Goal: Task Accomplishment & Management: Use online tool/utility

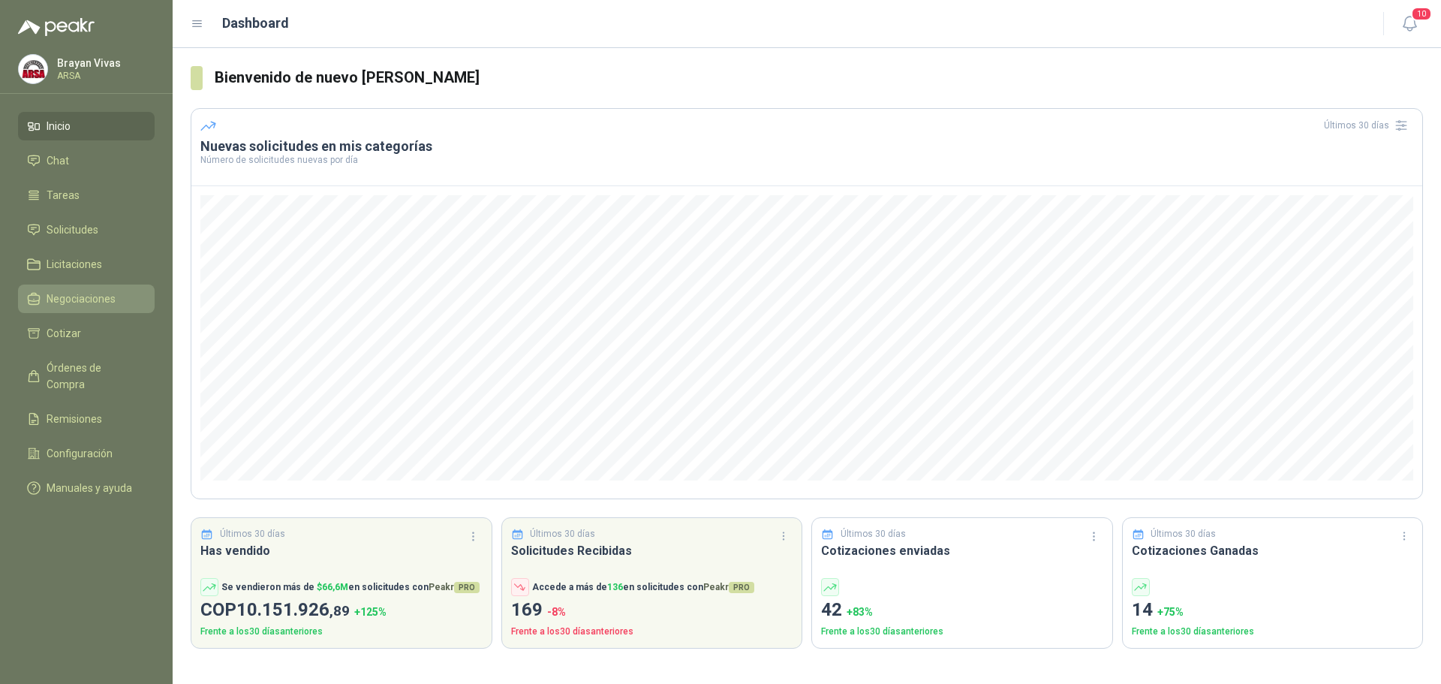
drag, startPoint x: 69, startPoint y: 224, endPoint x: 89, endPoint y: 297, distance: 76.3
click at [69, 225] on span "Solicitudes" at bounding box center [73, 229] width 52 height 17
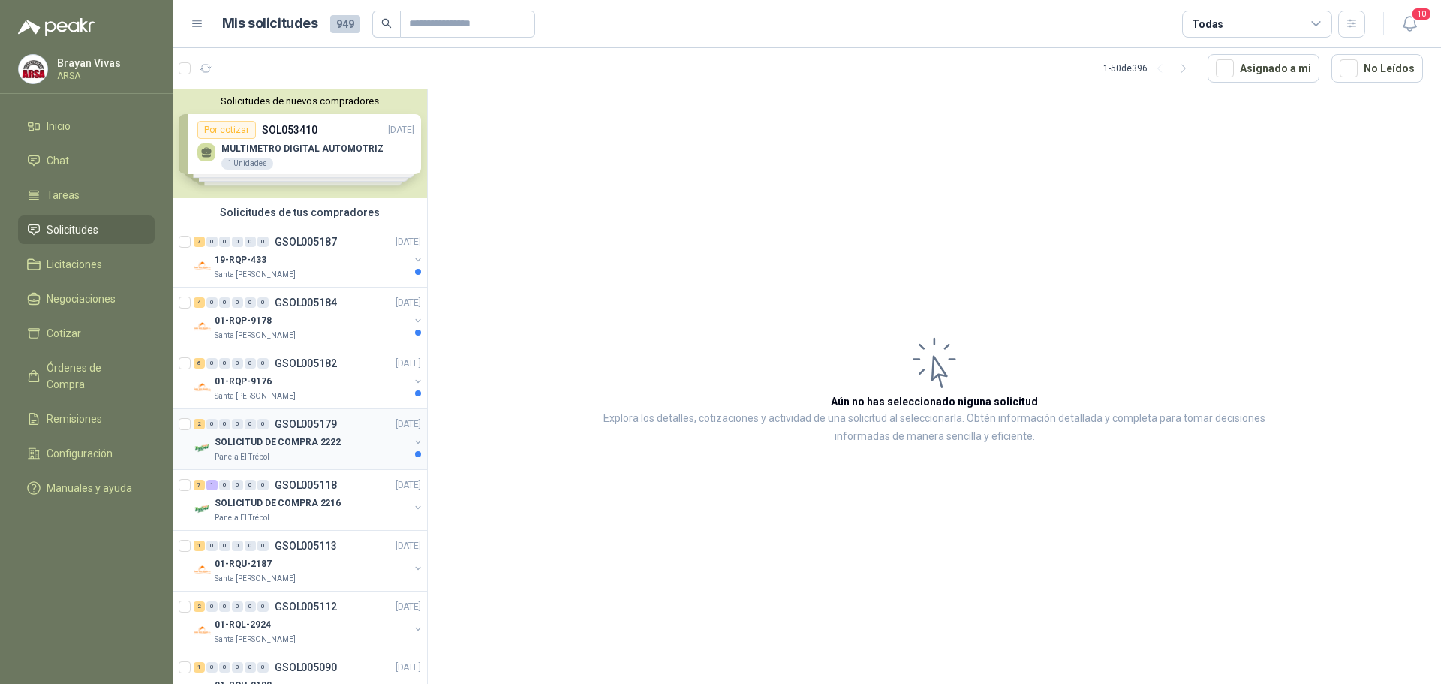
click at [320, 446] on p "SOLICITUD DE COMPRA 2222" at bounding box center [278, 442] width 126 height 14
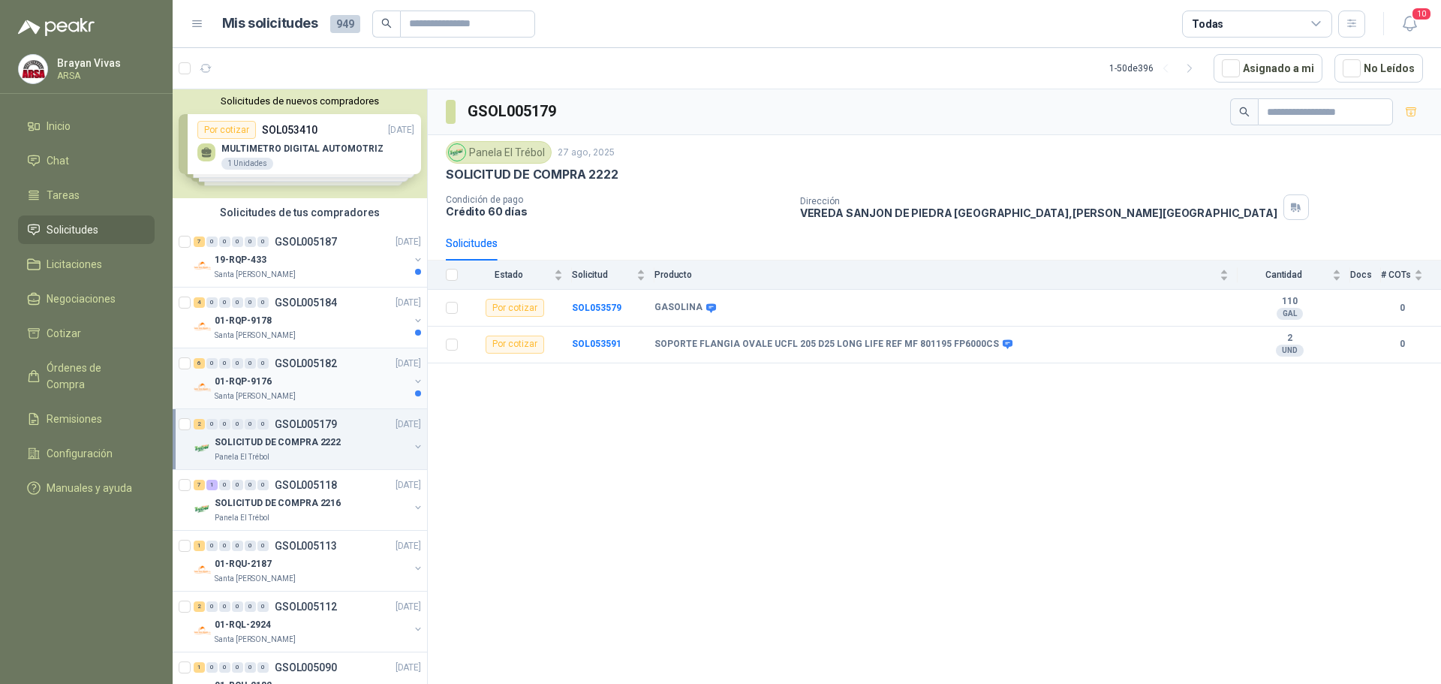
click at [303, 373] on div "01-RQP-9176" at bounding box center [312, 381] width 194 height 18
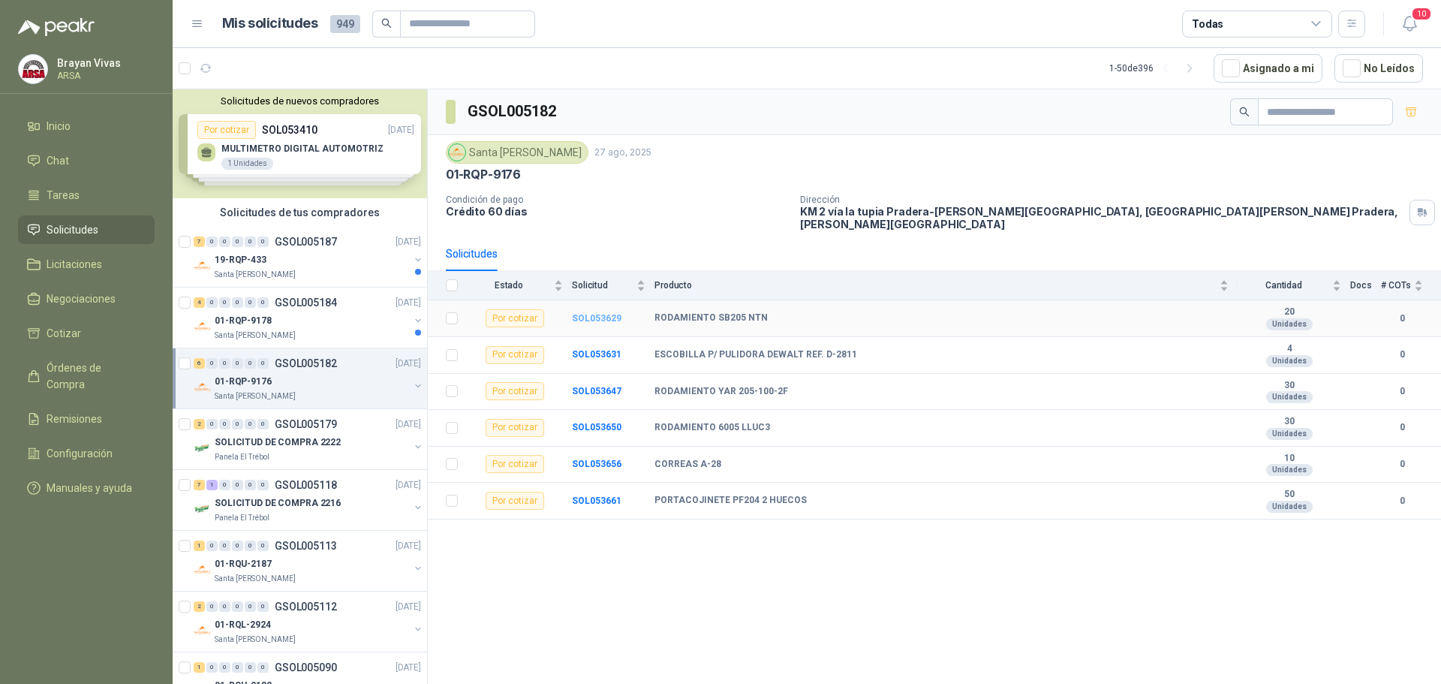
click at [602, 313] on b "SOL053629" at bounding box center [597, 318] width 50 height 11
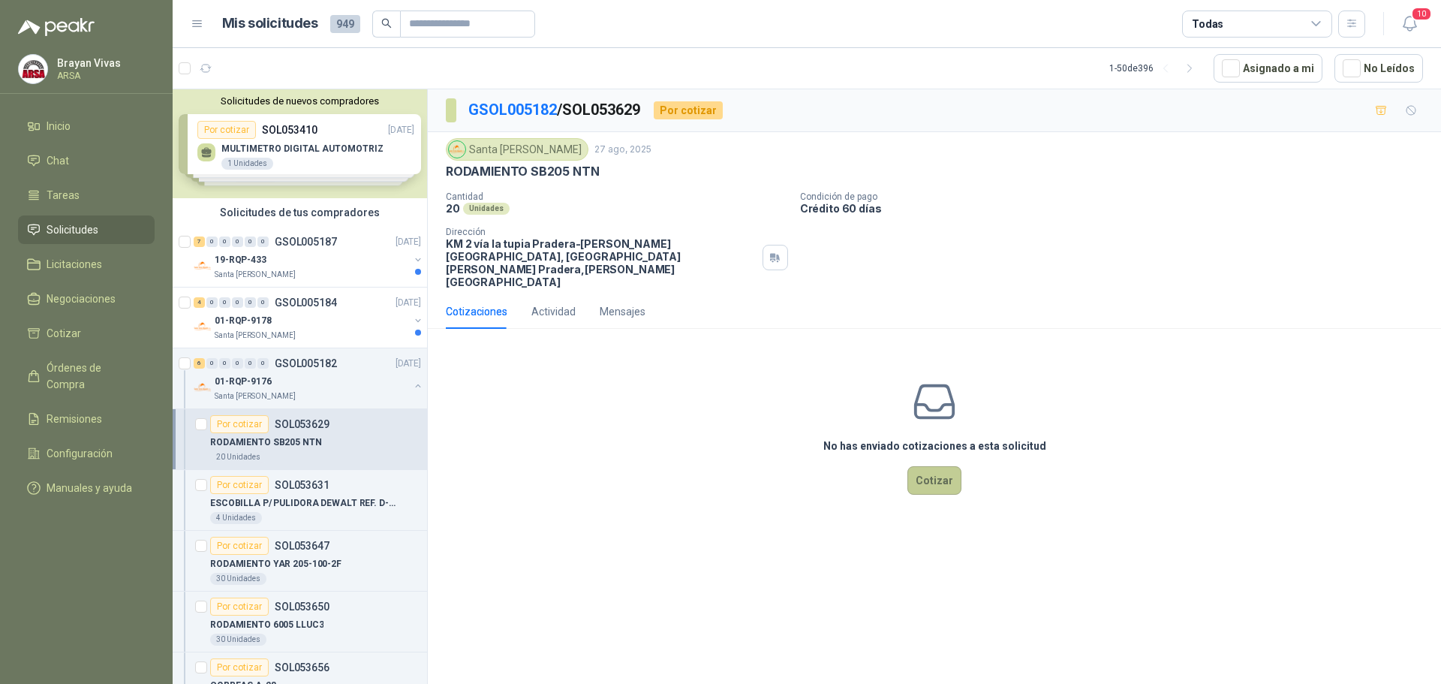
click at [934, 466] on button "Cotizar" at bounding box center [935, 480] width 54 height 29
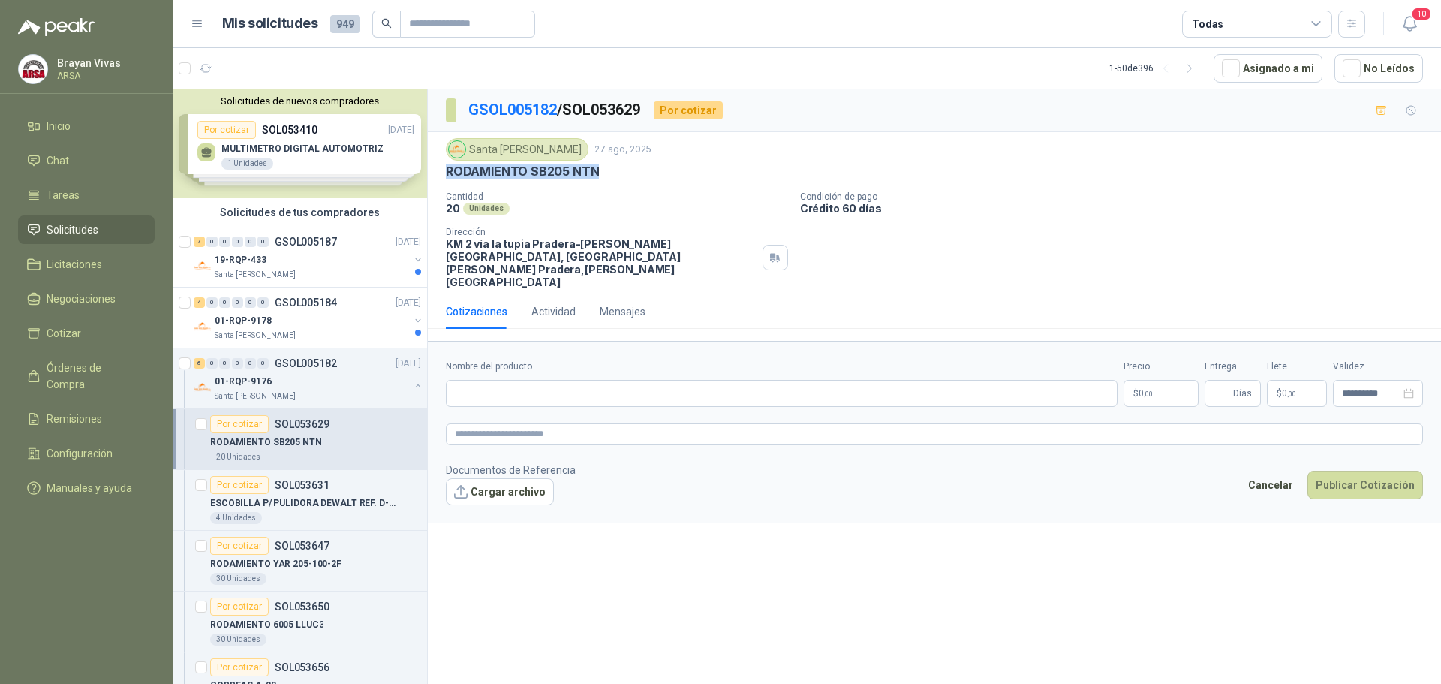
drag, startPoint x: 446, startPoint y: 171, endPoint x: 601, endPoint y: 171, distance: 155.4
click at [601, 171] on div "RODAMIENTO SB205 NTN" at bounding box center [934, 172] width 977 height 16
copy p "RODAMIENTO SB205 NTN"
click at [533, 380] on input "Nombre del producto" at bounding box center [782, 393] width 672 height 27
paste input "**********"
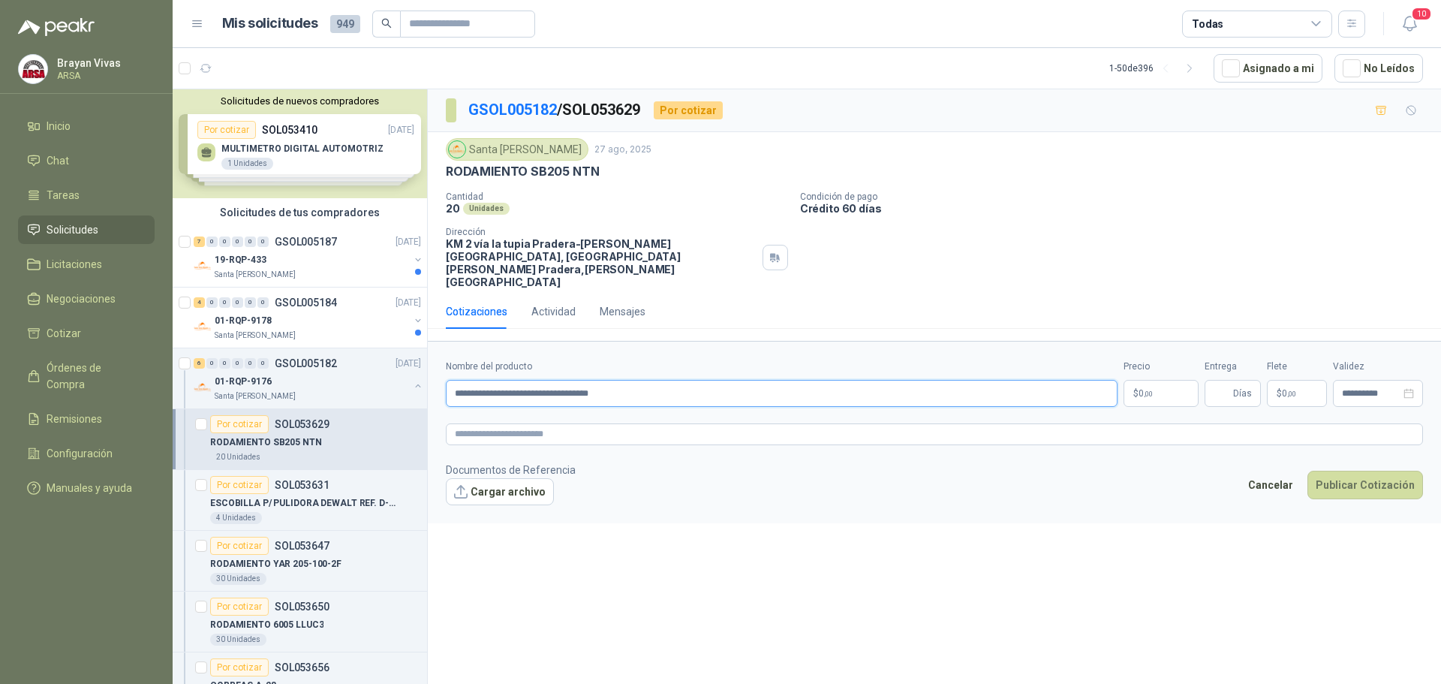
type input "**********"
click at [1135, 380] on p "$ 0 ,00" at bounding box center [1161, 393] width 75 height 27
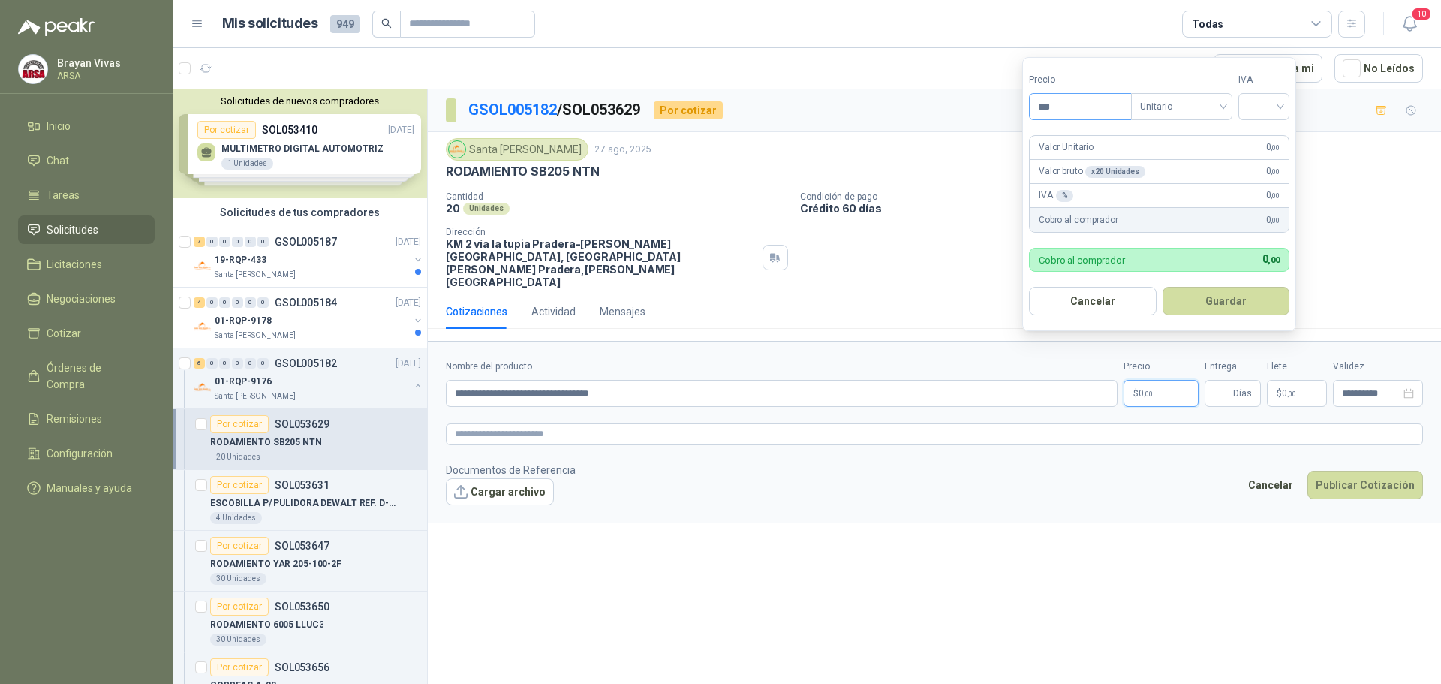
click at [1068, 111] on input "***" at bounding box center [1080, 107] width 101 height 26
type input "********"
click at [1240, 299] on button "Guardar" at bounding box center [1227, 301] width 128 height 29
click at [1272, 104] on input "search" at bounding box center [1264, 105] width 33 height 23
click at [1263, 142] on div "19%" at bounding box center [1268, 137] width 28 height 17
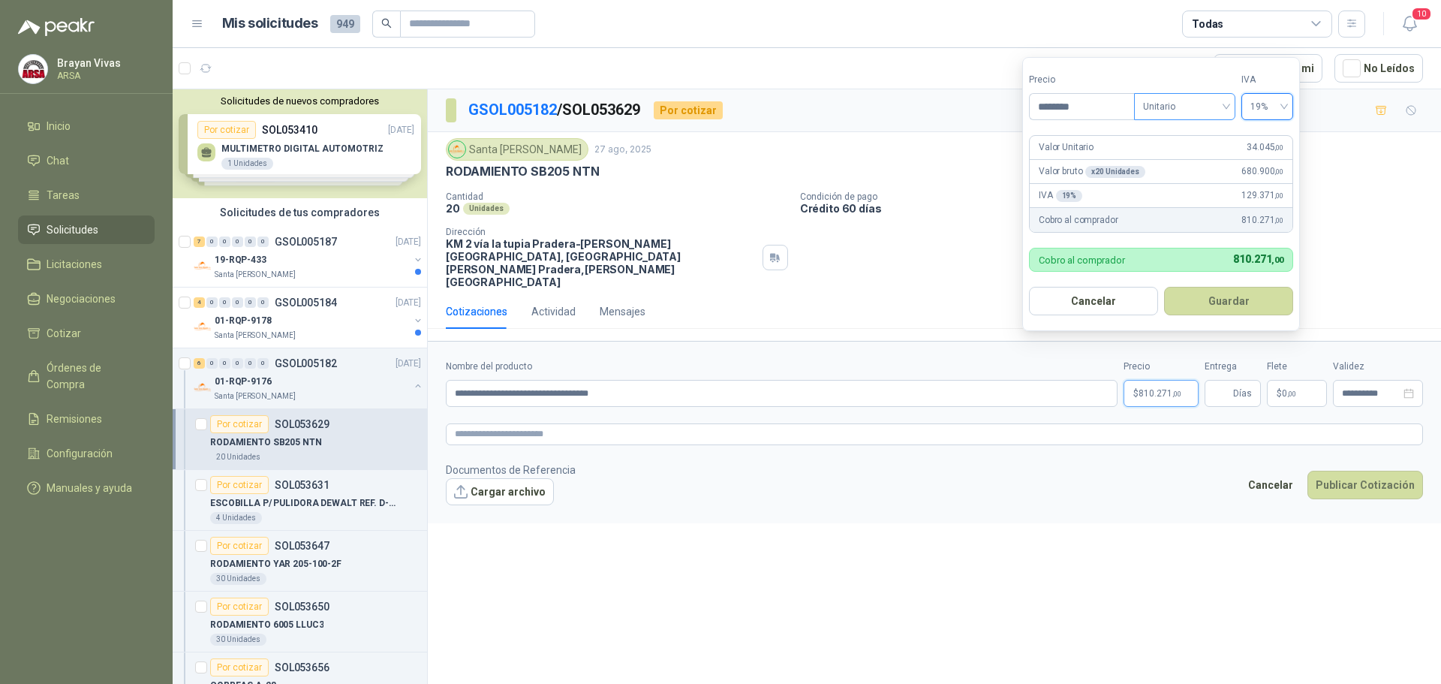
click at [1181, 108] on span "Unitario" at bounding box center [1184, 106] width 83 height 23
click at [1251, 303] on button "Guardar" at bounding box center [1228, 301] width 129 height 29
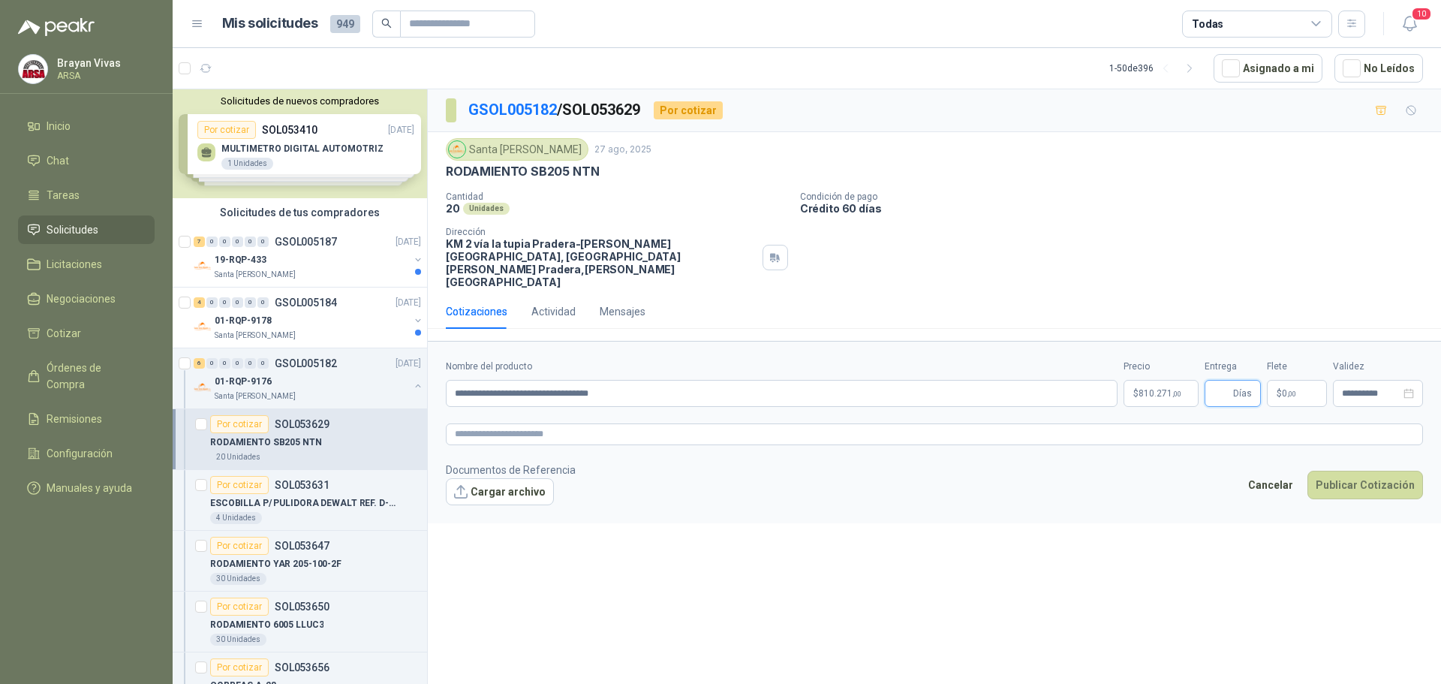
click at [1218, 381] on input "Entrega" at bounding box center [1222, 394] width 17 height 26
type input "*"
click at [1289, 380] on p "$ 0 ,00" at bounding box center [1297, 393] width 60 height 27
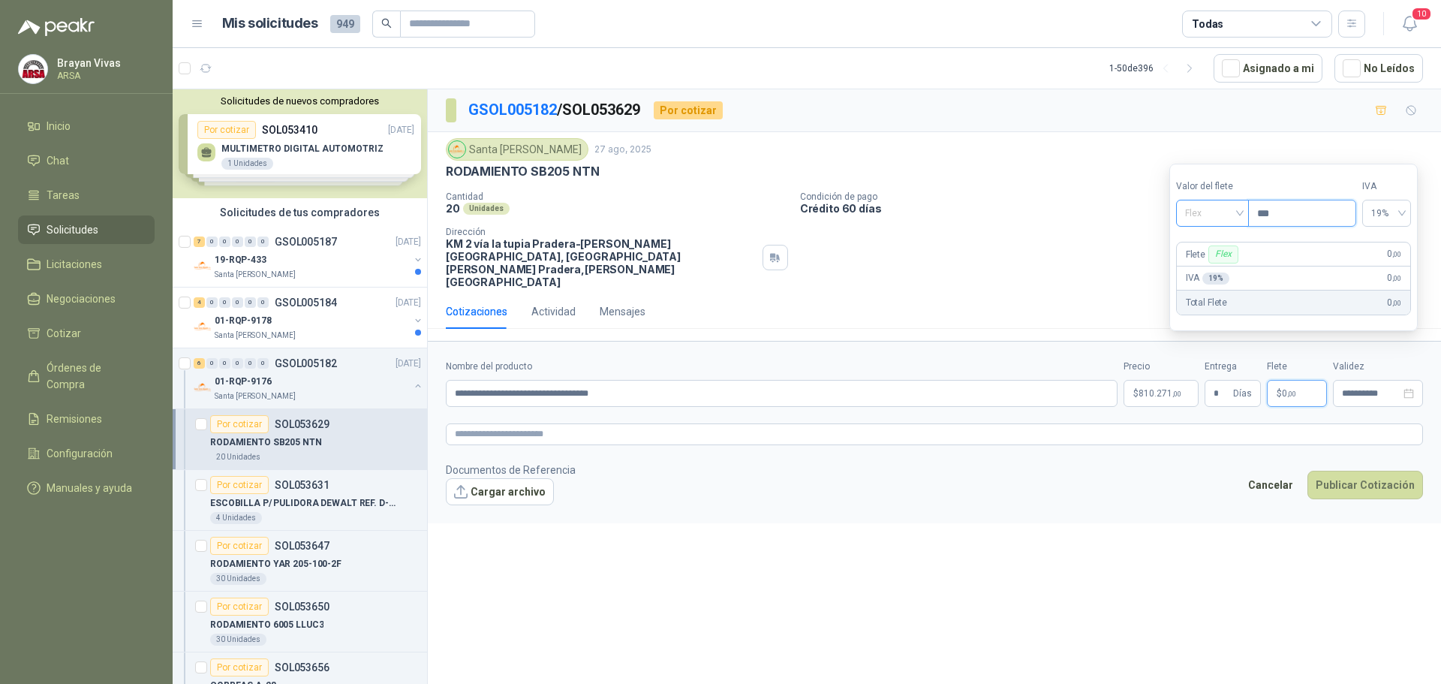
click at [1221, 218] on span "Flex" at bounding box center [1212, 213] width 55 height 23
click at [1212, 270] on div "Incluido" at bounding box center [1214, 268] width 52 height 17
click at [1349, 471] on button "Publicar Cotización" at bounding box center [1366, 485] width 116 height 29
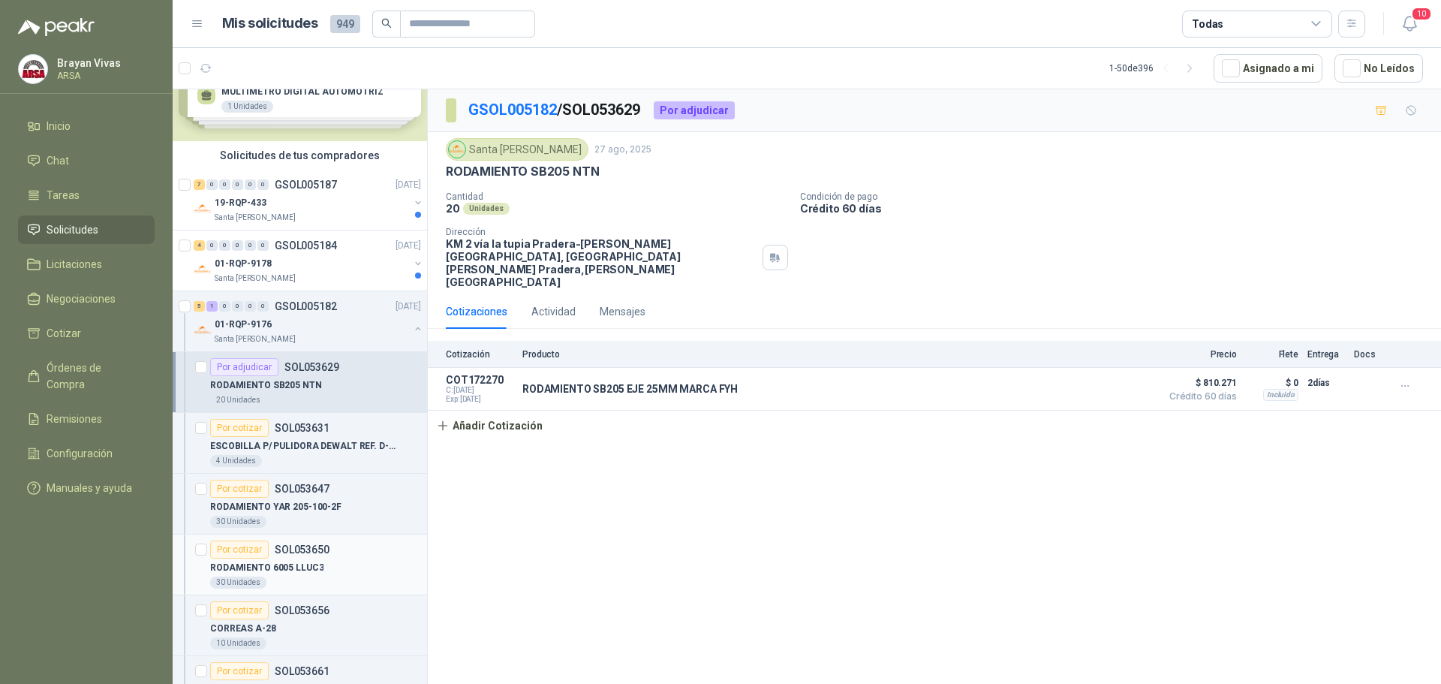
scroll to position [150, 0]
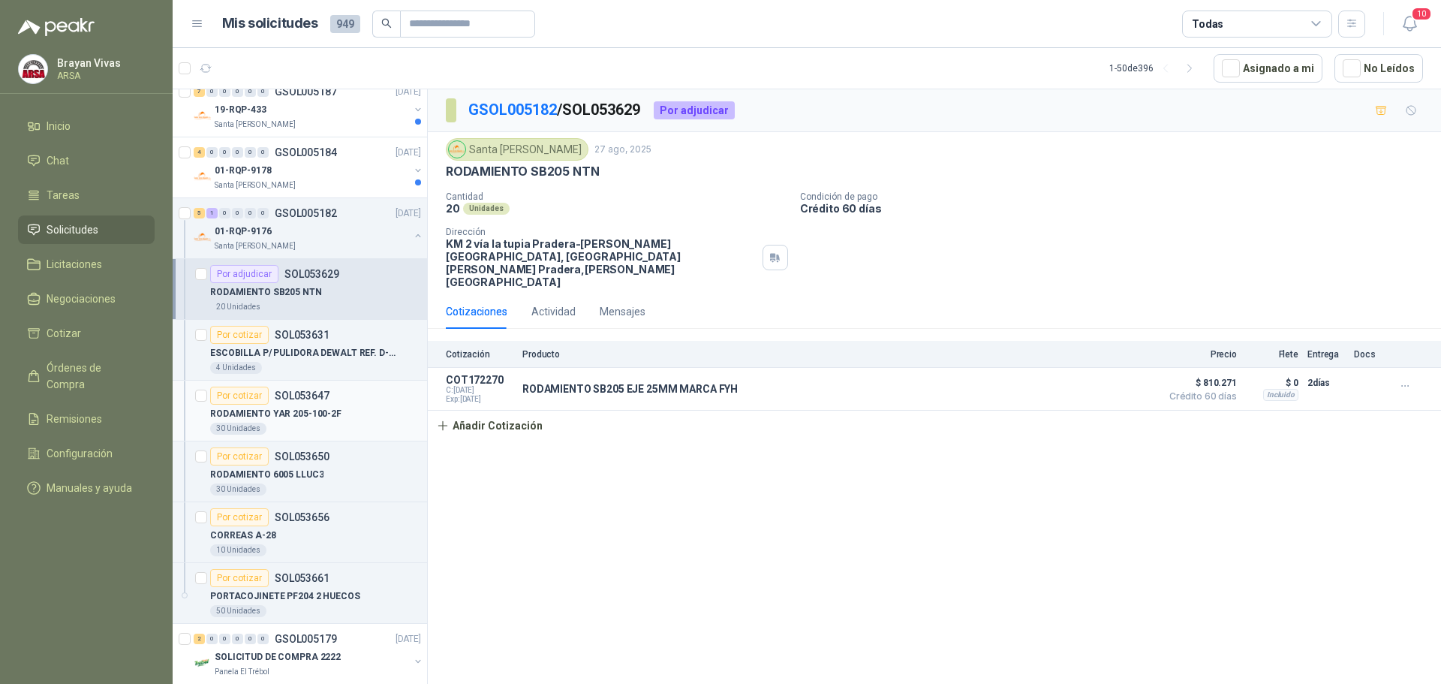
click at [315, 412] on p "RODAMIENTO YAR 205-100-2F" at bounding box center [275, 414] width 131 height 14
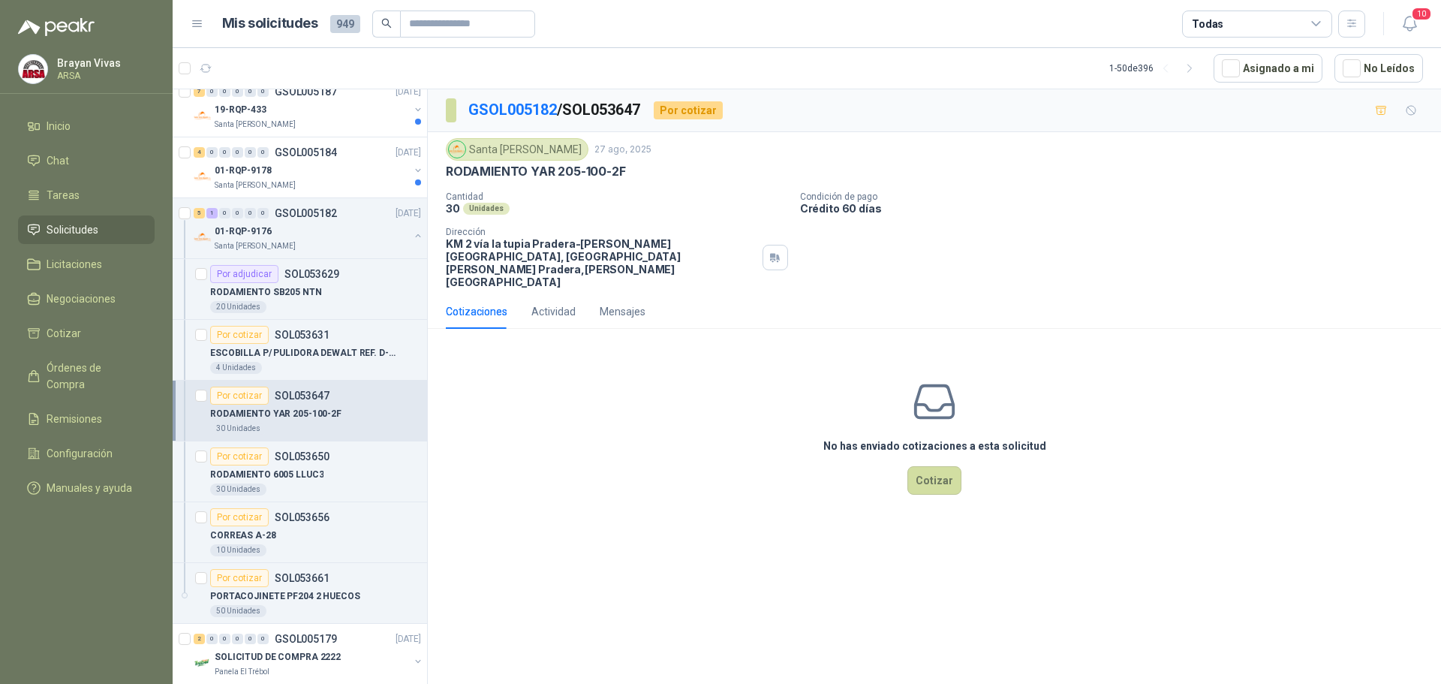
click at [682, 414] on div "No has enviado cotizaciones a esta solicitud Cotizar" at bounding box center [934, 436] width 1013 height 191
click at [914, 466] on button "Cotizar" at bounding box center [935, 480] width 54 height 29
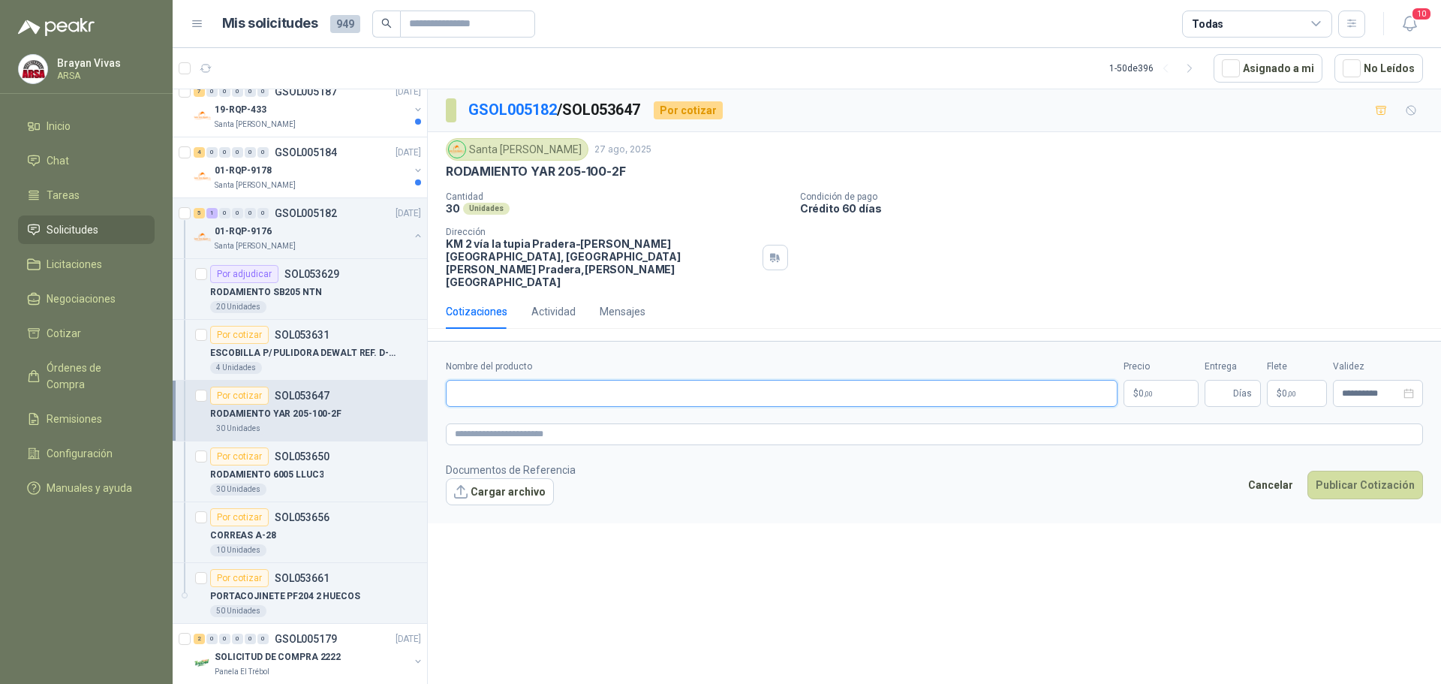
drag, startPoint x: 555, startPoint y: 365, endPoint x: 513, endPoint y: 267, distance: 106.3
click at [555, 380] on input "Nombre del producto" at bounding box center [782, 393] width 672 height 27
drag, startPoint x: 447, startPoint y: 170, endPoint x: 628, endPoint y: 169, distance: 180.9
click at [628, 169] on div "RODAMIENTO YAR 205-100-2F" at bounding box center [934, 172] width 977 height 16
copy p "RODAMIENTO YAR 205-100-2F"
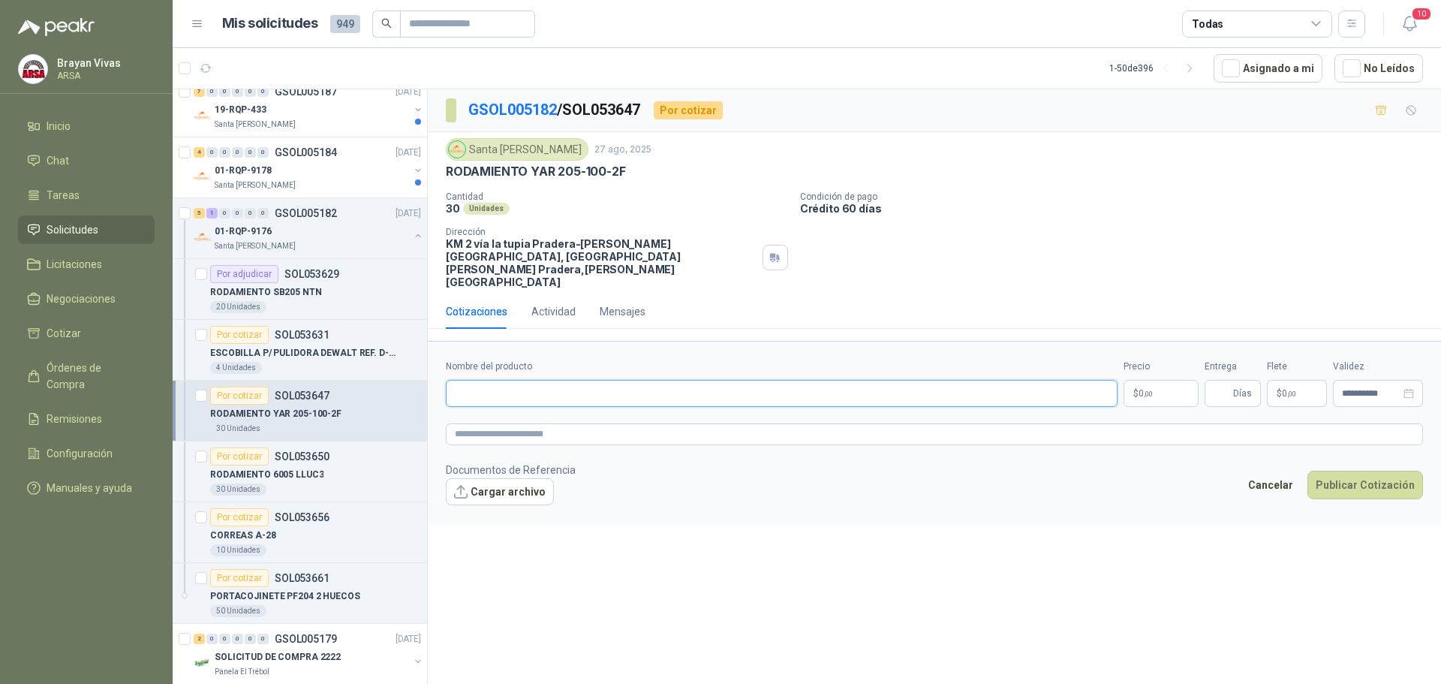
click at [480, 380] on input "Nombre del producto" at bounding box center [782, 393] width 672 height 27
paste input "**********"
type input "**********"
click at [1136, 380] on p "$ 0 ,00" at bounding box center [1161, 393] width 75 height 27
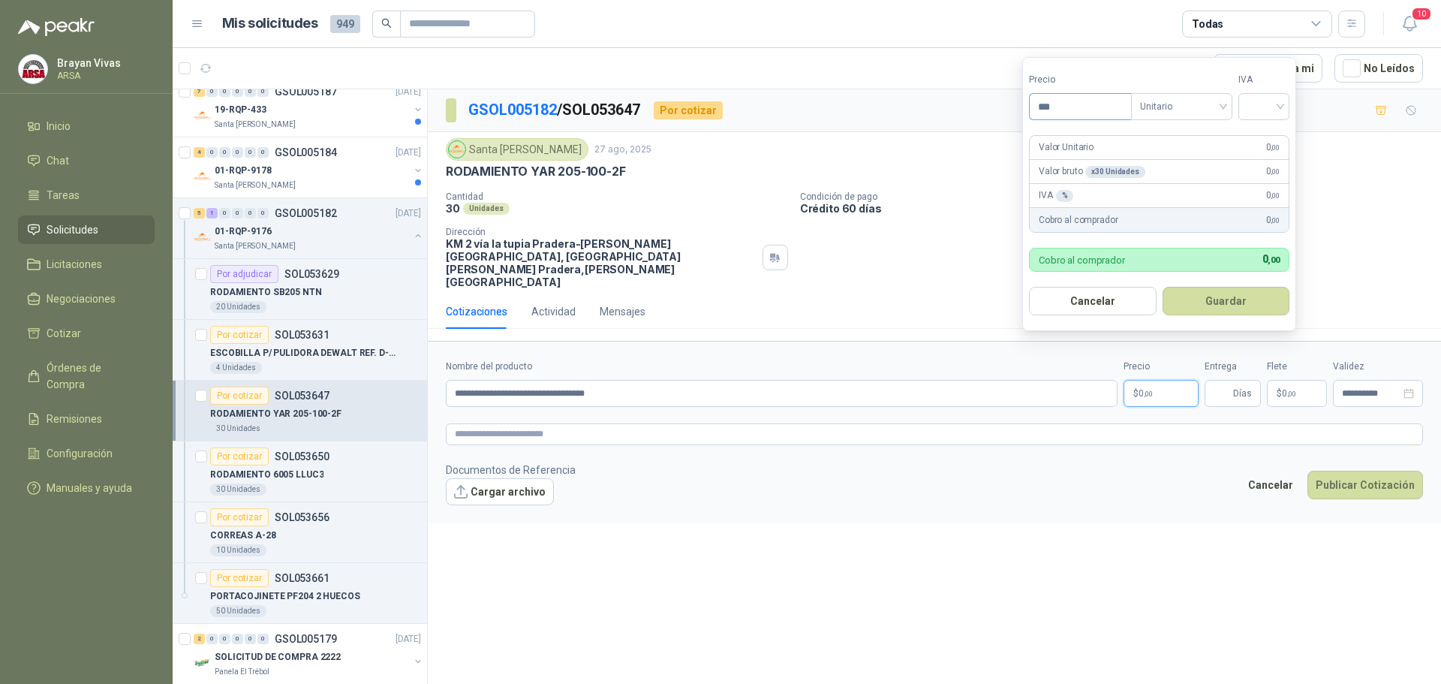
click at [1077, 106] on input "***" at bounding box center [1080, 107] width 101 height 26
click at [666, 380] on input "**********" at bounding box center [782, 393] width 672 height 27
click at [1161, 380] on p "$ 0 ,00" at bounding box center [1161, 393] width 75 height 27
click at [1085, 101] on input "***" at bounding box center [1080, 107] width 101 height 26
type input "********"
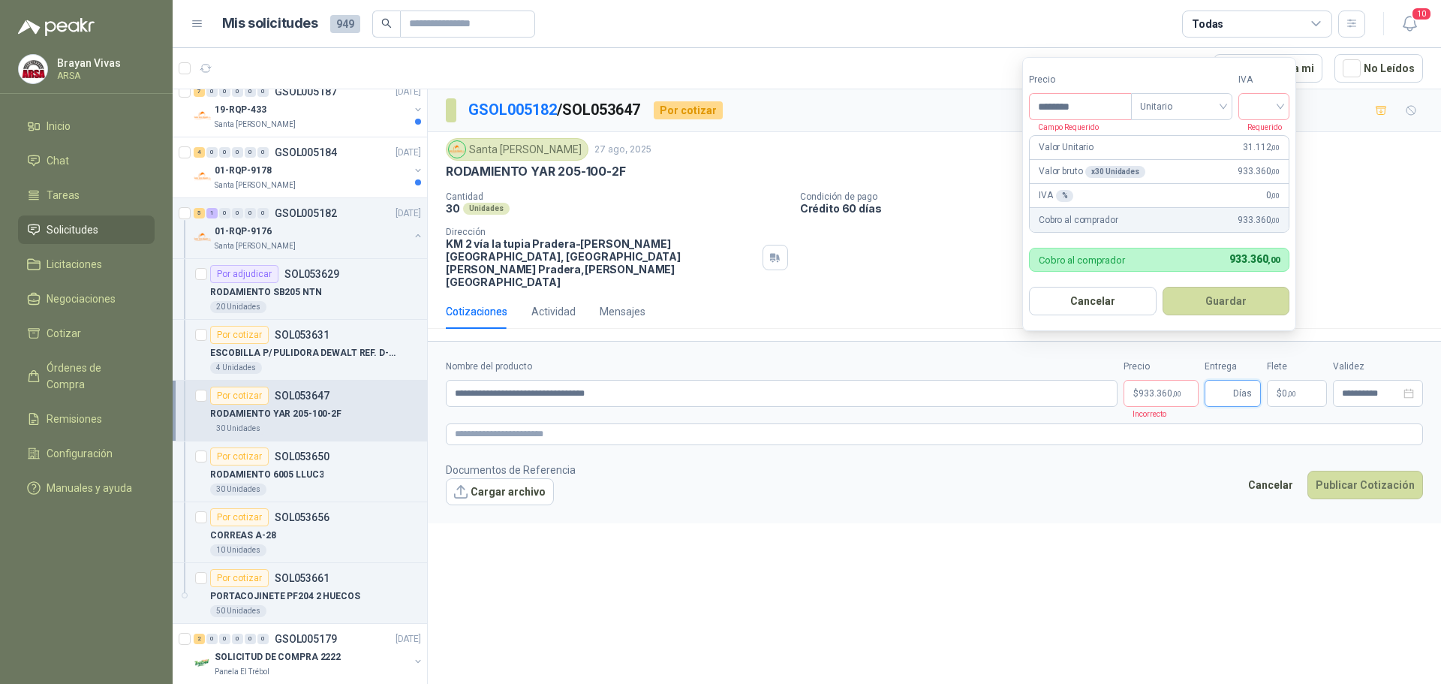
click at [1228, 381] on input "Entrega" at bounding box center [1222, 394] width 17 height 26
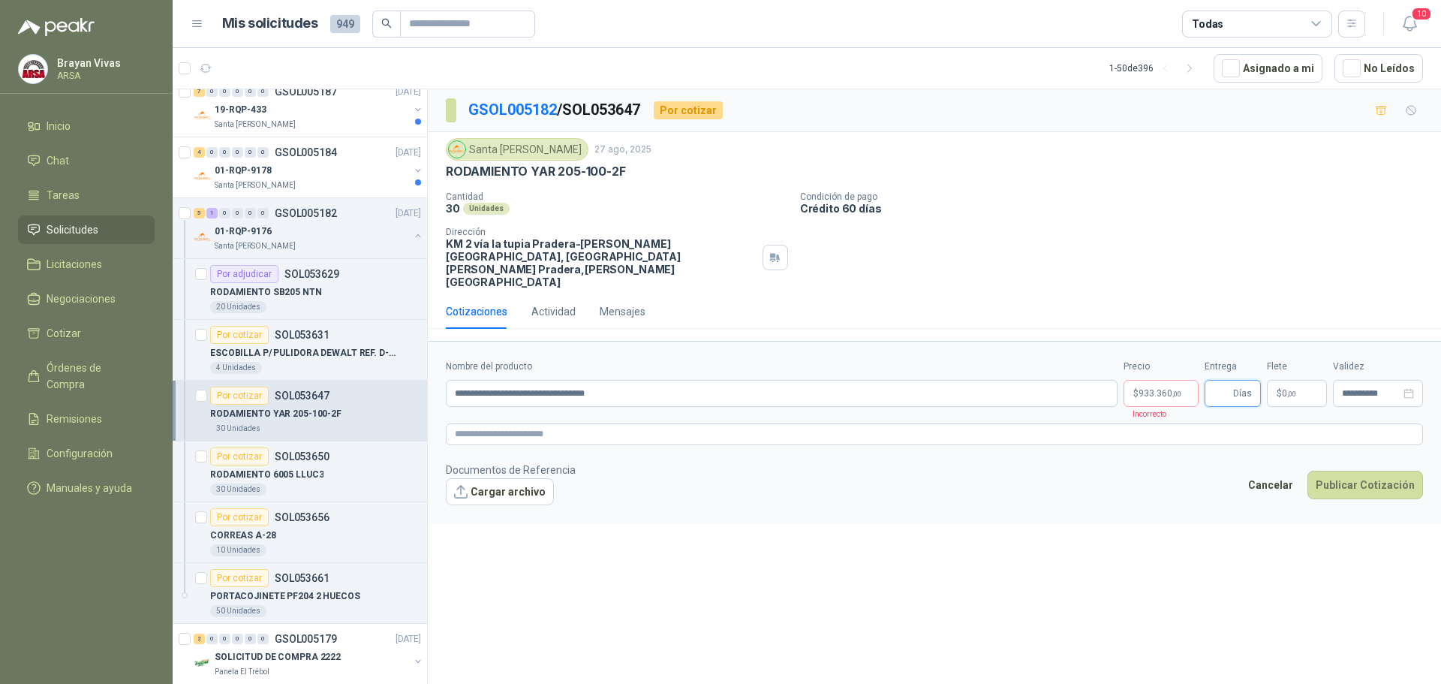
type input "*"
click at [1284, 389] on span "0 ,00" at bounding box center [1289, 393] width 14 height 9
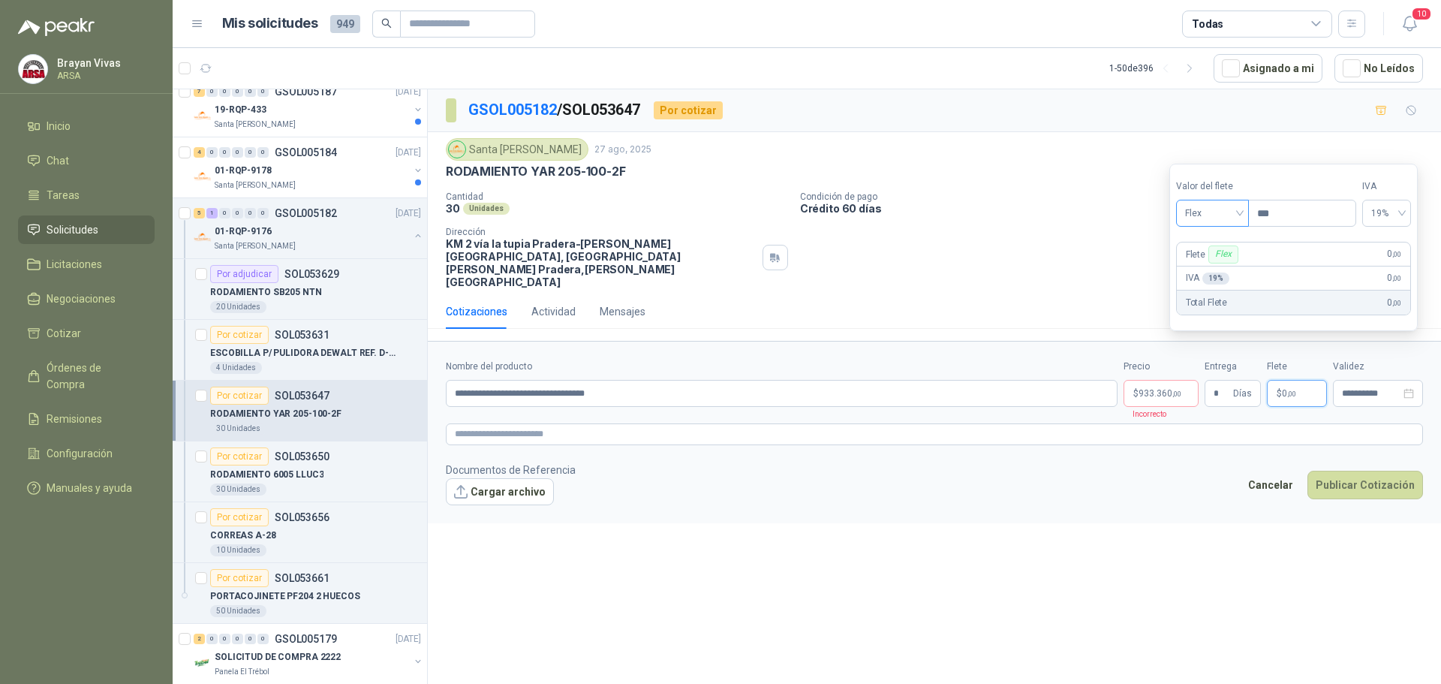
click at [1209, 214] on span "Flex" at bounding box center [1212, 213] width 55 height 23
click at [1209, 270] on div "Incluido" at bounding box center [1214, 268] width 52 height 17
click at [1144, 462] on footer "Documentos de Referencia Cargar archivo Cancelar Publicar Cotización" at bounding box center [934, 484] width 977 height 44
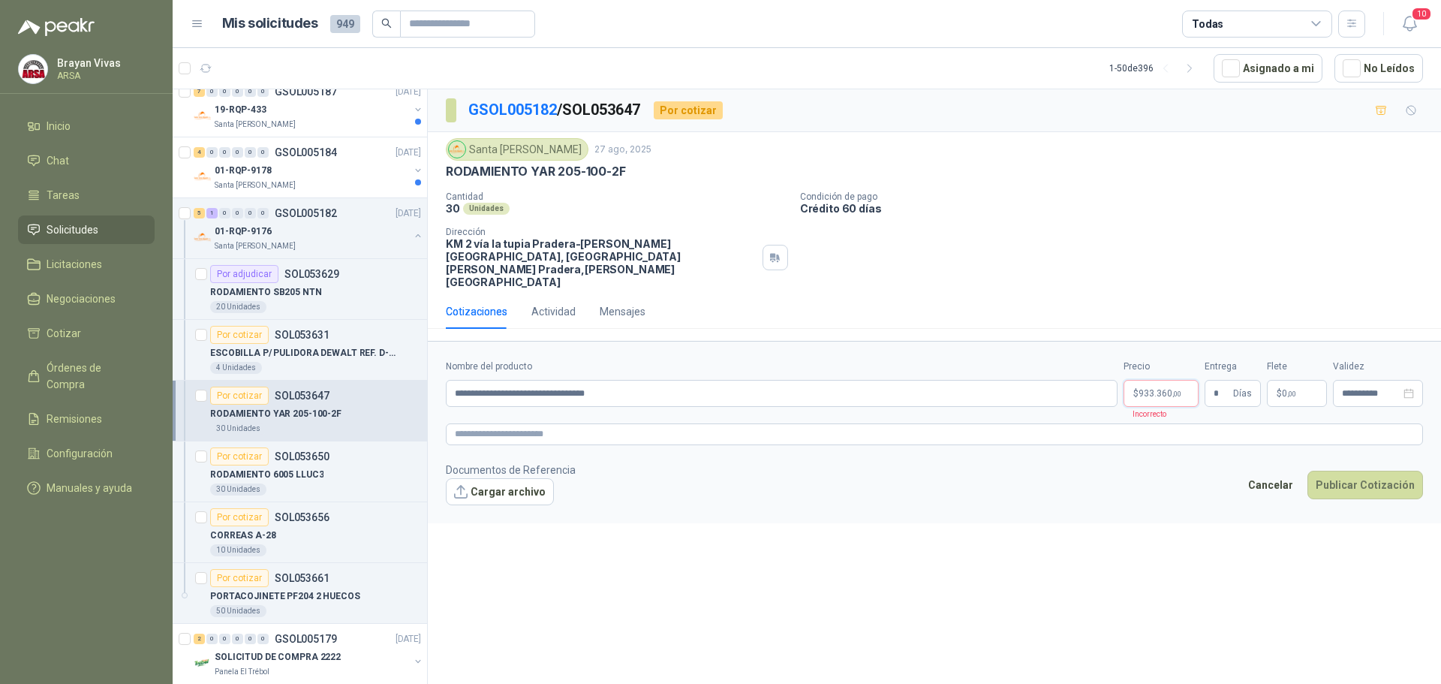
click at [1158, 389] on span "933.360 ,00" at bounding box center [1160, 393] width 43 height 9
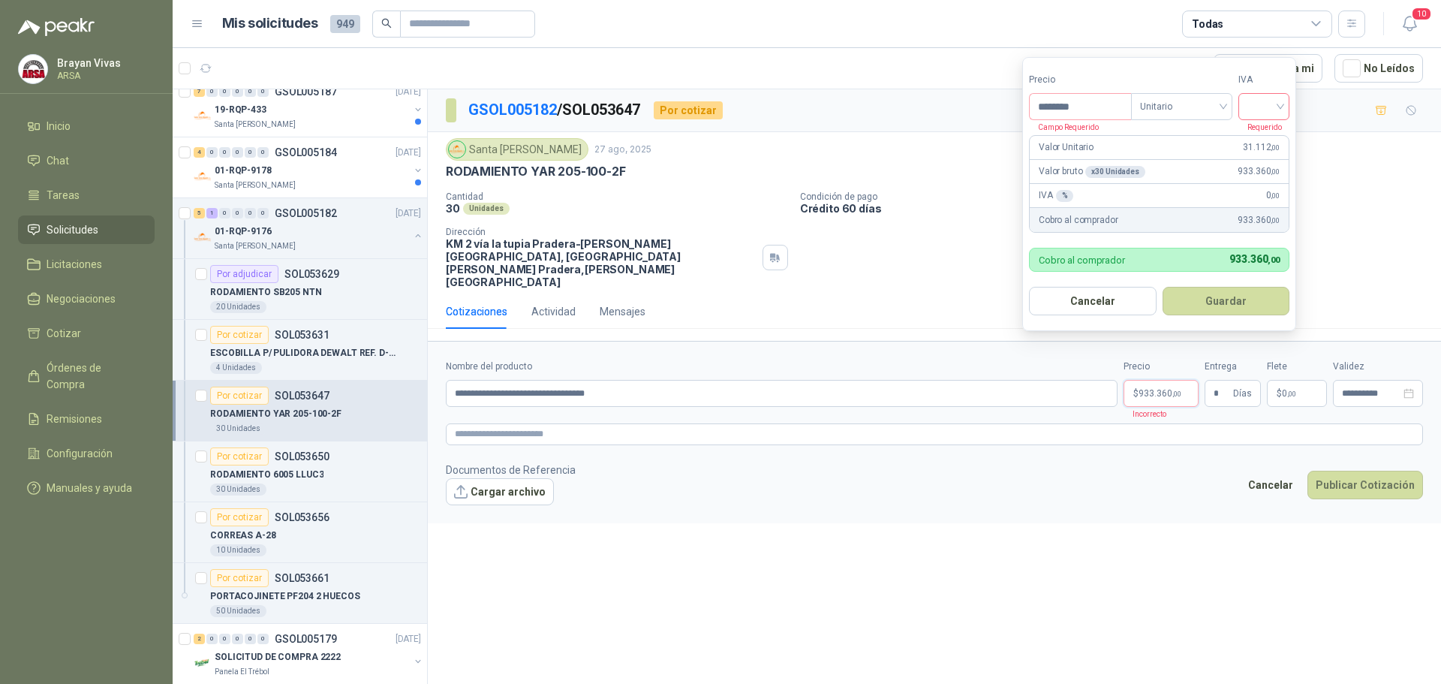
click at [1259, 97] on input "search" at bounding box center [1264, 105] width 33 height 23
click at [1264, 137] on div "19%" at bounding box center [1268, 137] width 28 height 17
click at [1043, 512] on div "**********" at bounding box center [934, 389] width 1013 height 600
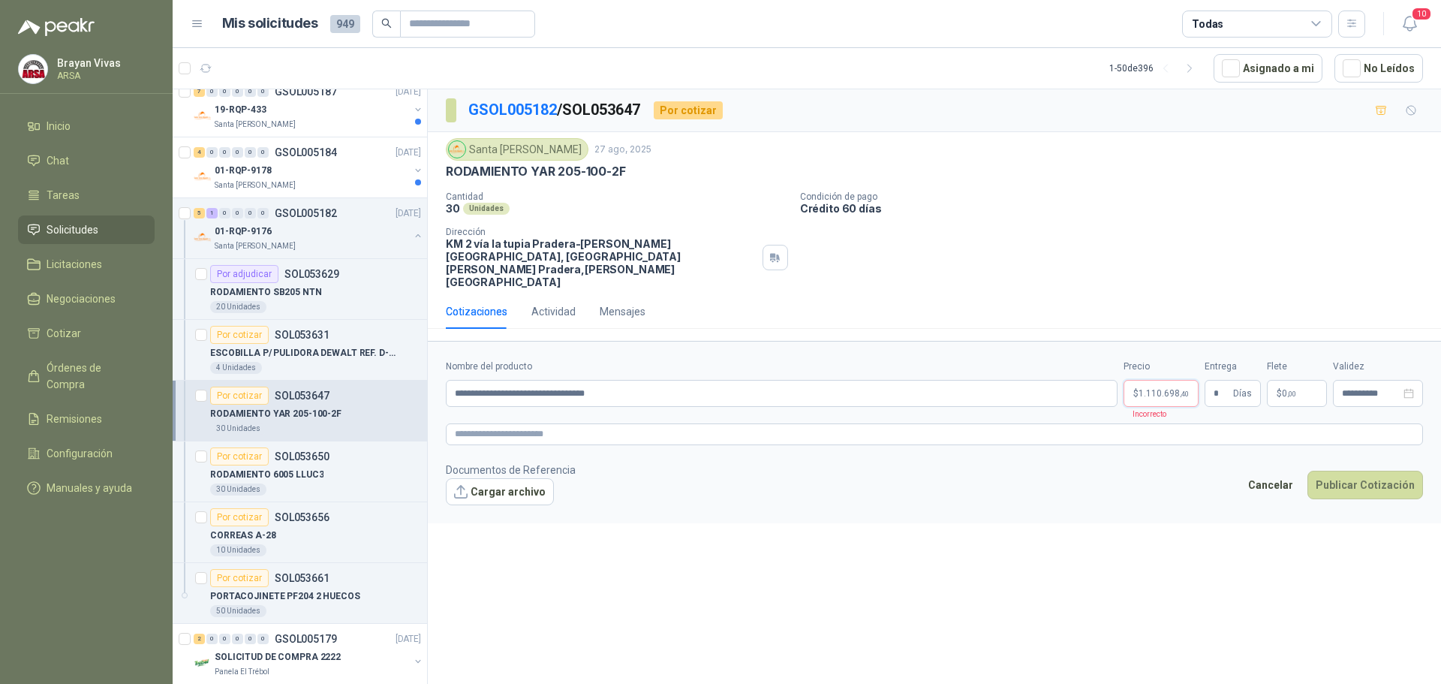
click at [1160, 389] on span "1.110.698 ,40" at bounding box center [1164, 393] width 50 height 9
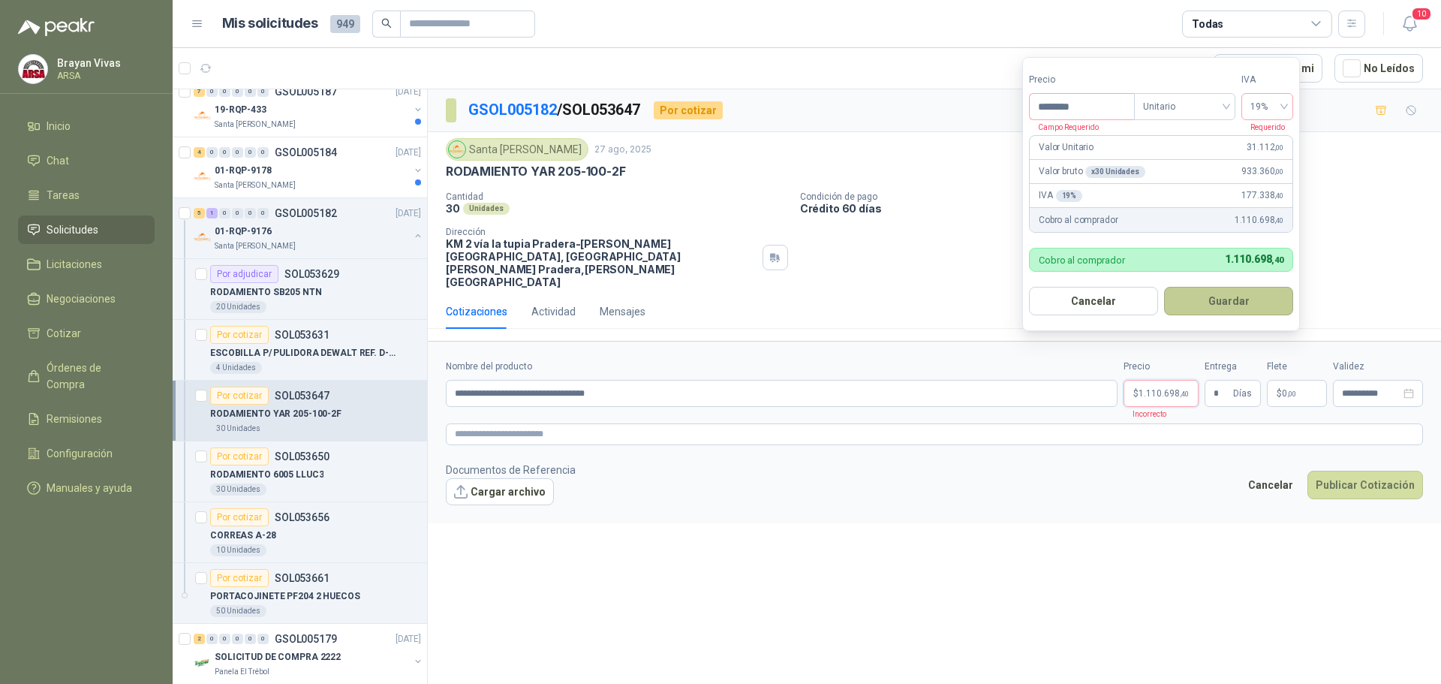
click at [1217, 301] on button "Guardar" at bounding box center [1228, 301] width 129 height 29
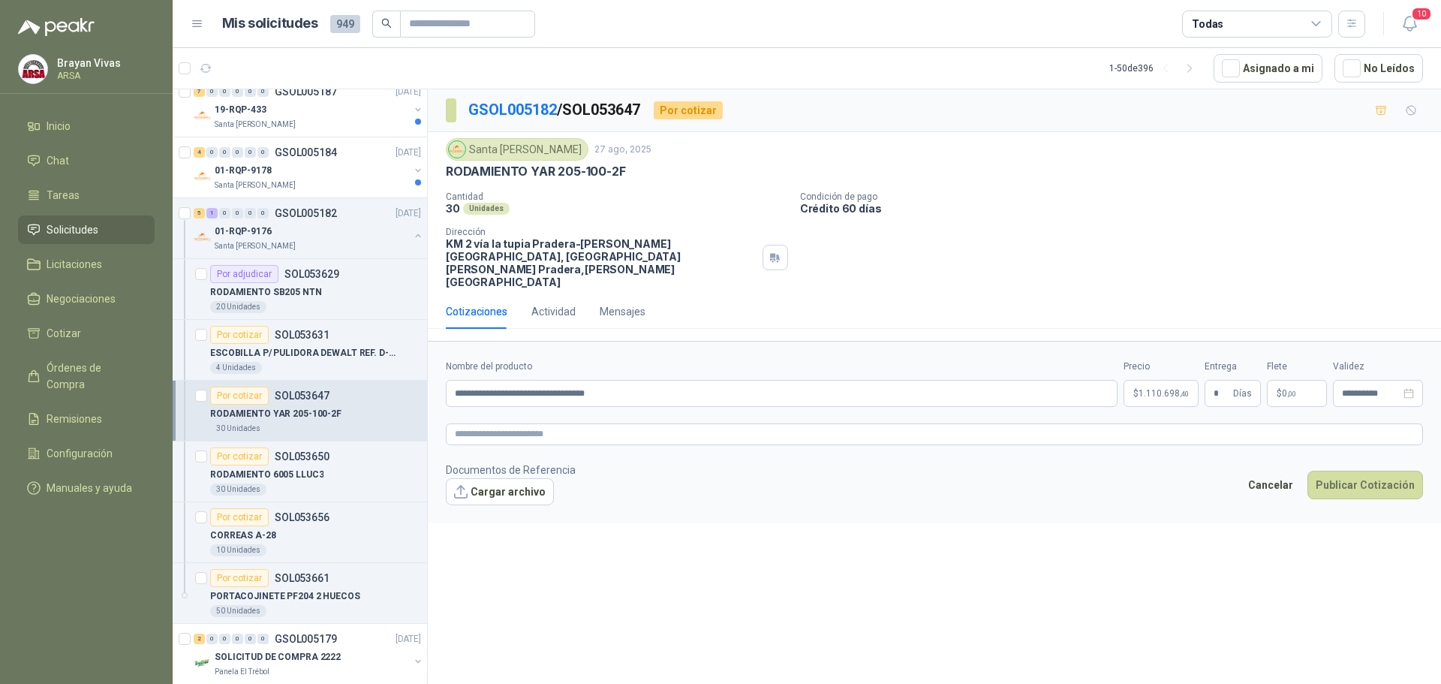
click at [1112, 462] on footer "Documentos de Referencia Cargar archivo Cancelar Publicar Cotización" at bounding box center [934, 484] width 977 height 44
click at [1361, 471] on button "Publicar Cotización" at bounding box center [1366, 485] width 116 height 29
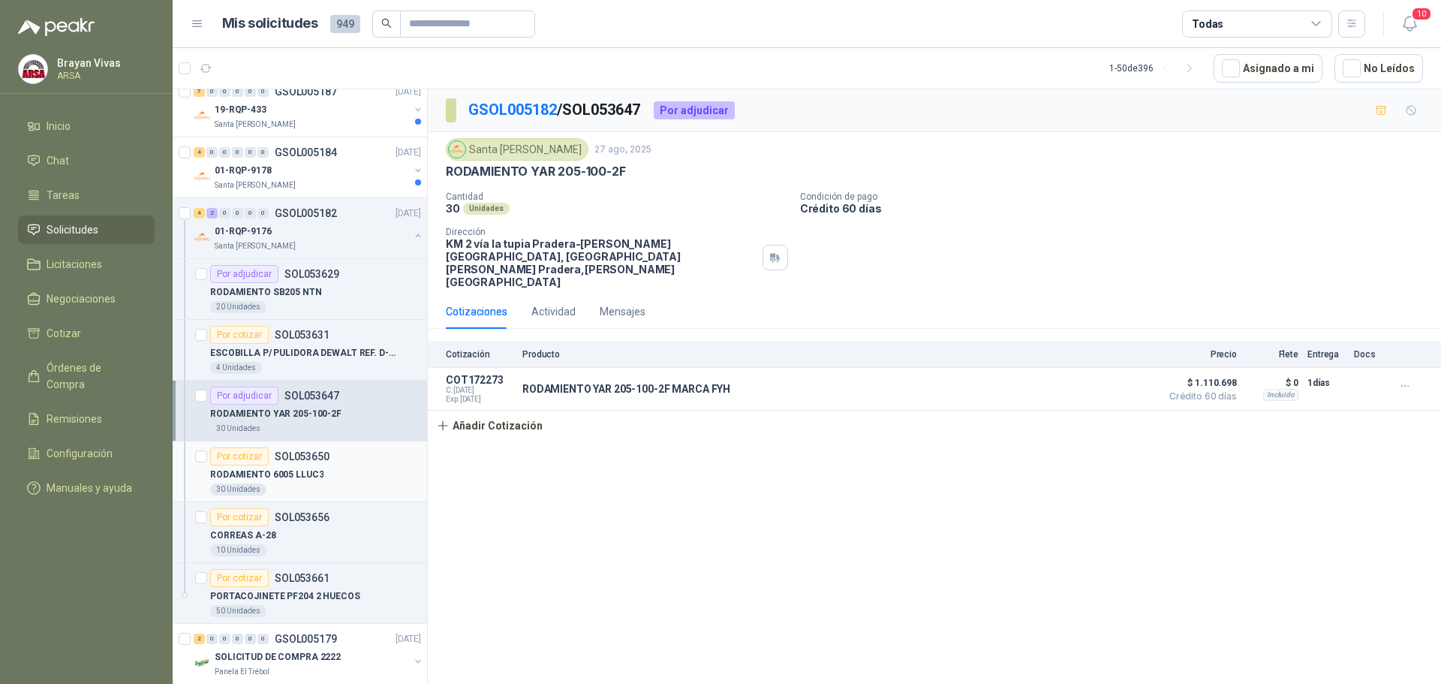
click at [310, 474] on p "RODAMIENTO 6005 LLUC3" at bounding box center [266, 475] width 113 height 14
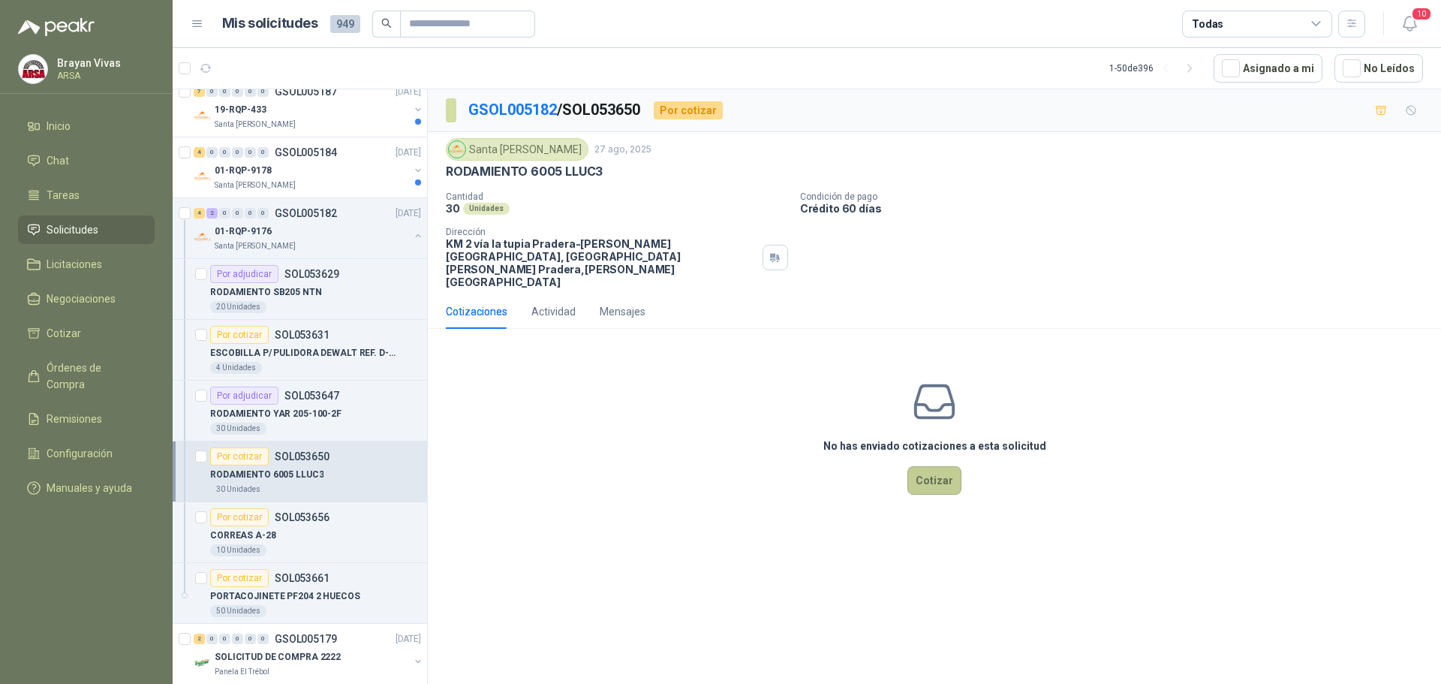
click at [922, 466] on button "Cotizar" at bounding box center [935, 480] width 54 height 29
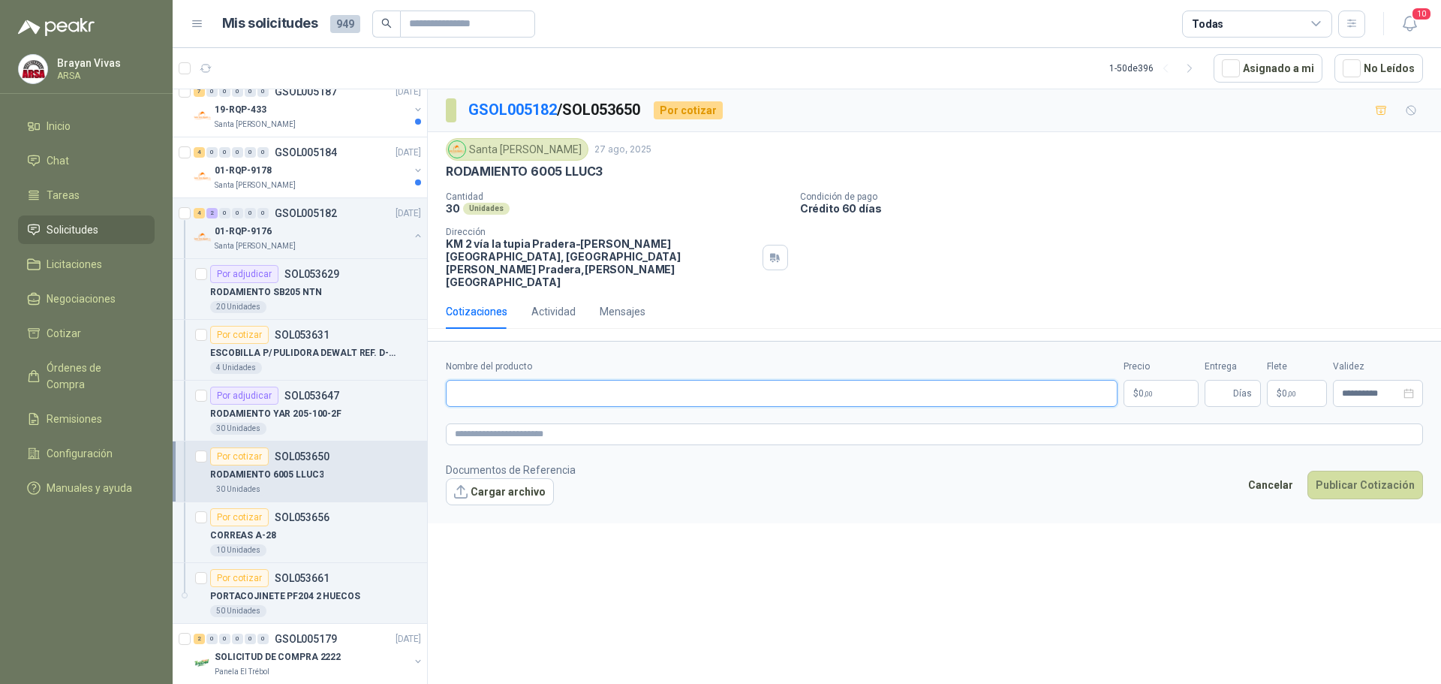
click at [510, 380] on input "Nombre del producto" at bounding box center [782, 393] width 672 height 27
click at [842, 495] on form "**********" at bounding box center [934, 432] width 1013 height 182
click at [498, 380] on input "Nombre del producto" at bounding box center [782, 393] width 672 height 27
click at [486, 380] on input "Nombre del producto" at bounding box center [782, 393] width 672 height 27
drag, startPoint x: 448, startPoint y: 168, endPoint x: 609, endPoint y: 164, distance: 160.7
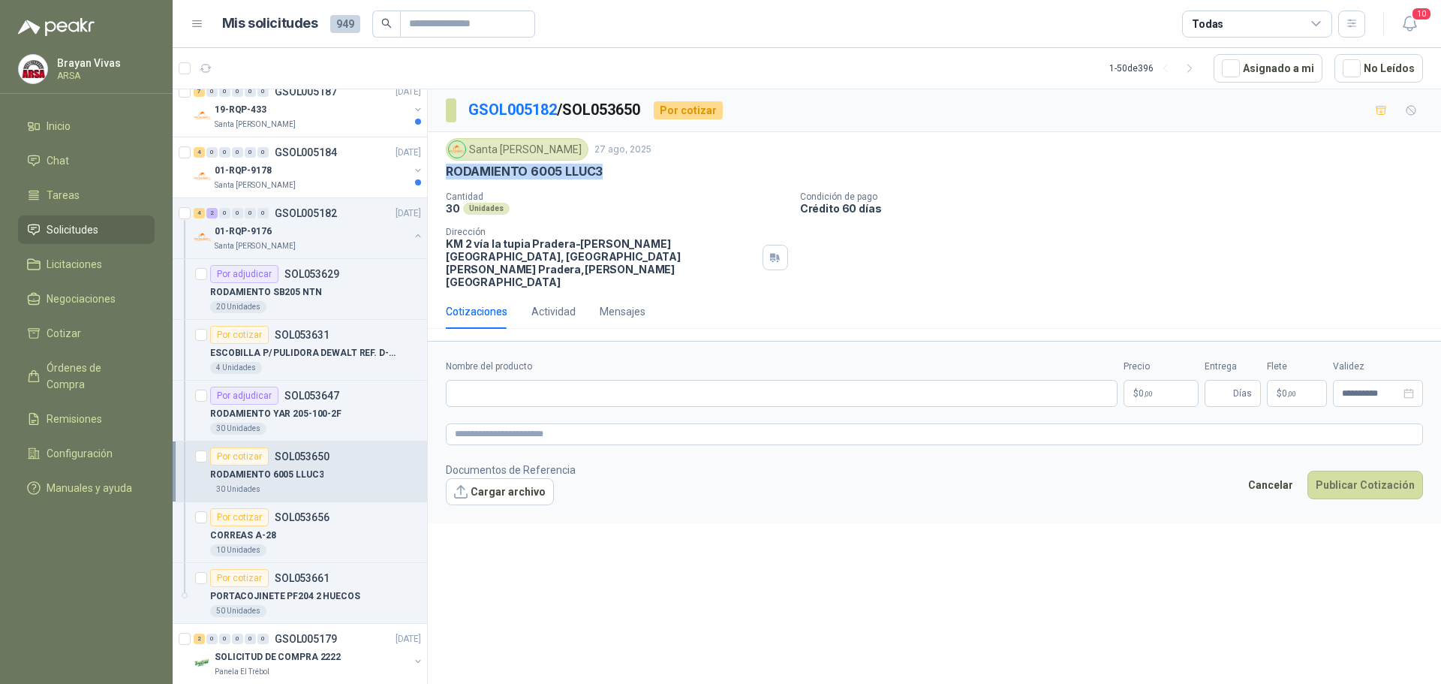
click at [609, 164] on div "RODAMIENTO 6005 LLUC3" at bounding box center [934, 172] width 977 height 16
copy p "RODAMIENTO 6005 LLUC3"
click at [571, 380] on input "Nombre del producto" at bounding box center [782, 393] width 672 height 27
paste input "**********"
type input "**********"
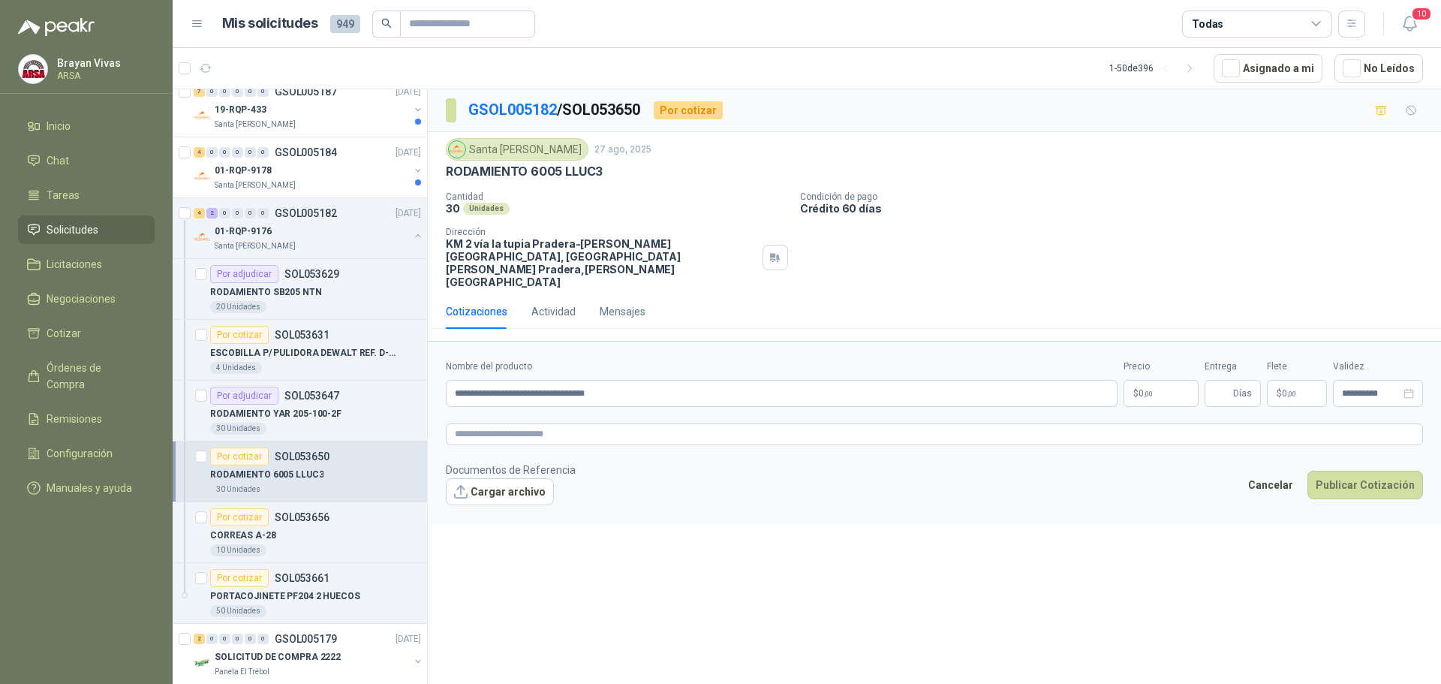
click at [1149, 390] on span ",00" at bounding box center [1148, 394] width 9 height 8
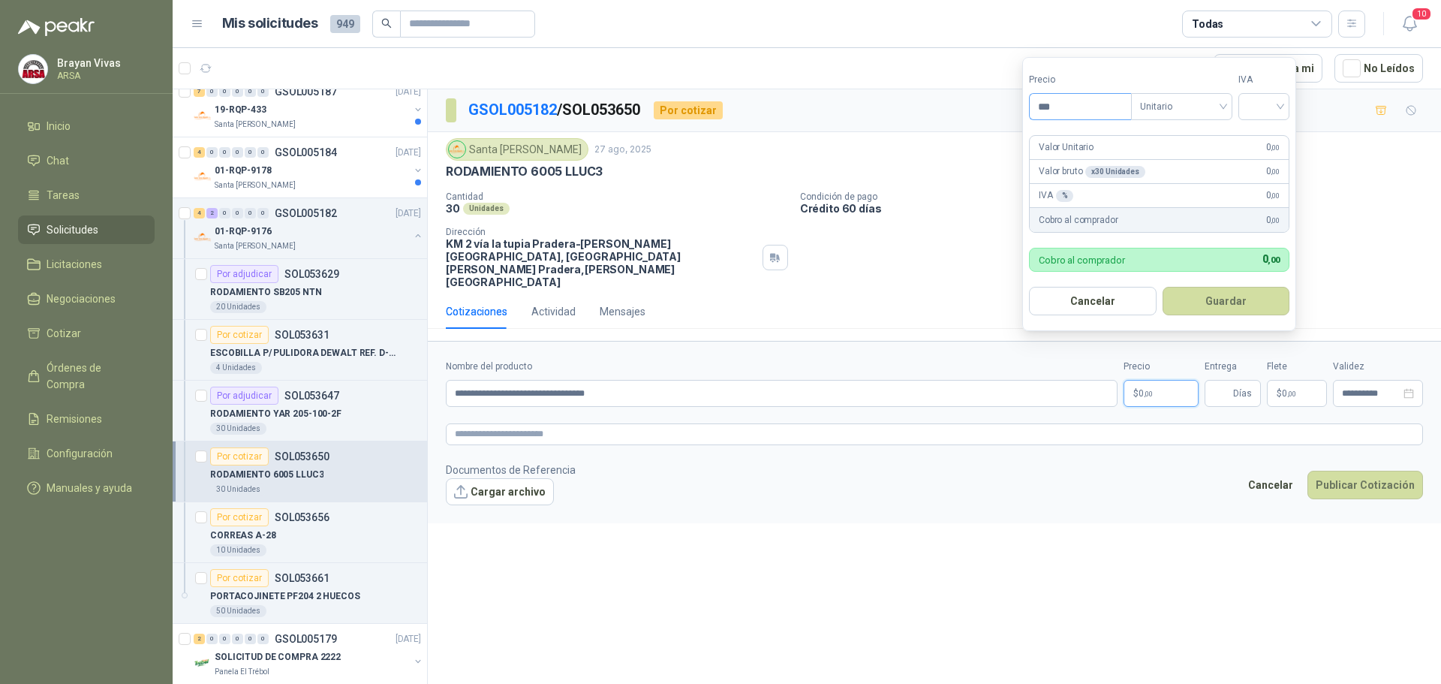
click at [1076, 96] on input "***" at bounding box center [1080, 107] width 101 height 26
click at [1070, 110] on input "***" at bounding box center [1080, 107] width 101 height 26
type input "********"
click at [1281, 109] on input "search" at bounding box center [1264, 105] width 33 height 23
click at [1273, 137] on div "19%" at bounding box center [1268, 137] width 28 height 17
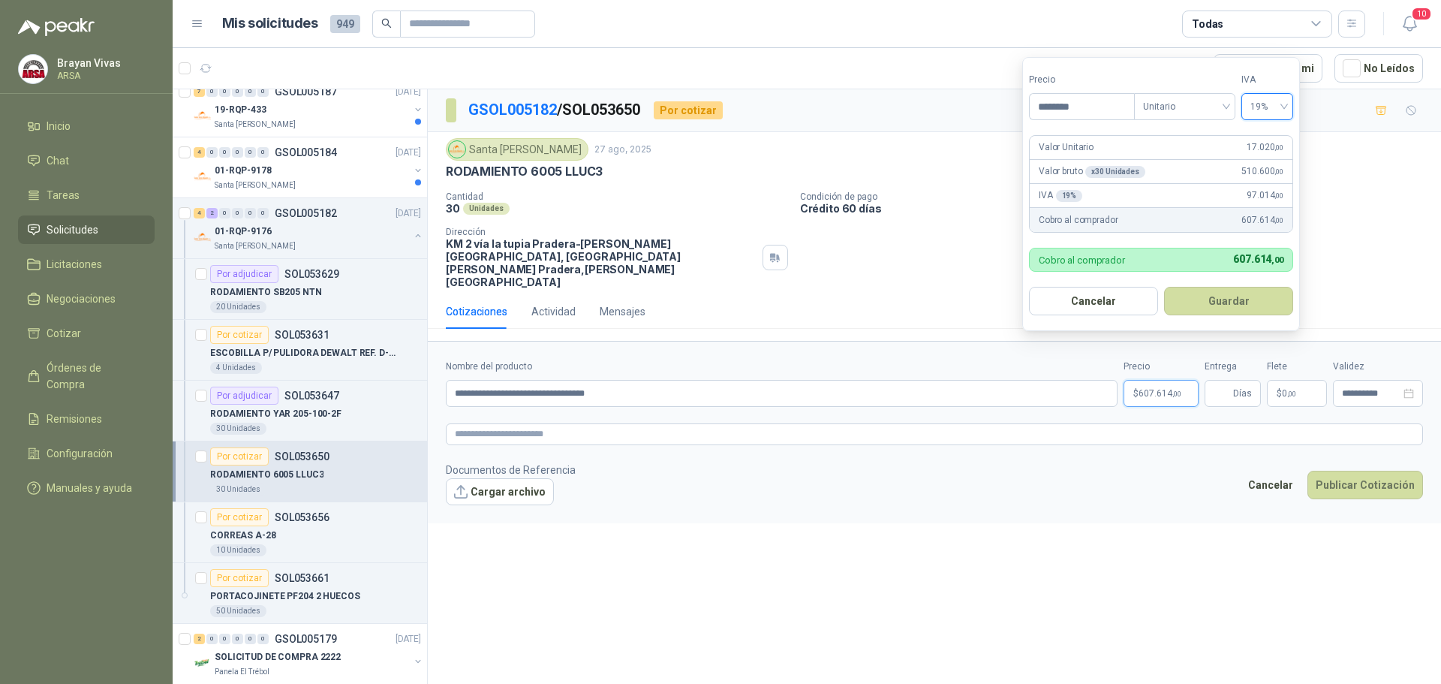
click at [1219, 306] on button "Guardar" at bounding box center [1228, 301] width 129 height 29
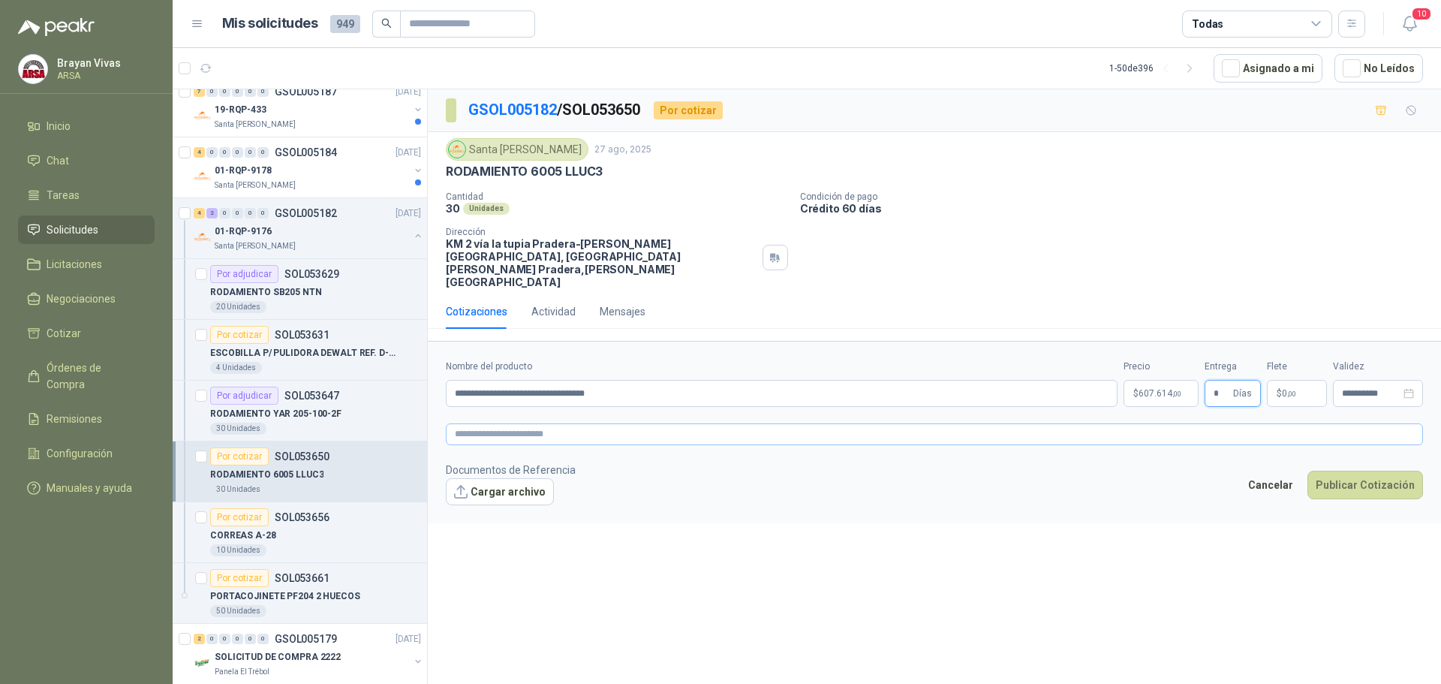
type input "*"
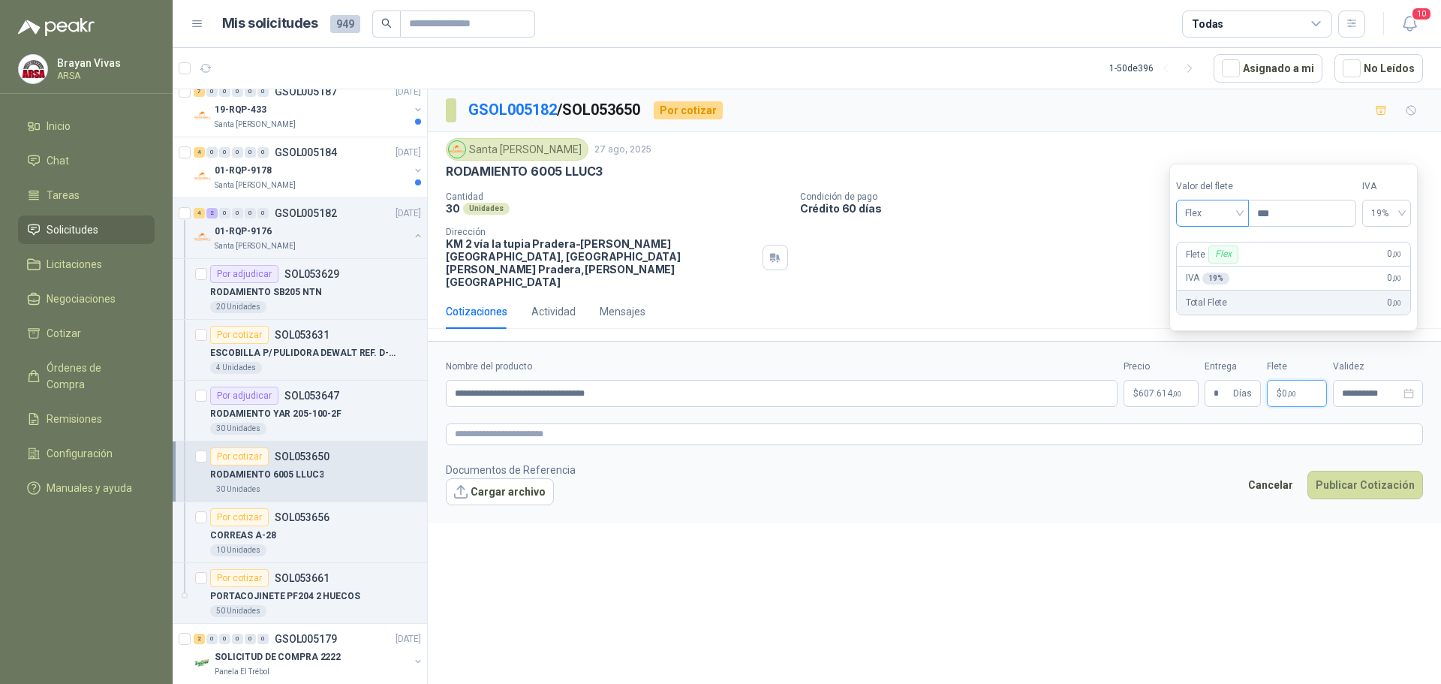
click at [1203, 206] on span "Flex" at bounding box center [1212, 213] width 55 height 23
click at [1203, 267] on div "Incluido" at bounding box center [1214, 268] width 52 height 17
click at [1137, 510] on div "**********" at bounding box center [934, 389] width 1013 height 600
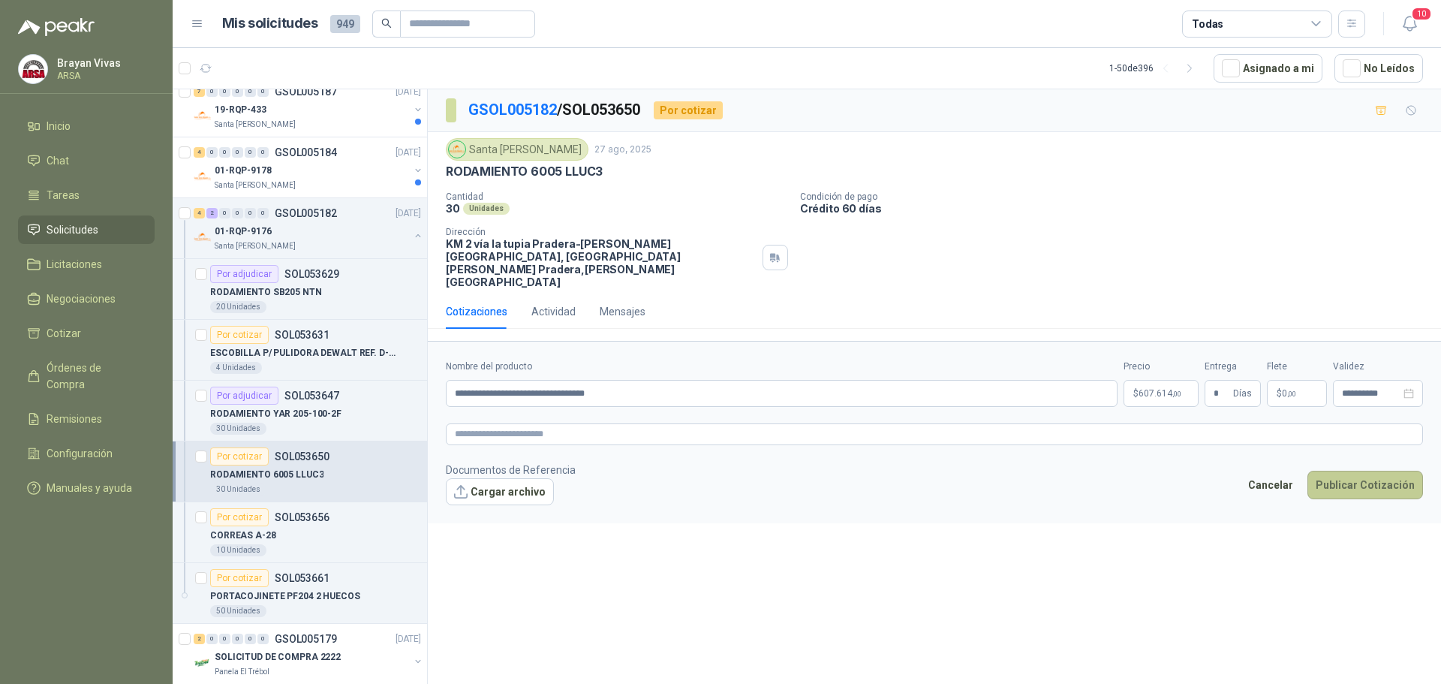
click at [1356, 471] on button "Publicar Cotización" at bounding box center [1366, 485] width 116 height 29
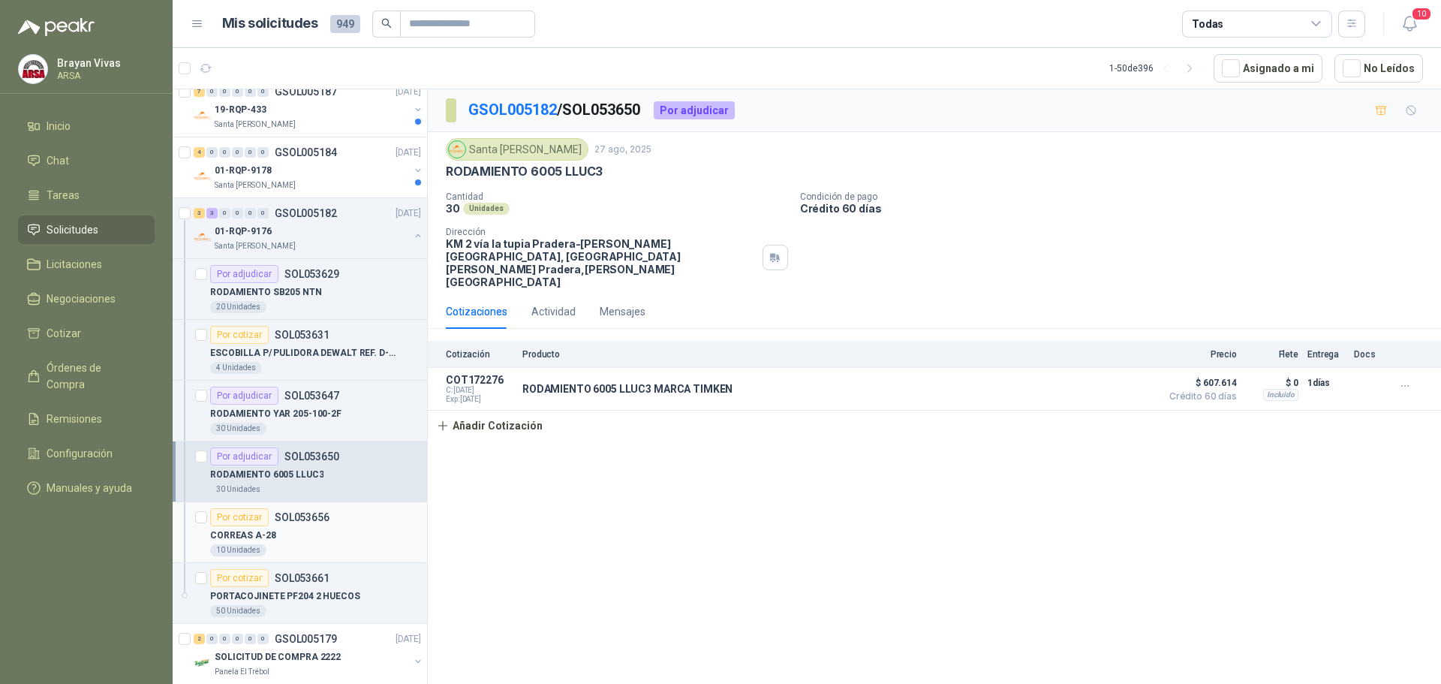
click at [289, 529] on div "CORREAS A-28" at bounding box center [315, 535] width 211 height 18
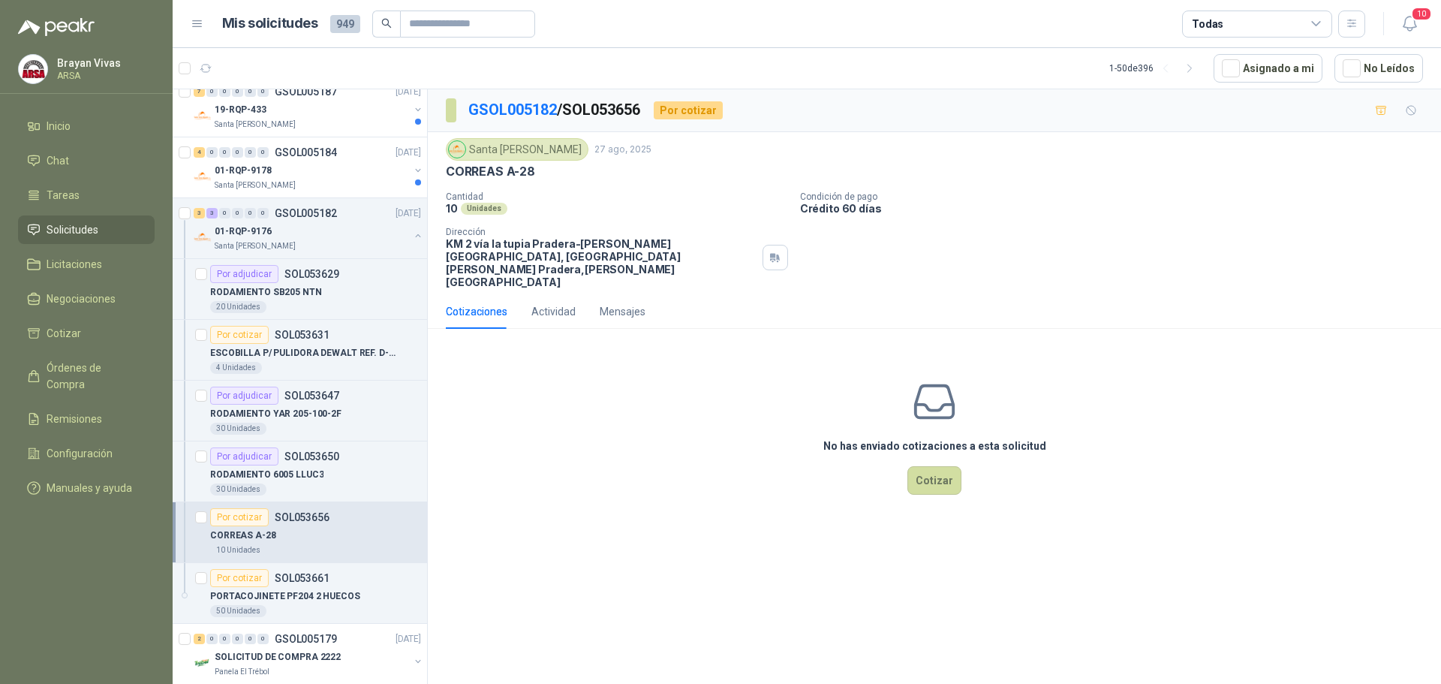
click at [966, 468] on div "No has enviado cotizaciones a esta solicitud Cotizar" at bounding box center [934, 436] width 1013 height 191
click at [942, 466] on button "Cotizar" at bounding box center [935, 480] width 54 height 29
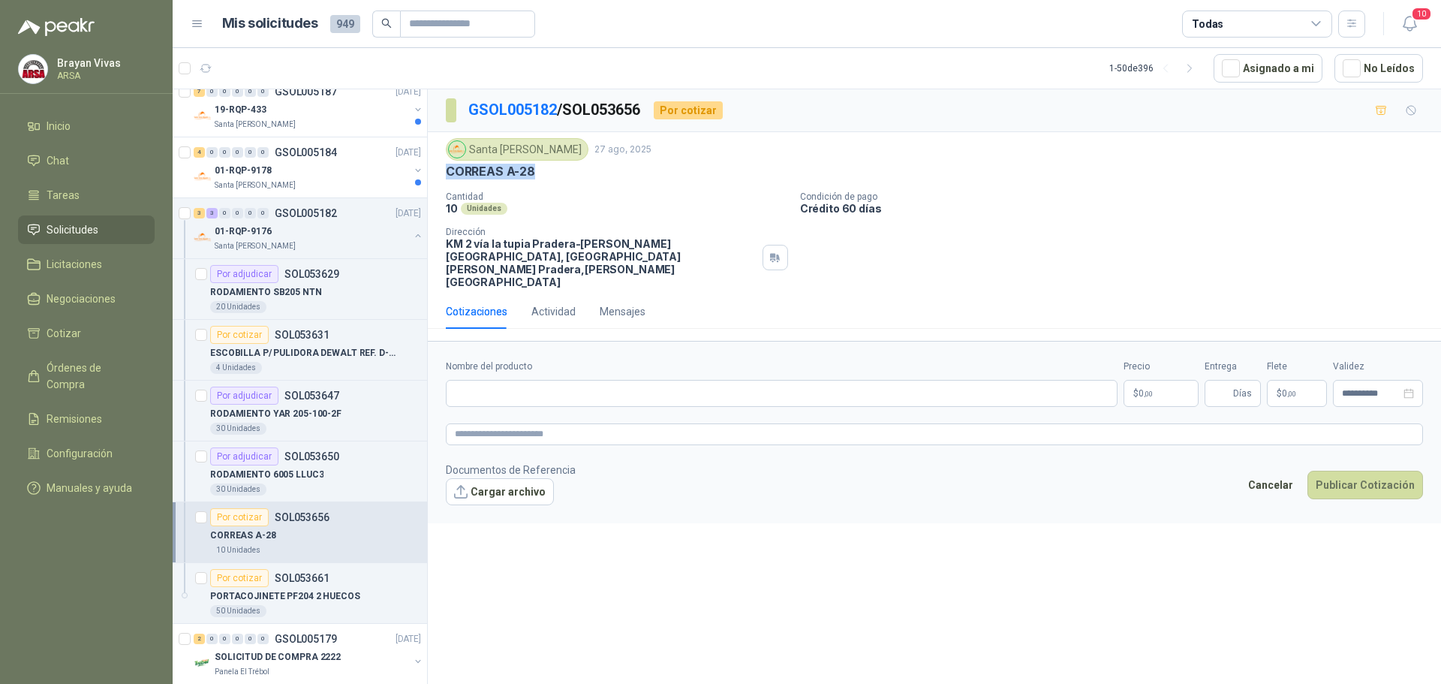
drag, startPoint x: 447, startPoint y: 170, endPoint x: 536, endPoint y: 179, distance: 89.0
click at [536, 179] on div "CORREAS A-28" at bounding box center [934, 172] width 977 height 16
copy p "CORREAS A-28"
click at [504, 380] on input "Nombre del producto" at bounding box center [782, 393] width 672 height 27
paste input "**********"
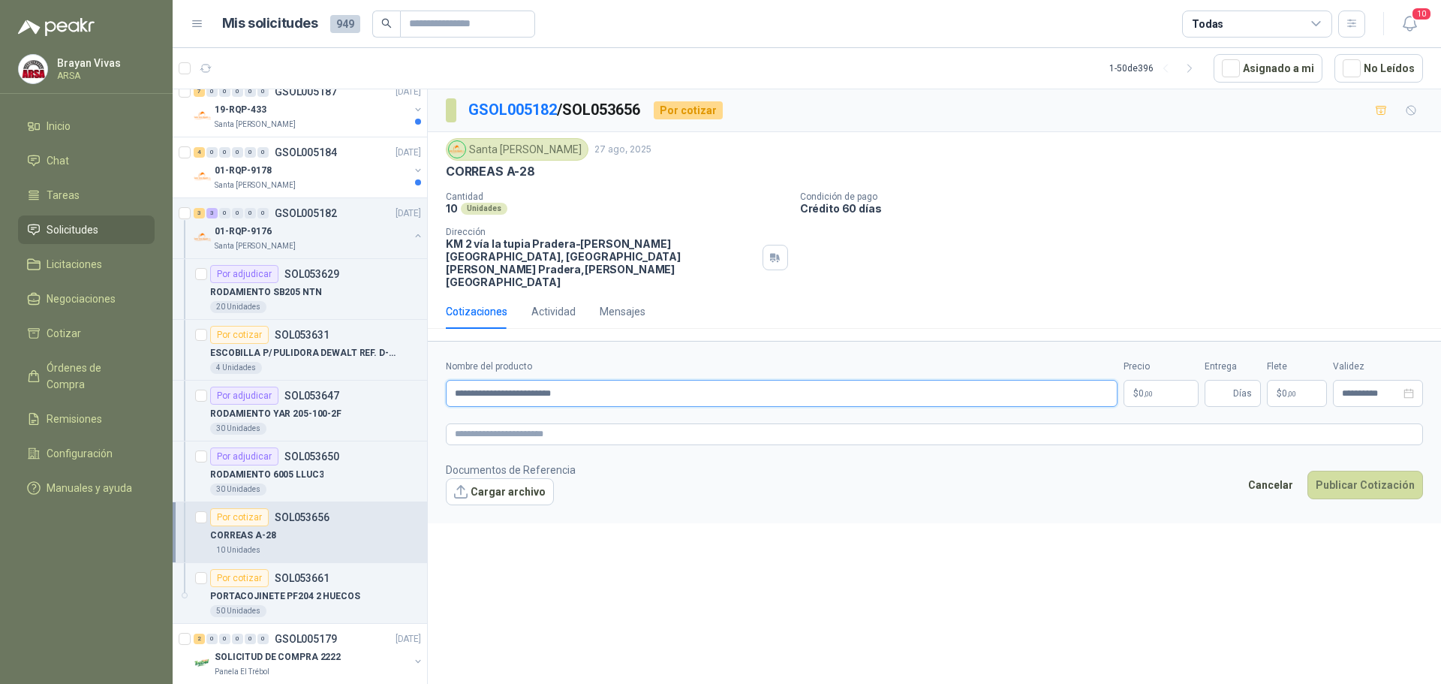
type input "**********"
click at [1163, 380] on p "$ 0 ,00" at bounding box center [1161, 393] width 75 height 27
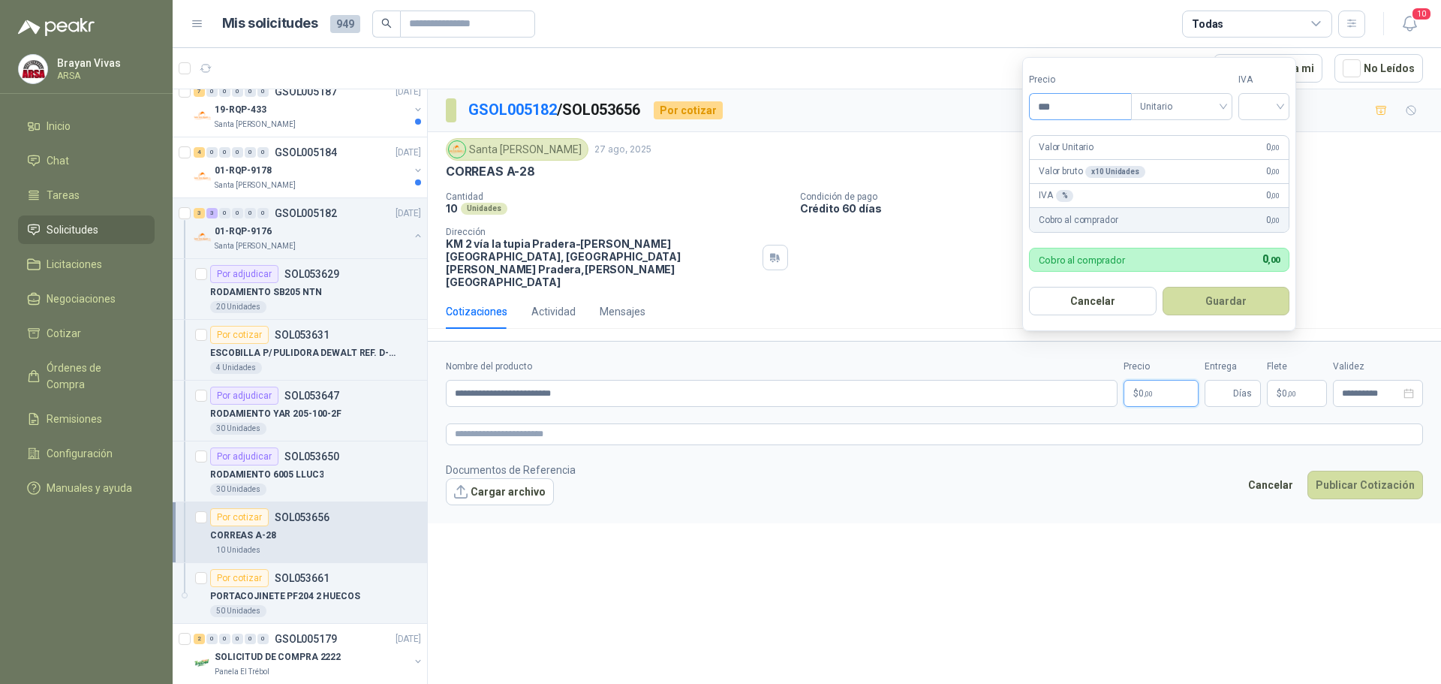
drag, startPoint x: 1059, startPoint y: 93, endPoint x: 1060, endPoint y: 103, distance: 9.8
click at [1059, 94] on input "***" at bounding box center [1080, 107] width 101 height 26
click at [1060, 109] on input "***" at bounding box center [1080, 107] width 101 height 26
type input "********"
click at [1234, 294] on button "Guardar" at bounding box center [1227, 301] width 128 height 29
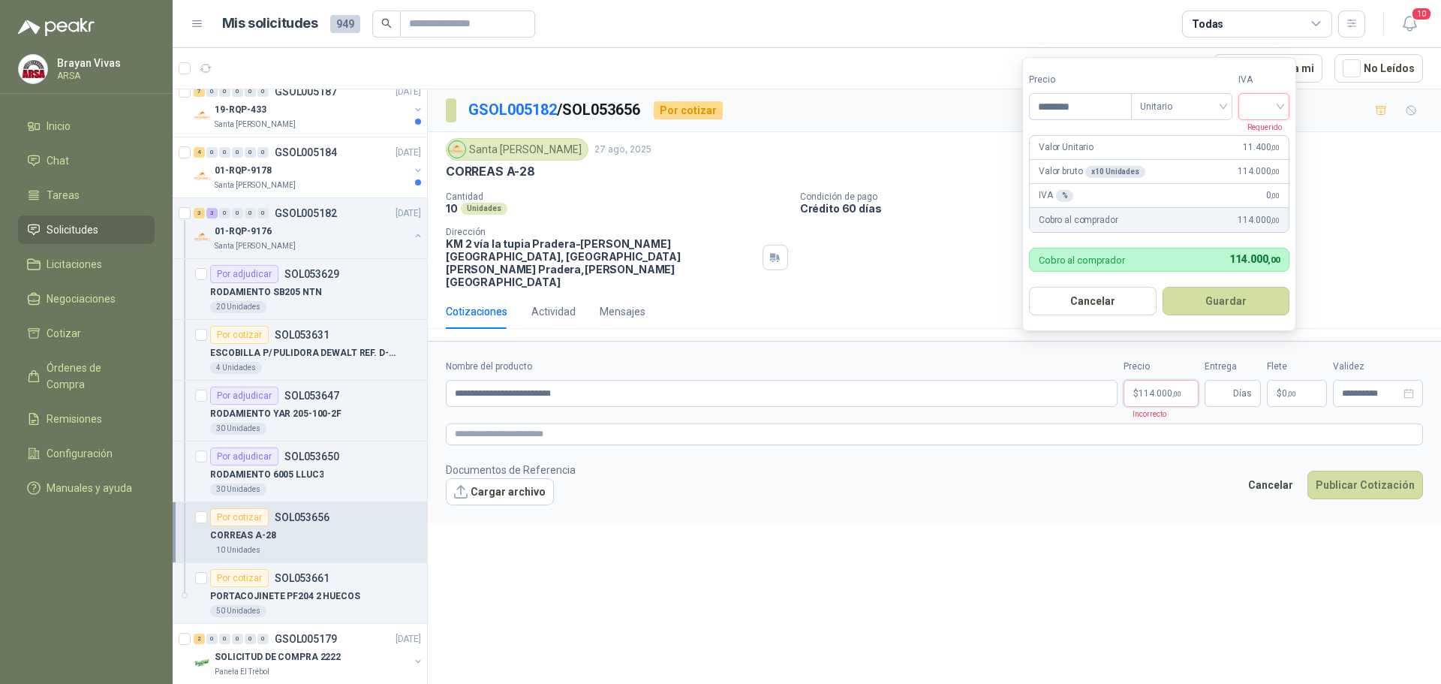
click at [1269, 104] on input "search" at bounding box center [1264, 105] width 33 height 23
click at [1272, 140] on div "19%" at bounding box center [1268, 137] width 28 height 17
click at [1212, 309] on button "Guardar" at bounding box center [1228, 301] width 129 height 29
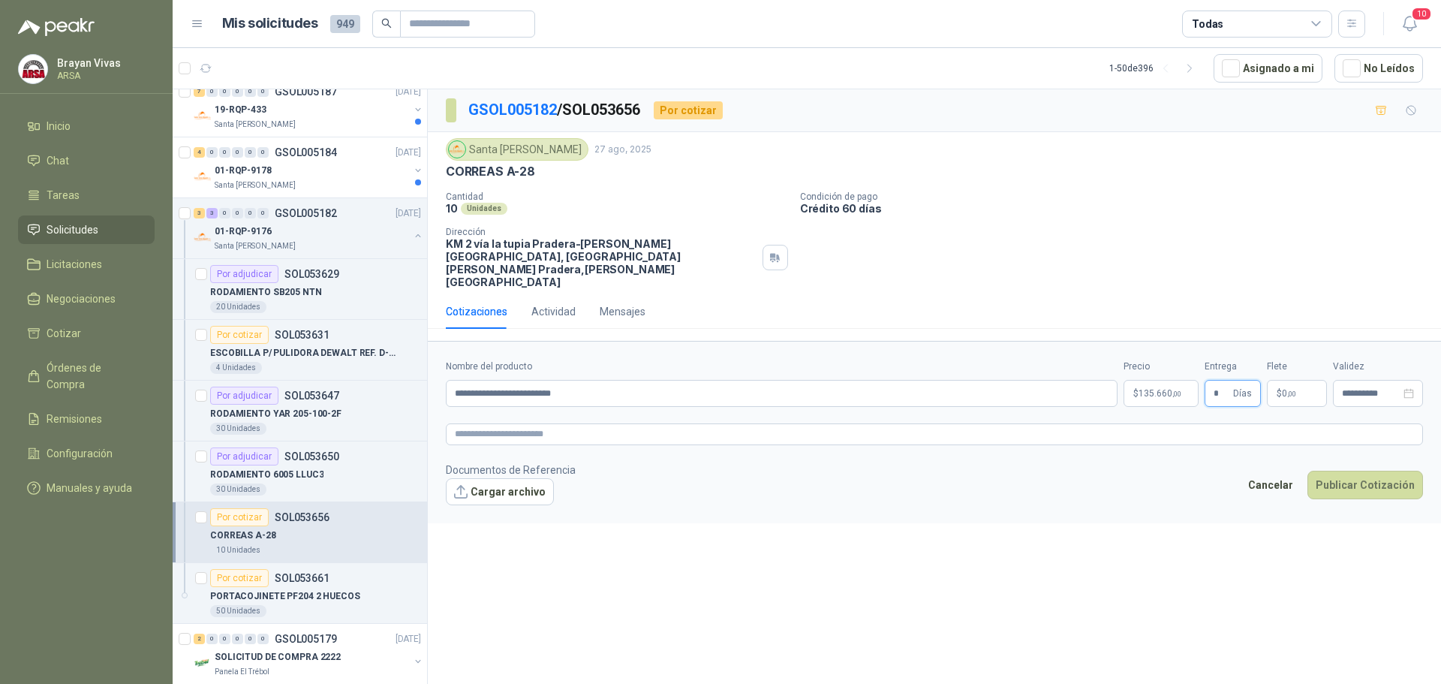
type input "*"
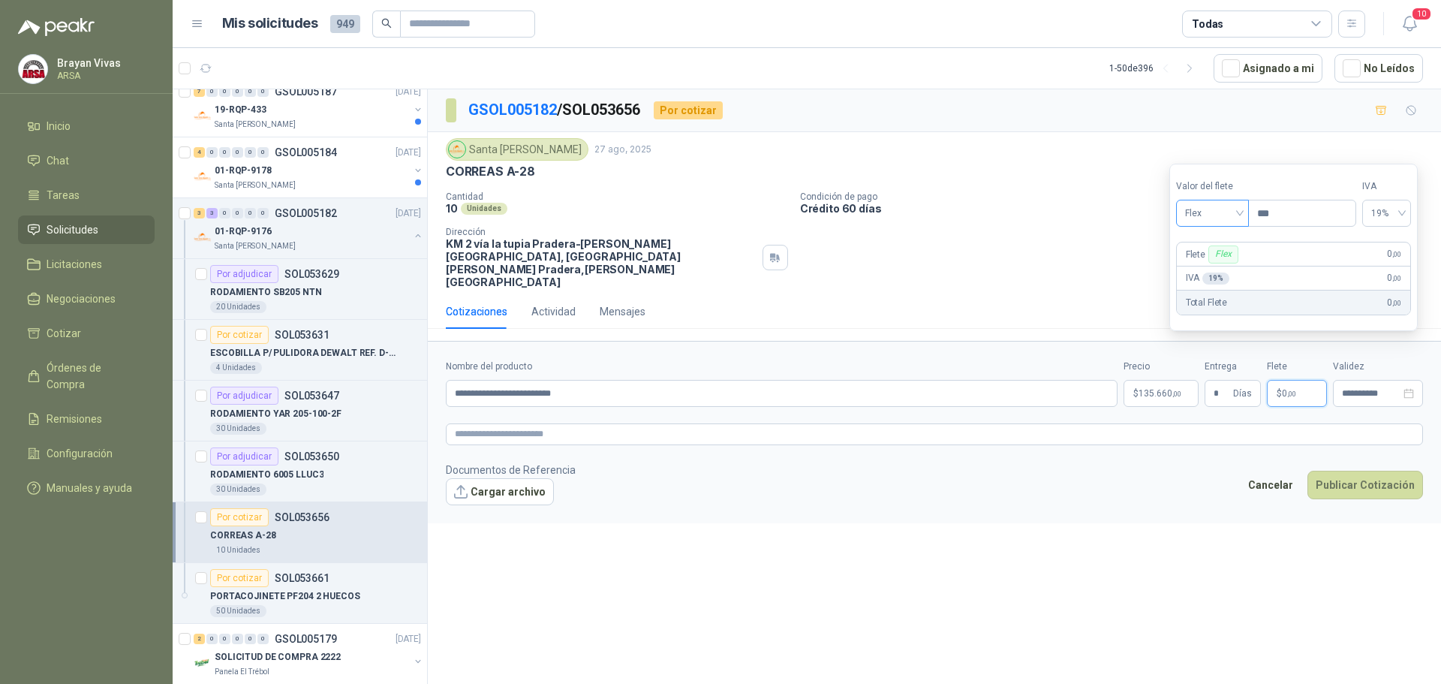
click at [1223, 212] on span "Flex" at bounding box center [1212, 213] width 55 height 23
click at [1216, 267] on div "Incluido" at bounding box center [1214, 268] width 52 height 17
click at [1236, 504] on div "**********" at bounding box center [934, 389] width 1013 height 600
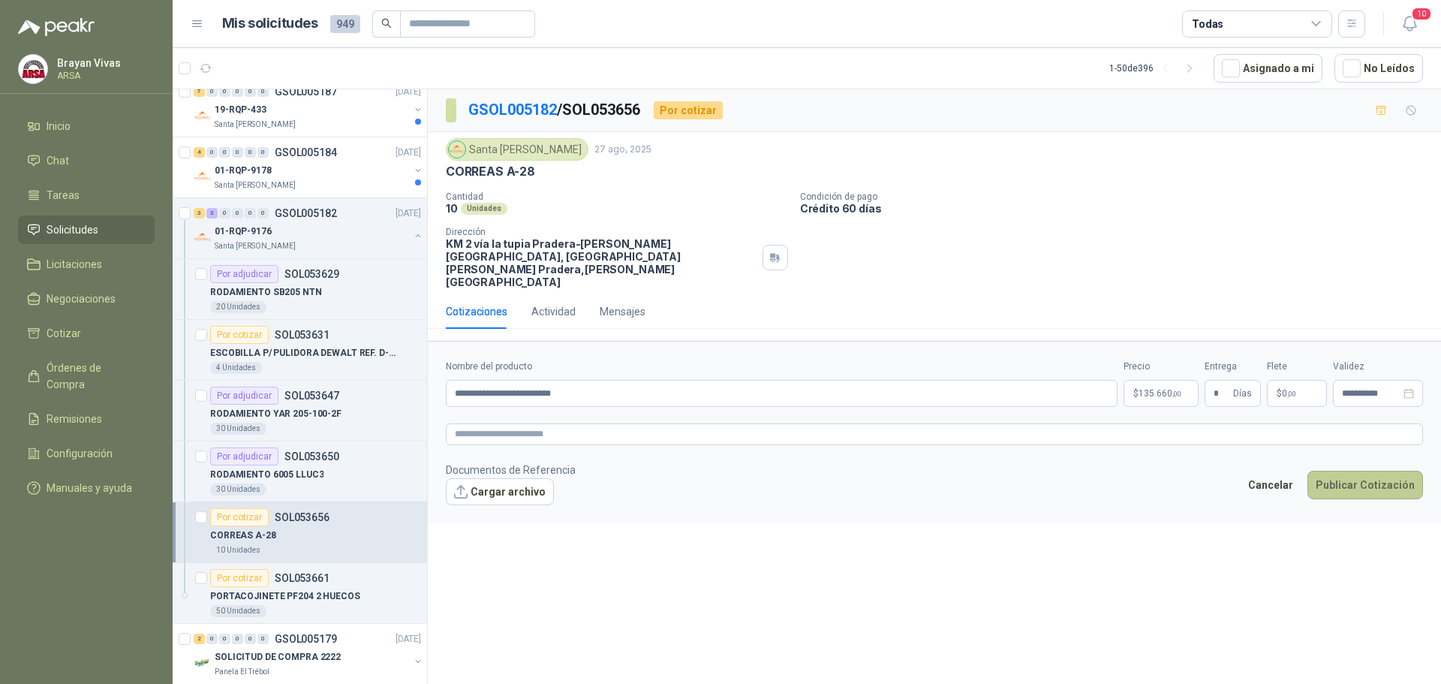
click at [1358, 471] on button "Publicar Cotización" at bounding box center [1366, 485] width 116 height 29
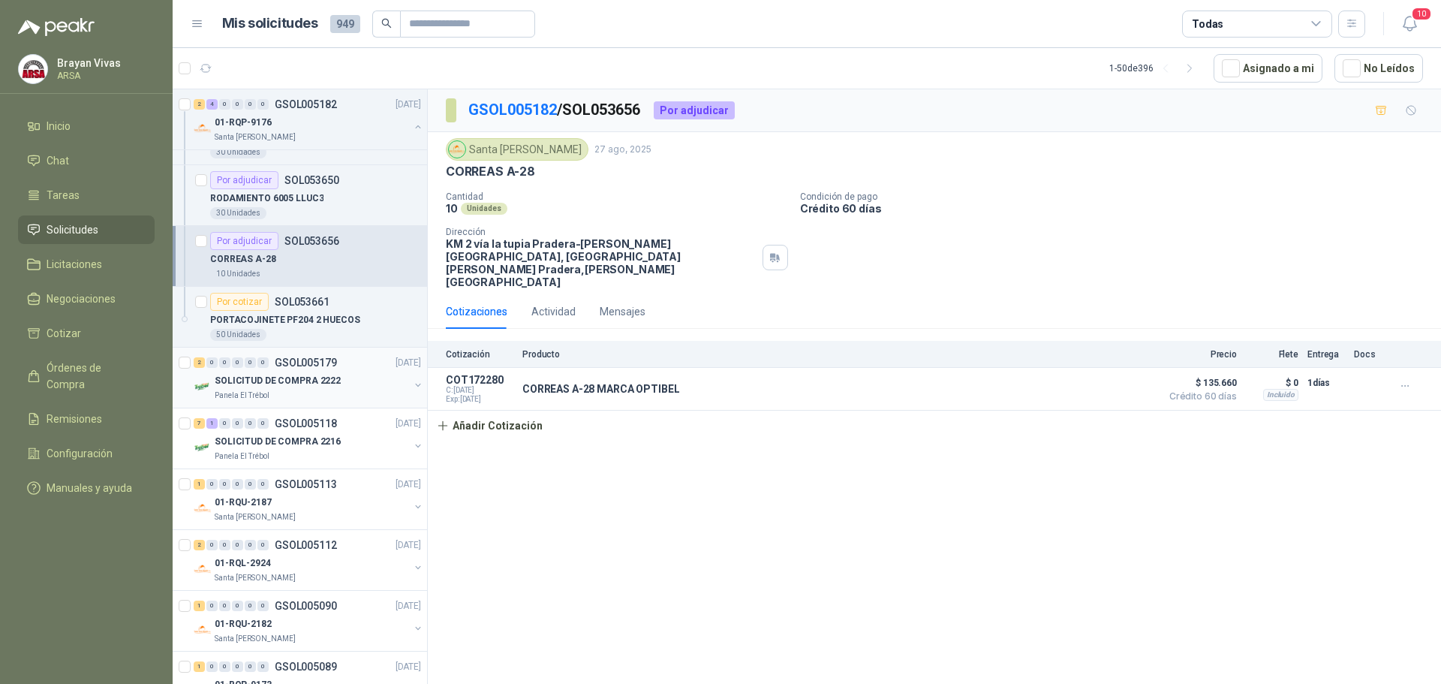
scroll to position [450, 0]
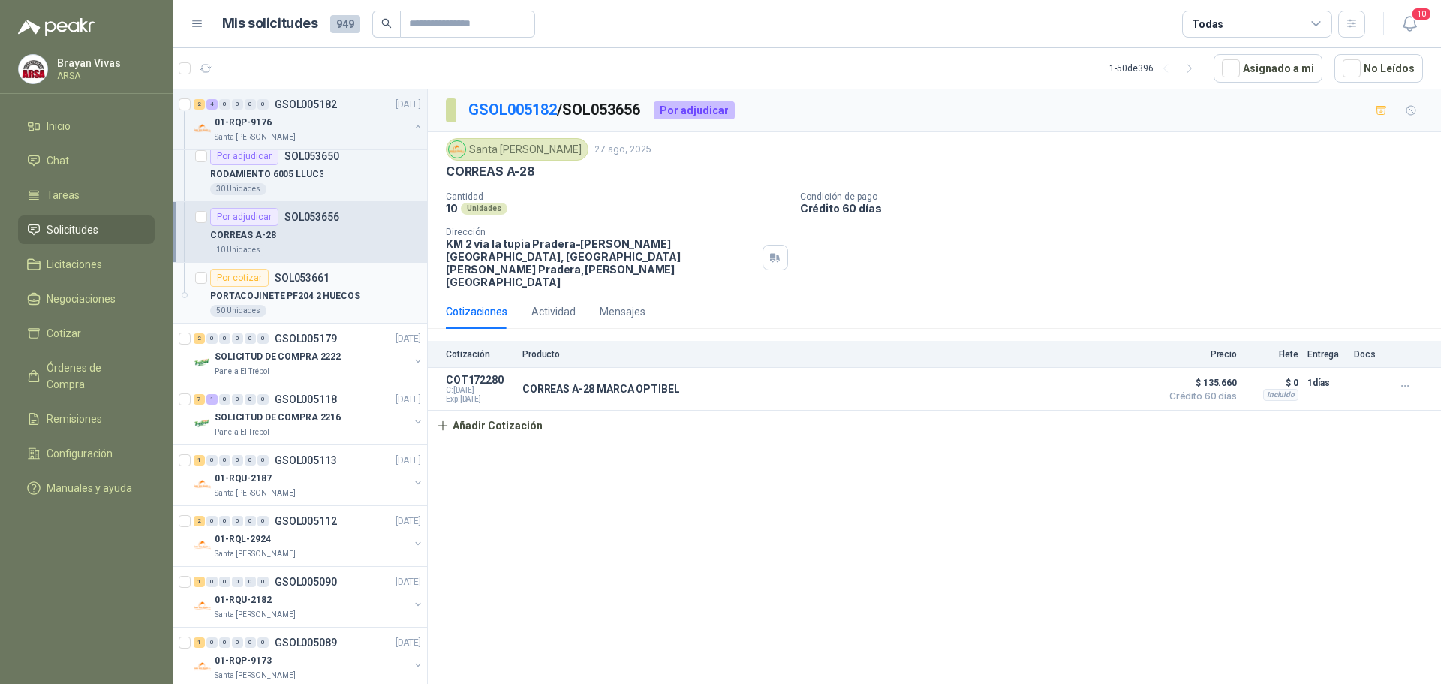
click at [316, 293] on p "PORTACOJINETE PF204 2 HUECOS" at bounding box center [285, 296] width 150 height 14
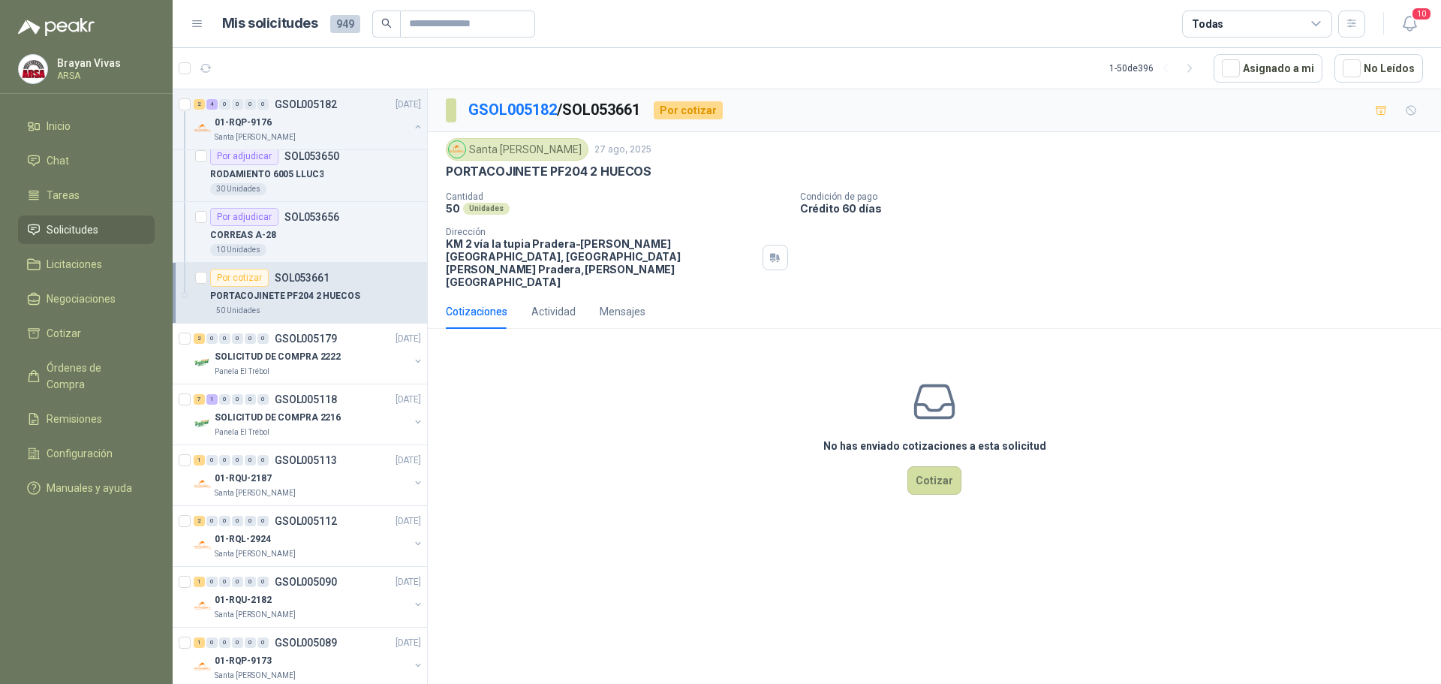
click at [664, 429] on div "No has enviado cotizaciones a esta solicitud Cotizar" at bounding box center [934, 436] width 1013 height 191
click at [923, 466] on button "Cotizar" at bounding box center [935, 480] width 54 height 29
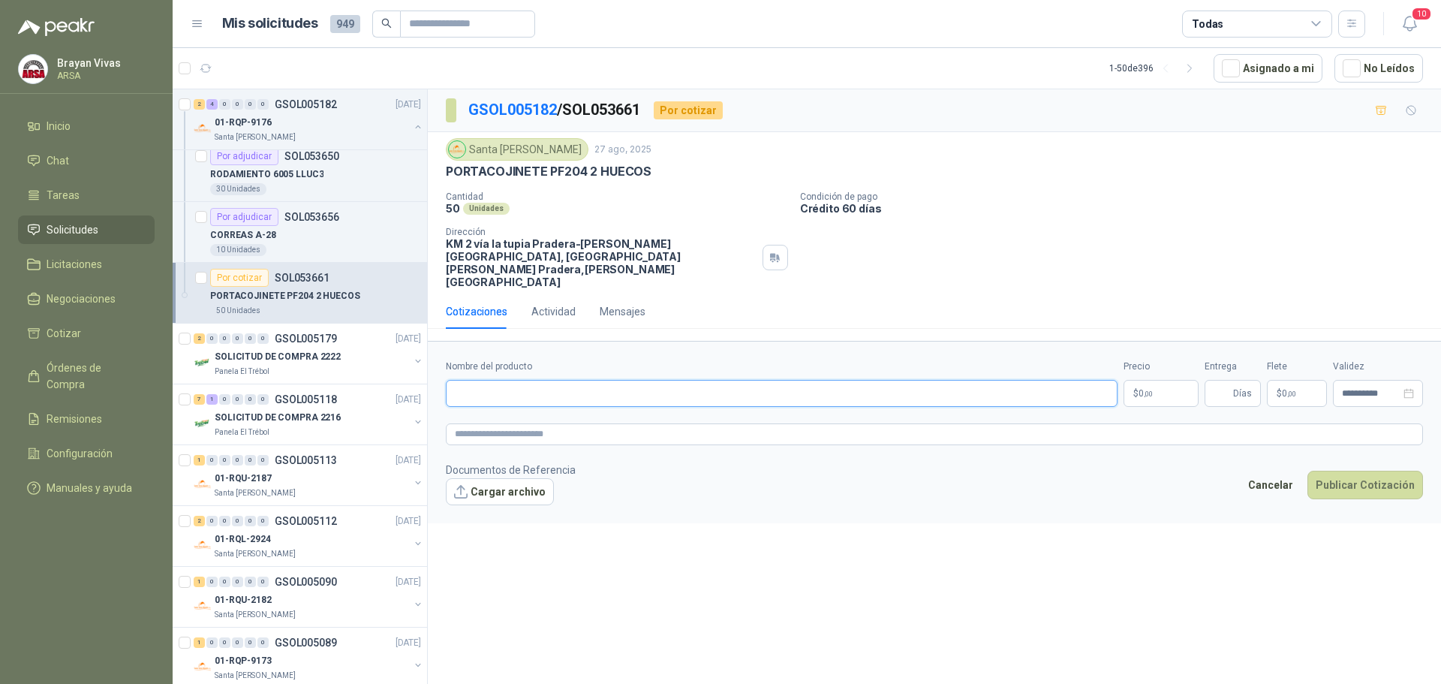
click at [518, 380] on input "Nombre del producto" at bounding box center [782, 393] width 672 height 27
type input "*"
type input "**********"
click at [1162, 380] on p "$ 0 ,00" at bounding box center [1161, 393] width 75 height 27
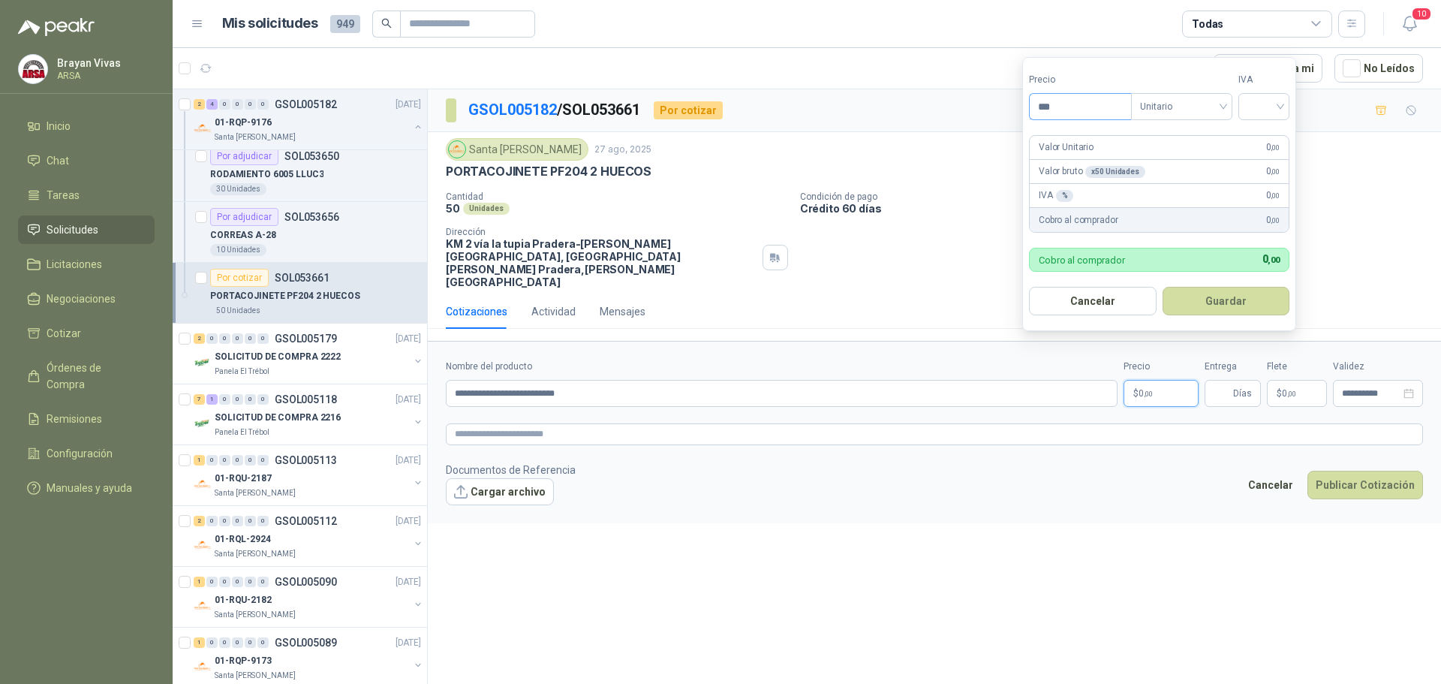
click at [1073, 113] on input "***" at bounding box center [1080, 107] width 101 height 26
type input "*******"
click at [1227, 303] on button "Guardar" at bounding box center [1227, 301] width 128 height 29
click at [1264, 103] on input "search" at bounding box center [1264, 105] width 33 height 23
click at [1268, 143] on div "19%" at bounding box center [1268, 137] width 28 height 17
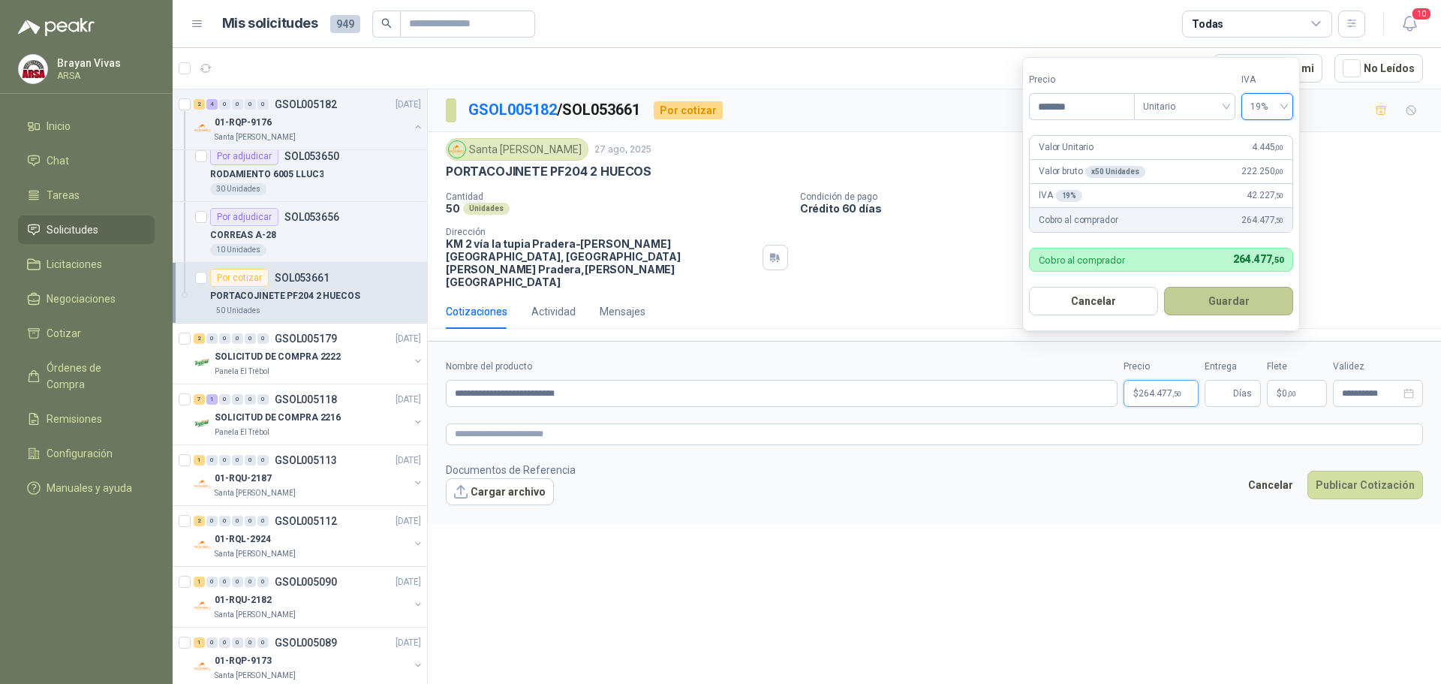
click at [1246, 303] on button "Guardar" at bounding box center [1228, 301] width 129 height 29
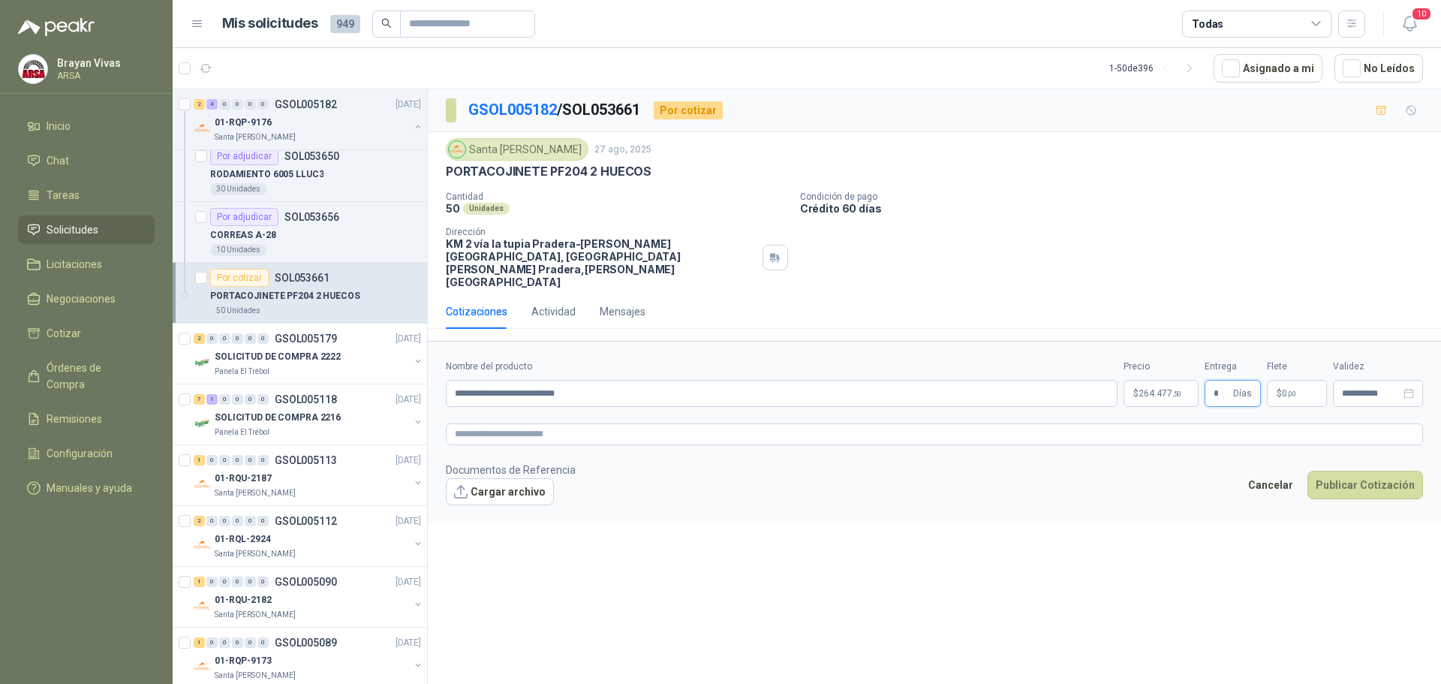
type input "*"
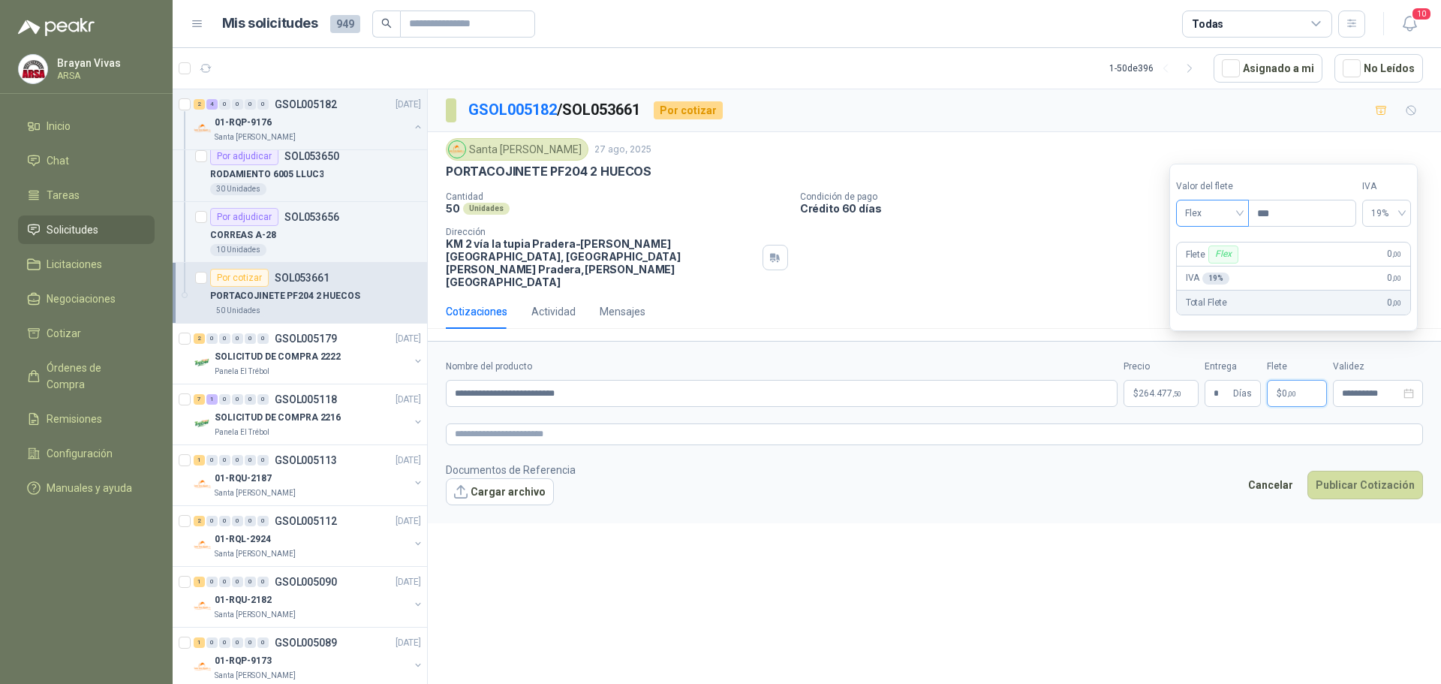
click at [1224, 219] on span "Flex" at bounding box center [1212, 213] width 55 height 23
click at [1209, 265] on div "Incluido" at bounding box center [1214, 268] width 52 height 17
click at [1245, 510] on div "**********" at bounding box center [934, 389] width 1013 height 600
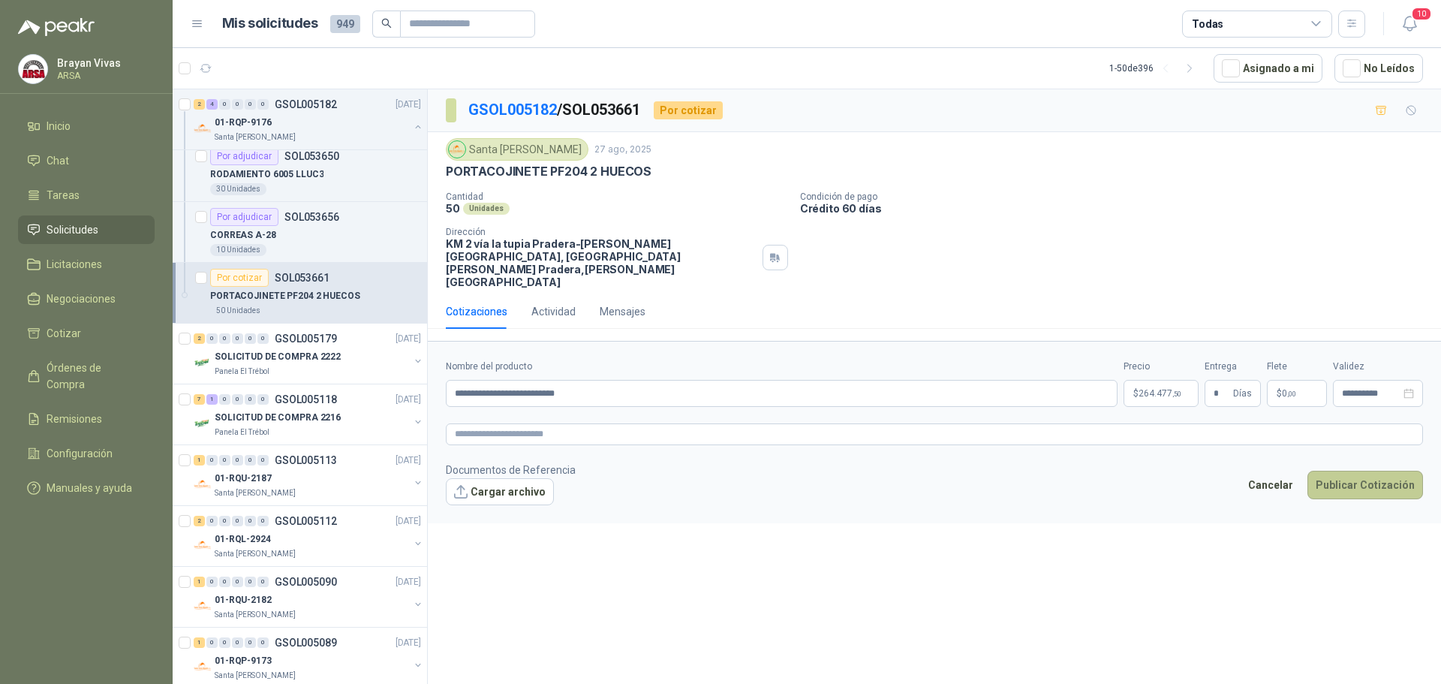
click at [1355, 471] on button "Publicar Cotización" at bounding box center [1366, 485] width 116 height 29
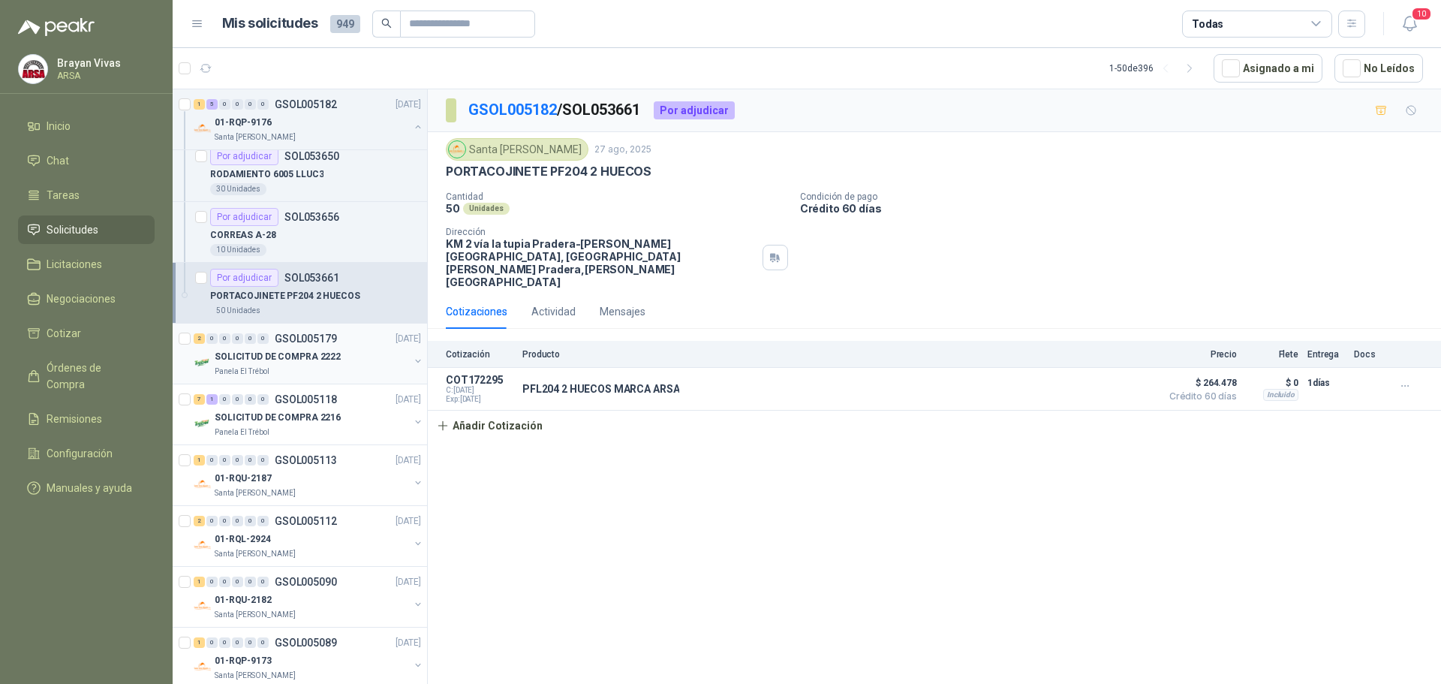
click at [315, 363] on p "SOLICITUD DE COMPRA 2222" at bounding box center [278, 357] width 126 height 14
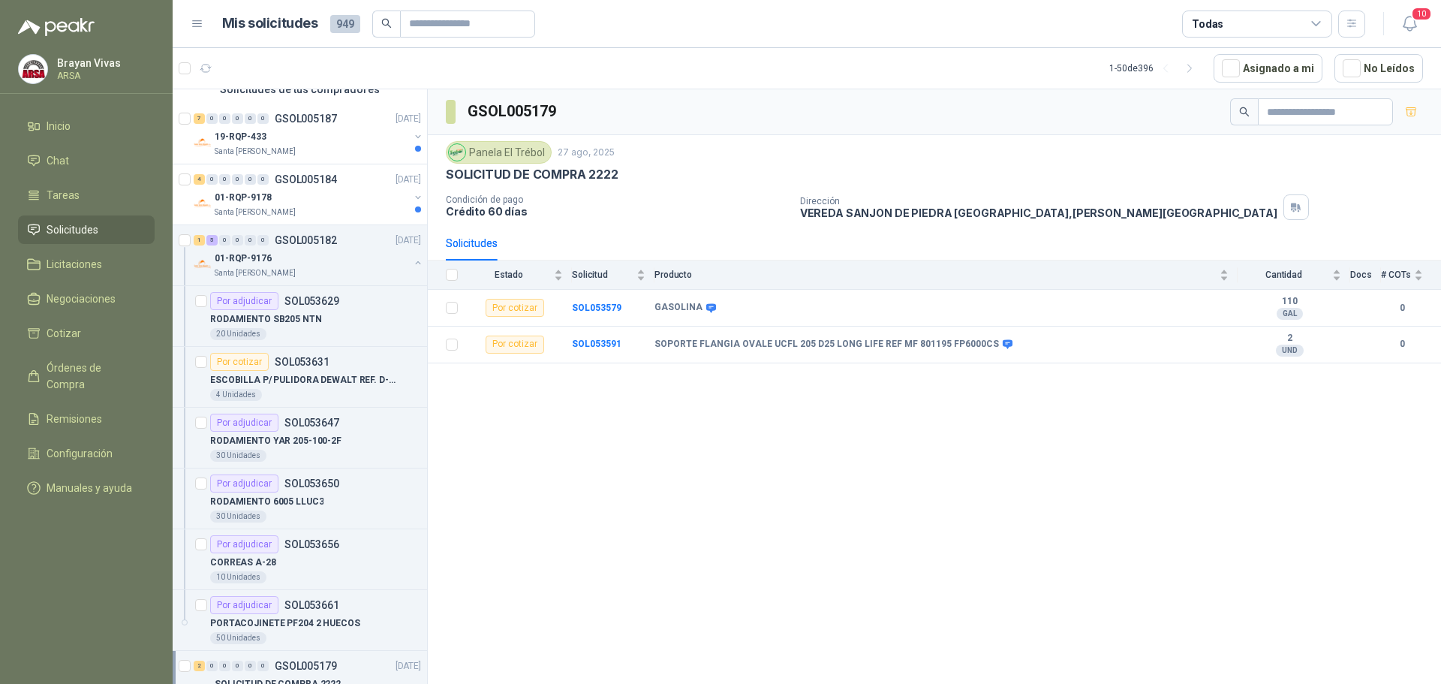
scroll to position [75, 0]
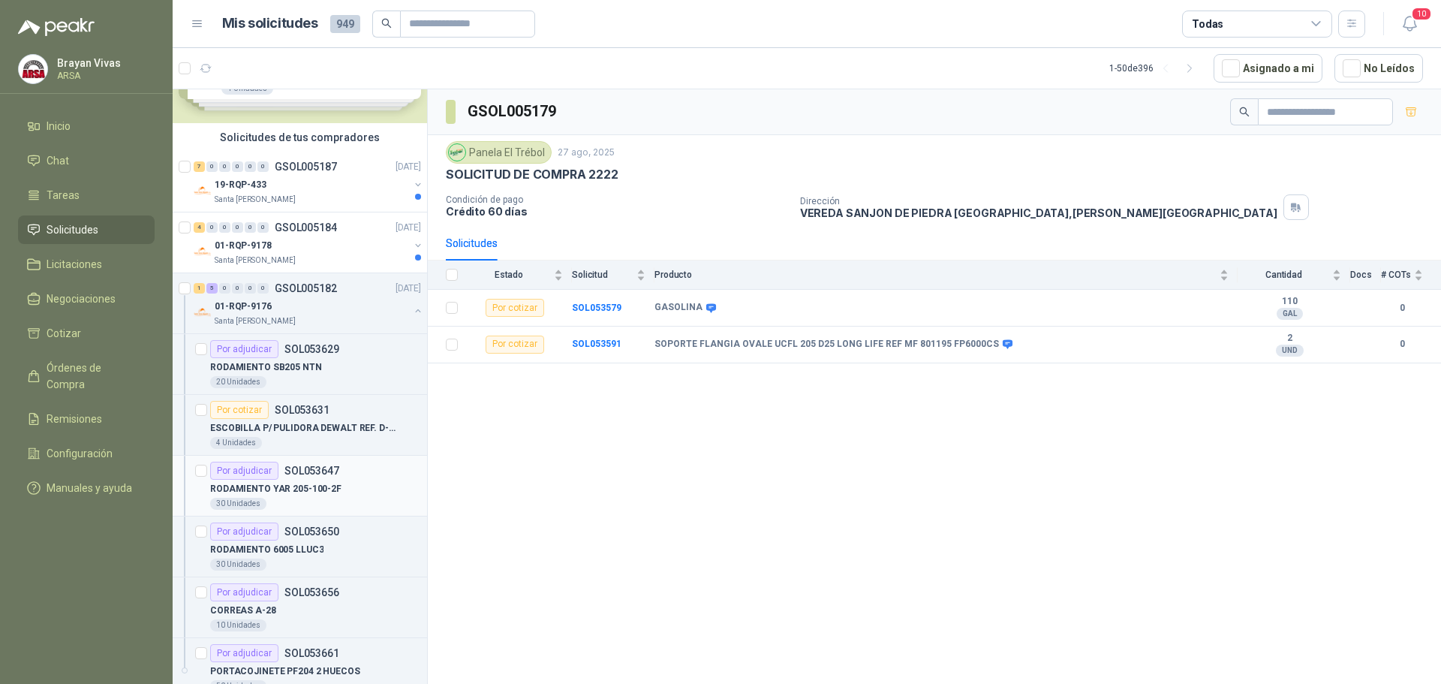
click at [344, 477] on div "Por adjudicar SOL053647" at bounding box center [315, 471] width 211 height 18
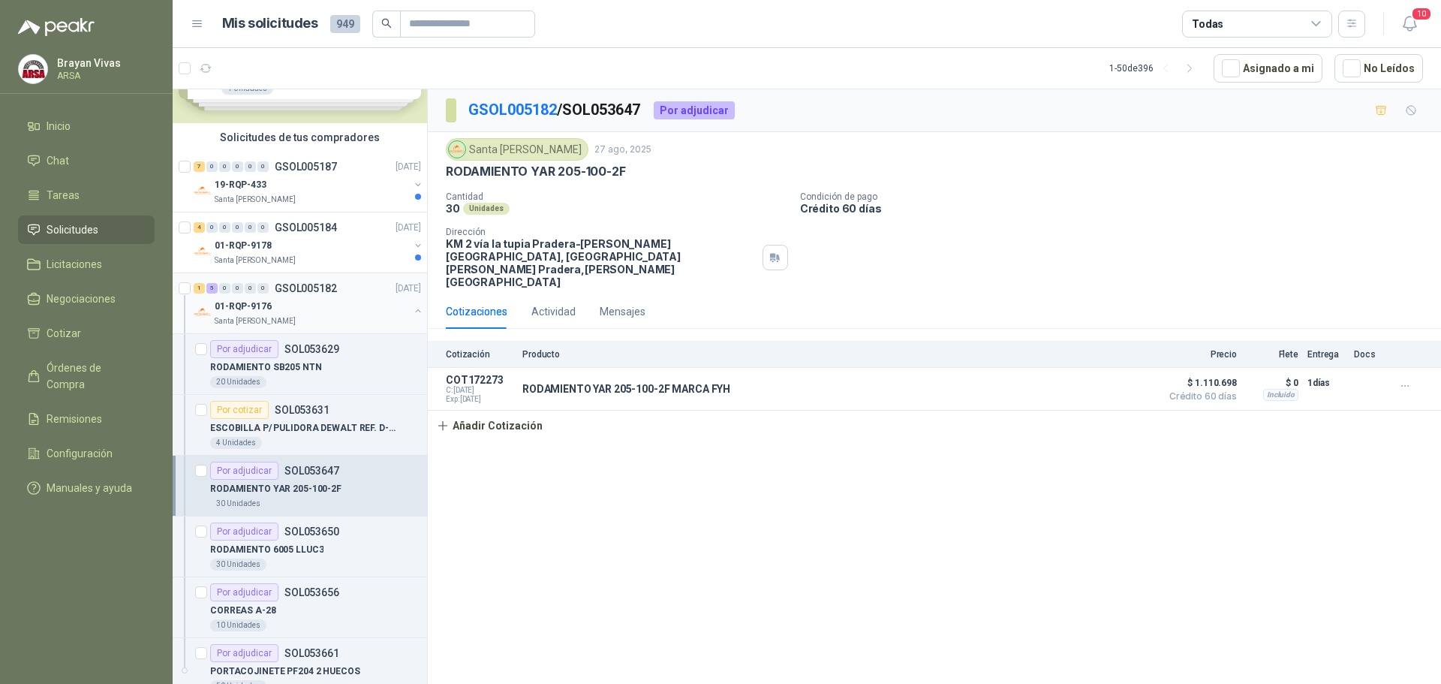
click at [318, 305] on div "01-RQP-9176" at bounding box center [312, 306] width 194 height 18
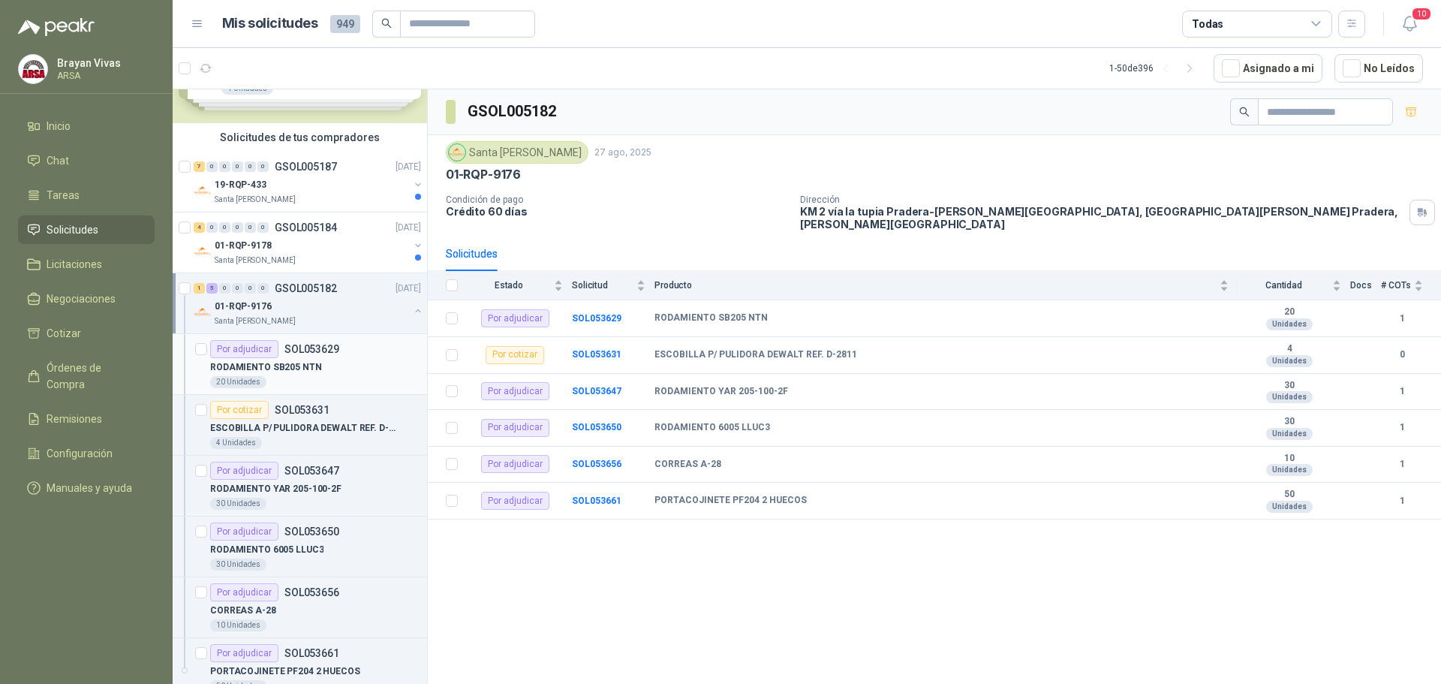
click at [321, 358] on div "RODAMIENTO SB205 NTN" at bounding box center [315, 367] width 211 height 18
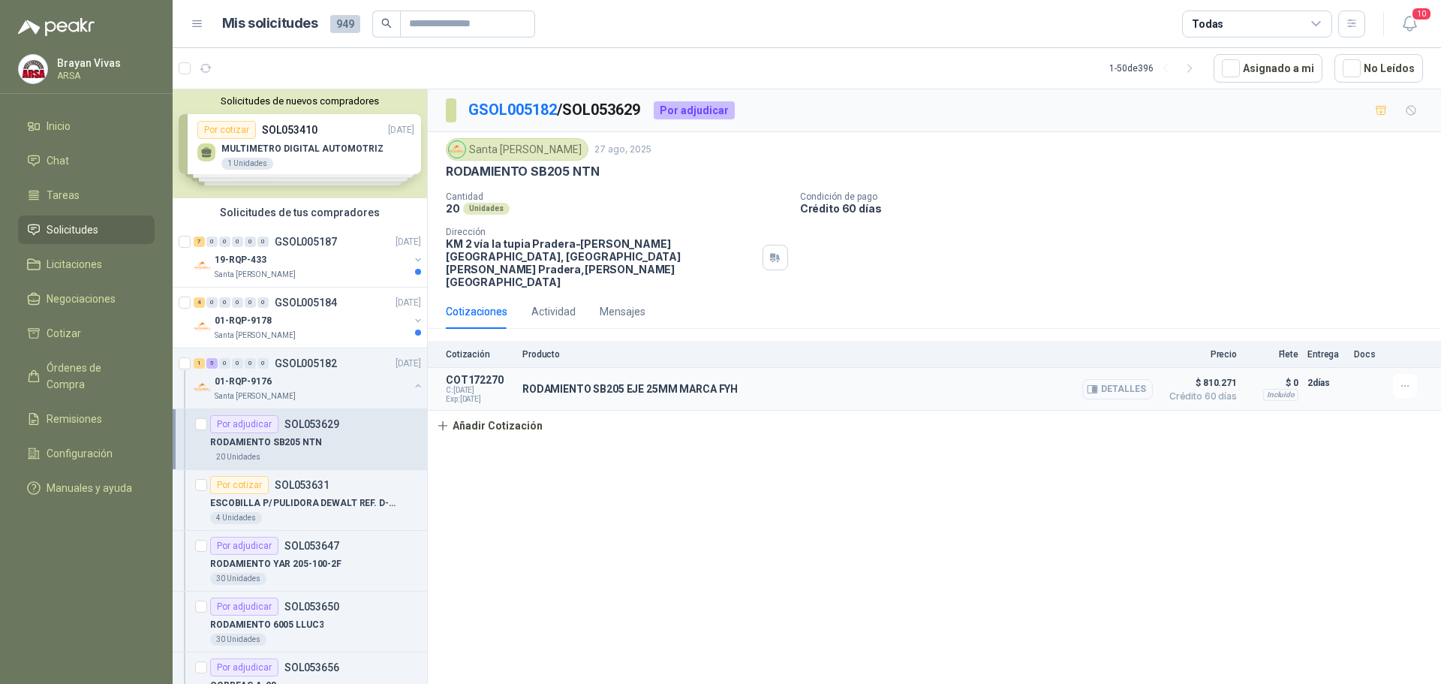
click at [1105, 379] on button "Detalles" at bounding box center [1118, 389] width 71 height 20
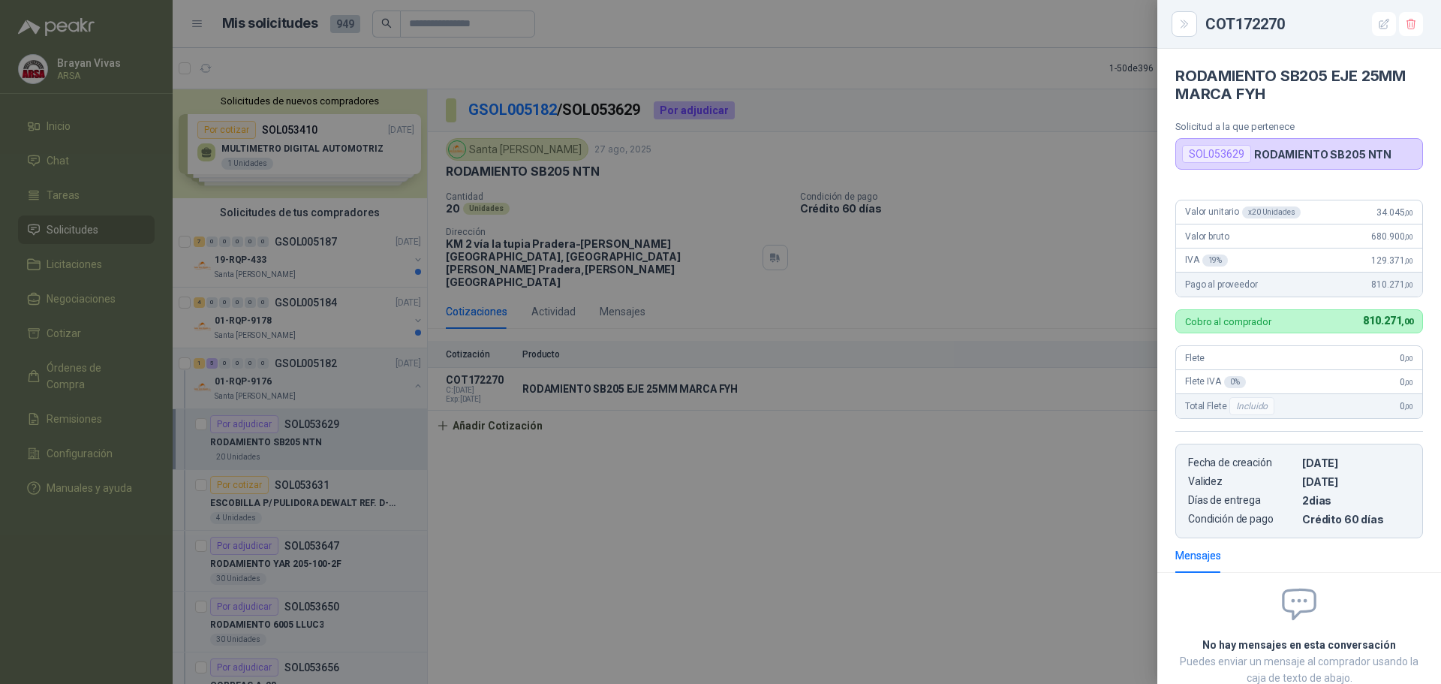
click at [1213, 158] on div "SOL053629" at bounding box center [1216, 154] width 69 height 18
click at [1260, 215] on div "x 20 Unidades" at bounding box center [1271, 212] width 59 height 12
click at [1075, 433] on div at bounding box center [720, 342] width 1441 height 684
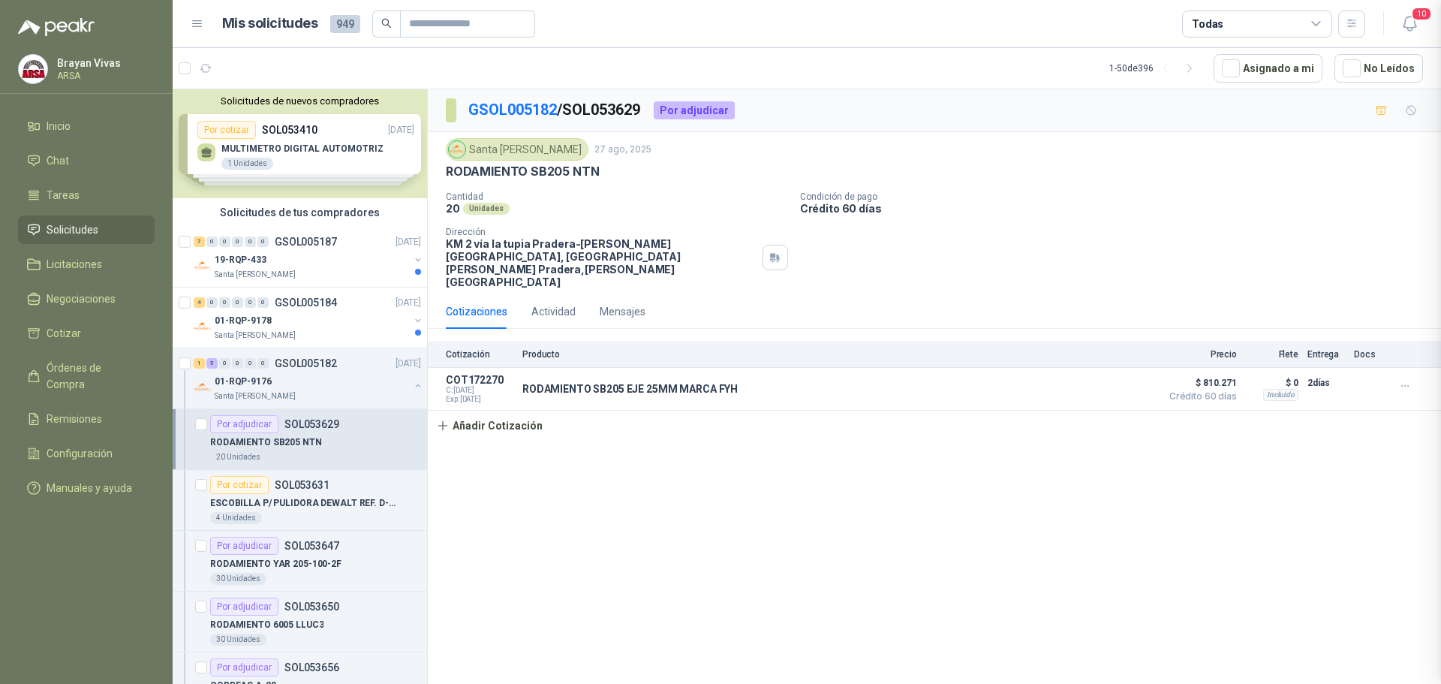
scroll to position [104, 0]
click at [1132, 379] on button "Detalles" at bounding box center [1118, 389] width 71 height 20
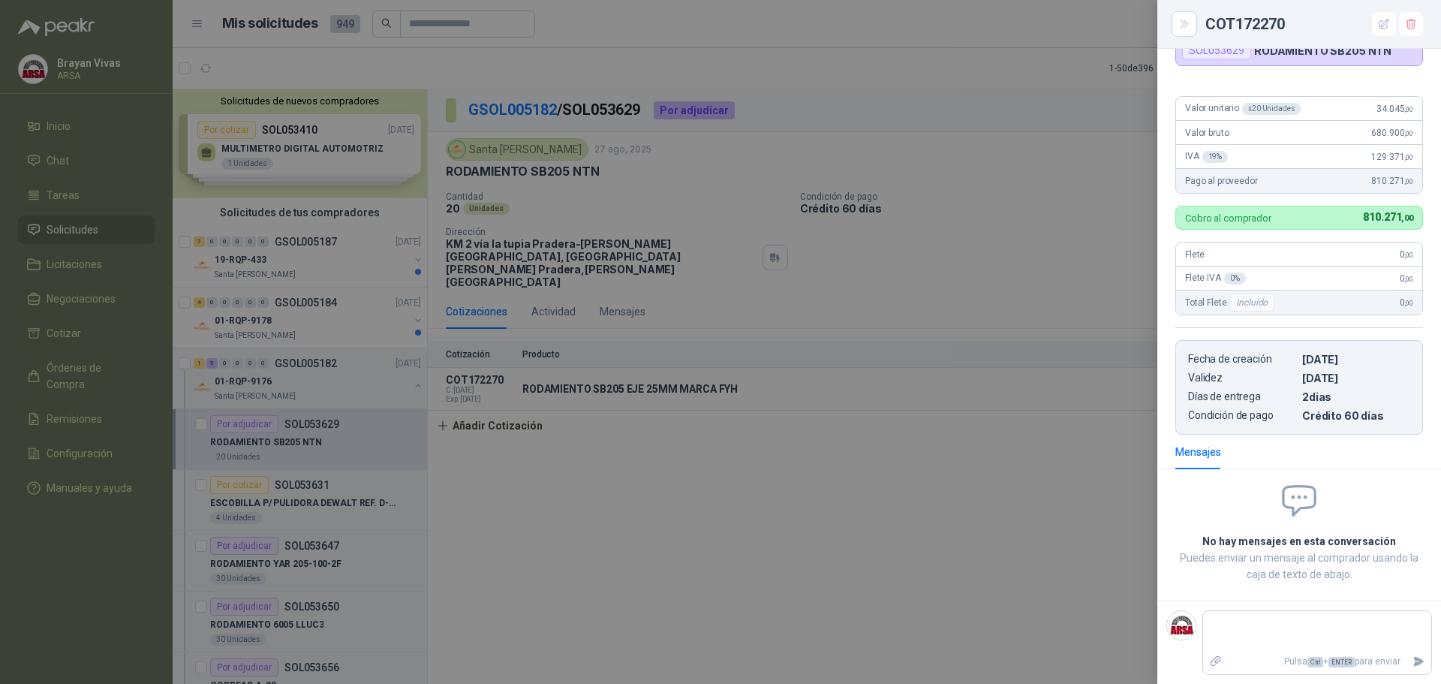
click at [908, 496] on div at bounding box center [720, 342] width 1441 height 684
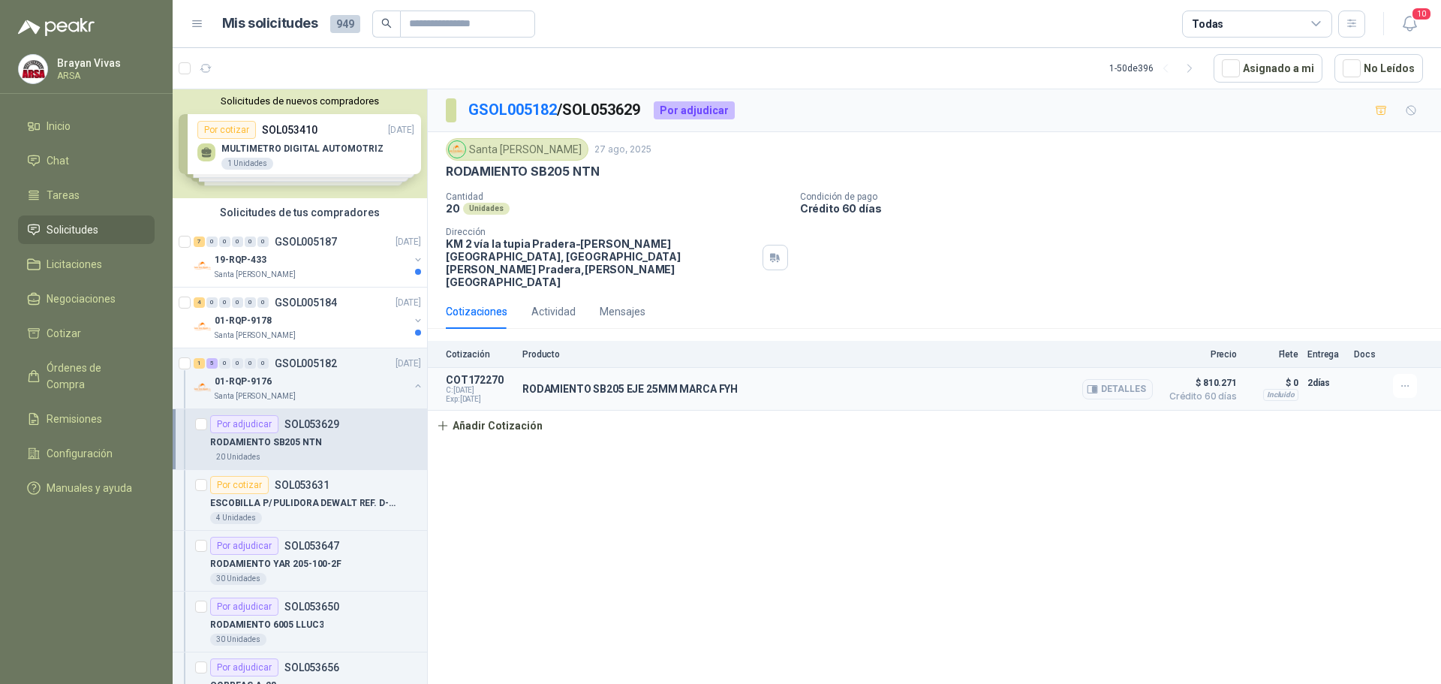
click at [559, 383] on p "RODAMIENTO SB205 EJE 25MM MARCA FYH" at bounding box center [630, 389] width 215 height 12
click at [1110, 379] on button "Detalles" at bounding box center [1118, 389] width 71 height 20
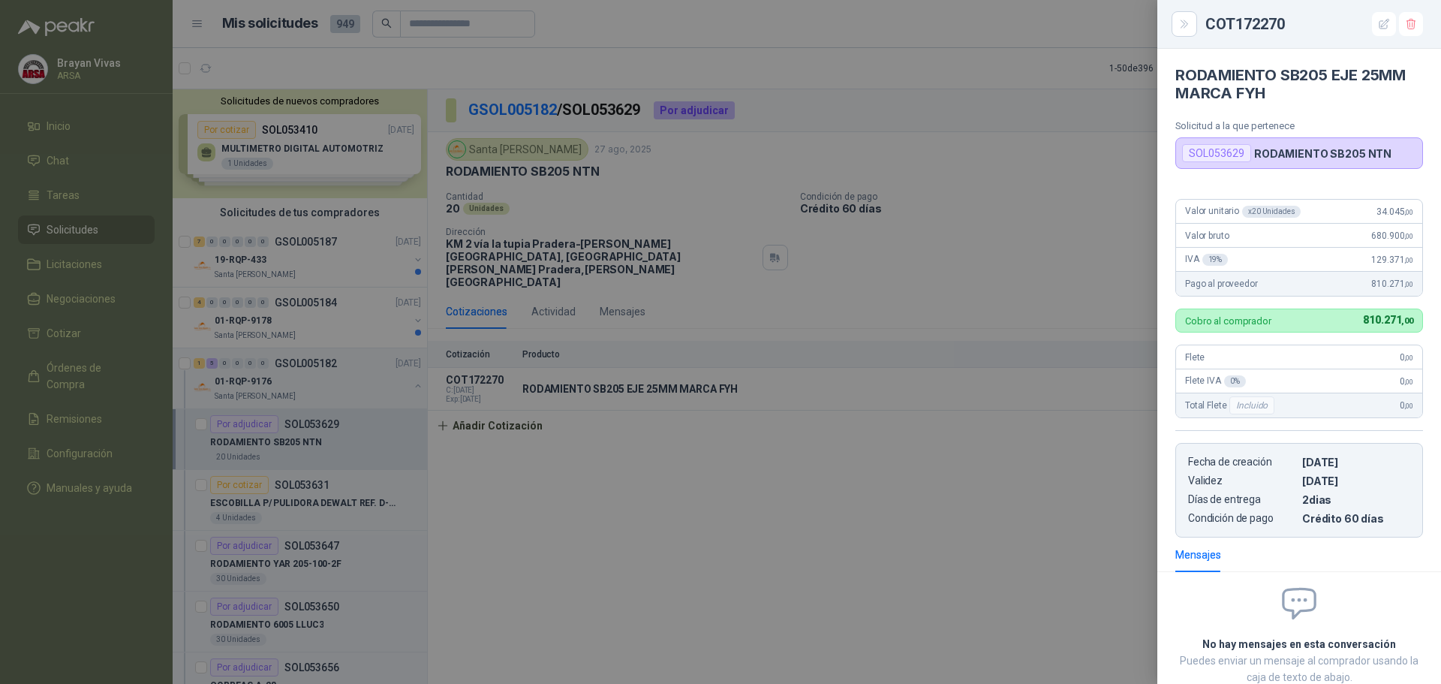
scroll to position [0, 0]
click at [1411, 19] on icon "button" at bounding box center [1411, 24] width 8 height 11
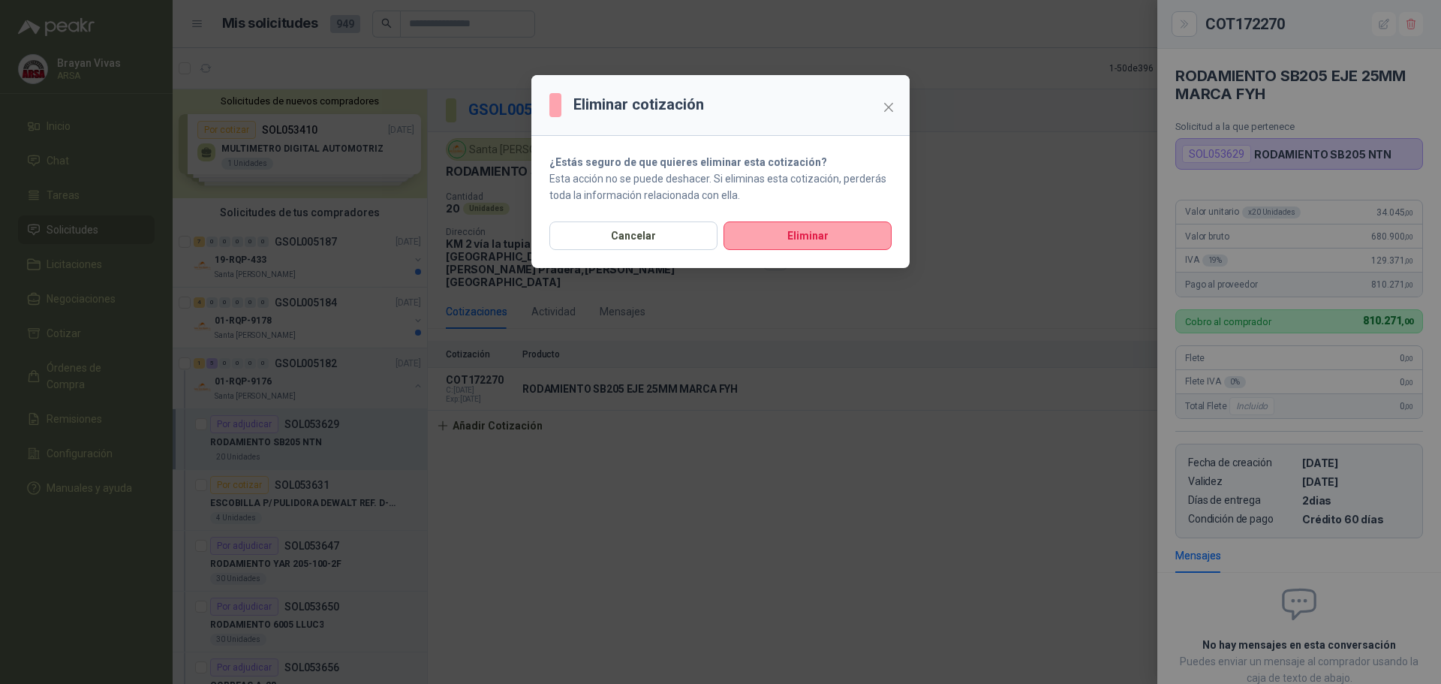
drag, startPoint x: 773, startPoint y: 230, endPoint x: 754, endPoint y: 422, distance: 192.4
click at [774, 230] on button "Eliminar" at bounding box center [808, 235] width 168 height 29
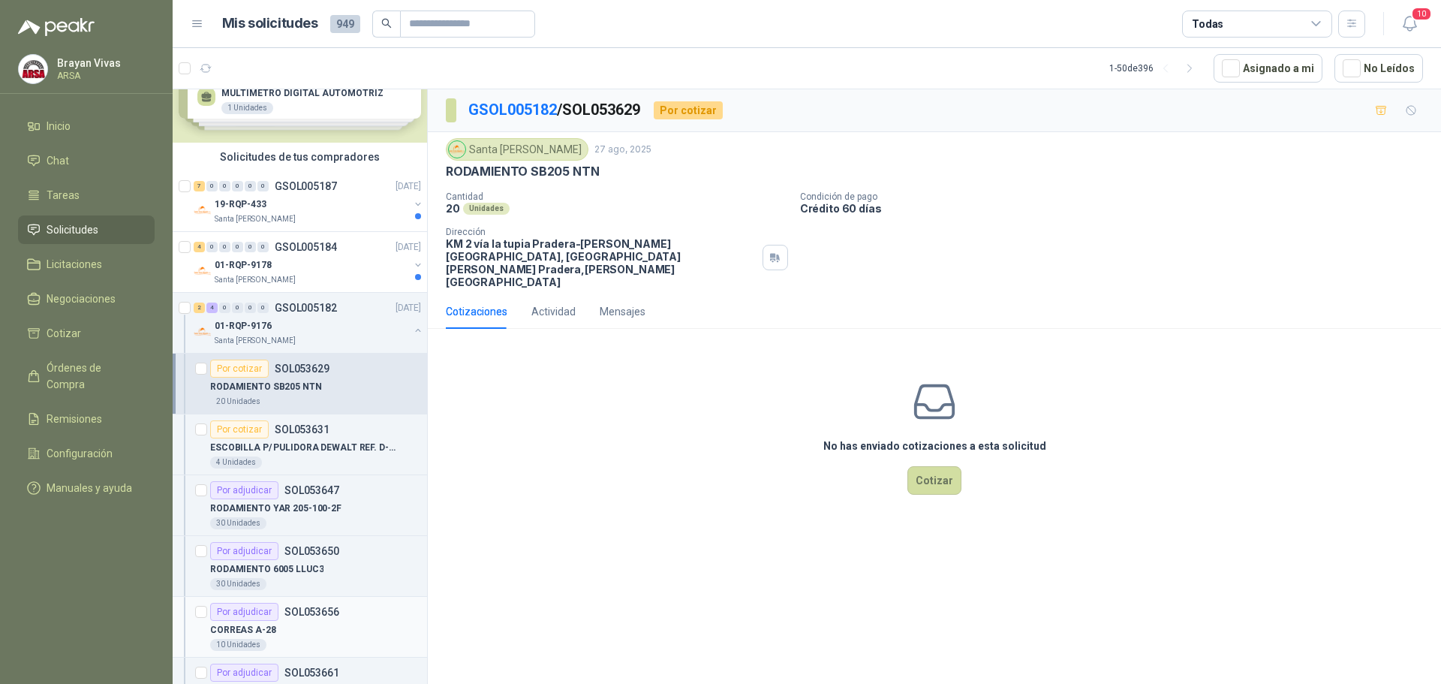
scroll to position [150, 0]
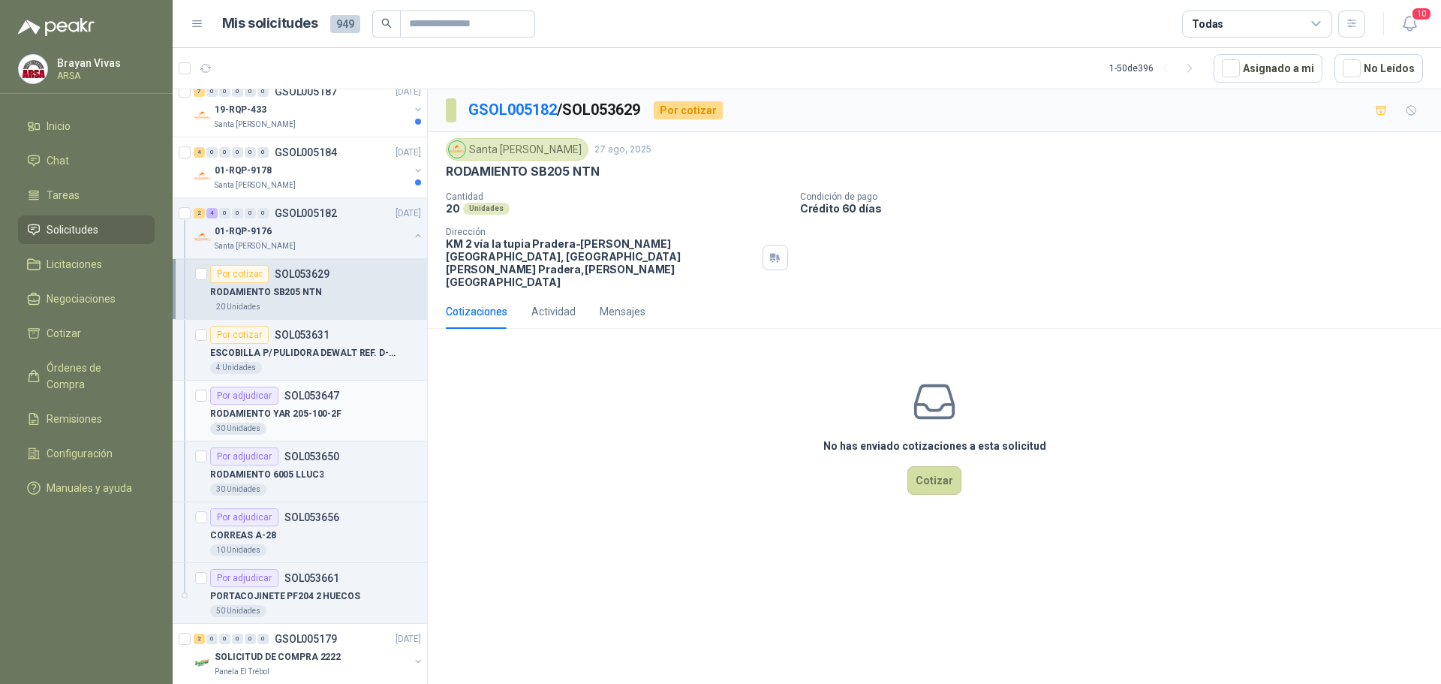
click at [315, 405] on div "RODAMIENTO YAR 205-100-2F" at bounding box center [315, 414] width 211 height 18
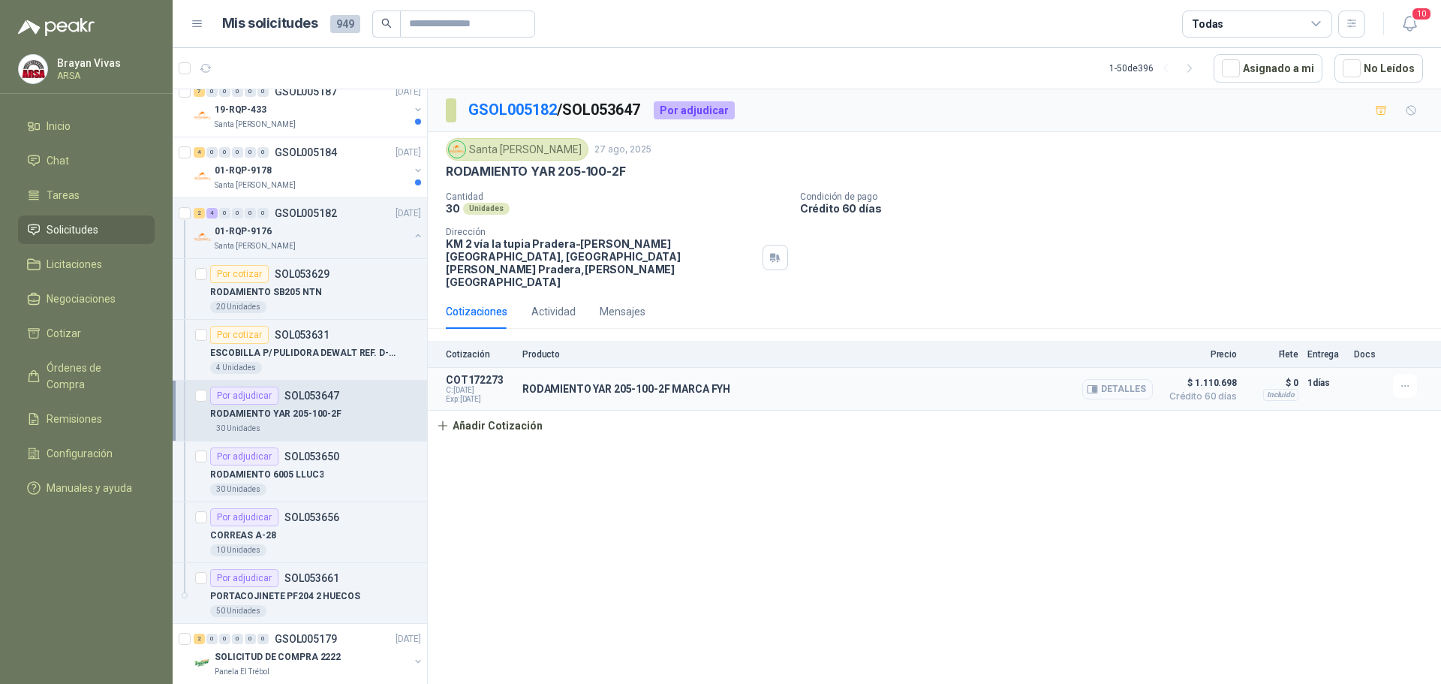
click at [1132, 379] on button "Detalles" at bounding box center [1118, 389] width 71 height 20
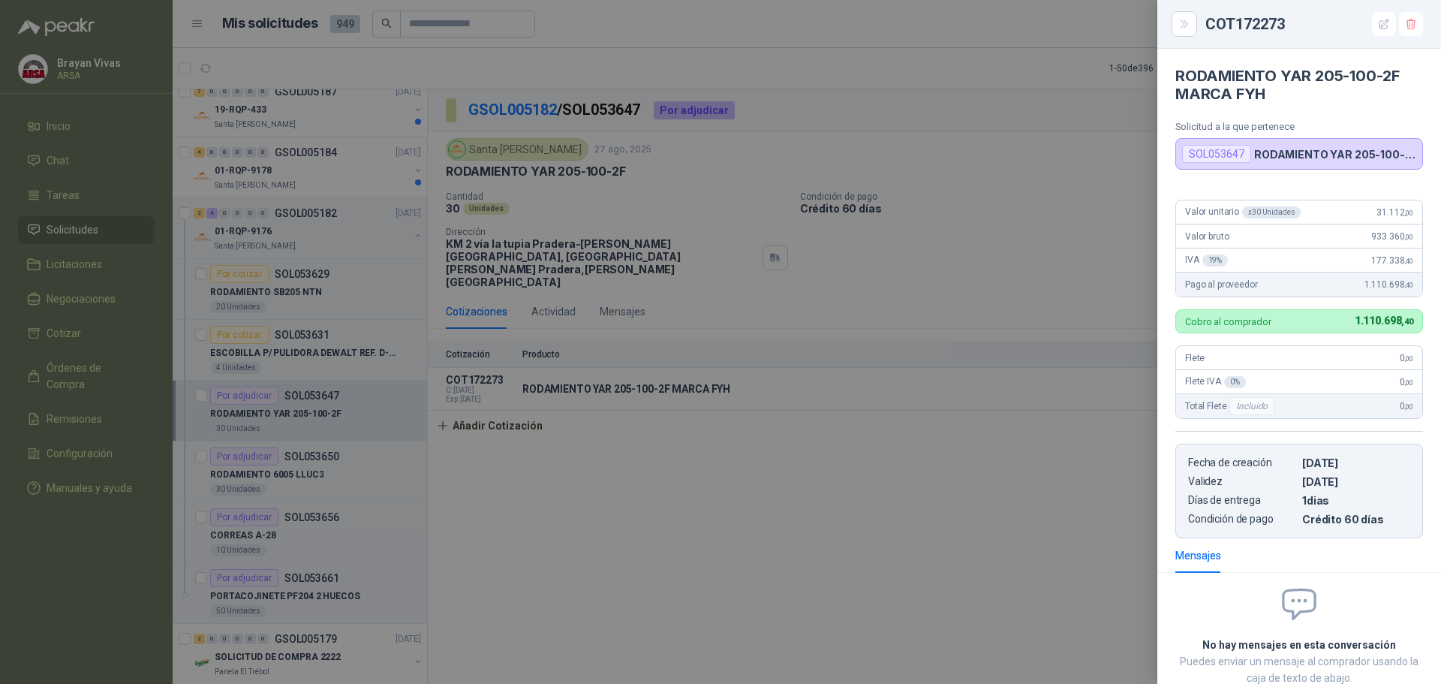
scroll to position [96, 0]
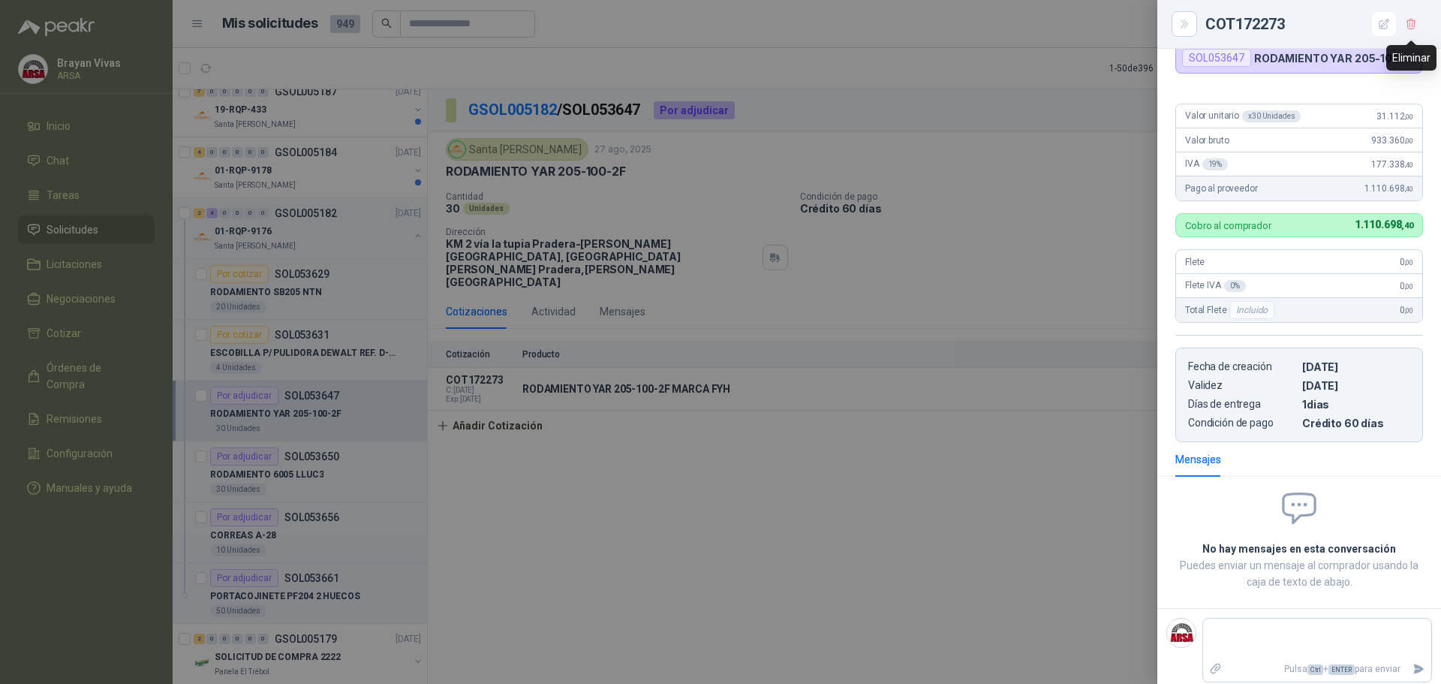
click at [1415, 18] on icon "button" at bounding box center [1411, 24] width 13 height 13
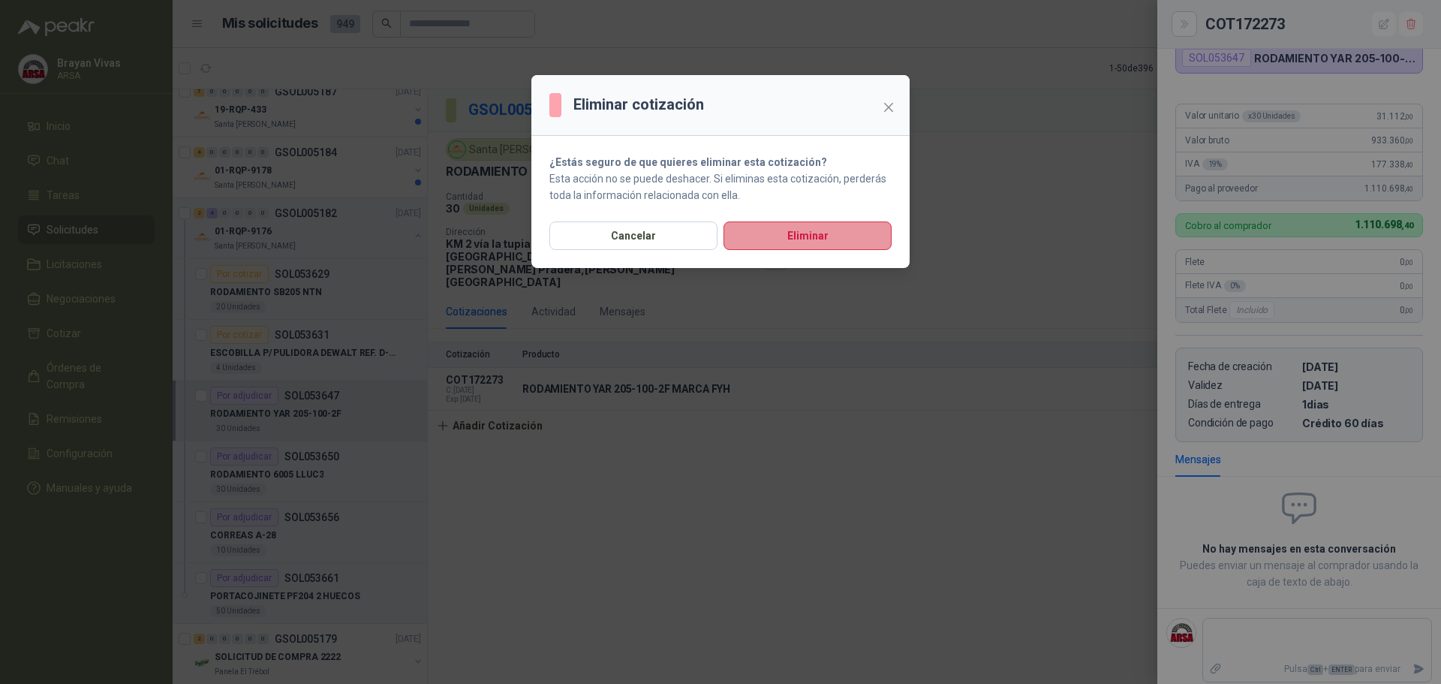
click at [869, 236] on button "Eliminar" at bounding box center [808, 235] width 168 height 29
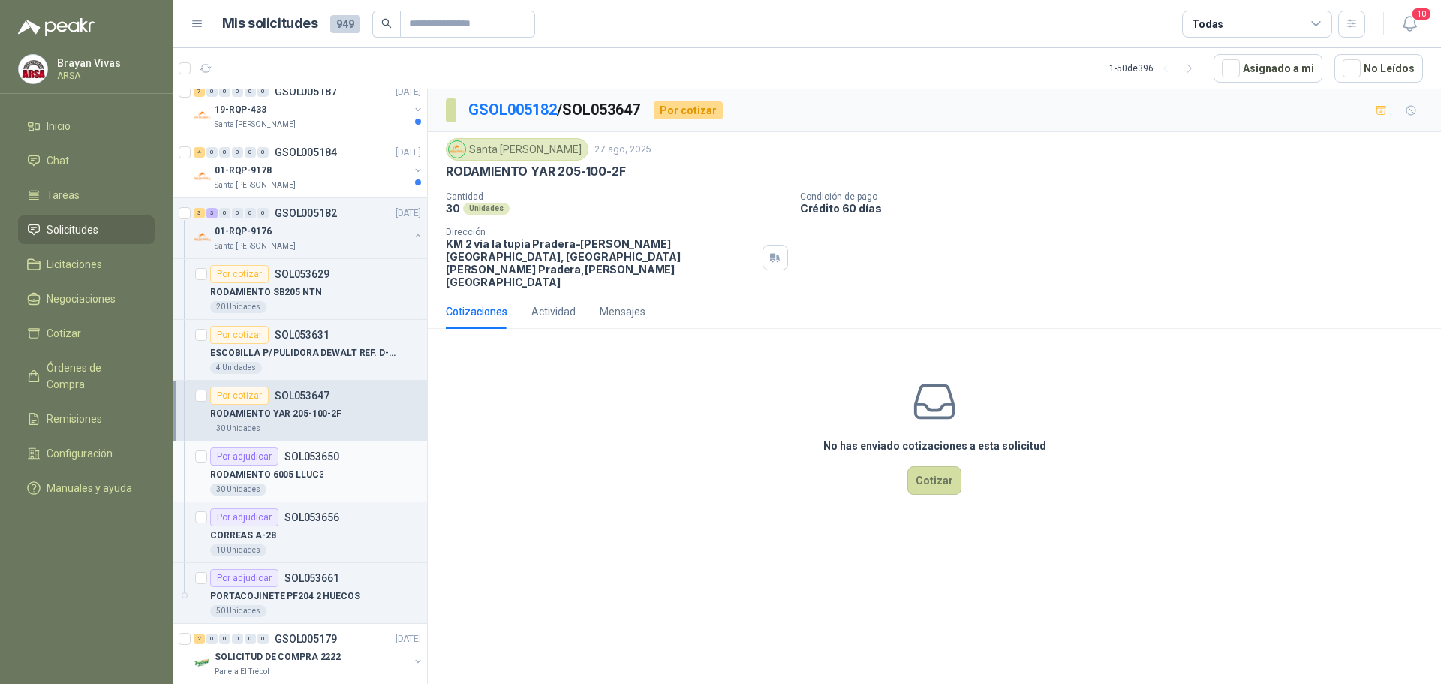
click at [321, 467] on div "RODAMIENTO 6005 LLUC3" at bounding box center [315, 474] width 211 height 18
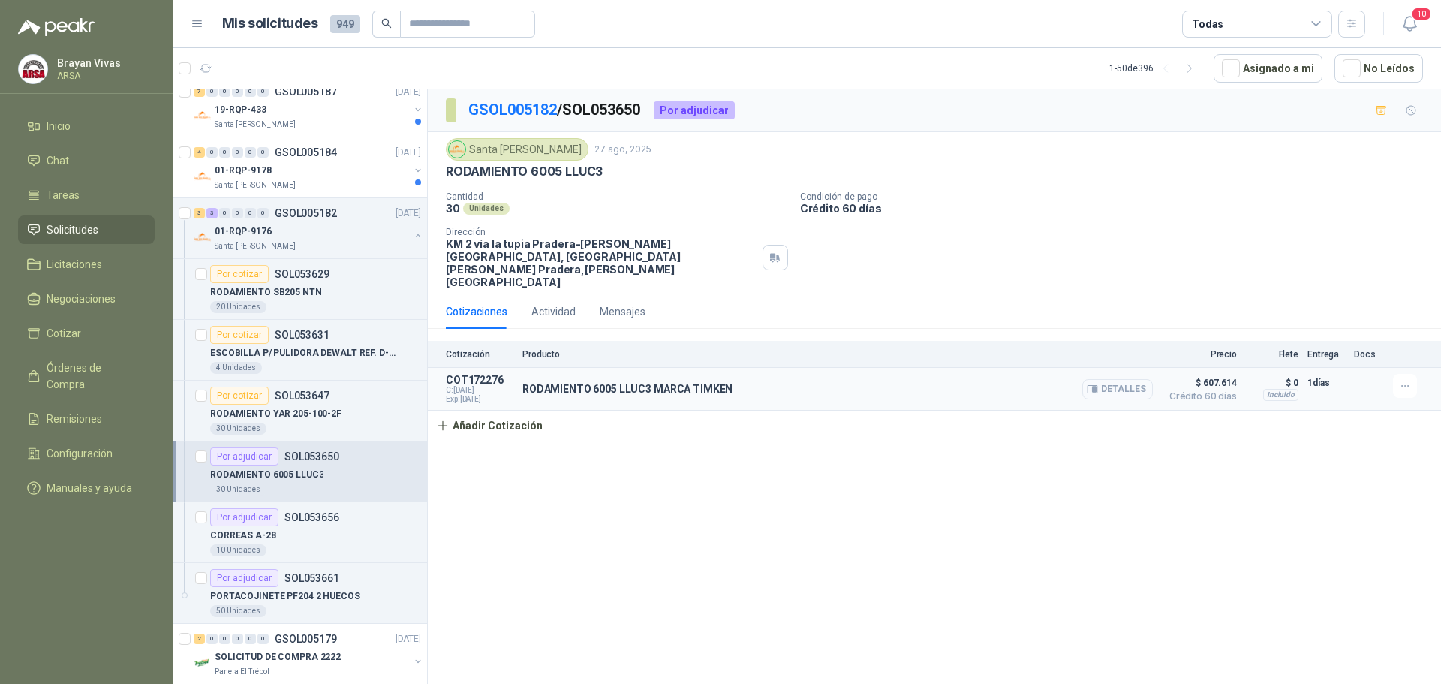
click at [1141, 379] on button "Detalles" at bounding box center [1118, 389] width 71 height 20
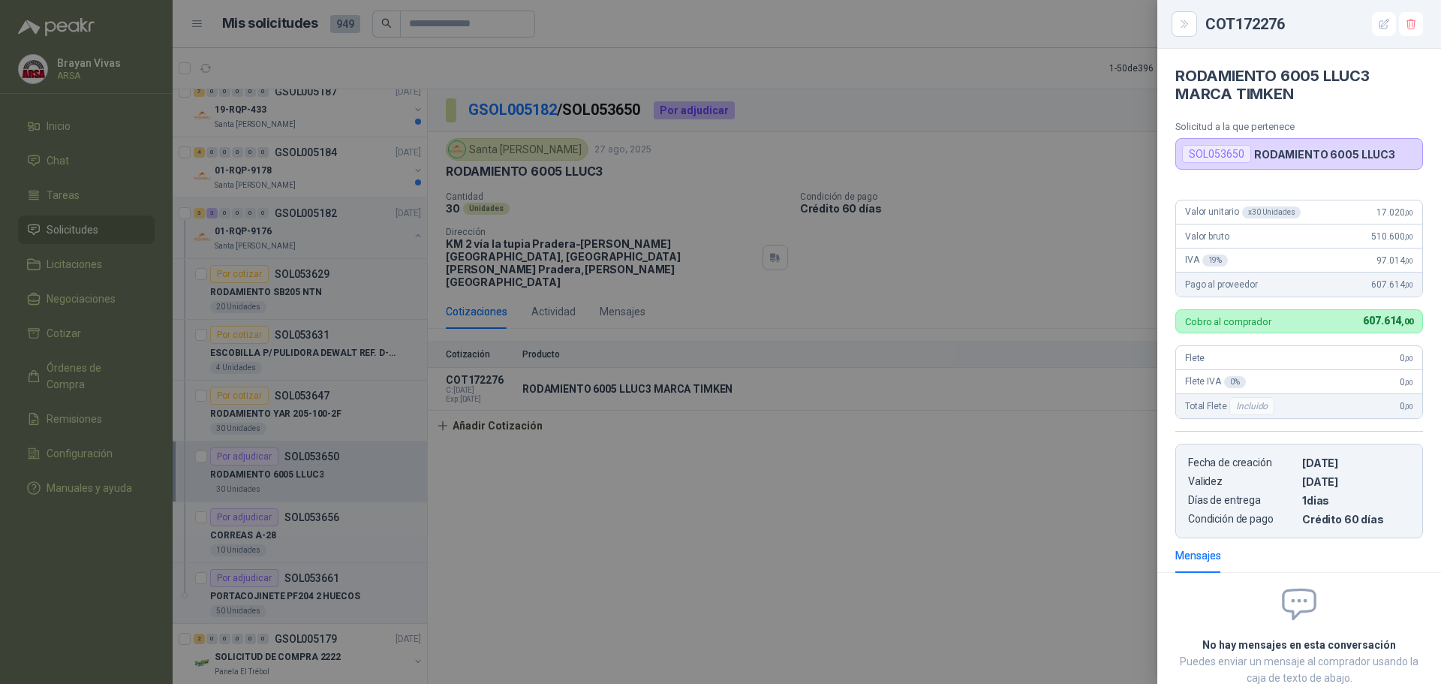
scroll to position [96, 0]
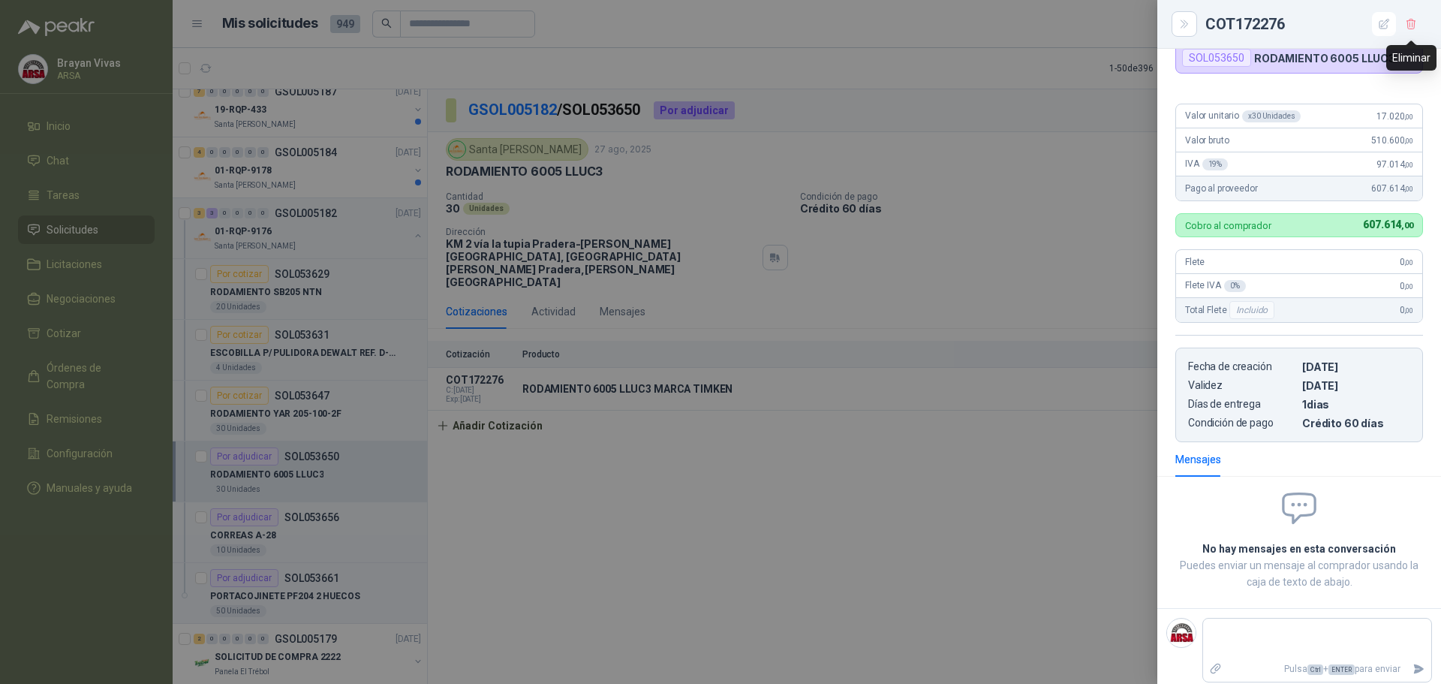
click at [1412, 19] on icon "button" at bounding box center [1411, 24] width 8 height 11
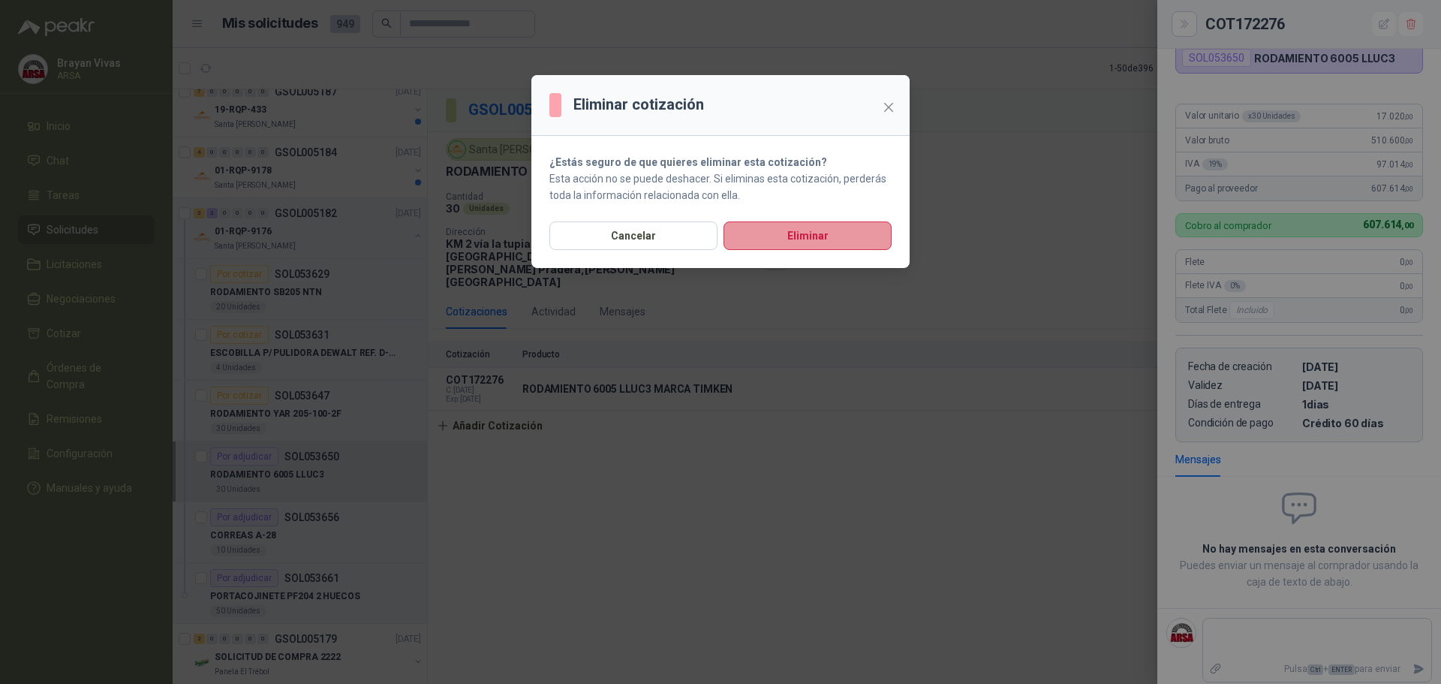
click at [815, 234] on button "Eliminar" at bounding box center [808, 235] width 168 height 29
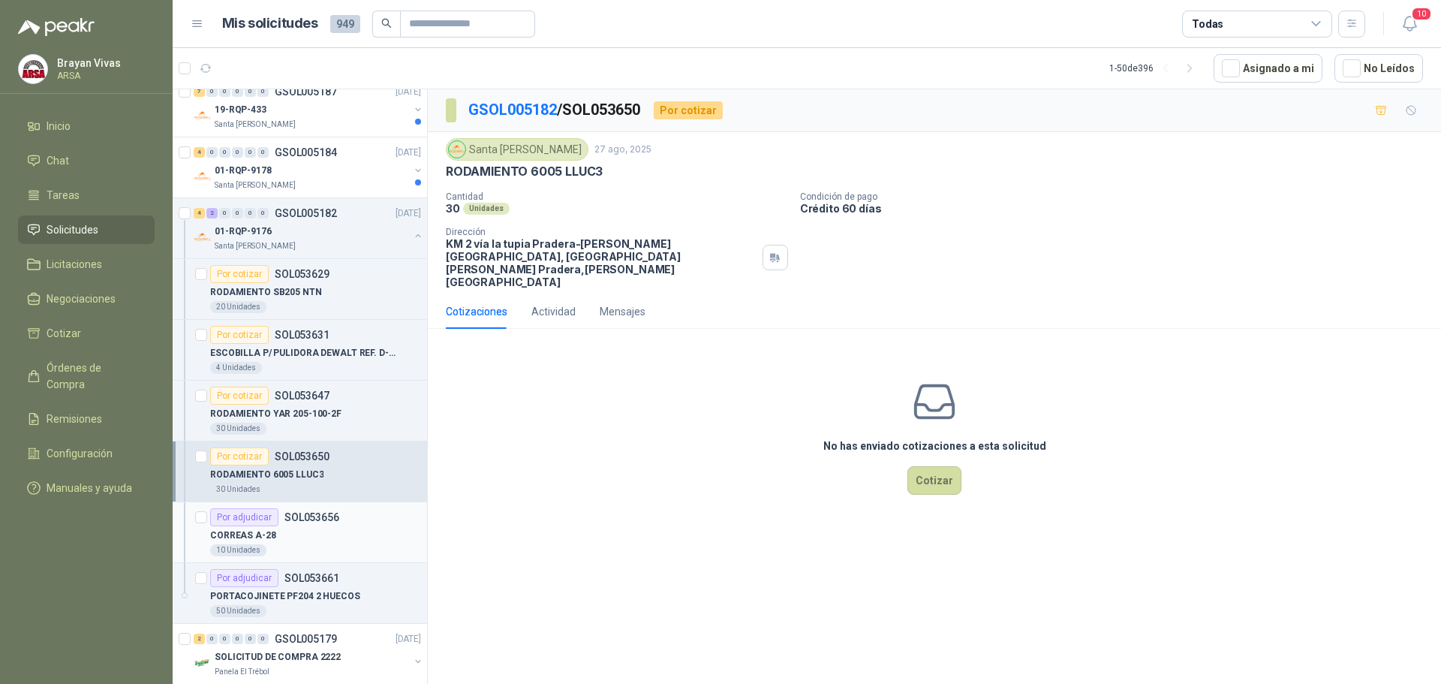
click at [294, 513] on p "SOL053656" at bounding box center [312, 517] width 55 height 11
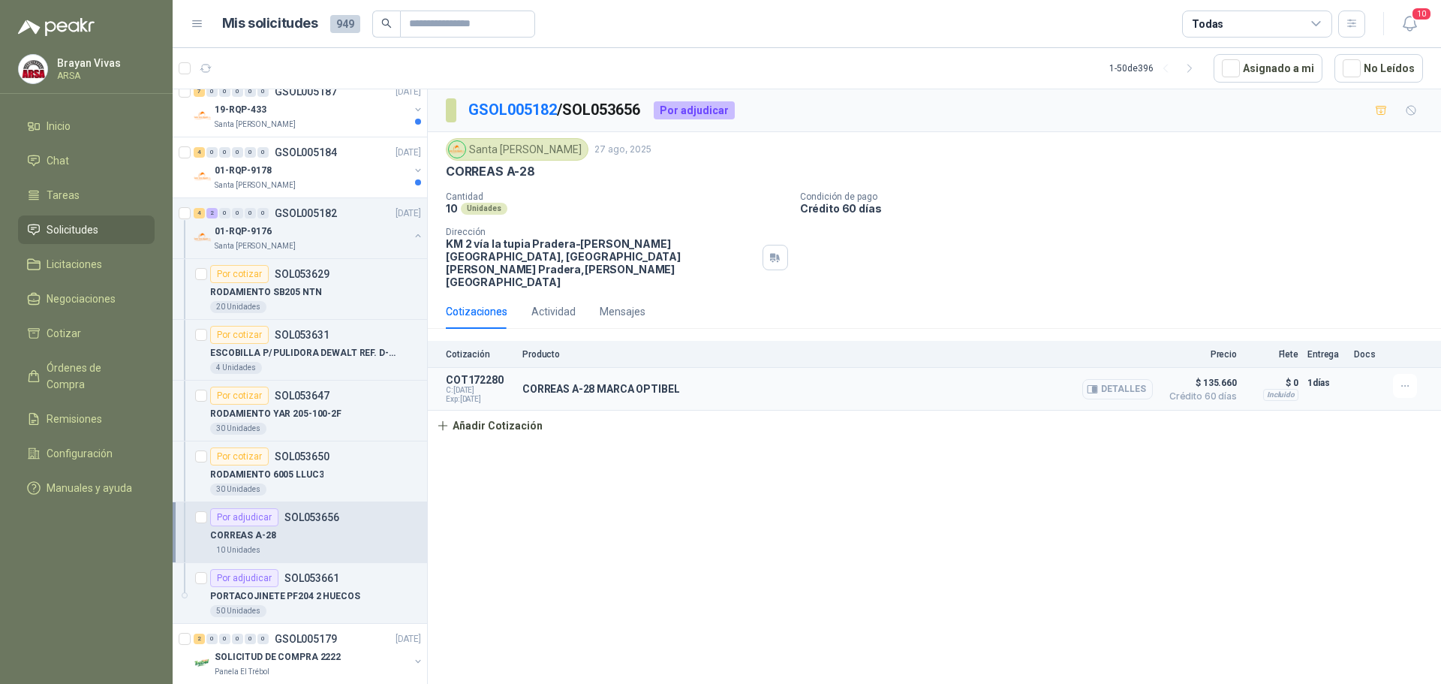
click at [1125, 379] on button "Detalles" at bounding box center [1118, 389] width 71 height 20
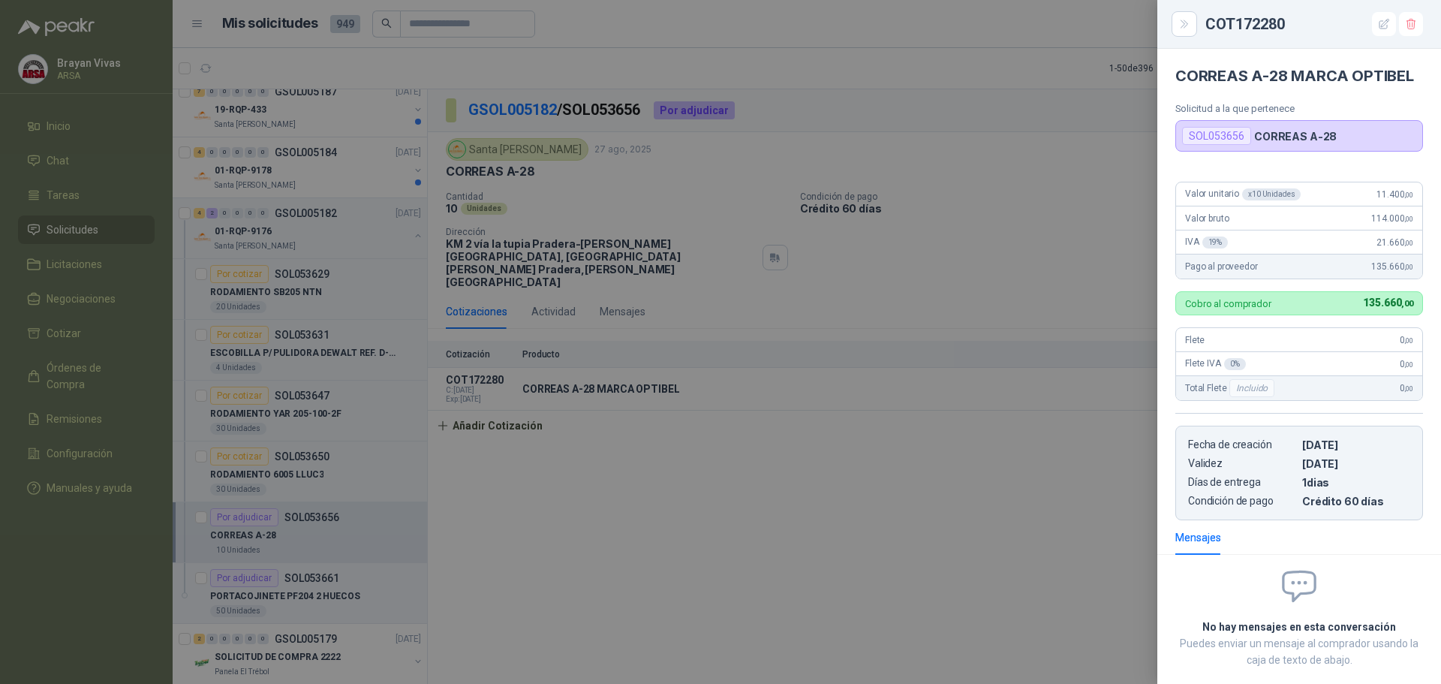
scroll to position [96, 0]
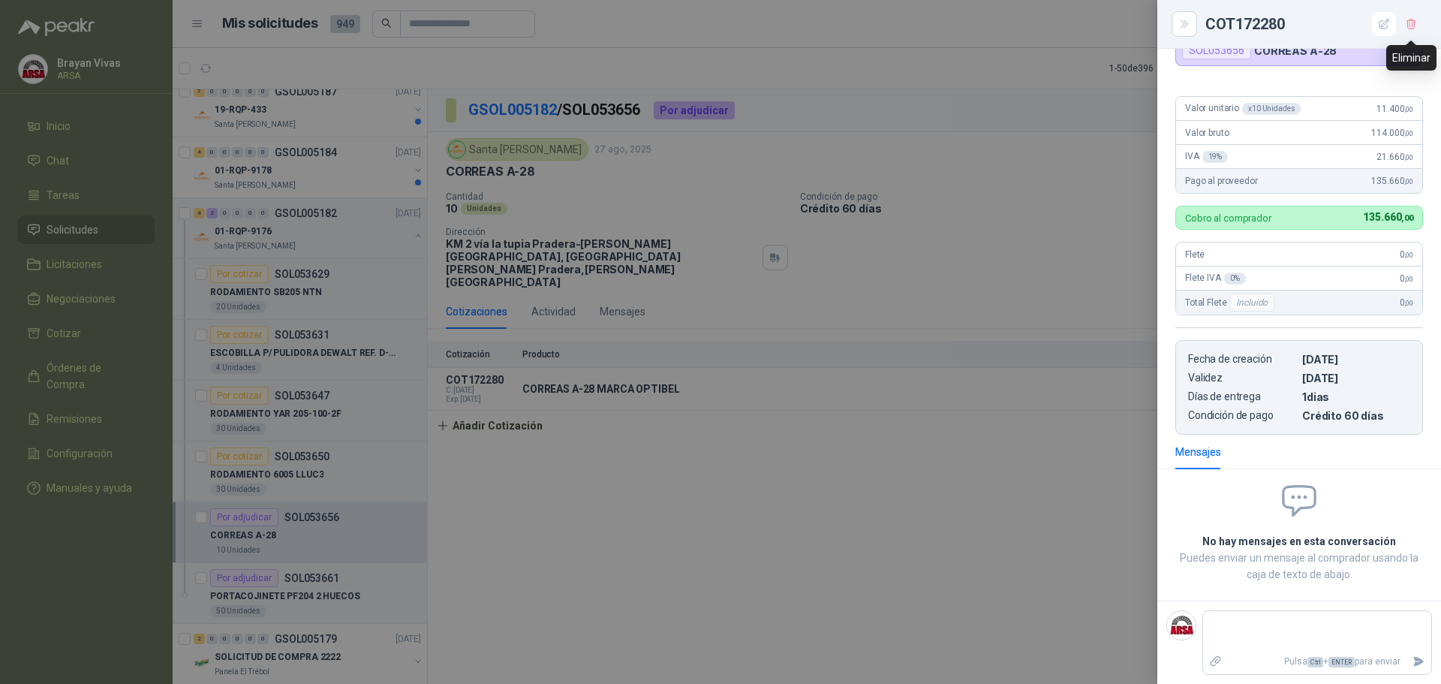
click at [1416, 24] on icon "button" at bounding box center [1411, 24] width 13 height 13
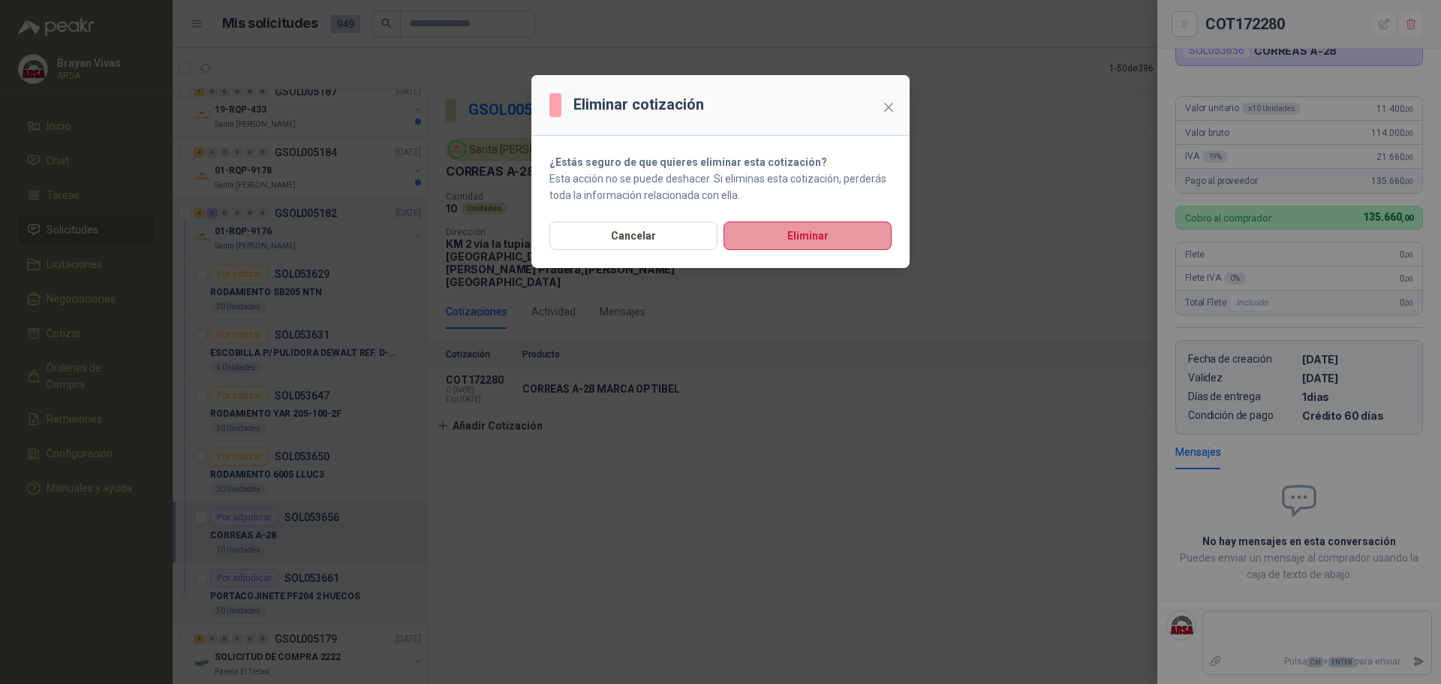
drag, startPoint x: 764, startPoint y: 247, endPoint x: 769, endPoint y: 270, distance: 23.9
click at [765, 248] on button "Eliminar" at bounding box center [808, 235] width 168 height 29
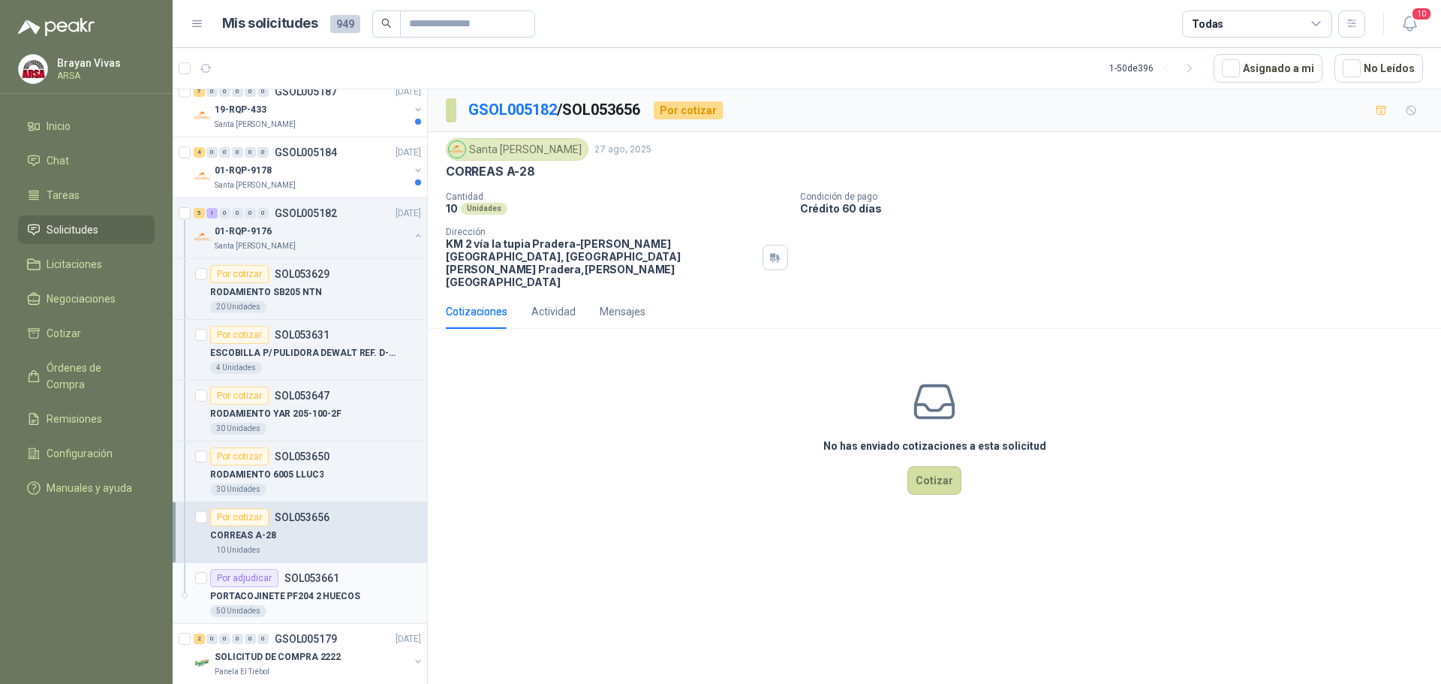
click at [330, 578] on p "SOL053661" at bounding box center [312, 578] width 55 height 11
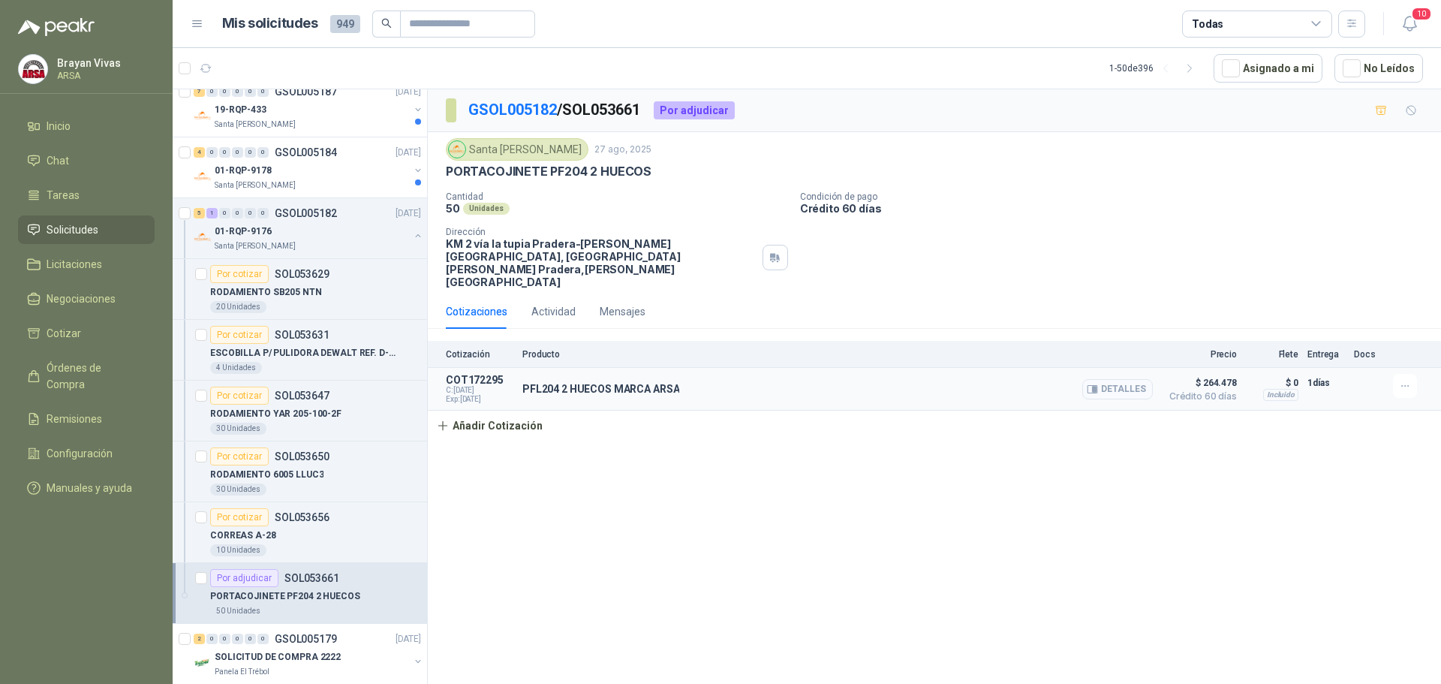
click at [1125, 379] on button "Detalles" at bounding box center [1118, 389] width 71 height 20
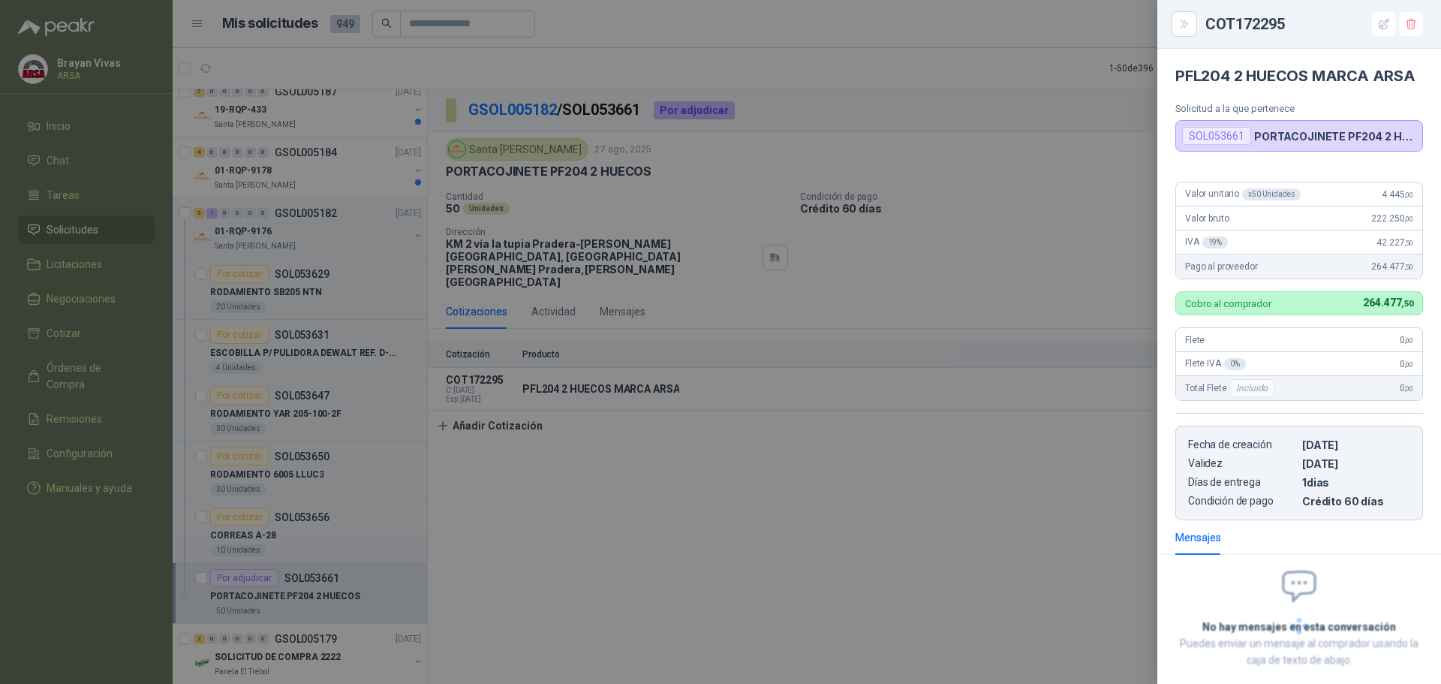
scroll to position [96, 0]
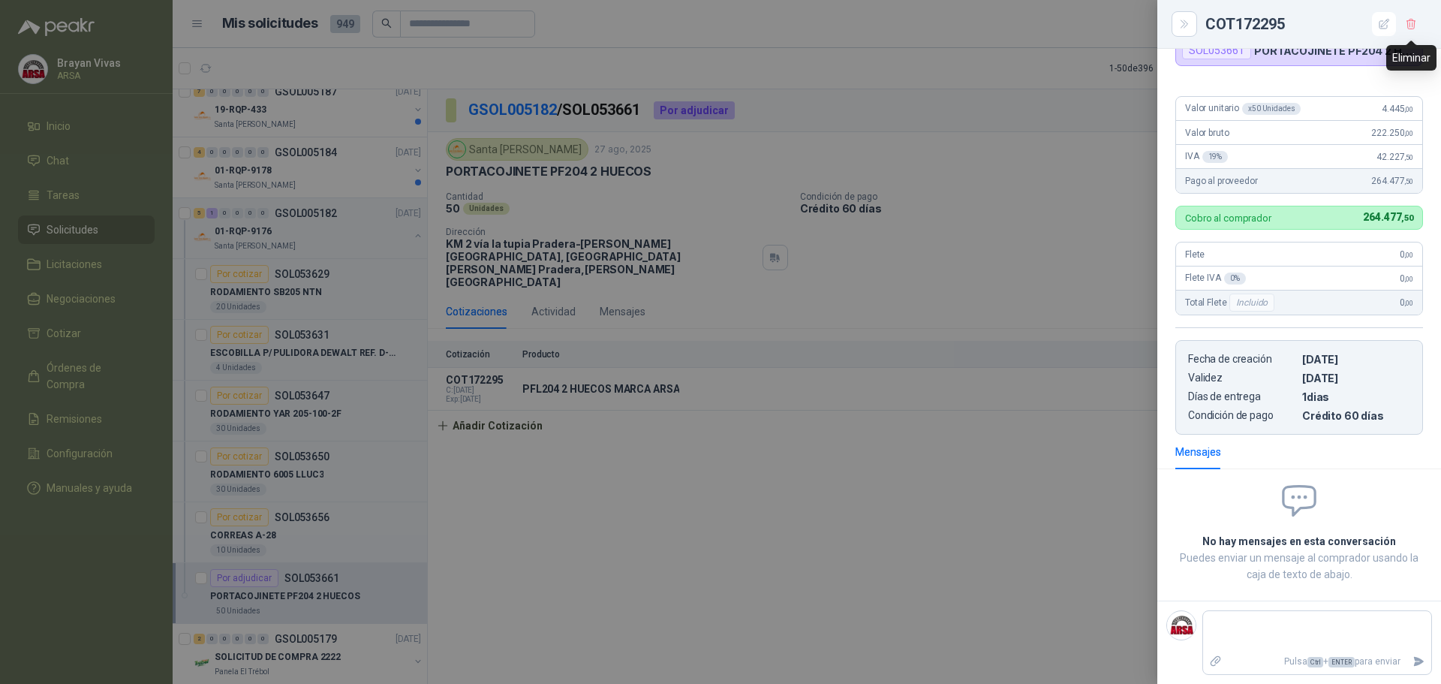
click at [1411, 22] on icon "button" at bounding box center [1411, 24] width 13 height 13
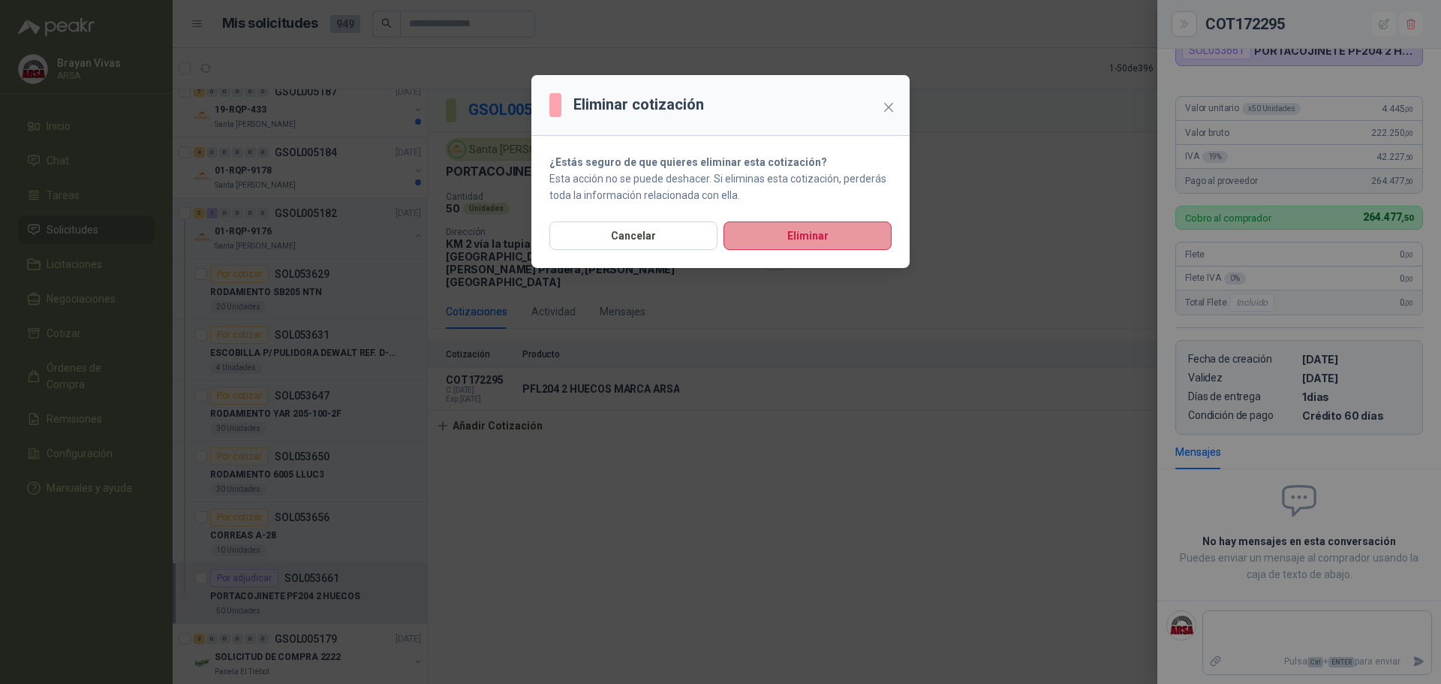
click at [836, 240] on button "Eliminar" at bounding box center [808, 235] width 168 height 29
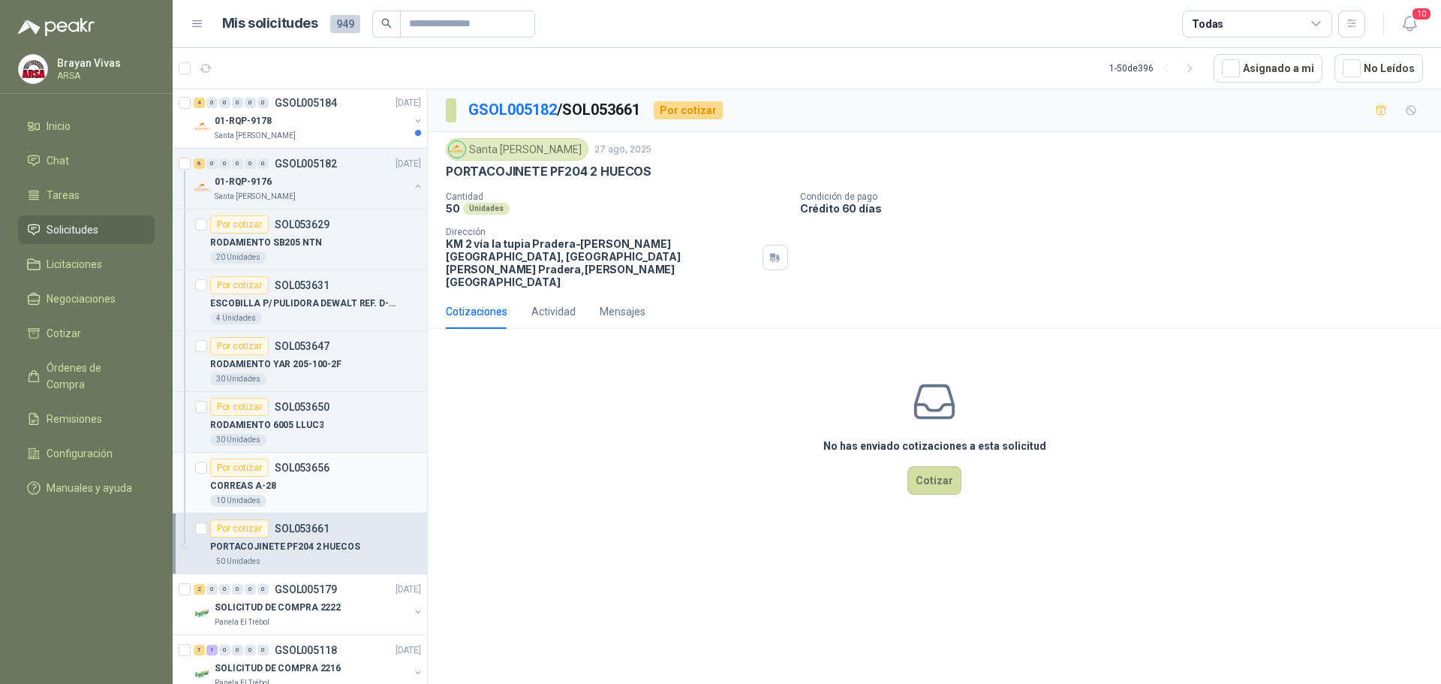
scroll to position [150, 0]
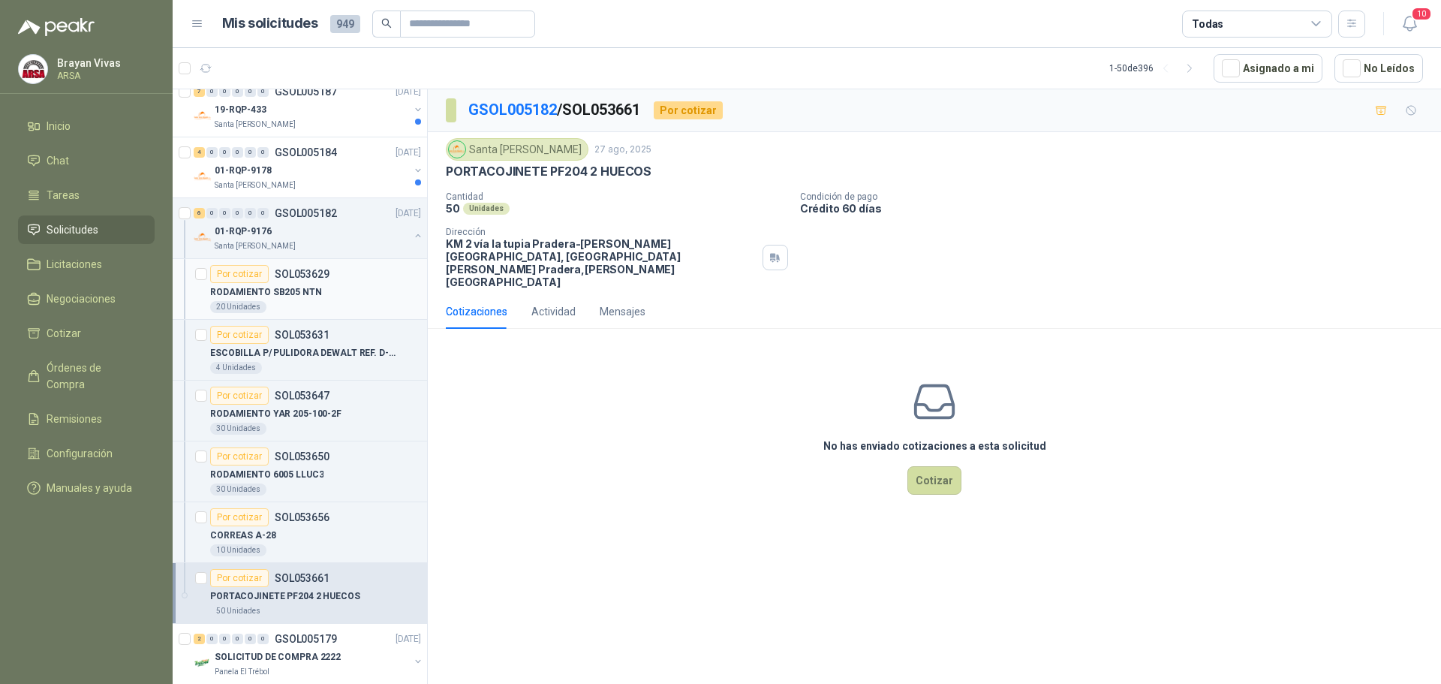
click at [328, 294] on div "RODAMIENTO SB205 NTN" at bounding box center [315, 292] width 211 height 18
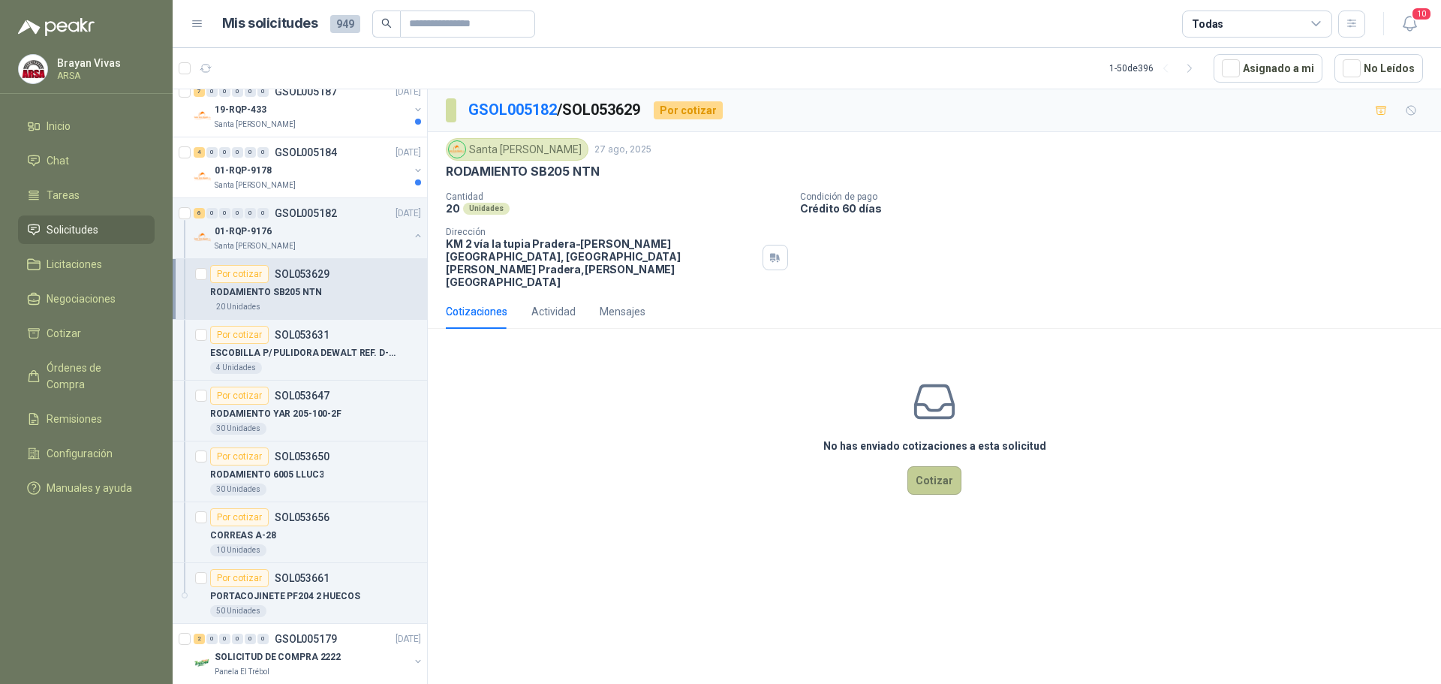
click at [929, 466] on button "Cotizar" at bounding box center [935, 480] width 54 height 29
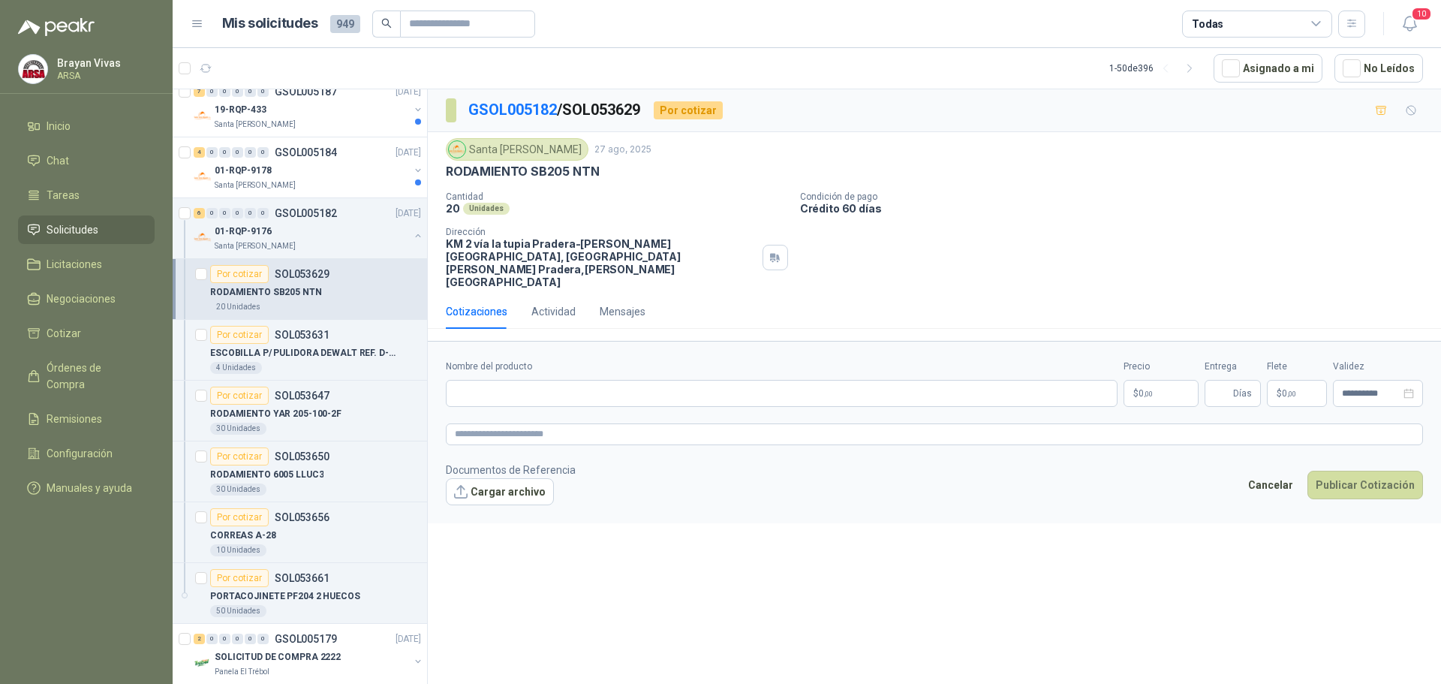
click at [447, 167] on div "Santa [PERSON_NAME] [DATE] RODAMIENTO SB205 NTN Cantidad 20 Unidades Condición …" at bounding box center [934, 213] width 1013 height 162
drag, startPoint x: 447, startPoint y: 167, endPoint x: 598, endPoint y: 169, distance: 150.9
click at [598, 169] on div "RODAMIENTO SB205 NTN" at bounding box center [934, 172] width 977 height 16
copy p "RODAMIENTO SB205 NTN"
click at [527, 380] on input "Nombre del producto" at bounding box center [782, 393] width 672 height 27
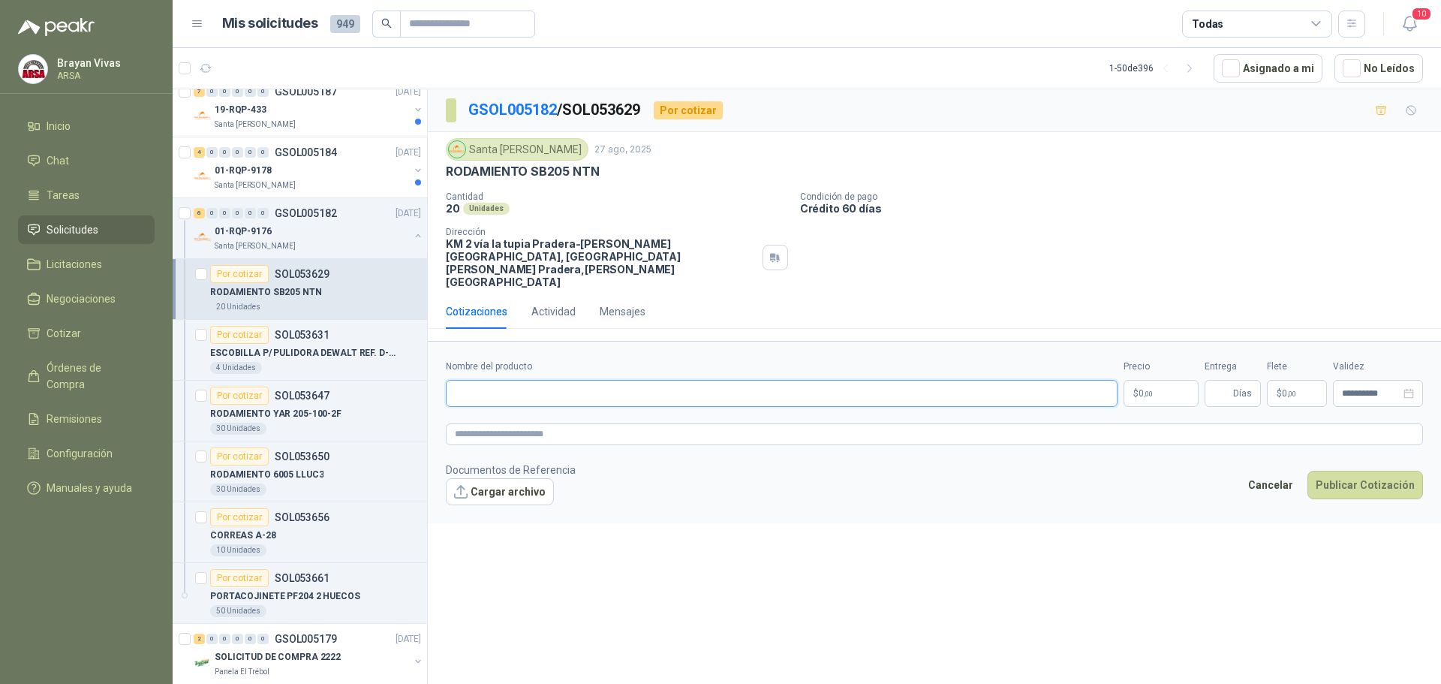
paste input "**********"
type input "**********"
click at [1146, 390] on span ",00" at bounding box center [1148, 394] width 9 height 8
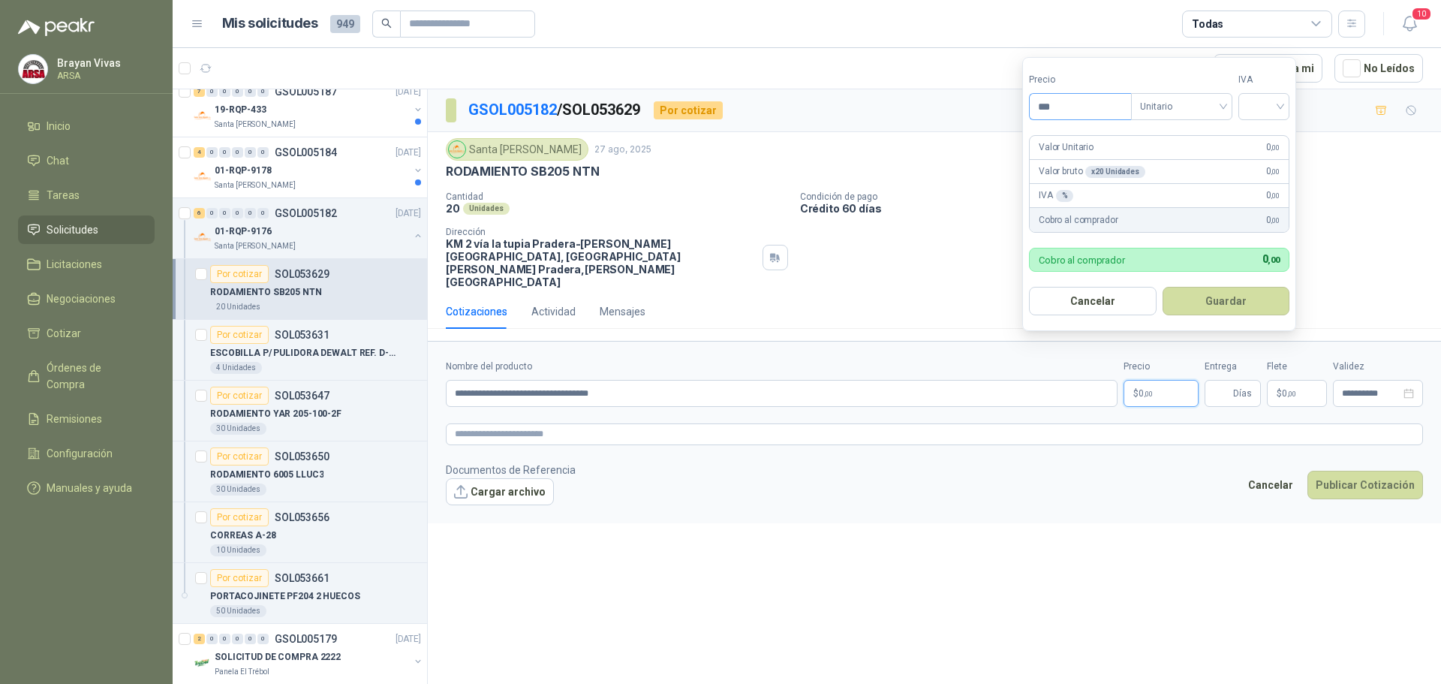
click at [1086, 113] on input "***" at bounding box center [1080, 107] width 101 height 26
type input "********"
click at [1259, 100] on input "search" at bounding box center [1264, 105] width 33 height 23
click at [1278, 137] on div "19%" at bounding box center [1268, 137] width 28 height 17
click at [1225, 309] on button "Guardar" at bounding box center [1228, 301] width 129 height 29
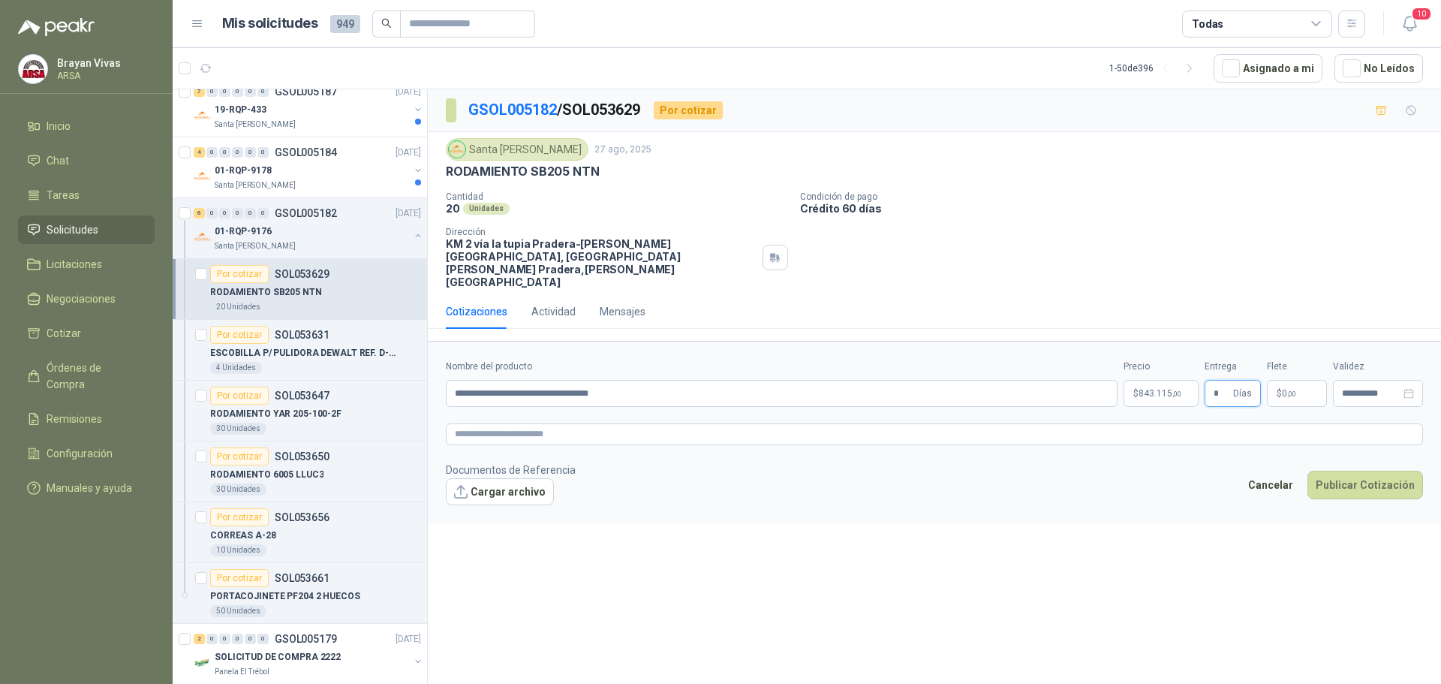
type input "*"
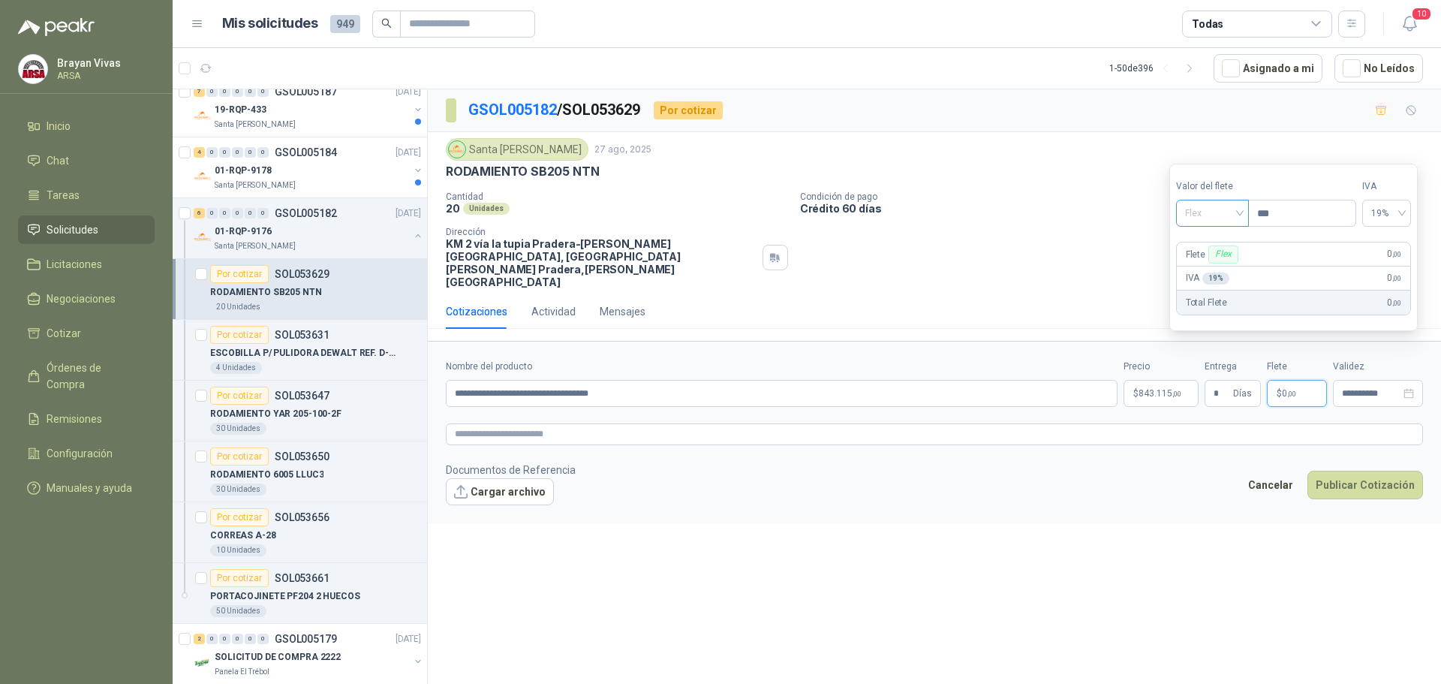
click at [1212, 208] on span "Flex" at bounding box center [1212, 213] width 55 height 23
click at [1215, 270] on div "Incluido" at bounding box center [1214, 268] width 52 height 17
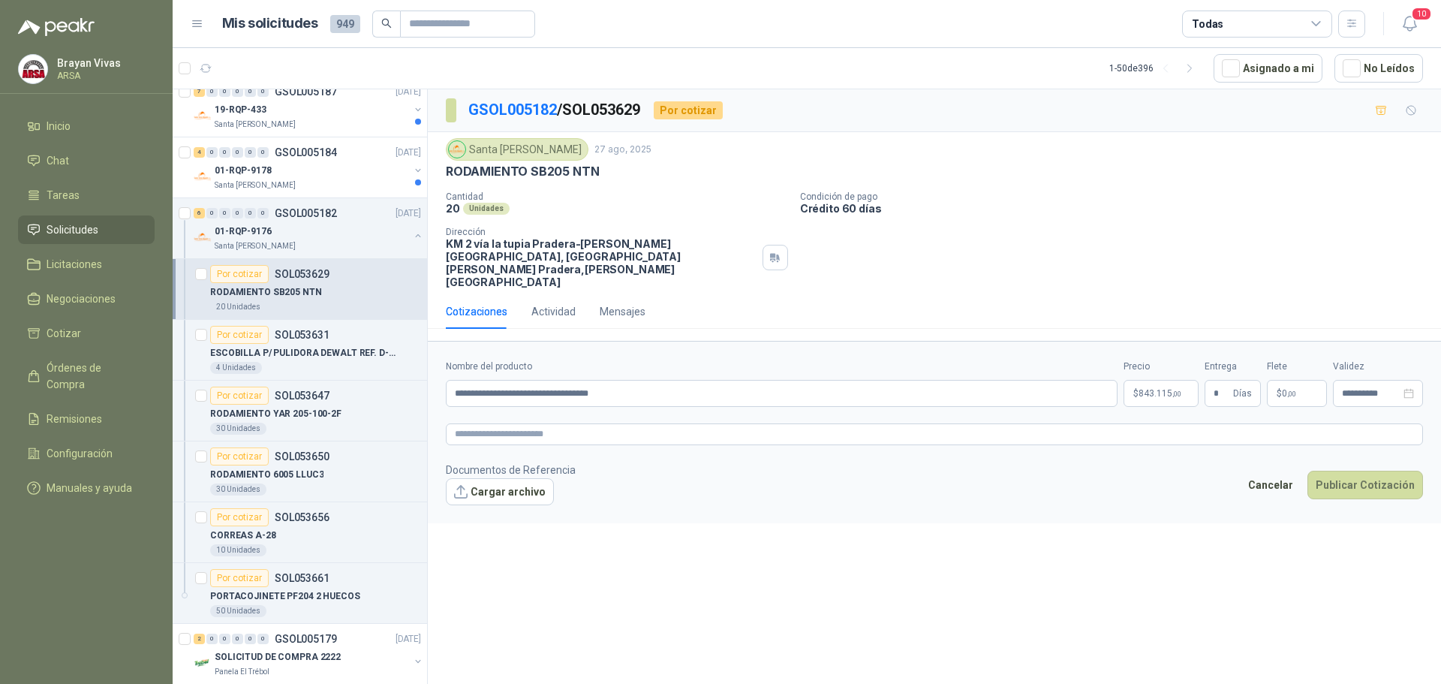
click at [1107, 462] on footer "Documentos de Referencia Cargar archivo Cancelar Publicar Cotización" at bounding box center [934, 484] width 977 height 44
click at [1357, 471] on button "Publicar Cotización" at bounding box center [1366, 485] width 116 height 29
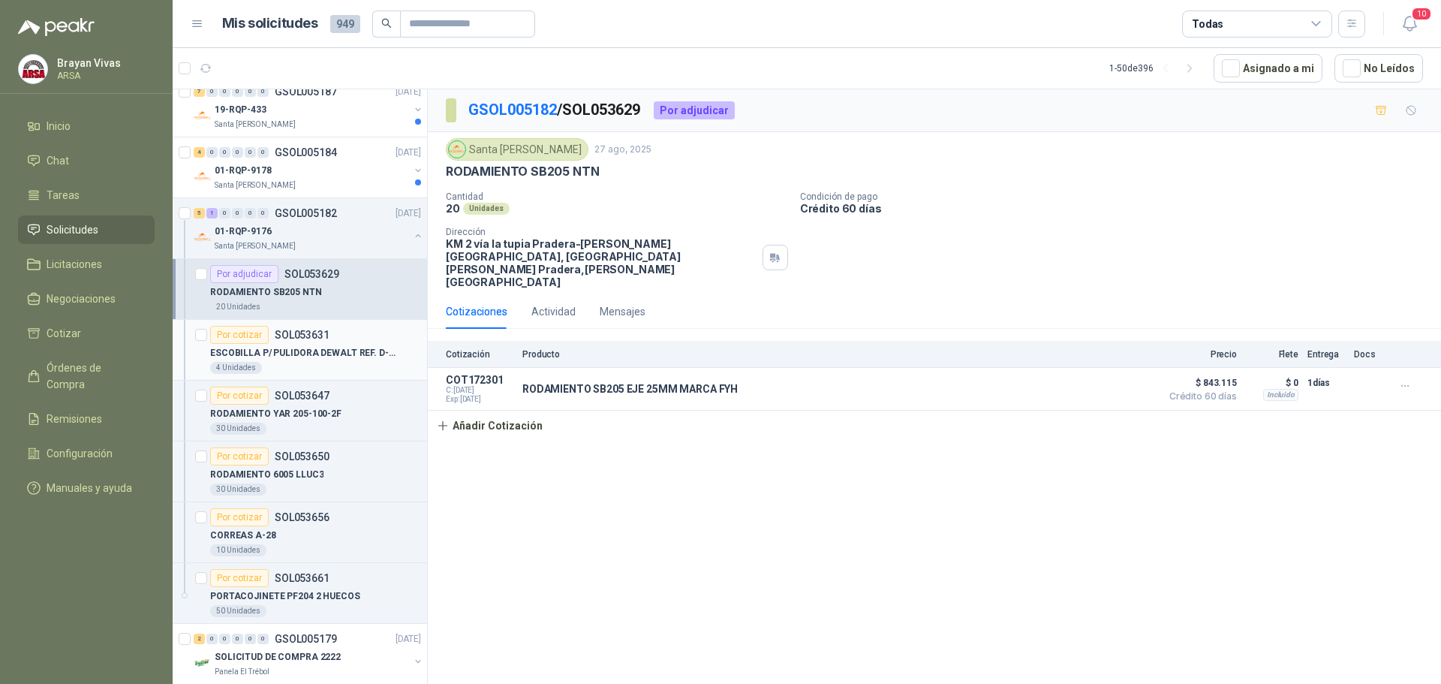
click at [307, 346] on p "ESCOBILLA P/ PULIDORA DEWALT REF. D-2811" at bounding box center [303, 353] width 187 height 14
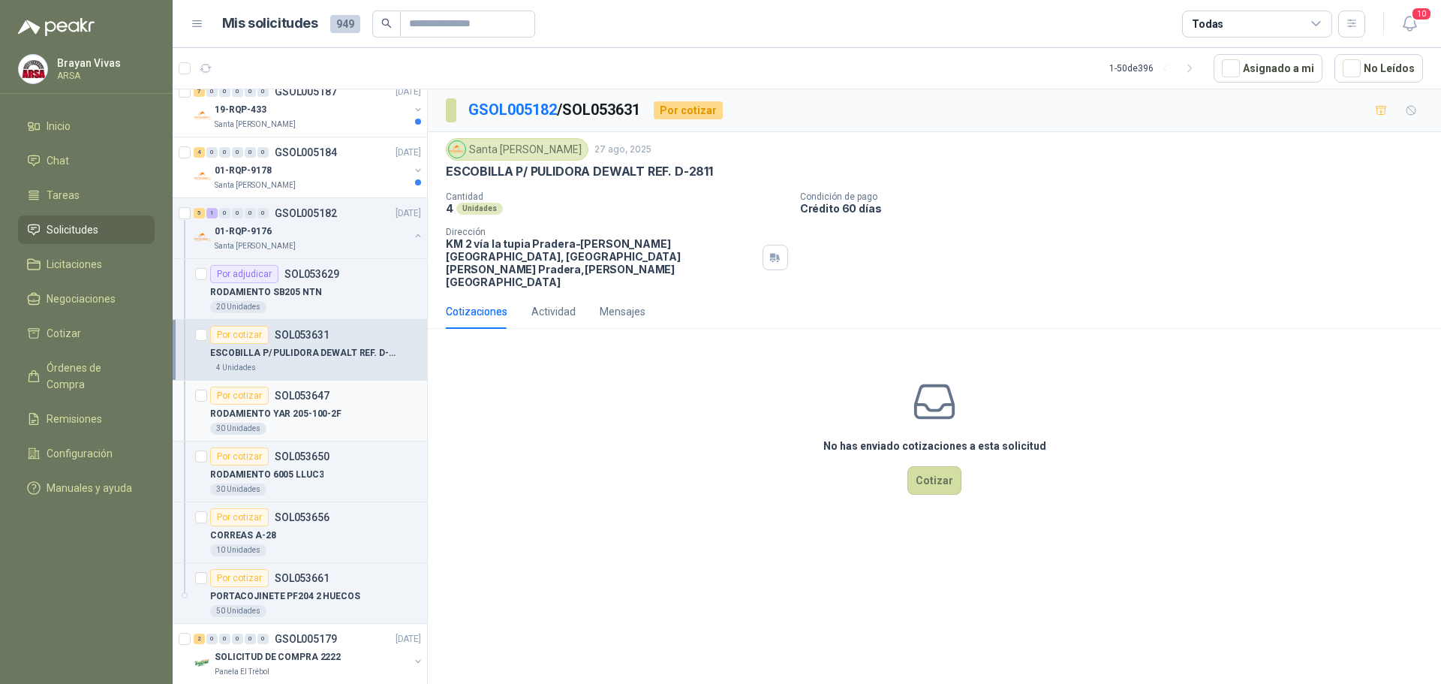
click at [340, 407] on div "RODAMIENTO YAR 205-100-2F" at bounding box center [315, 414] width 211 height 18
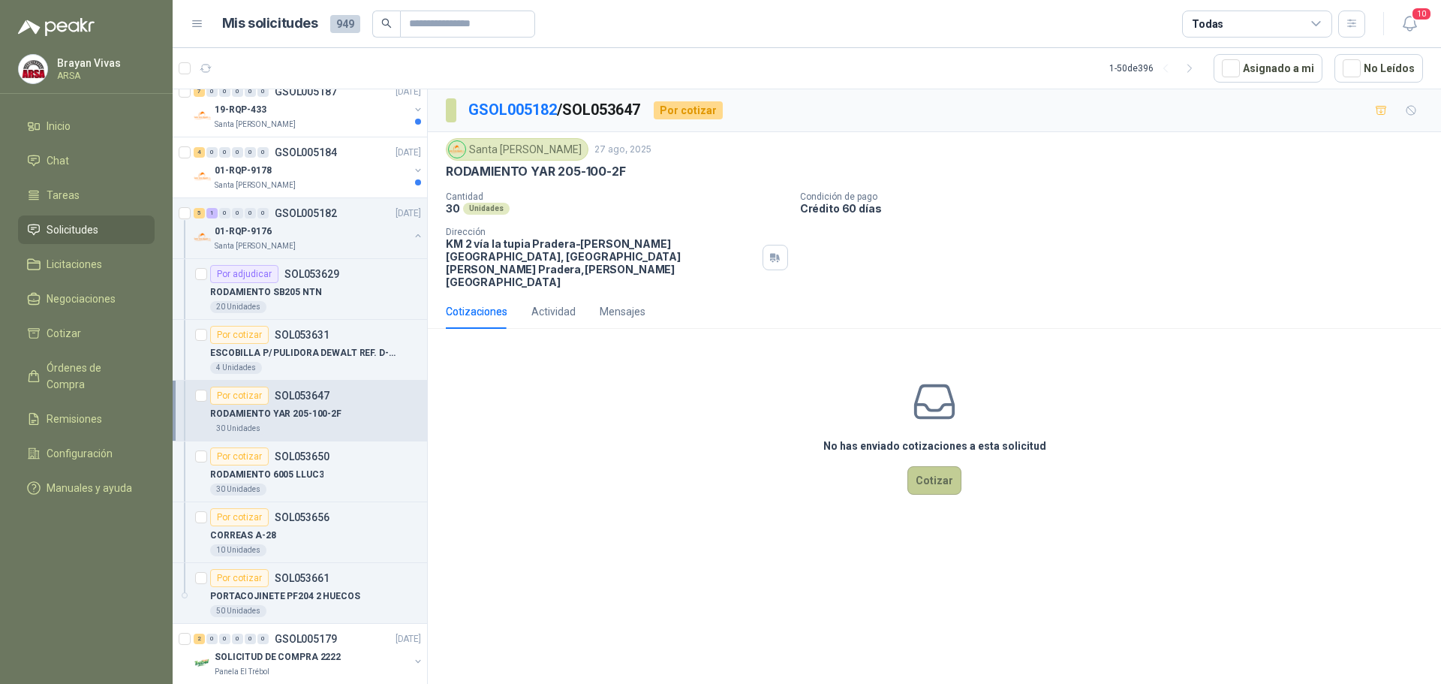
click at [936, 466] on button "Cotizar" at bounding box center [935, 480] width 54 height 29
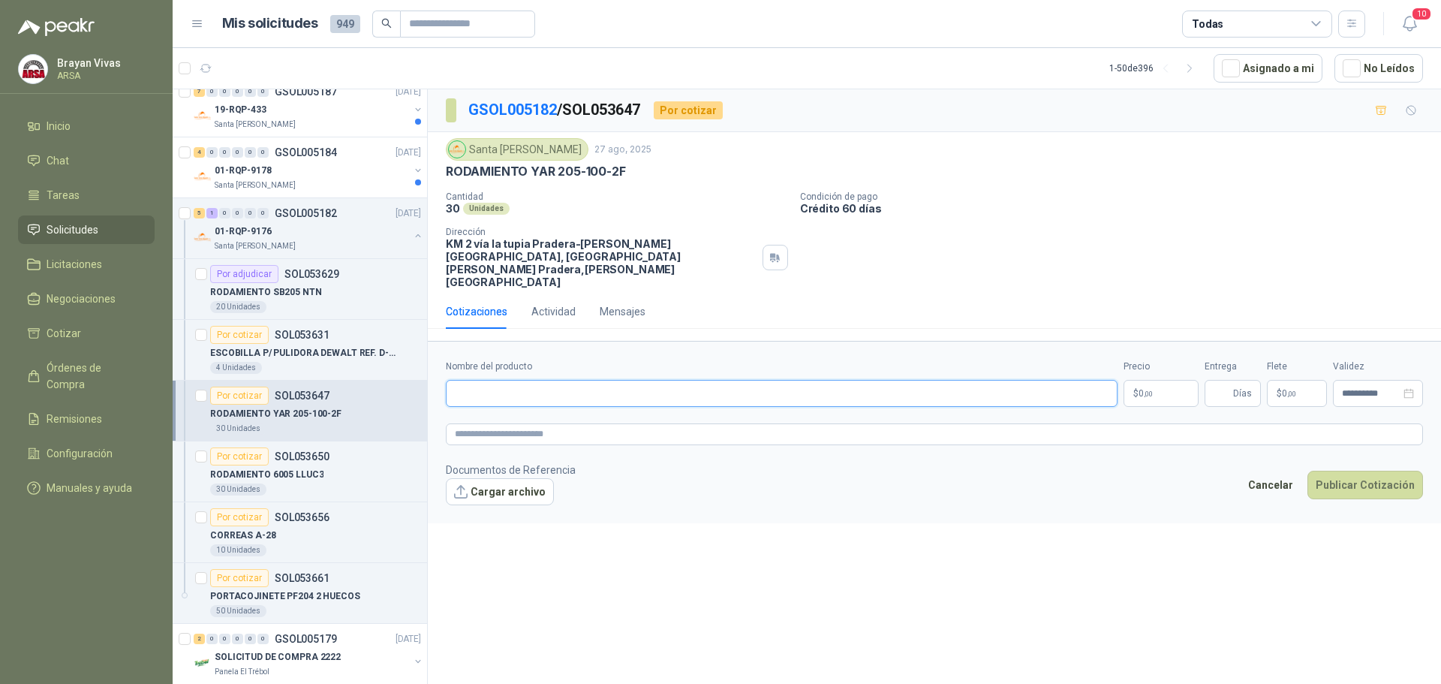
click at [517, 380] on input "Nombre del producto" at bounding box center [782, 393] width 672 height 27
click at [503, 380] on input "Nombre del producto" at bounding box center [782, 393] width 672 height 27
click at [511, 380] on input "Nombre del producto" at bounding box center [782, 393] width 672 height 27
click at [508, 380] on input "Nombre del producto" at bounding box center [782, 393] width 672 height 27
drag, startPoint x: 447, startPoint y: 170, endPoint x: 643, endPoint y: 170, distance: 195.9
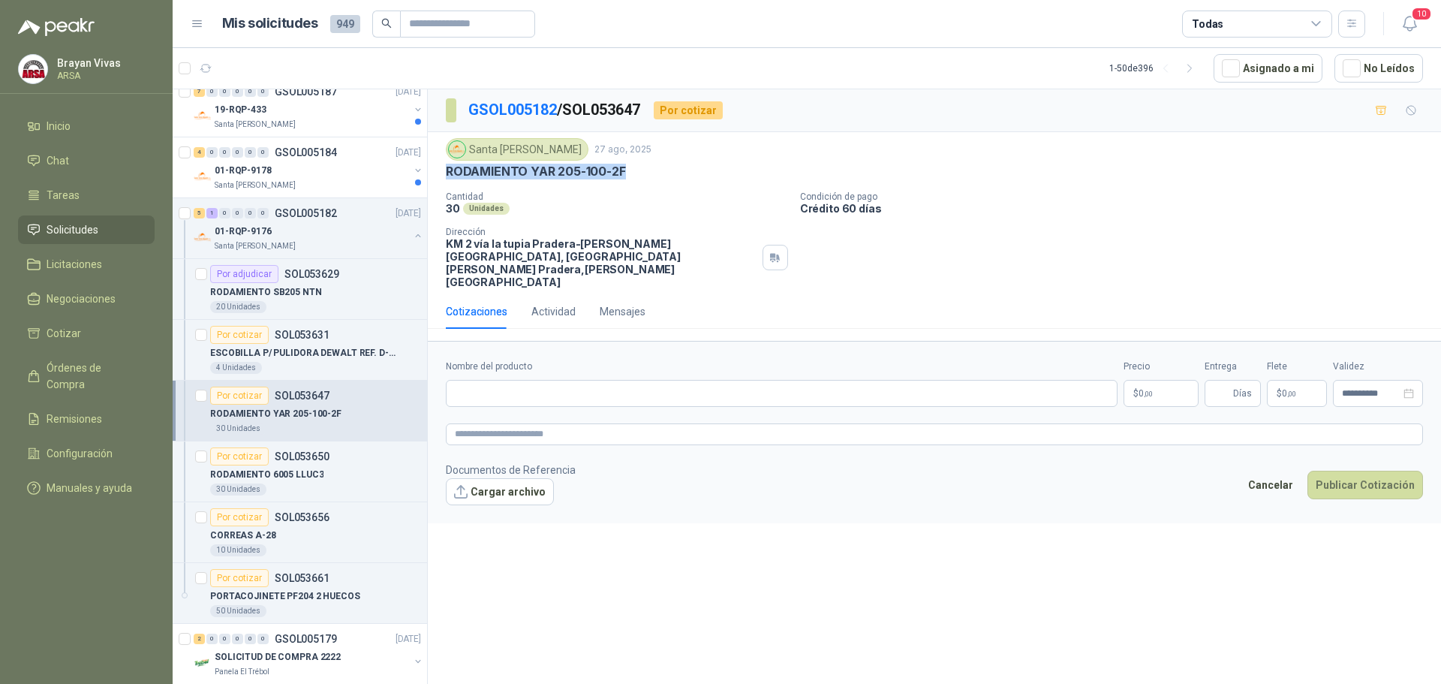
click at [643, 170] on div "RODAMIENTO YAR 205-100-2F" at bounding box center [934, 172] width 977 height 16
copy p "RODAMIENTO YAR 205-100-2F"
click at [551, 380] on input "Nombre del producto" at bounding box center [782, 393] width 672 height 27
paste input "**********"
type input "**********"
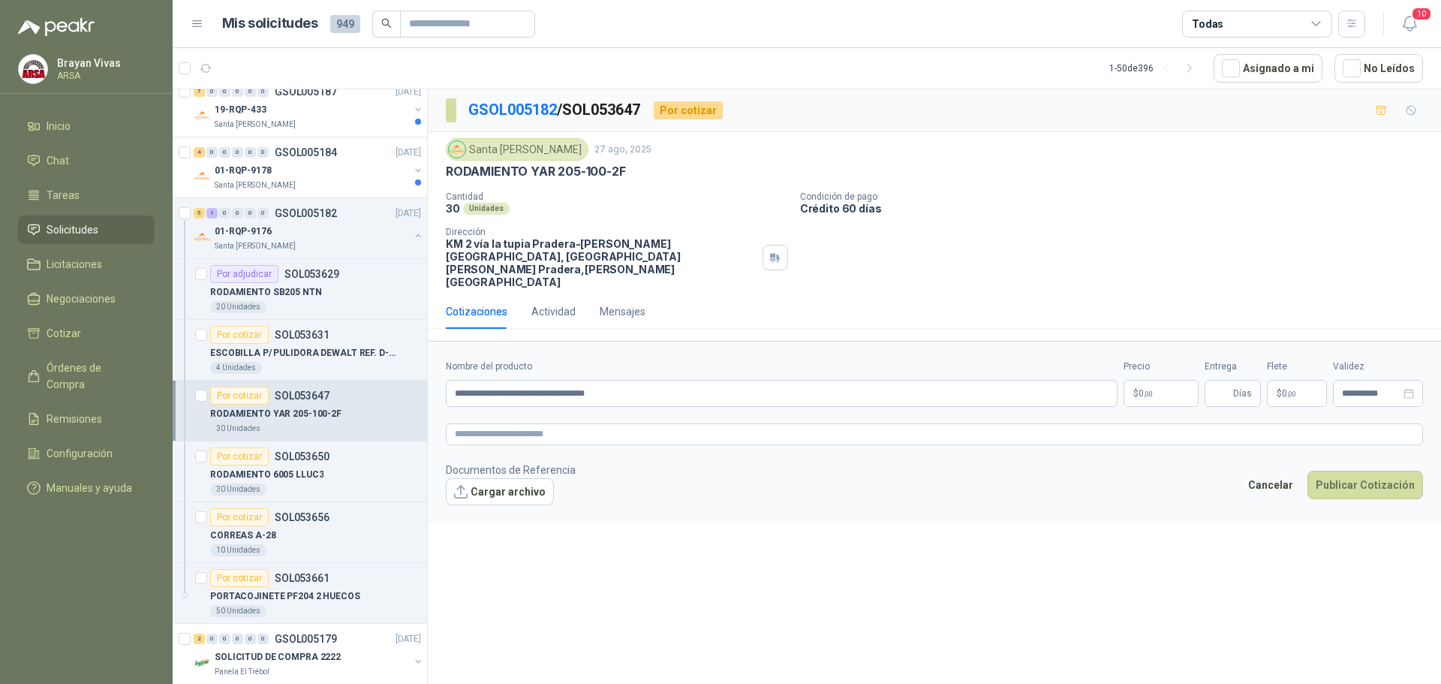
drag, startPoint x: 869, startPoint y: 501, endPoint x: 969, endPoint y: 494, distance: 100.9
click at [887, 504] on div "**********" at bounding box center [934, 389] width 1013 height 600
click at [1152, 390] on span ",00" at bounding box center [1148, 394] width 9 height 8
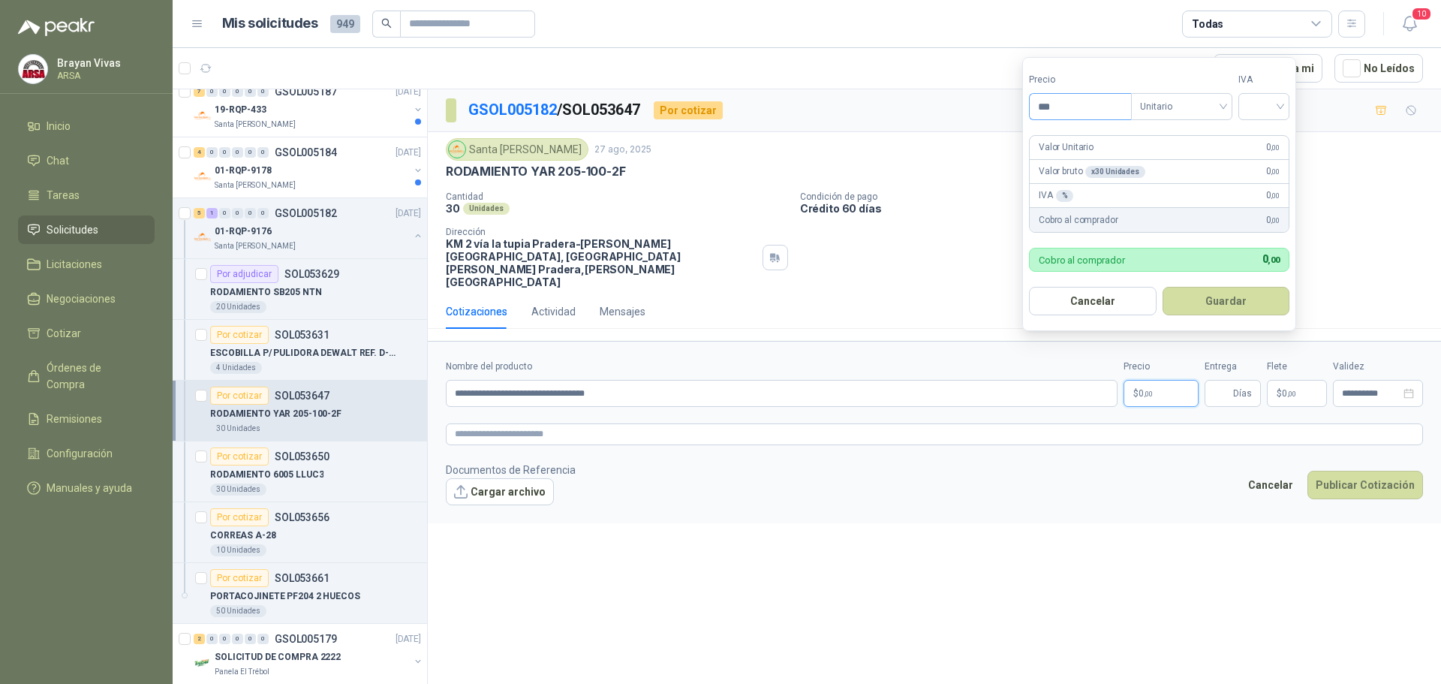
click at [1061, 108] on input "***" at bounding box center [1080, 107] width 101 height 26
type input "********"
click at [1261, 98] on input "search" at bounding box center [1264, 105] width 33 height 23
click at [1266, 134] on div "19%" at bounding box center [1268, 137] width 28 height 17
click at [1219, 295] on button "Guardar" at bounding box center [1228, 301] width 129 height 29
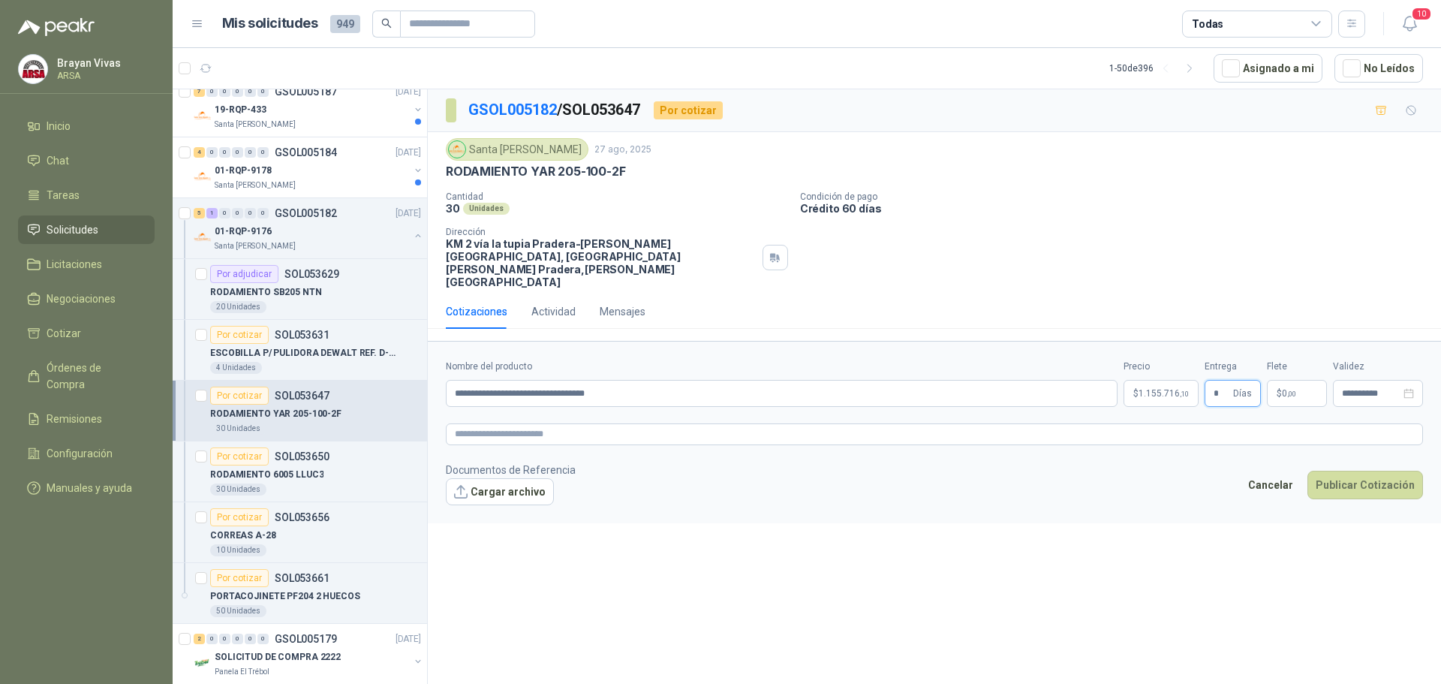
type input "*"
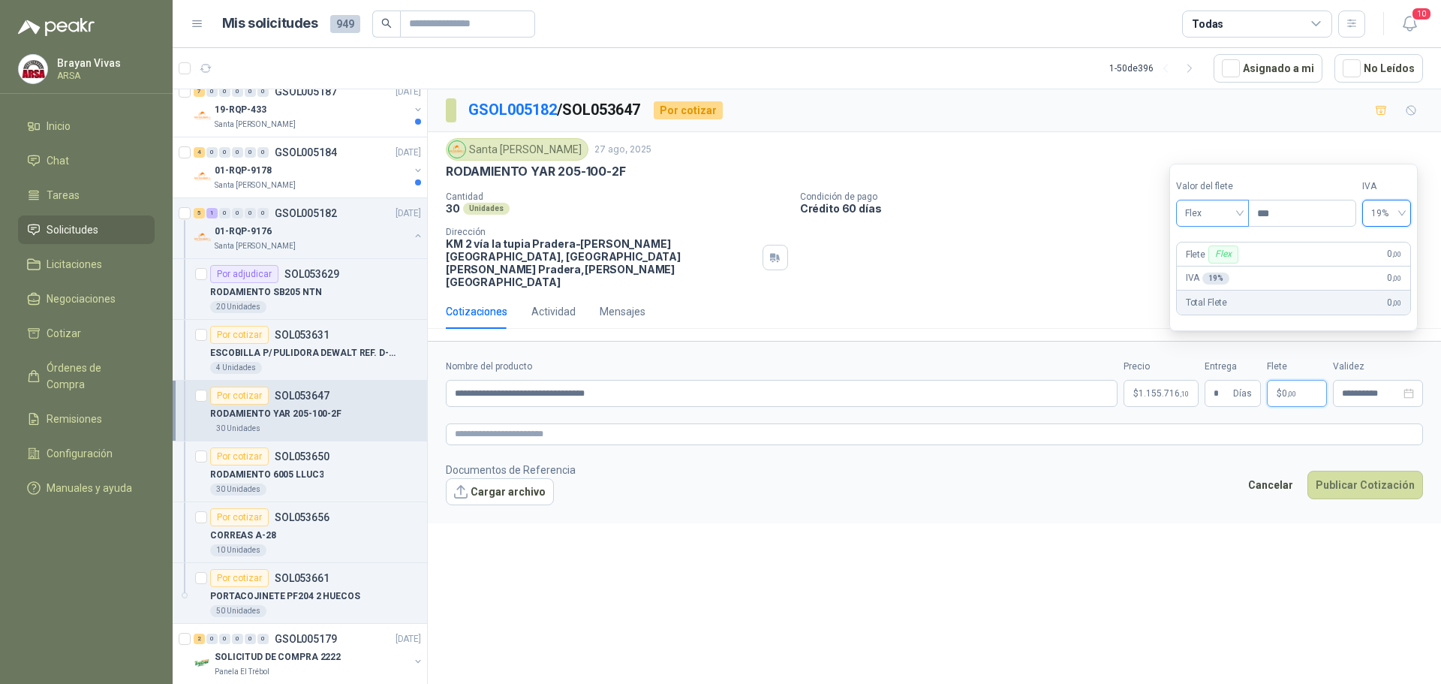
click at [1209, 214] on span "Flex" at bounding box center [1212, 213] width 55 height 23
click at [1210, 273] on div "Incluido" at bounding box center [1214, 268] width 52 height 17
click at [1208, 462] on footer "Documentos de Referencia Cargar archivo Cancelar Publicar Cotización" at bounding box center [934, 484] width 977 height 44
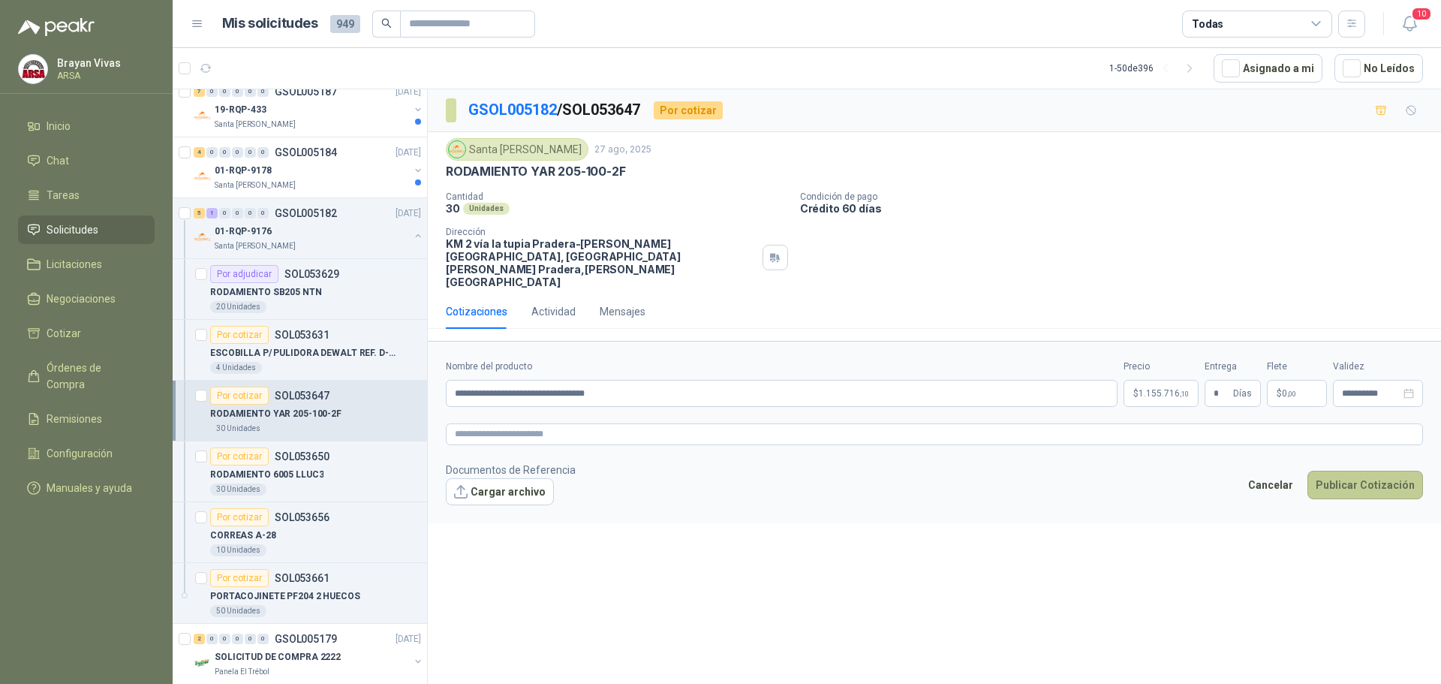
click at [1321, 471] on button "Publicar Cotización" at bounding box center [1366, 485] width 116 height 29
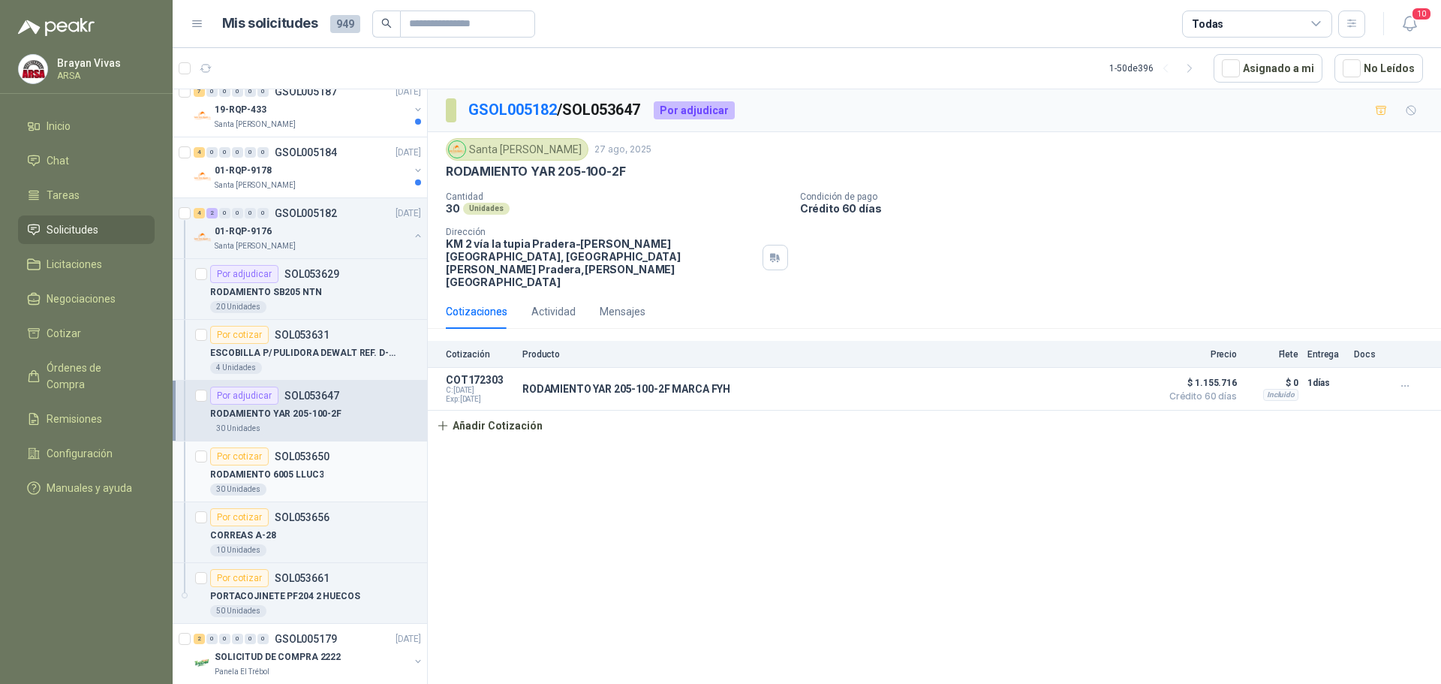
click at [345, 467] on div "RODAMIENTO 6005 LLUC3" at bounding box center [315, 474] width 211 height 18
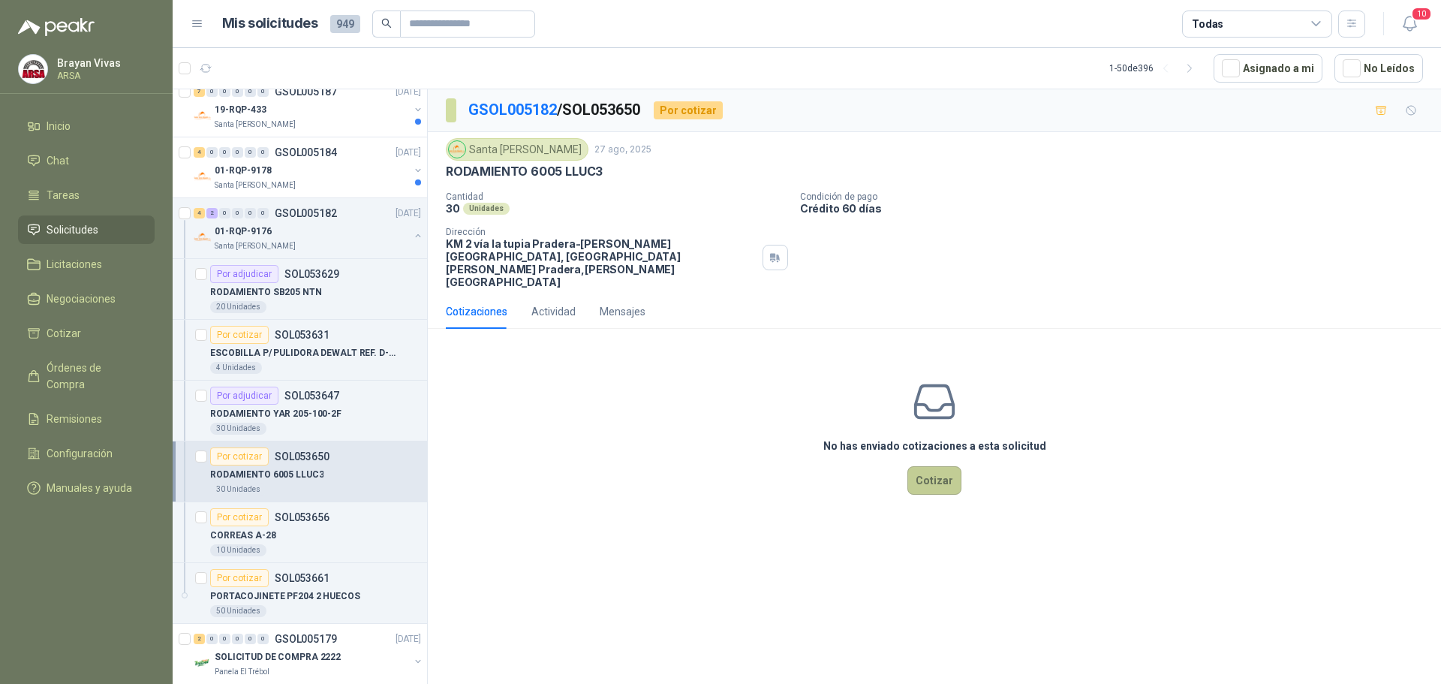
click at [941, 466] on button "Cotizar" at bounding box center [935, 480] width 54 height 29
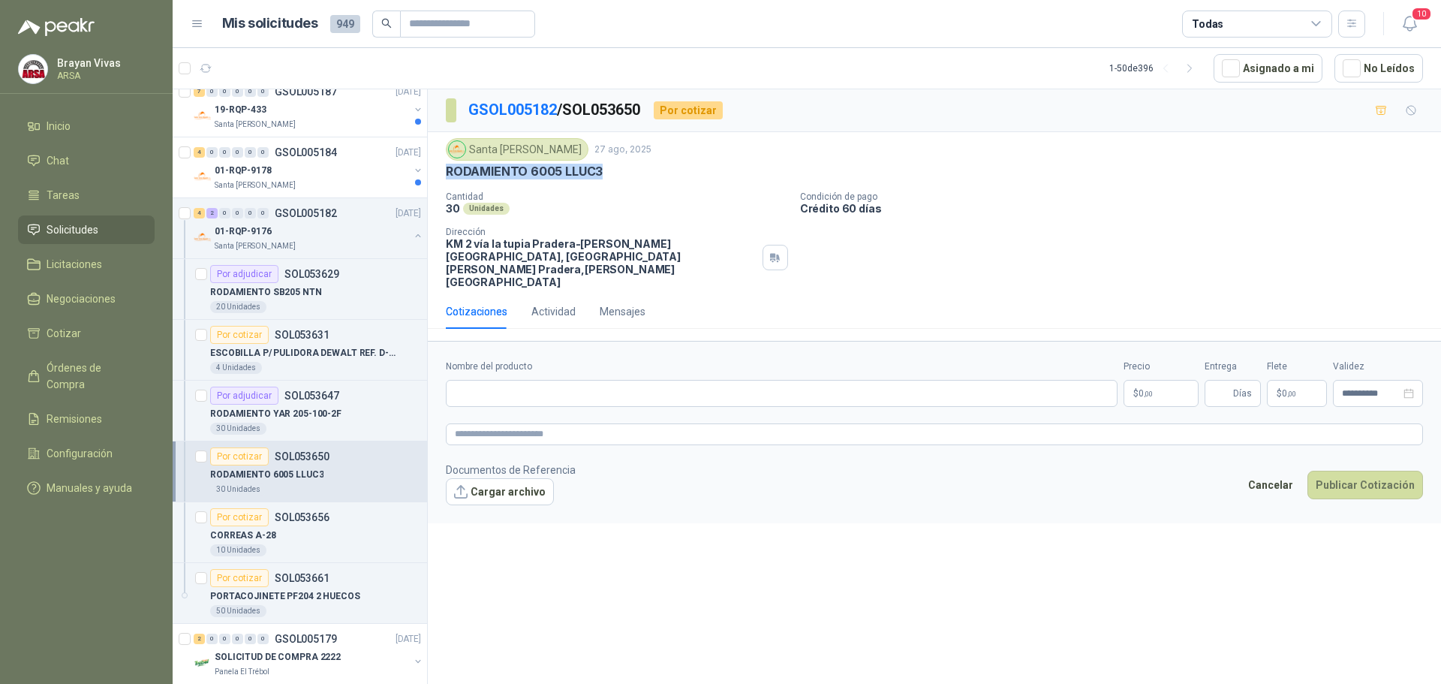
drag, startPoint x: 447, startPoint y: 169, endPoint x: 600, endPoint y: 173, distance: 152.4
click at [600, 173] on p "RODAMIENTO 6005 LLUC3" at bounding box center [524, 172] width 157 height 16
copy p "RODAMIENTO 6005 LLUC3"
click at [520, 380] on input "Nombre del producto" at bounding box center [782, 393] width 672 height 27
paste input "**********"
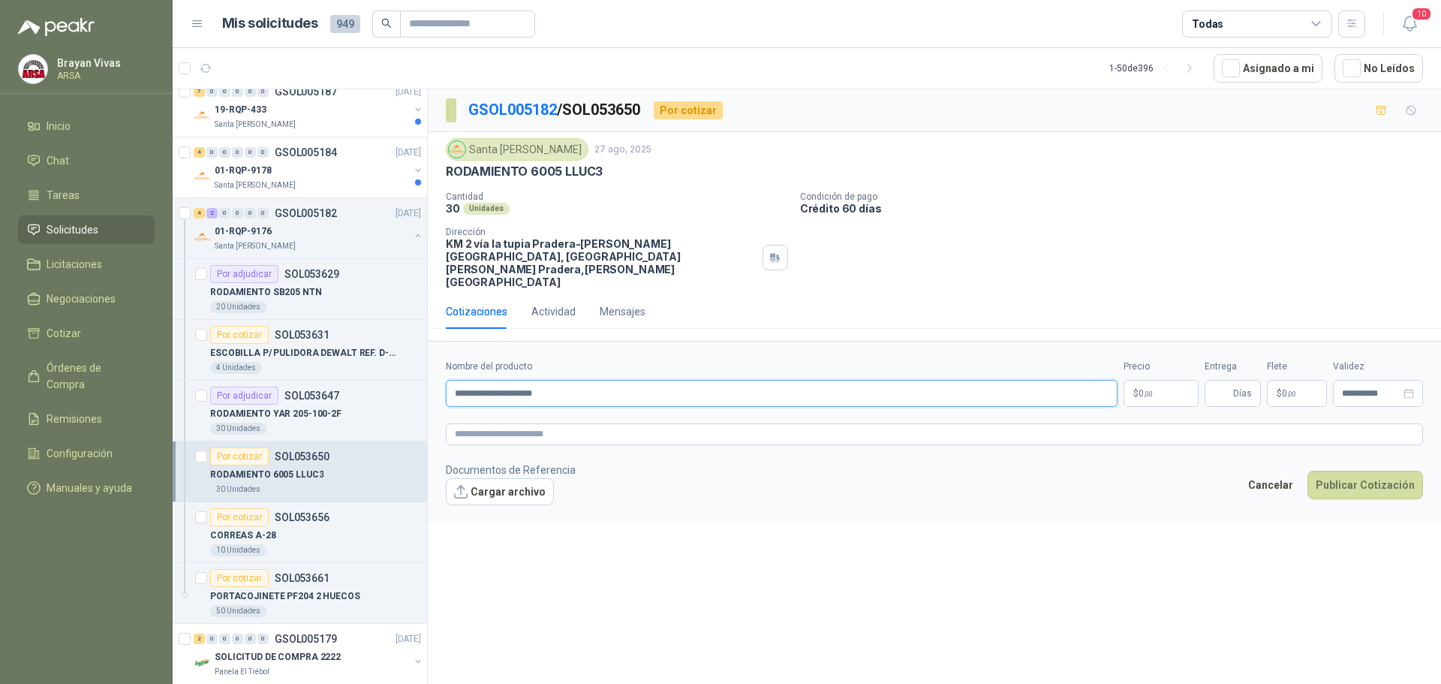
type input "**********"
click at [786, 462] on footer "Documentos de Referencia Cargar archivo Cancelar Publicar Cotización" at bounding box center [934, 484] width 977 height 44
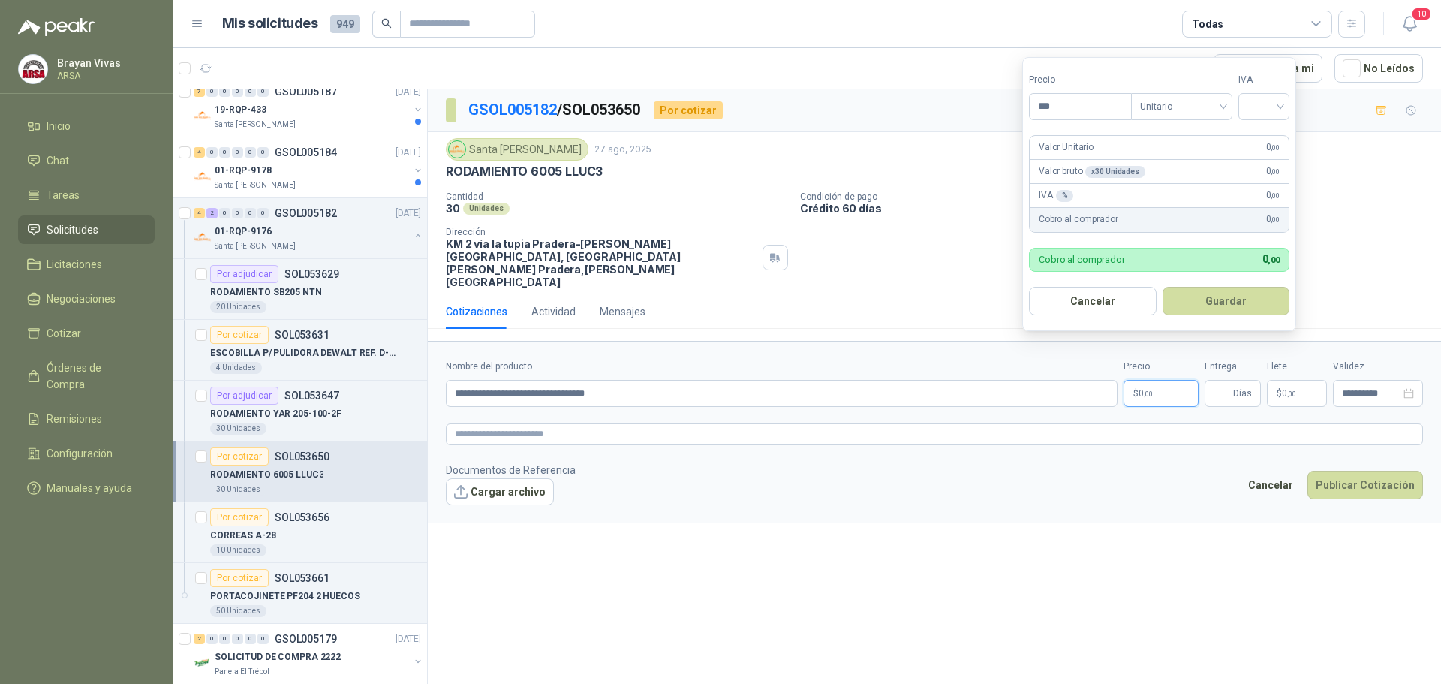
drag, startPoint x: 1176, startPoint y: 365, endPoint x: 1147, endPoint y: 341, distance: 37.9
click at [1173, 380] on p "$ 0 ,00" at bounding box center [1161, 393] width 75 height 27
drag, startPoint x: 1059, startPoint y: 105, endPoint x: 1046, endPoint y: 100, distance: 14.5
click at [1057, 104] on input "***" at bounding box center [1080, 107] width 101 height 26
type input "********"
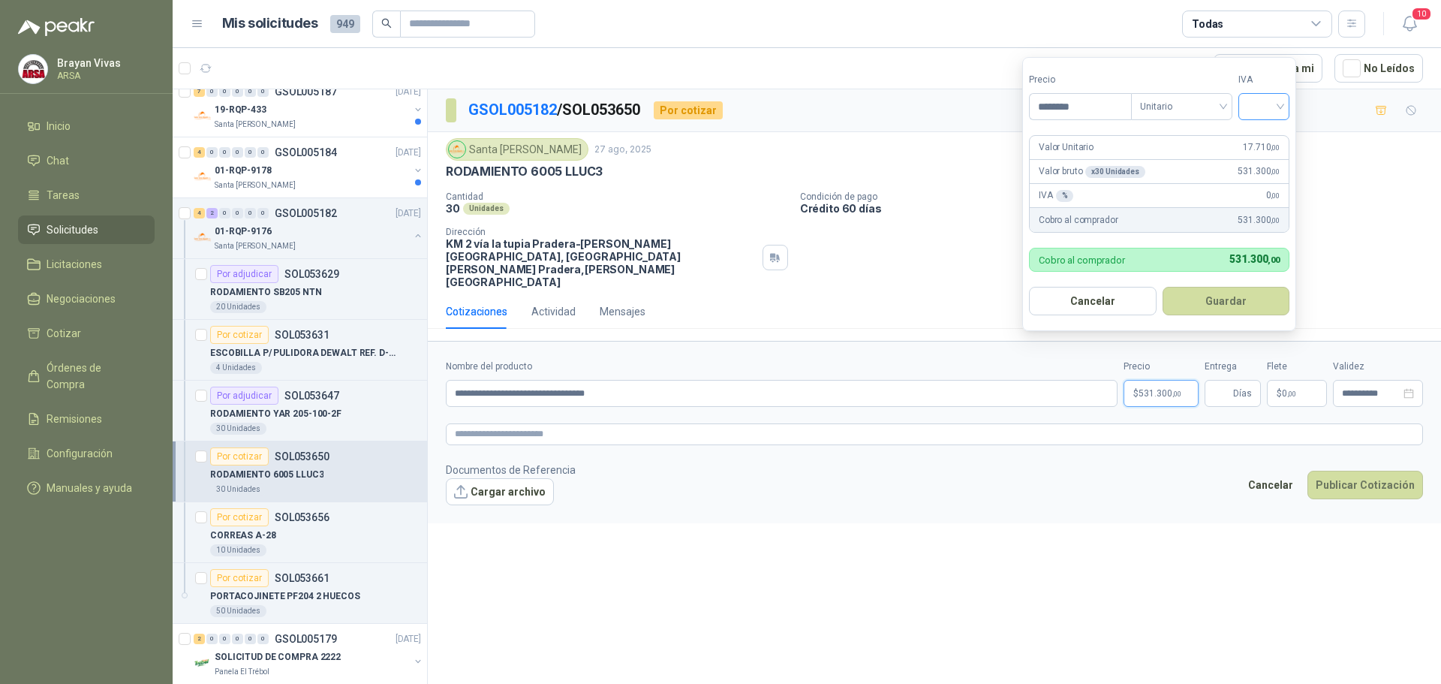
click at [1269, 113] on input "search" at bounding box center [1264, 105] width 33 height 23
click at [1269, 144] on div "19%" at bounding box center [1268, 137] width 28 height 17
click at [1224, 294] on button "Guardar" at bounding box center [1228, 301] width 129 height 29
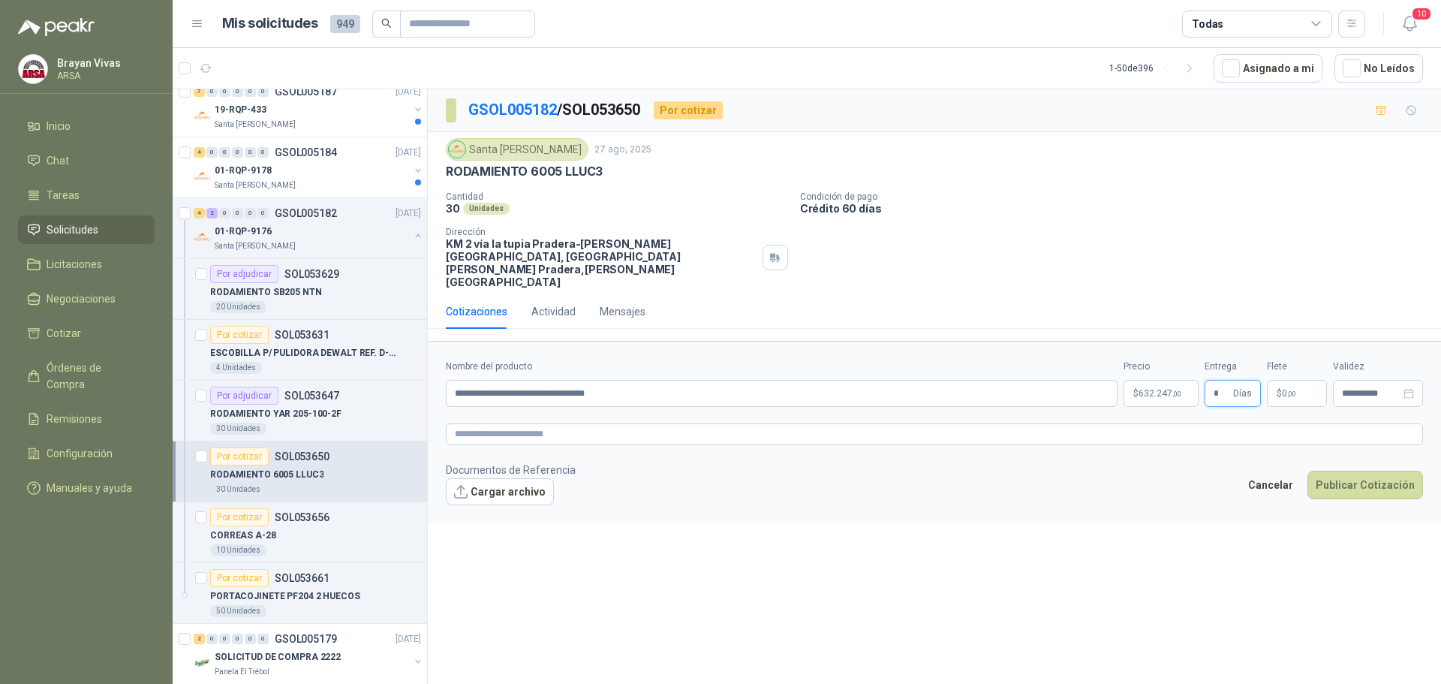
type input "*"
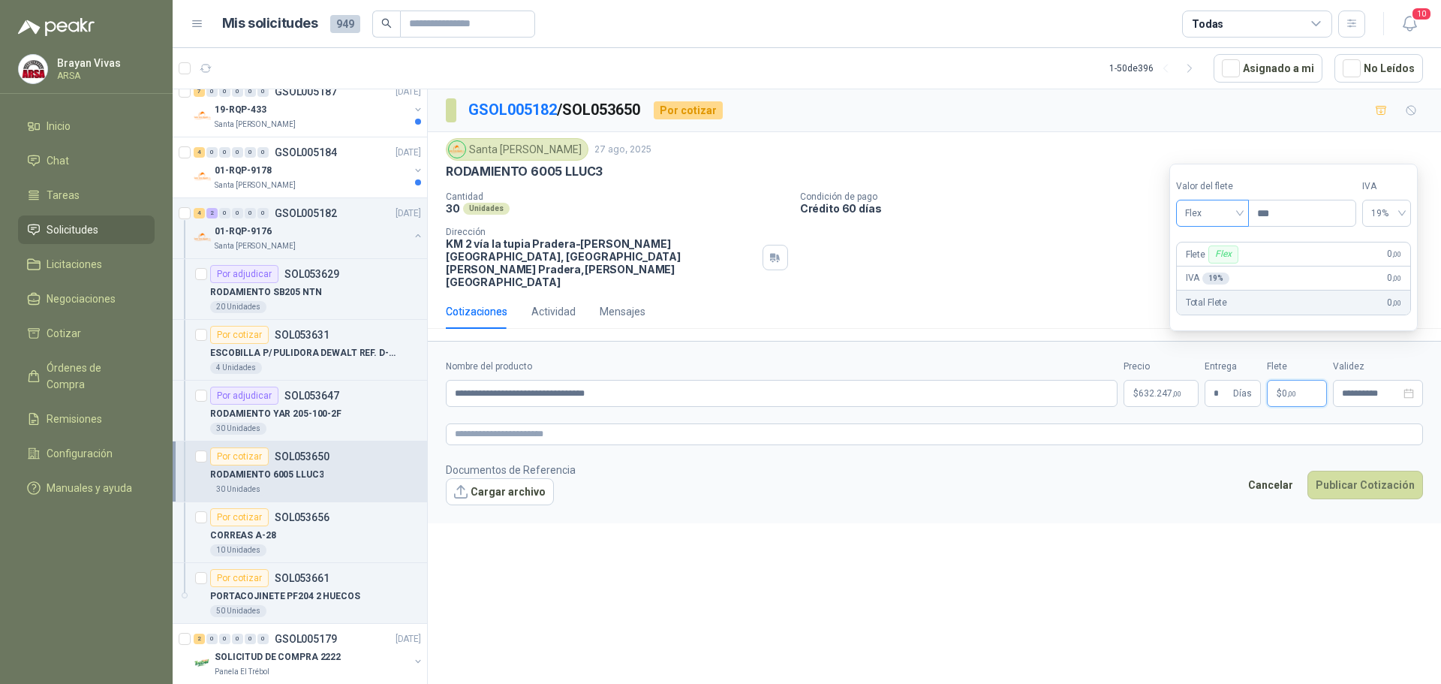
click at [1207, 215] on span "Flex" at bounding box center [1212, 213] width 55 height 23
click at [1209, 266] on div "Incluido" at bounding box center [1214, 268] width 52 height 17
click at [1212, 462] on footer "Documentos de Referencia Cargar archivo Cancelar Publicar Cotización" at bounding box center [934, 484] width 977 height 44
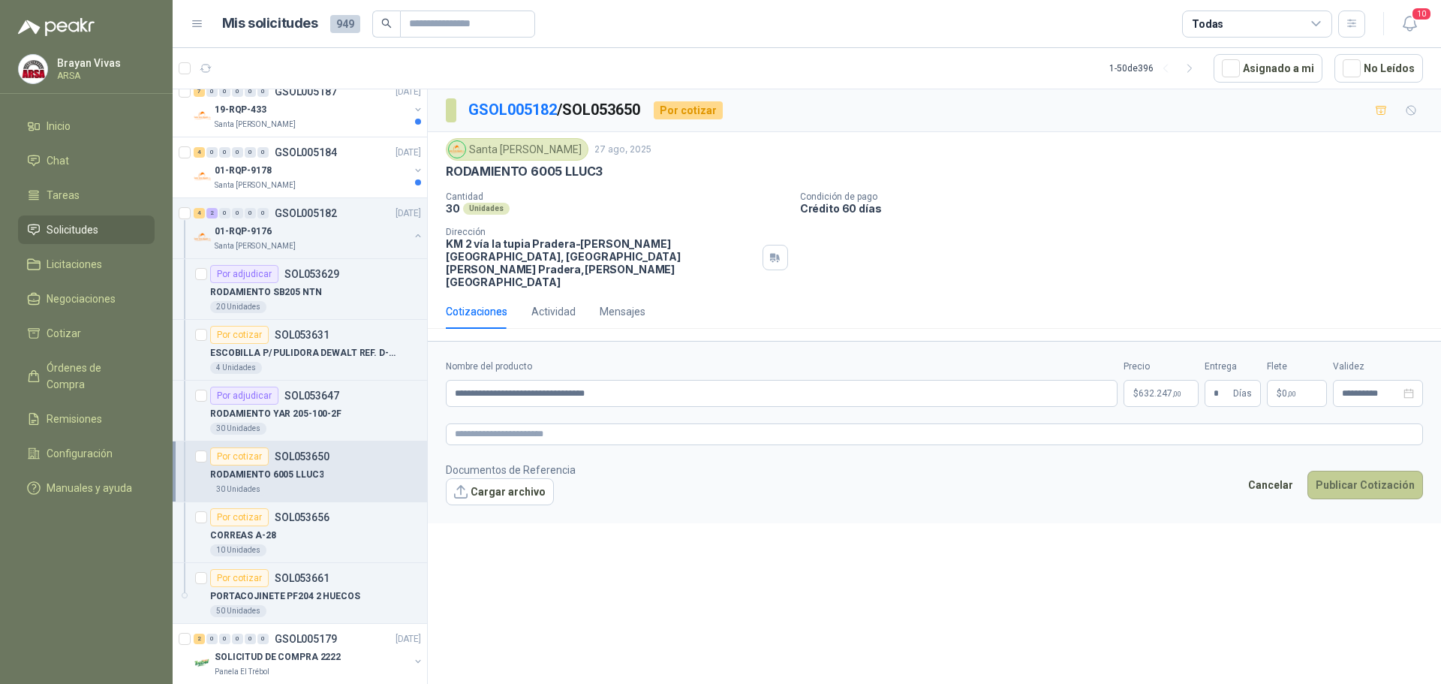
click at [1383, 471] on button "Publicar Cotización" at bounding box center [1366, 485] width 116 height 29
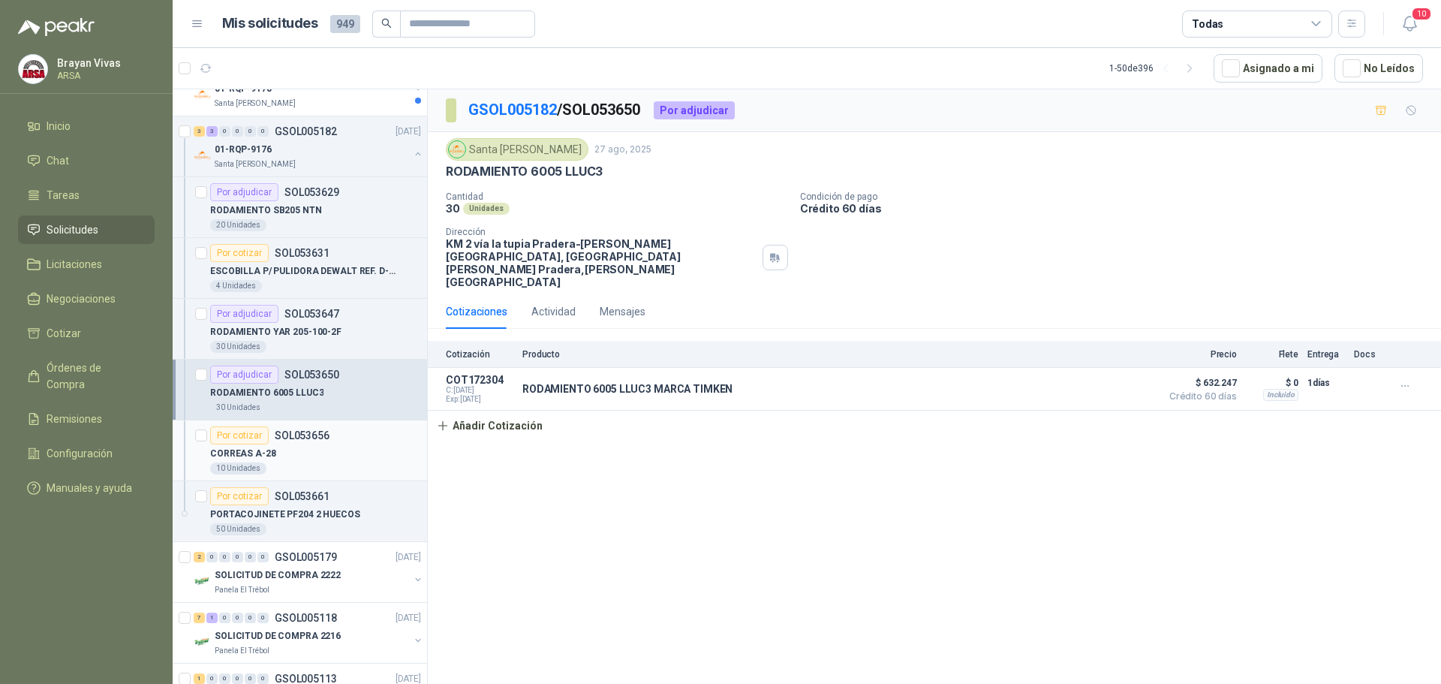
scroll to position [300, 0]
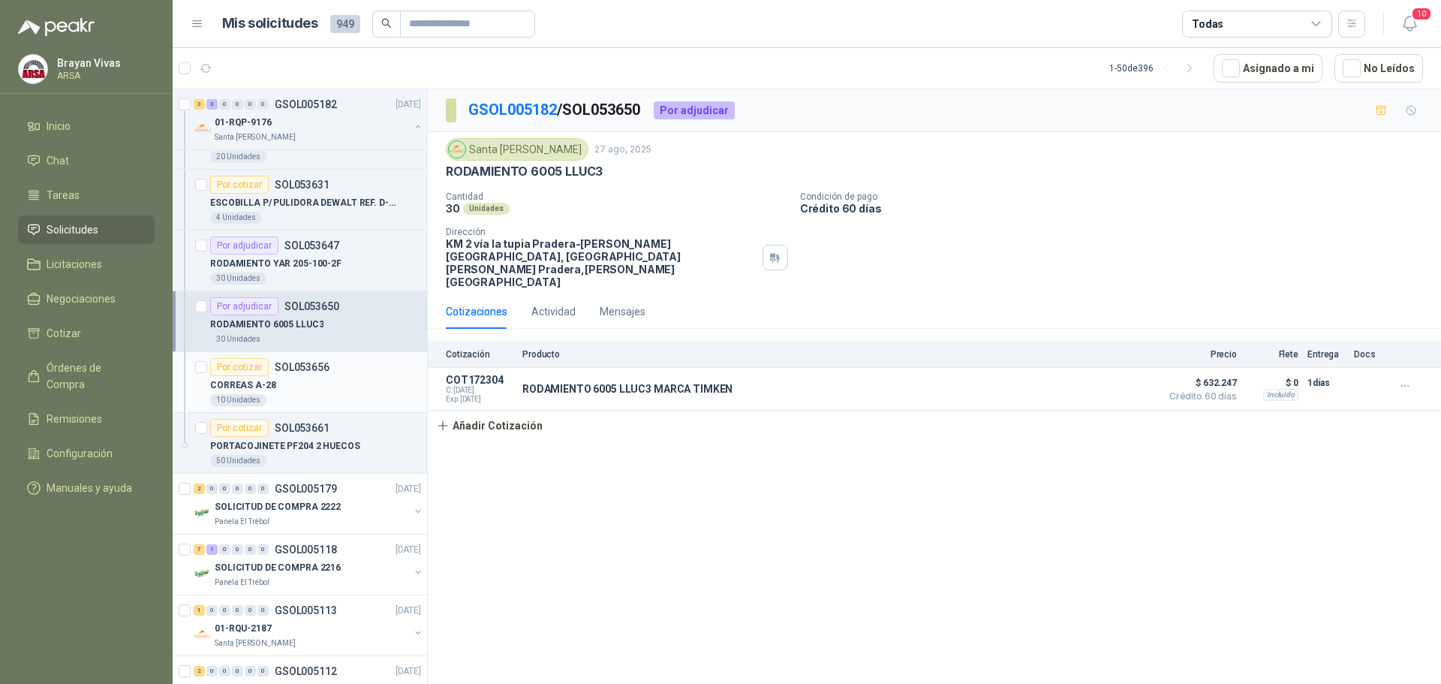
click at [320, 382] on div "CORREAS A-28" at bounding box center [315, 385] width 211 height 18
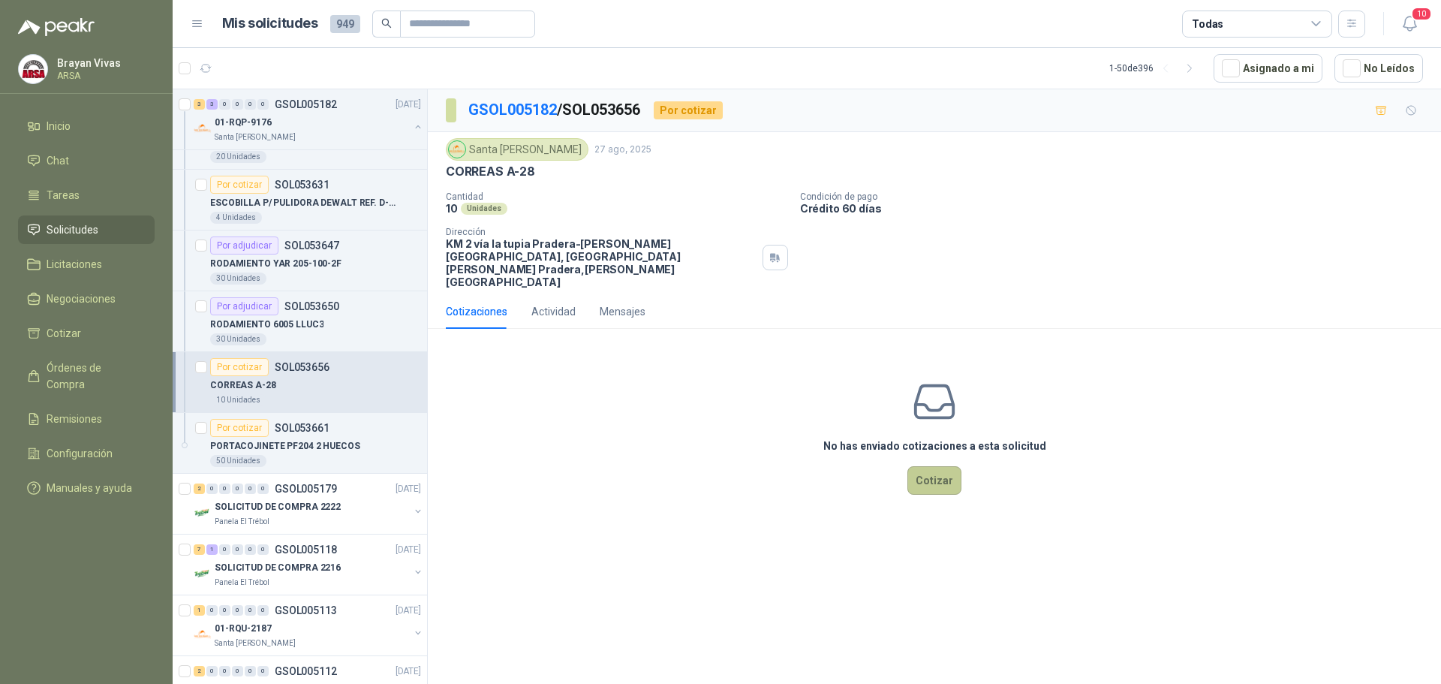
click at [932, 466] on button "Cotizar" at bounding box center [935, 480] width 54 height 29
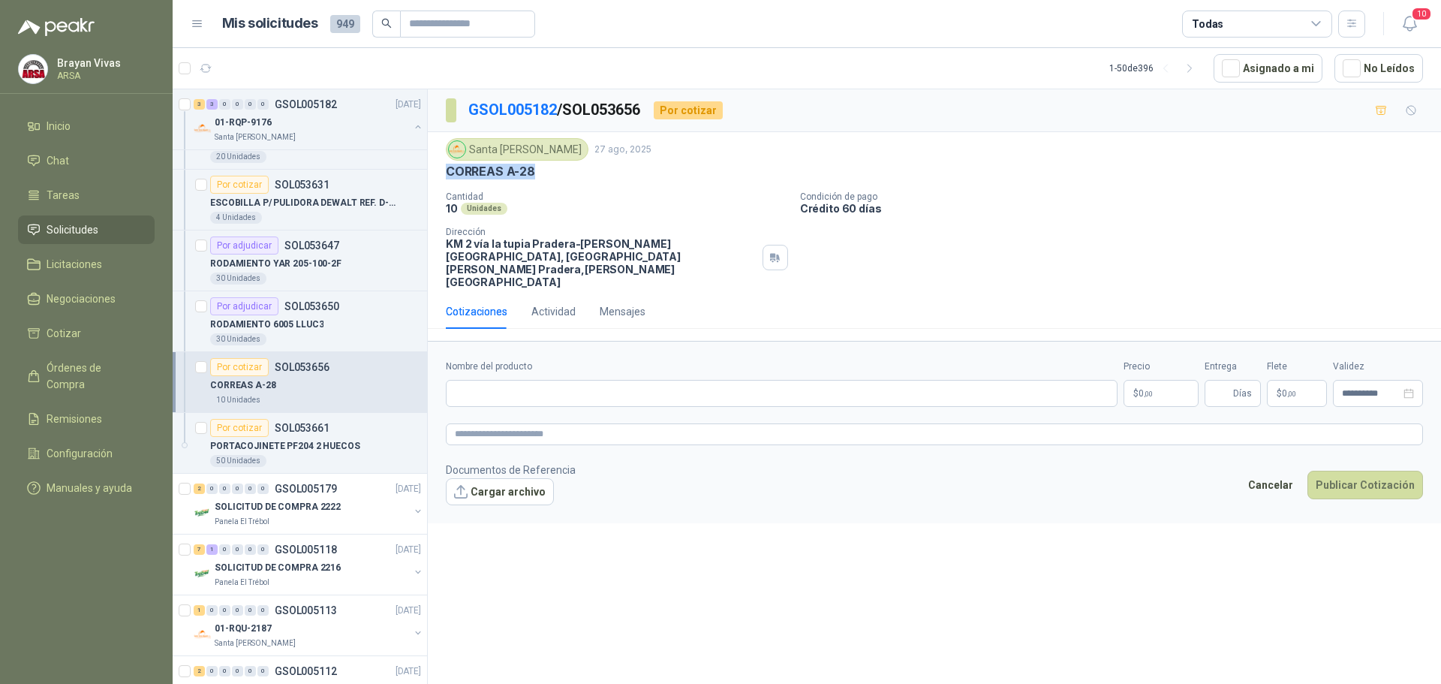
drag, startPoint x: 450, startPoint y: 170, endPoint x: 550, endPoint y: 170, distance: 100.6
click at [550, 170] on div "CORREAS A-28" at bounding box center [934, 172] width 977 height 16
copy p "CORREAS A-28"
click at [475, 380] on input "Nombre del producto" at bounding box center [782, 393] width 672 height 27
paste input "**********"
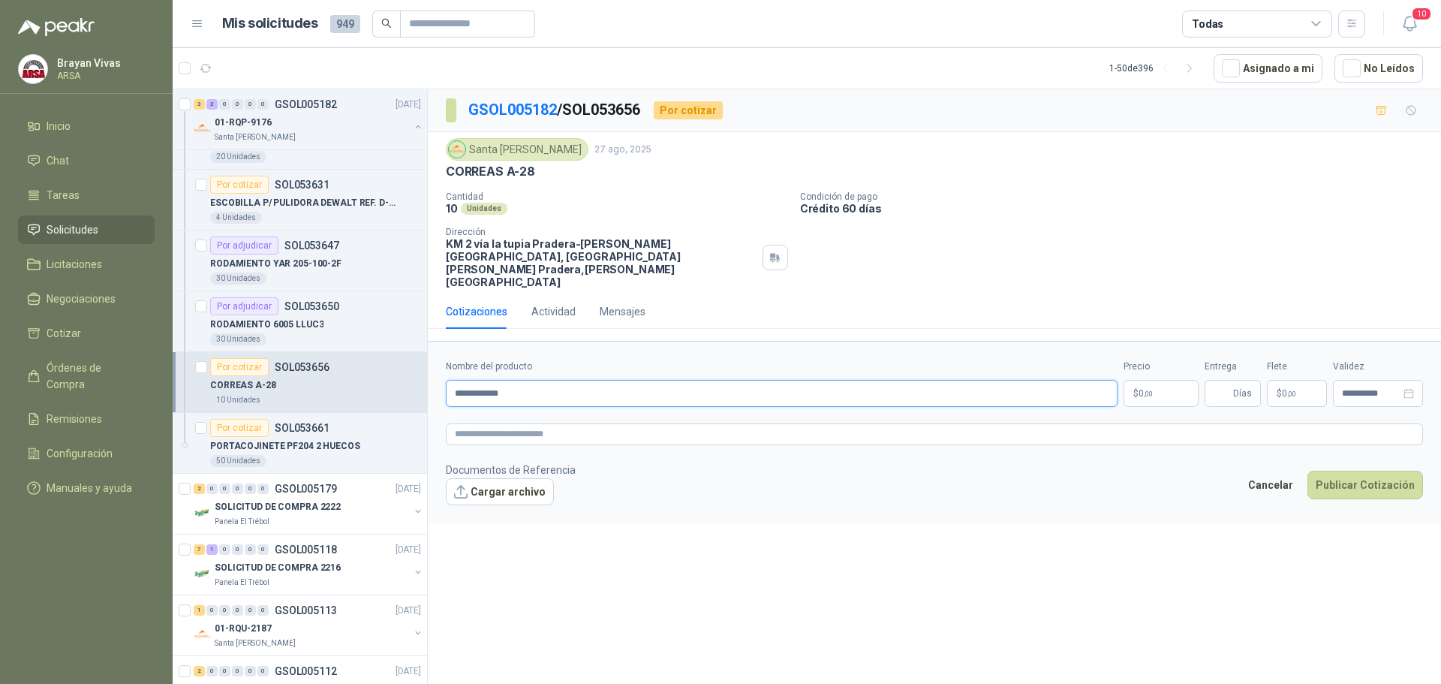
type input "**********"
click at [1158, 380] on p "$ 0 ,00" at bounding box center [1161, 393] width 75 height 27
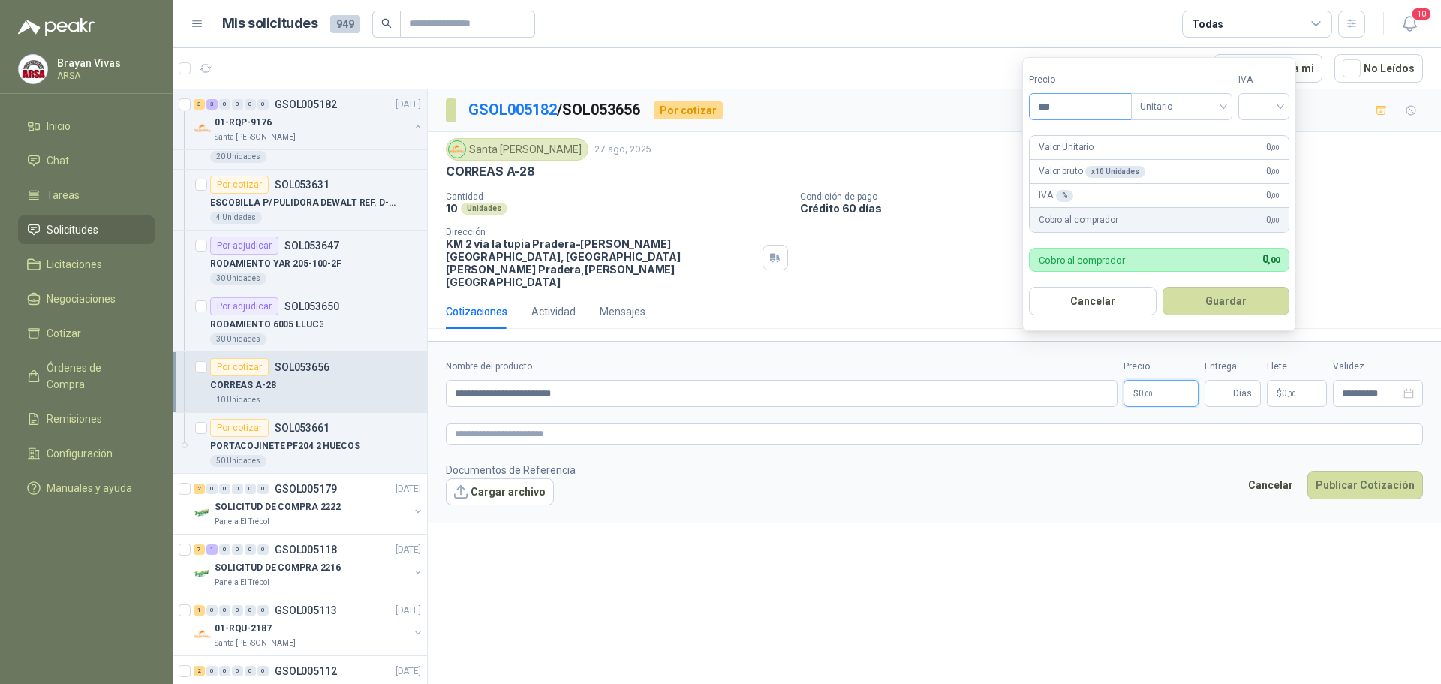
click at [1082, 107] on input "***" at bounding box center [1080, 107] width 101 height 26
click at [1077, 103] on input "***" at bounding box center [1080, 107] width 101 height 26
type input "********"
click at [1281, 110] on input "search" at bounding box center [1264, 105] width 33 height 23
click at [1275, 139] on div "19%" at bounding box center [1268, 137] width 28 height 17
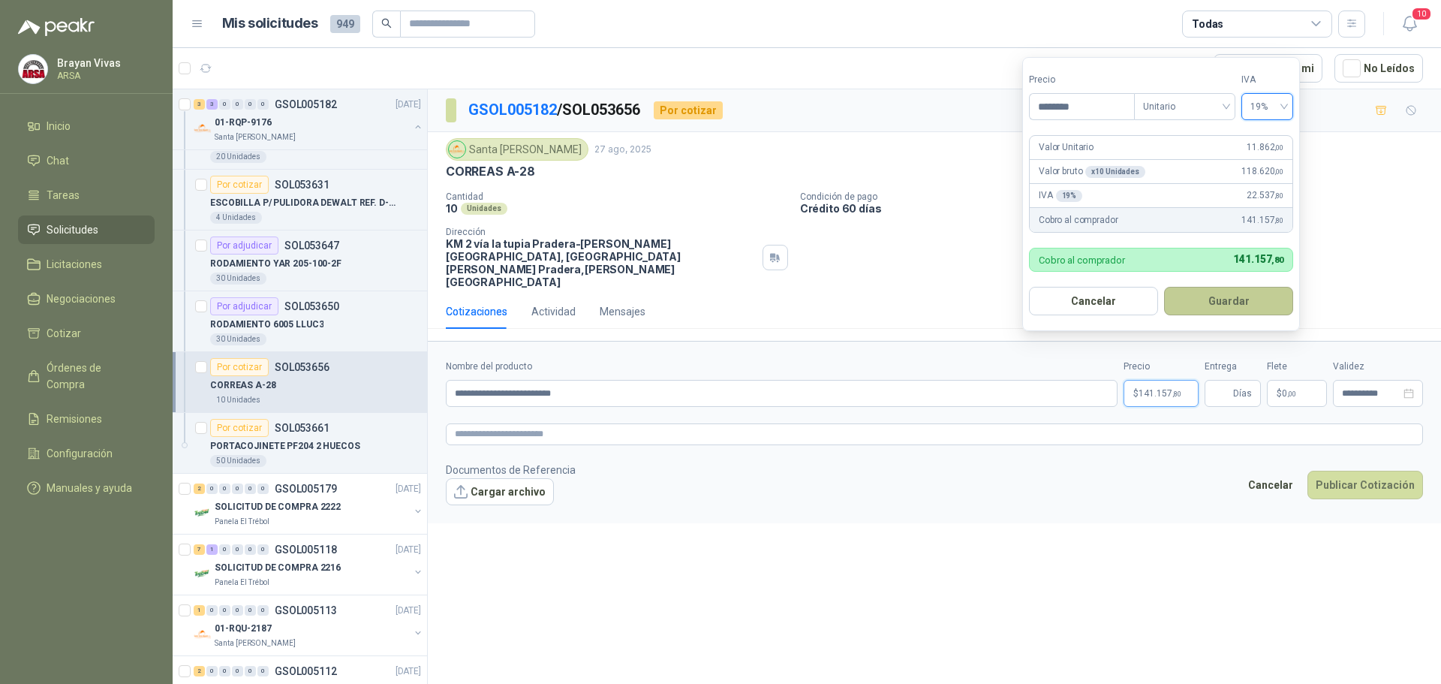
click at [1221, 297] on button "Guardar" at bounding box center [1228, 301] width 129 height 29
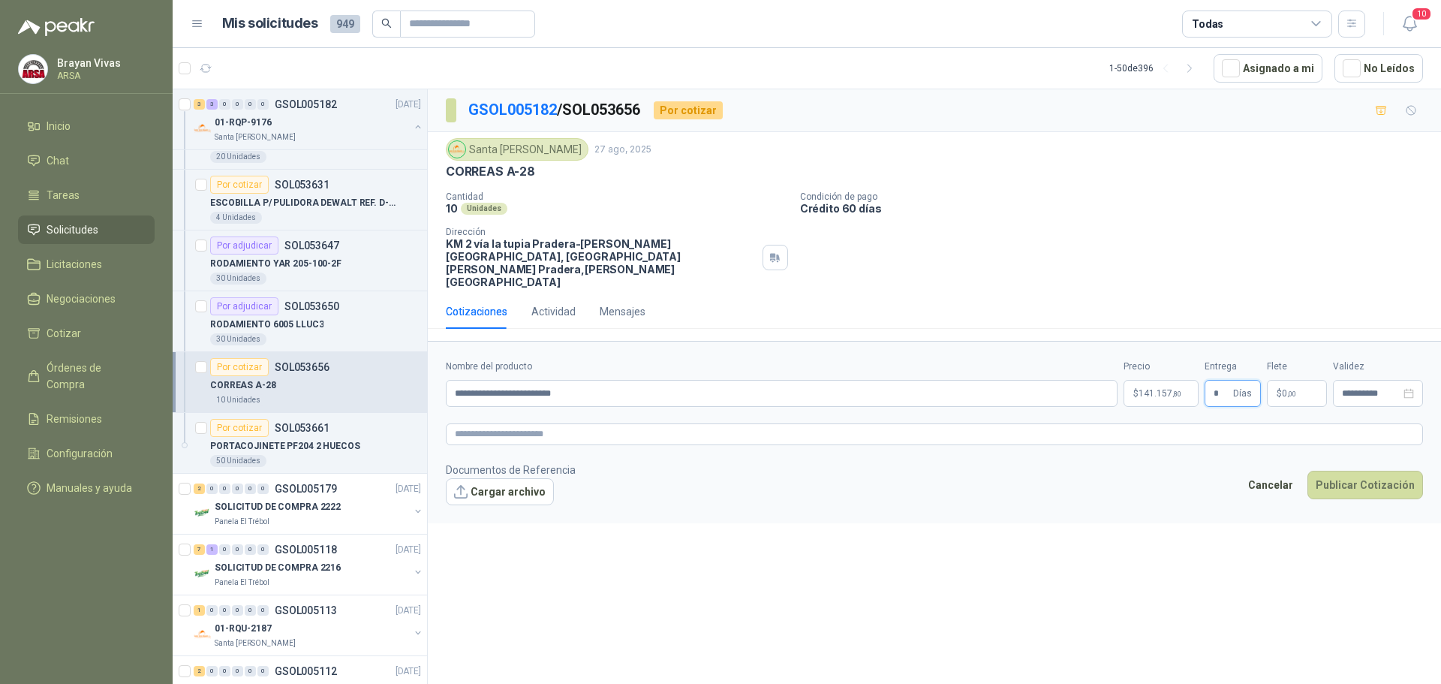
type input "*"
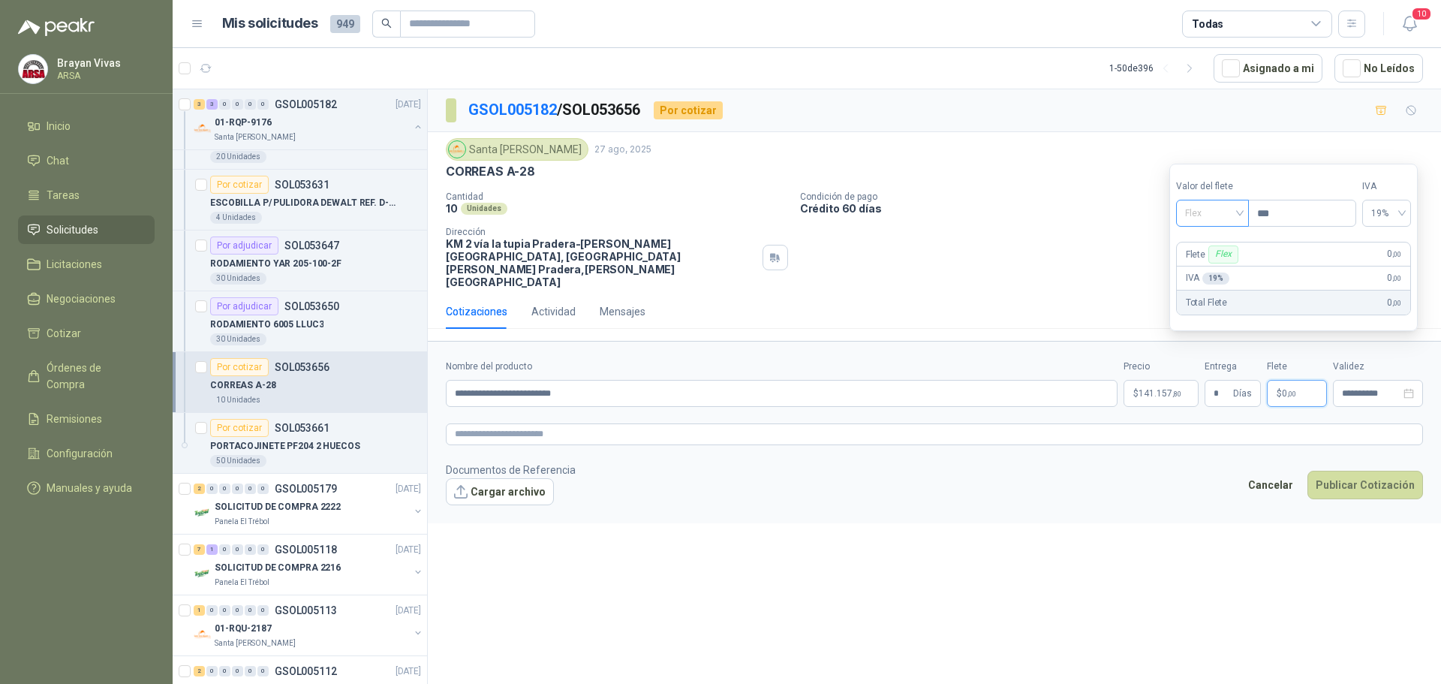
click at [1208, 210] on span "Flex" at bounding box center [1212, 213] width 55 height 23
click at [1208, 266] on div "Incluido" at bounding box center [1214, 268] width 52 height 17
click at [1155, 483] on form "**********" at bounding box center [934, 432] width 1013 height 182
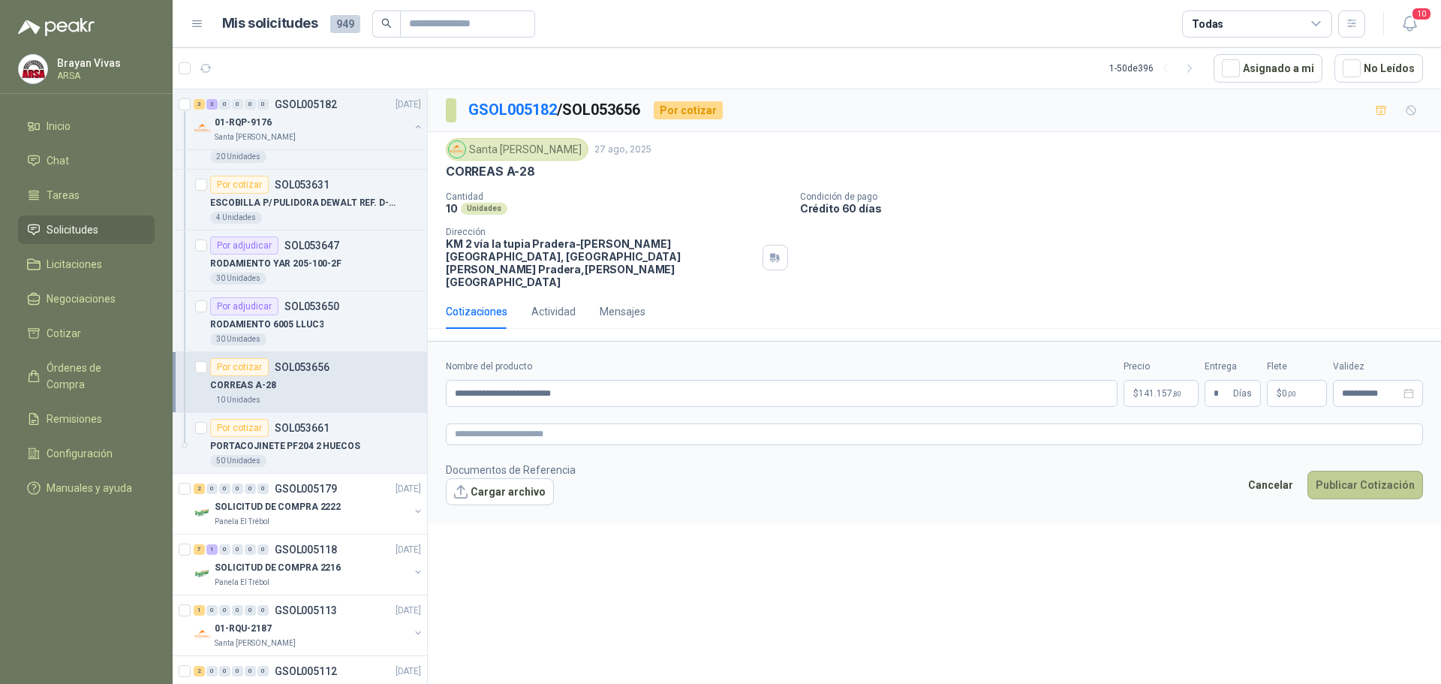
click at [1354, 471] on button "Publicar Cotización" at bounding box center [1366, 485] width 116 height 29
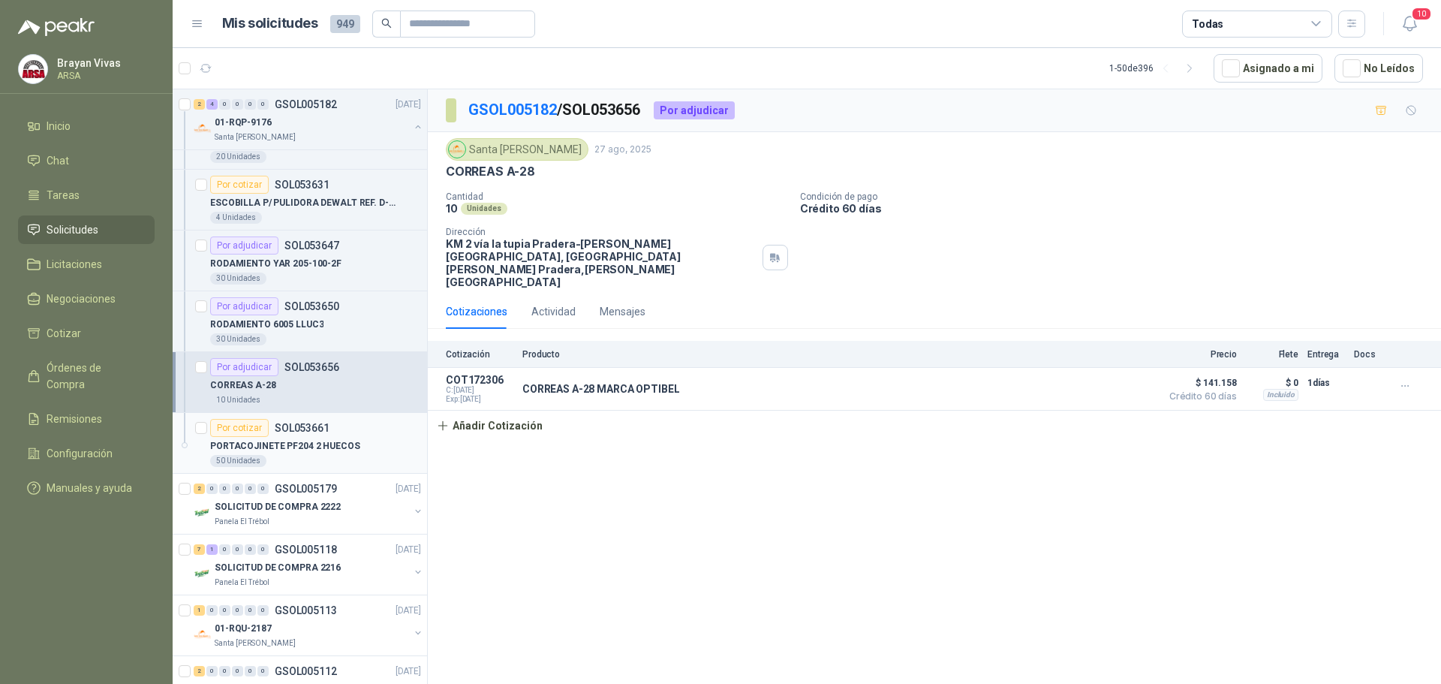
click at [298, 451] on p "PORTACOJINETE PF204 2 HUECOS" at bounding box center [285, 446] width 150 height 14
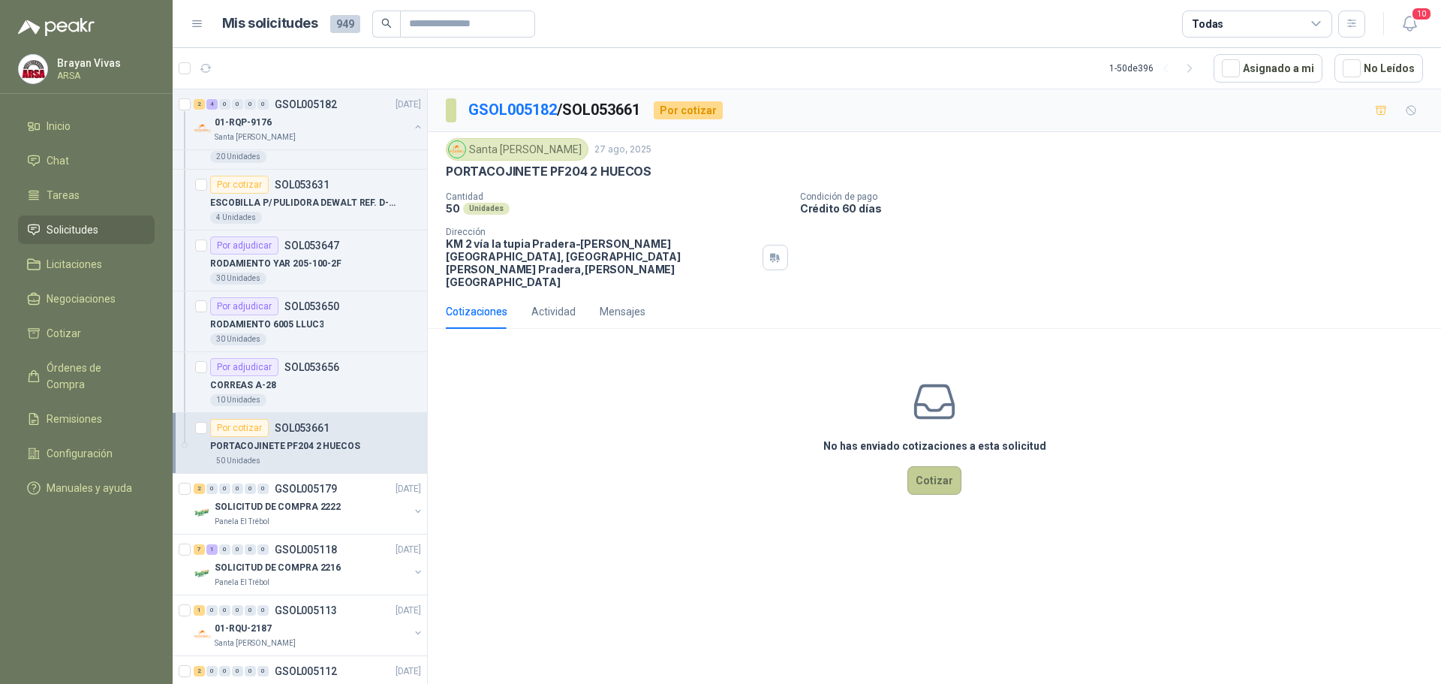
click at [932, 466] on button "Cotizar" at bounding box center [935, 480] width 54 height 29
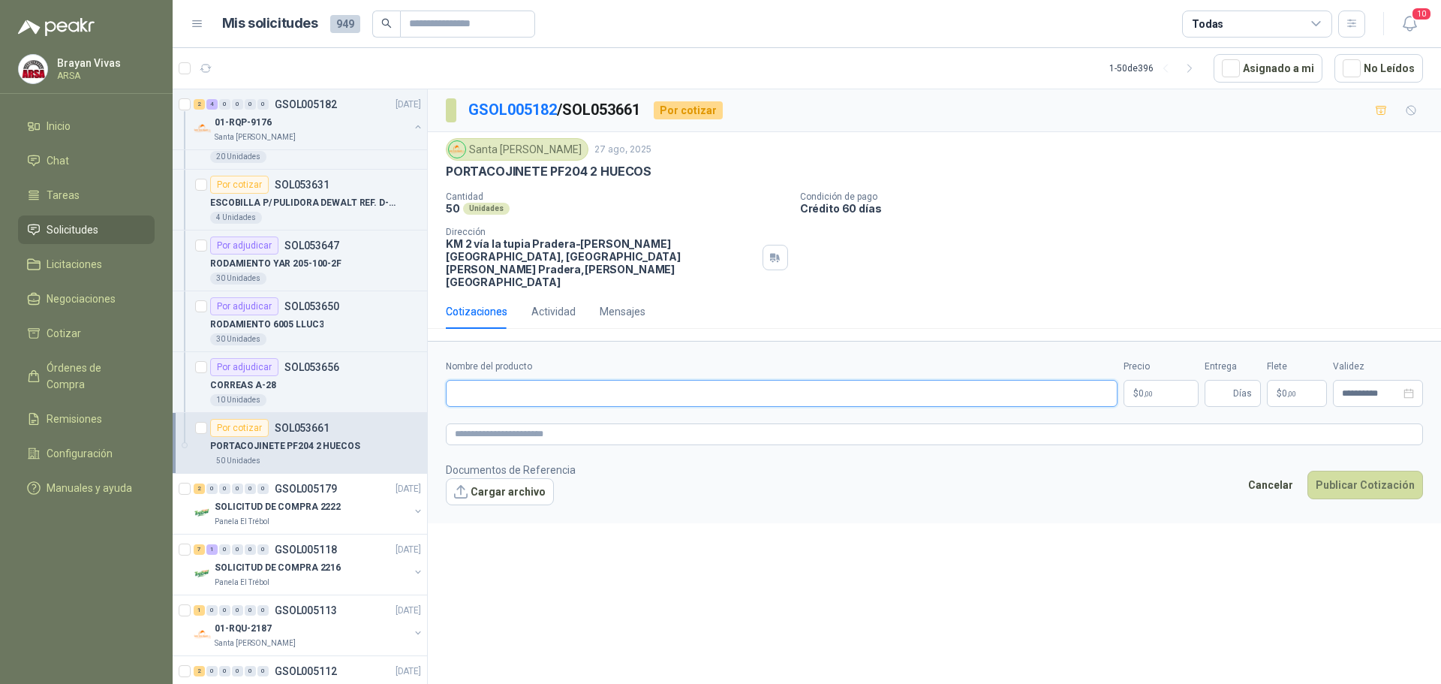
click at [471, 380] on input "Nombre del producto" at bounding box center [782, 393] width 672 height 27
type input "**********"
click at [1156, 380] on p "$ 0 ,00" at bounding box center [1161, 393] width 75 height 27
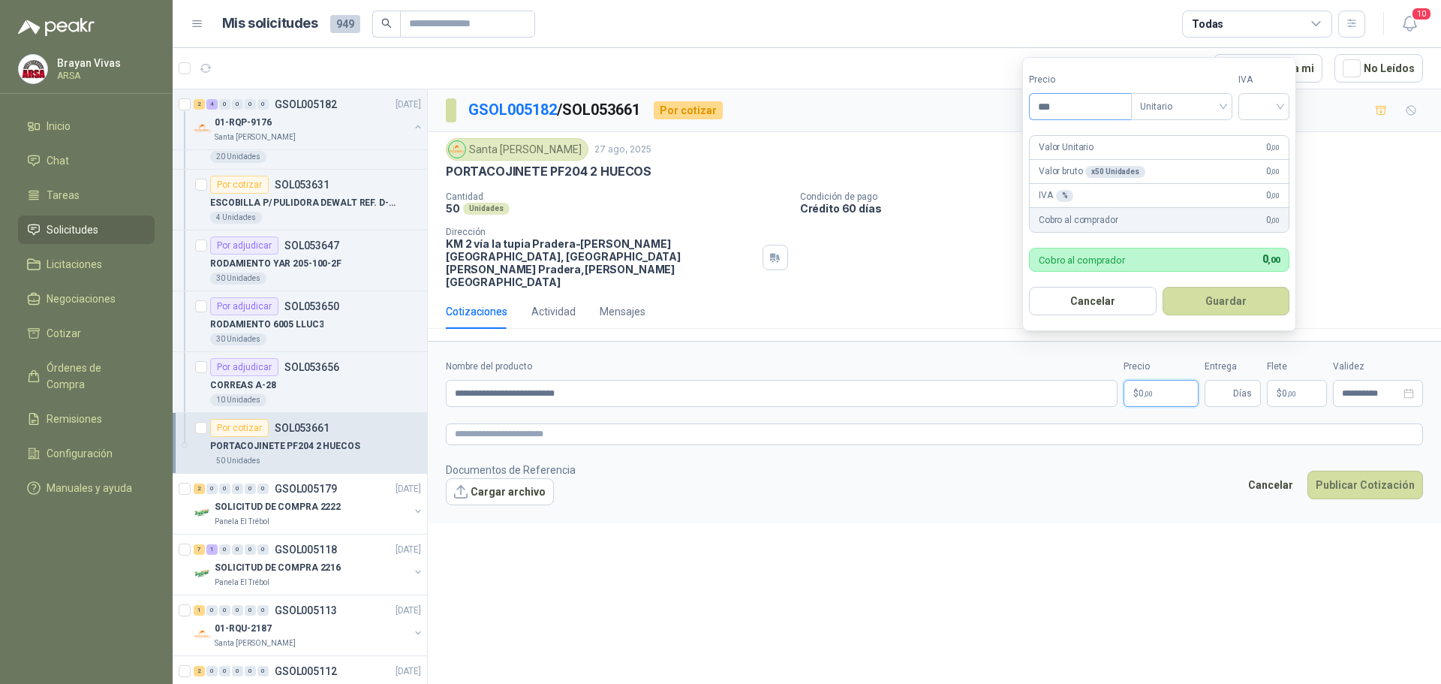
click at [1080, 100] on input "***" at bounding box center [1080, 107] width 101 height 26
click at [1203, 106] on span "Unitario" at bounding box center [1181, 106] width 83 height 23
type input "*******"
click at [1215, 112] on span "Unitario" at bounding box center [1181, 106] width 83 height 23
drag, startPoint x: 1275, startPoint y: 103, endPoint x: 1278, endPoint y: 127, distance: 24.1
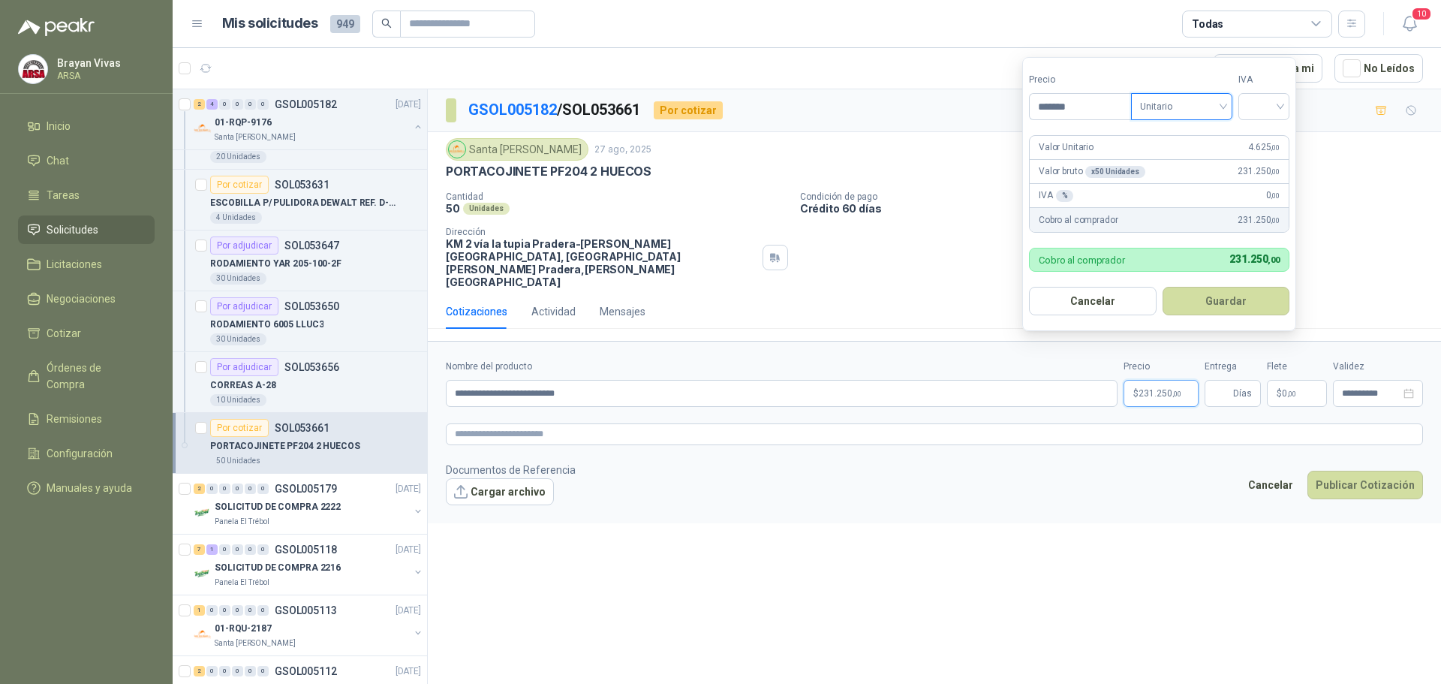
click at [1276, 104] on input "search" at bounding box center [1264, 105] width 33 height 23
drag, startPoint x: 1273, startPoint y: 134, endPoint x: 1266, endPoint y: 155, distance: 22.3
click at [1272, 134] on div "19%" at bounding box center [1268, 137] width 28 height 17
click at [1232, 291] on button "Guardar" at bounding box center [1228, 301] width 129 height 29
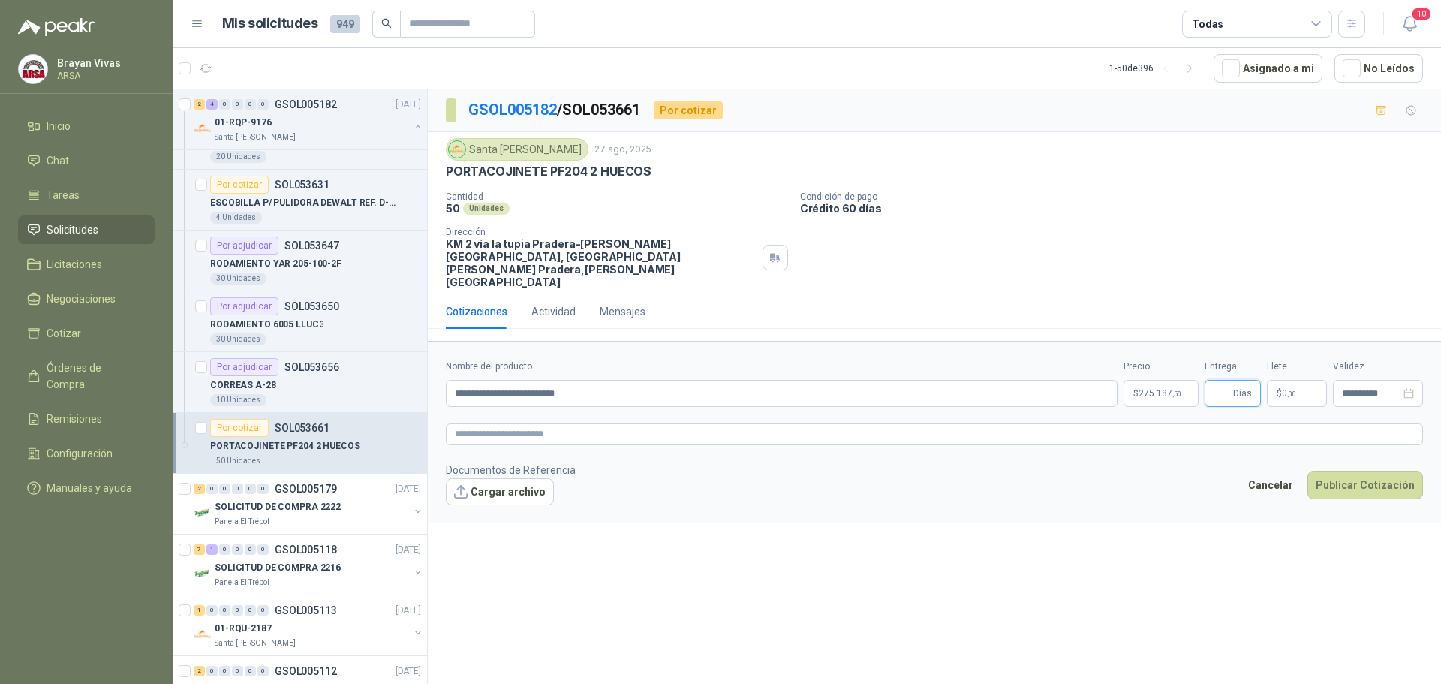
click at [1220, 381] on input "Entrega" at bounding box center [1222, 394] width 17 height 26
type input "*"
click at [1289, 380] on p "$ 0 ,00" at bounding box center [1297, 393] width 60 height 27
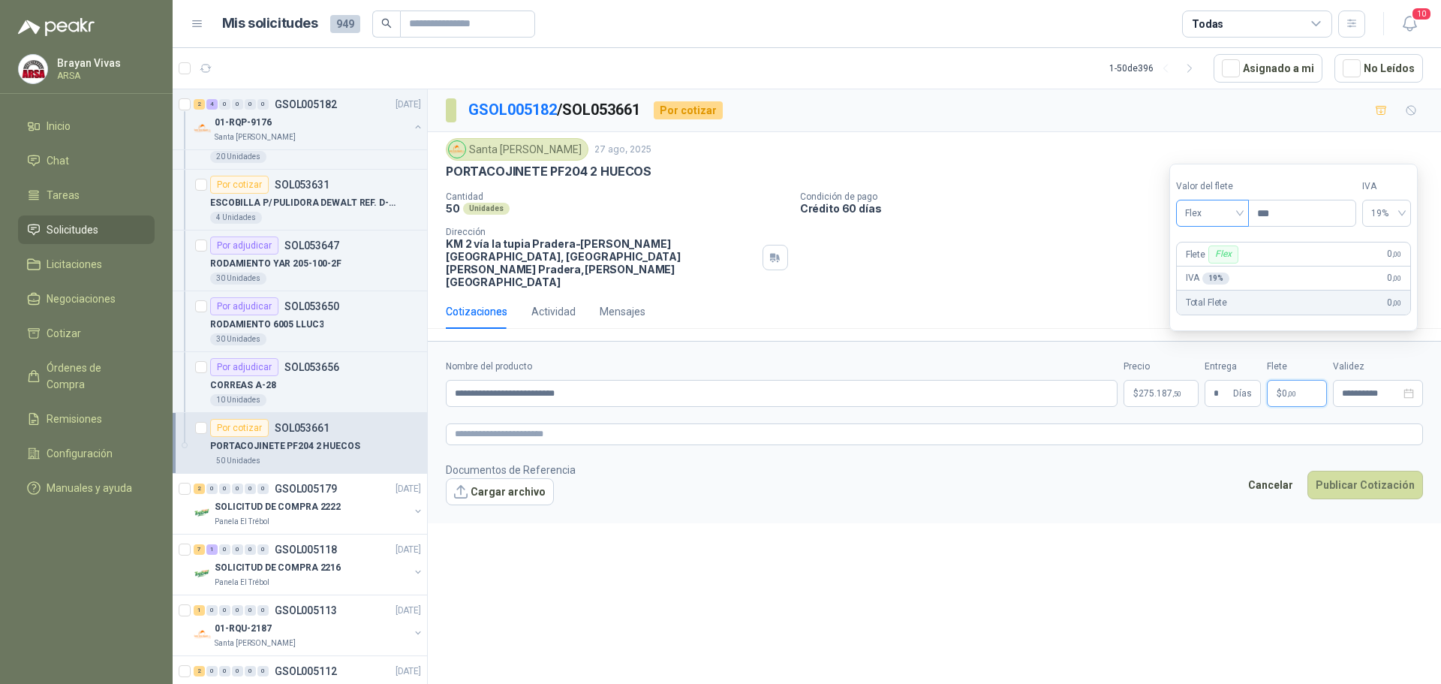
click at [1198, 207] on span "Flex" at bounding box center [1212, 213] width 55 height 23
click at [1214, 273] on div "Incluido" at bounding box center [1214, 268] width 52 height 17
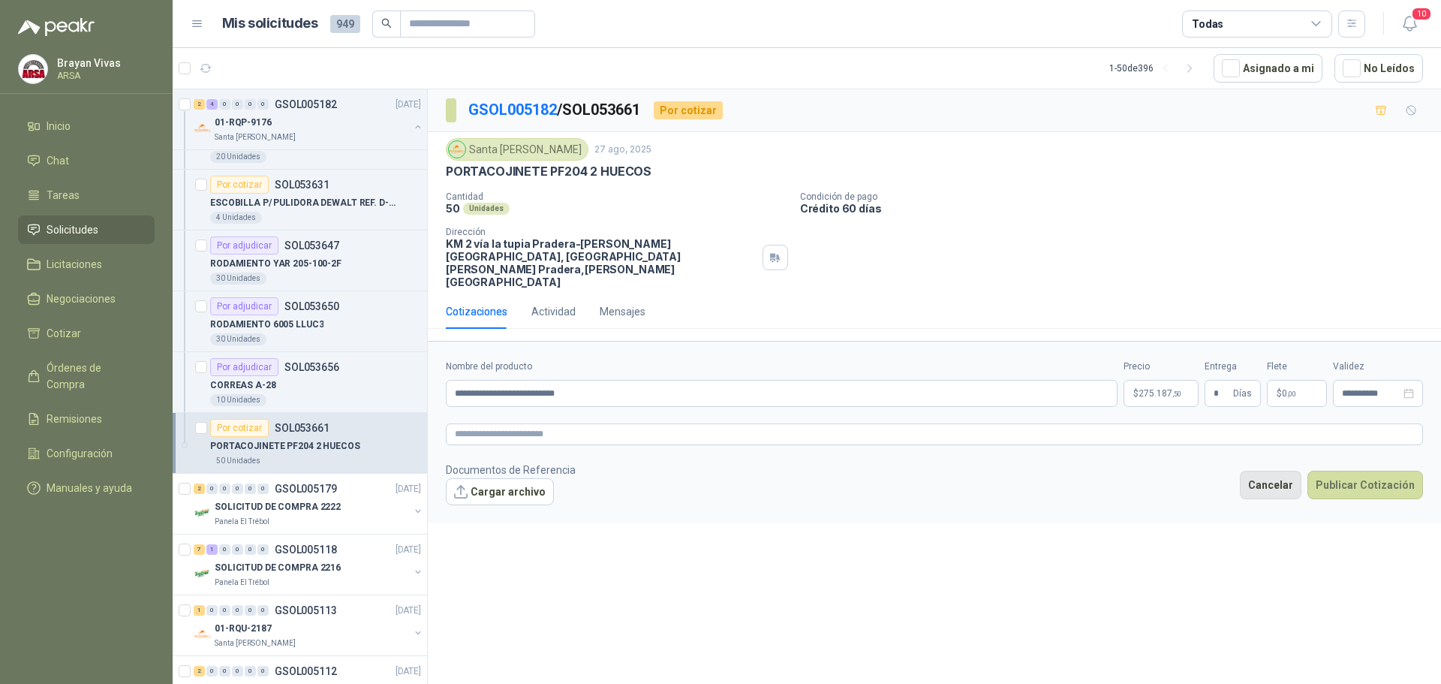
drag, startPoint x: 1182, startPoint y: 446, endPoint x: 1293, endPoint y: 450, distance: 111.2
click at [1182, 462] on footer "Documentos de Referencia Cargar archivo Cancelar Publicar Cotización" at bounding box center [934, 484] width 977 height 44
click at [1345, 471] on button "Publicar Cotización" at bounding box center [1366, 485] width 116 height 29
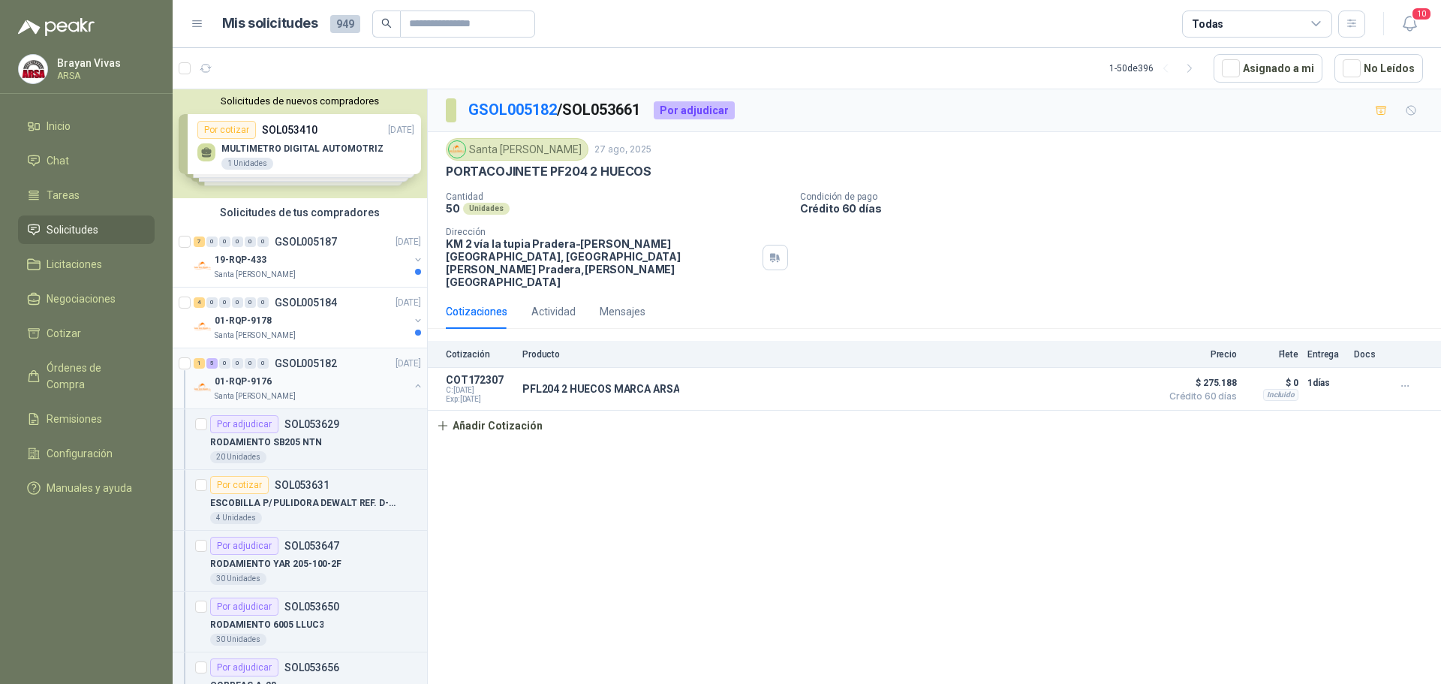
click at [412, 384] on button "button" at bounding box center [418, 386] width 12 height 12
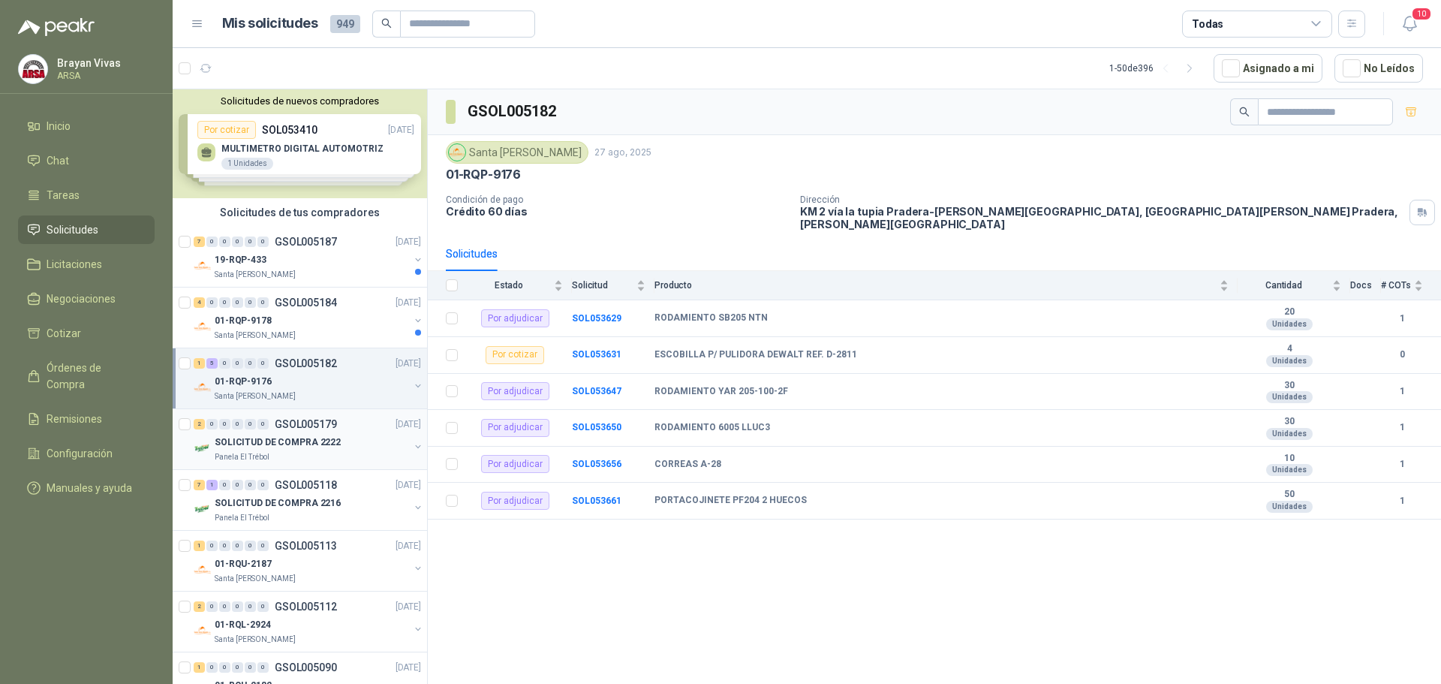
click at [336, 433] on div "SOLICITUD DE COMPRA 2222" at bounding box center [312, 442] width 194 height 18
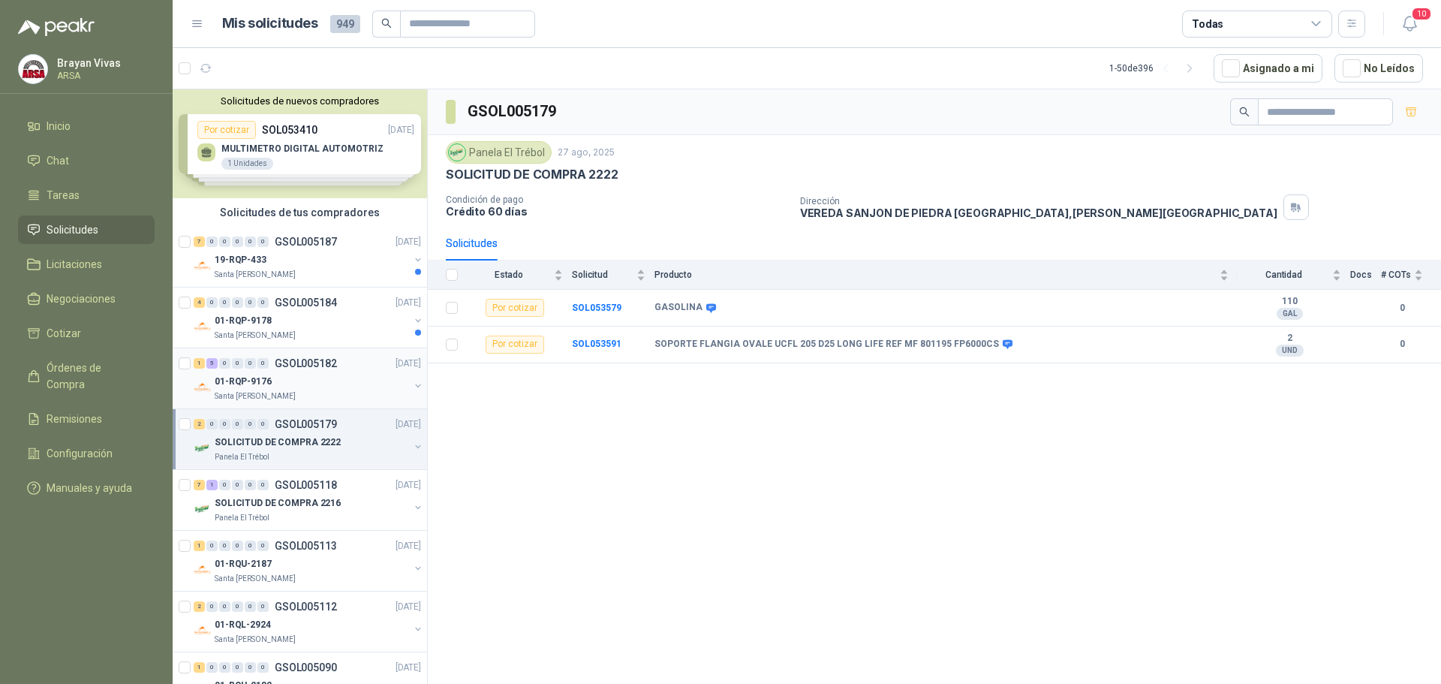
click at [333, 375] on div "01-RQP-9176" at bounding box center [312, 381] width 194 height 18
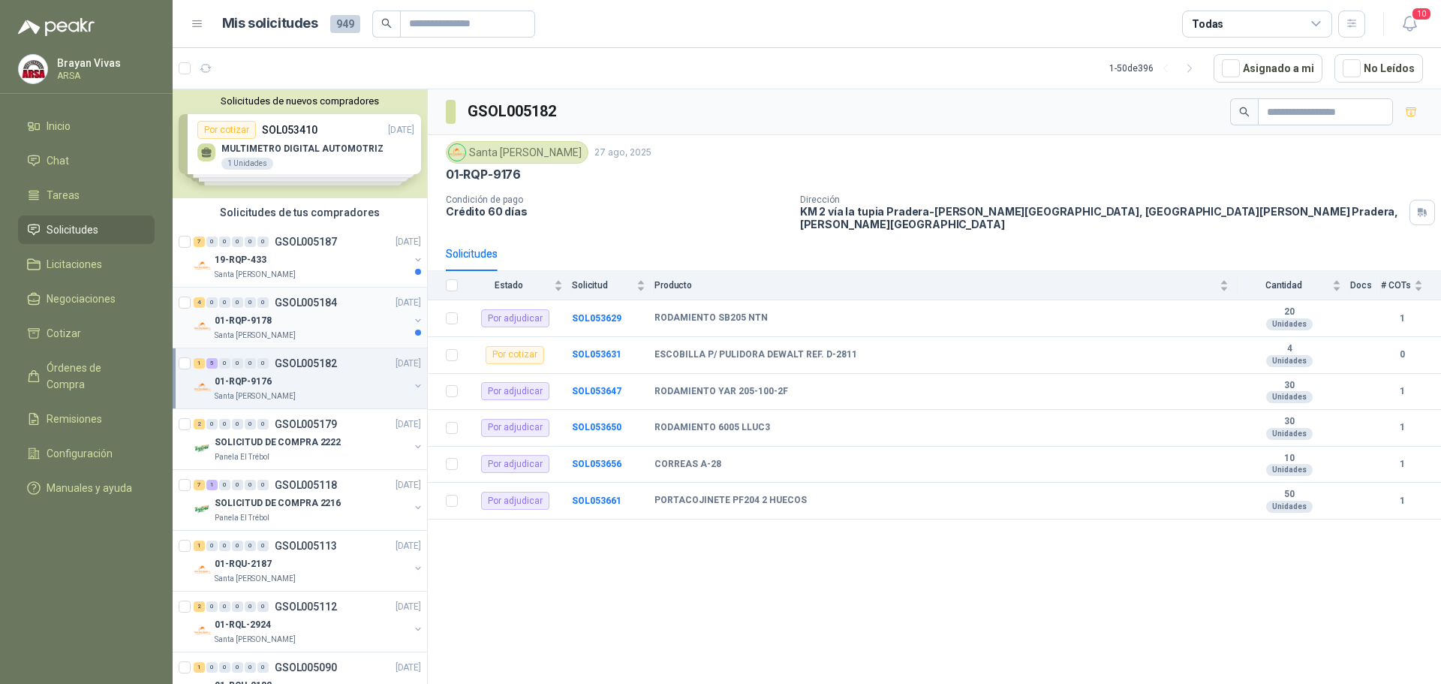
click at [336, 315] on div "01-RQP-9178" at bounding box center [312, 321] width 194 height 18
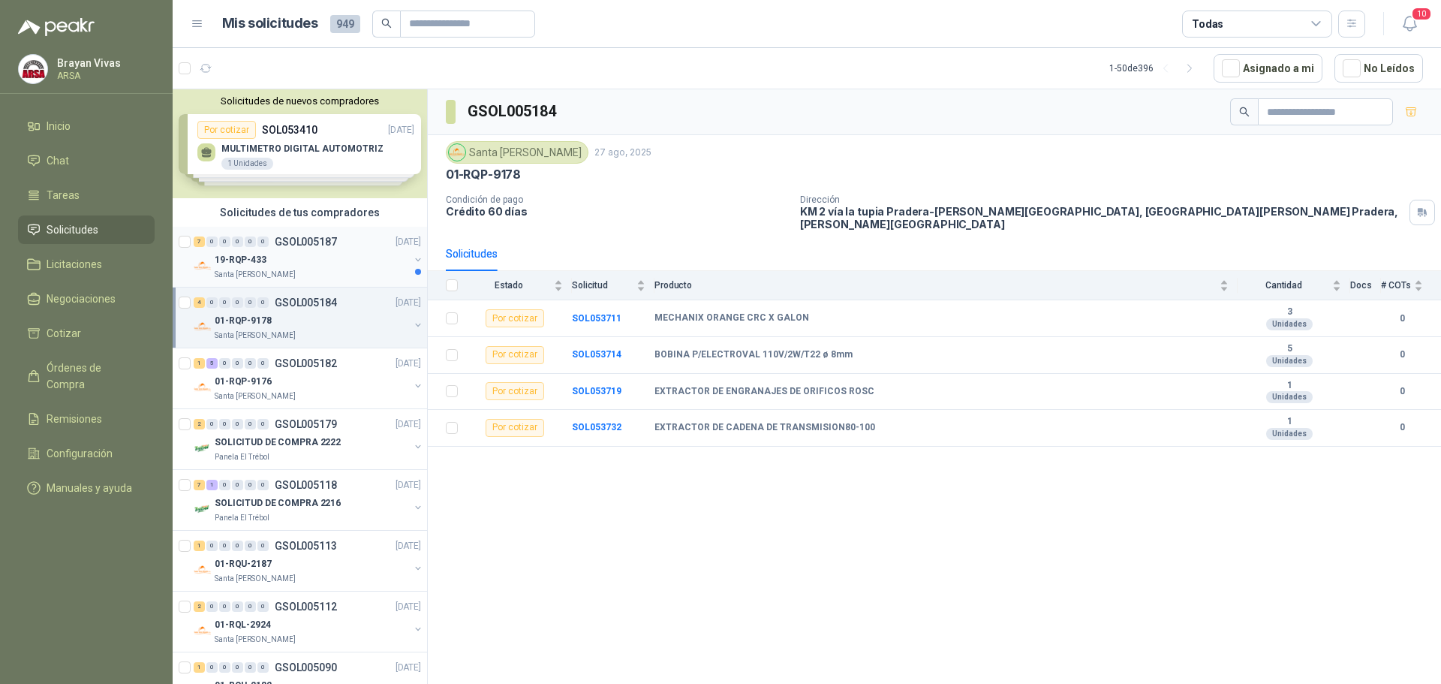
click at [347, 257] on div "19-RQP-433" at bounding box center [312, 260] width 194 height 18
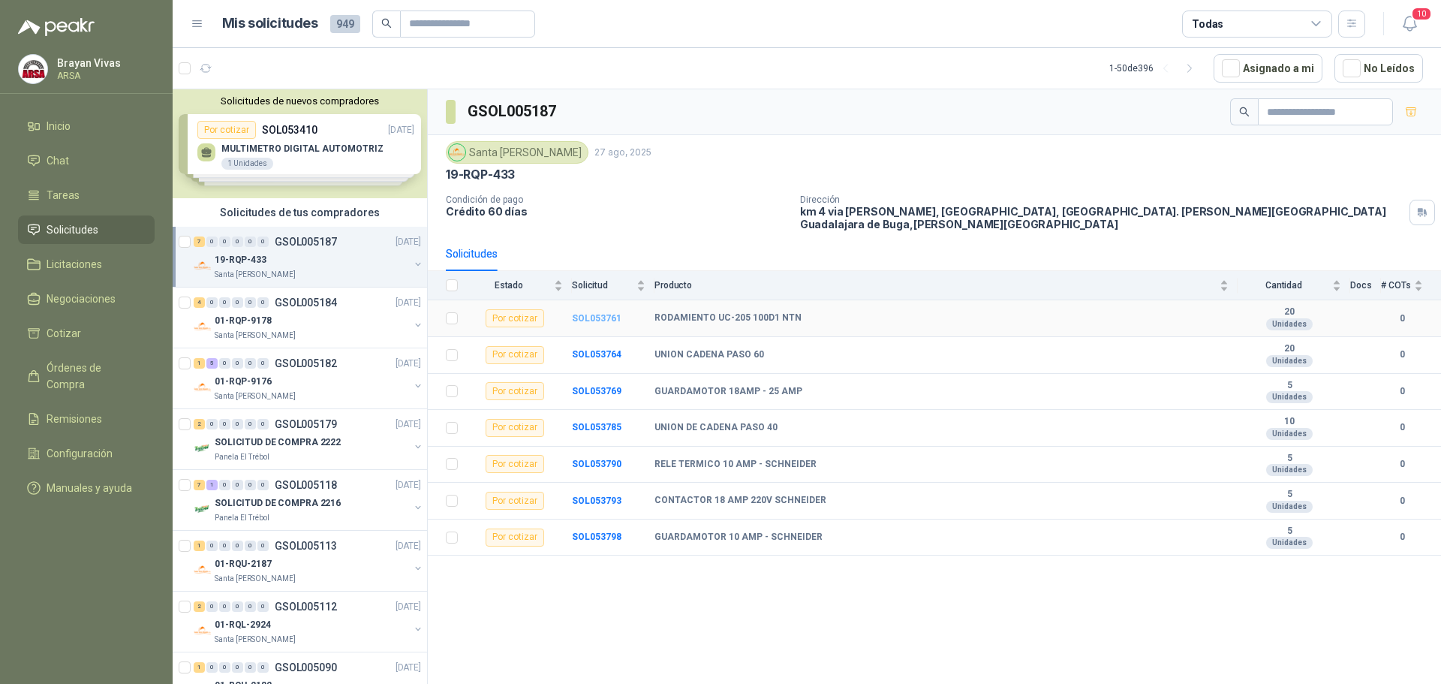
click at [587, 313] on b "SOL053761" at bounding box center [597, 318] width 50 height 11
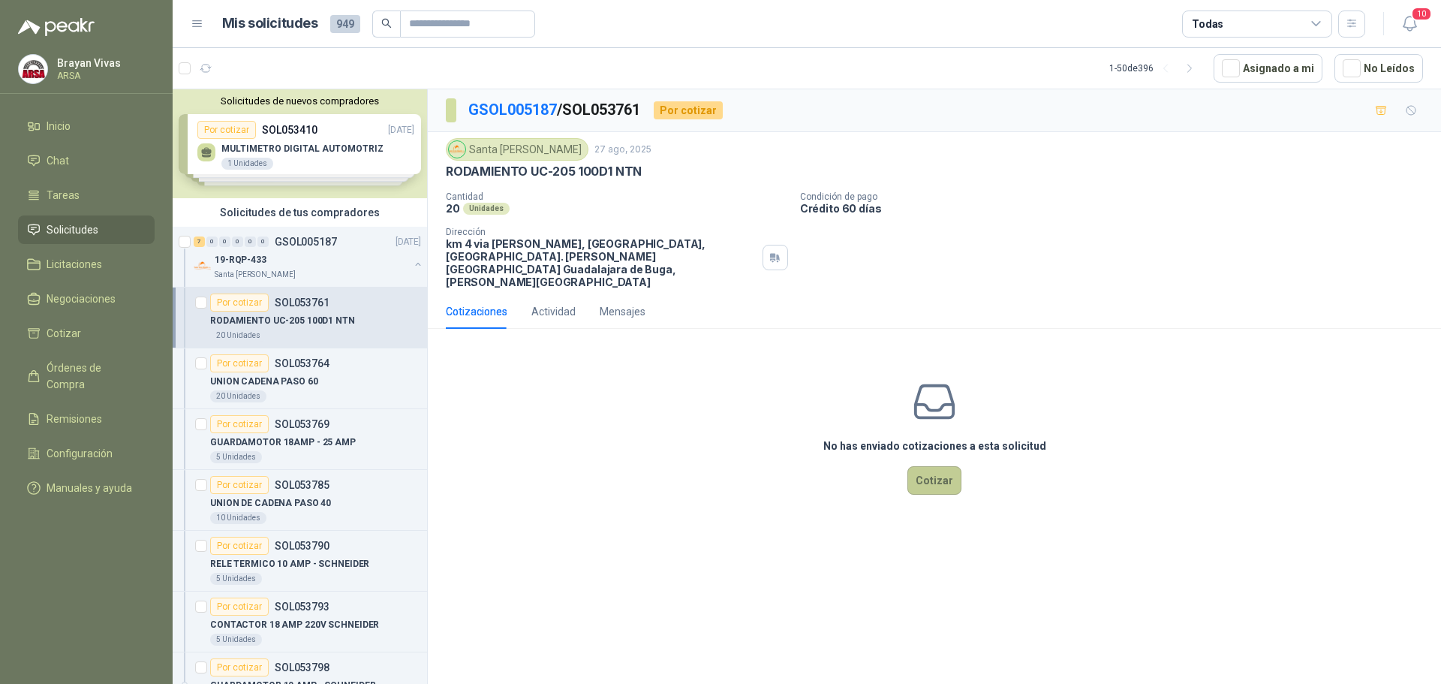
click at [943, 466] on button "Cotizar" at bounding box center [935, 480] width 54 height 29
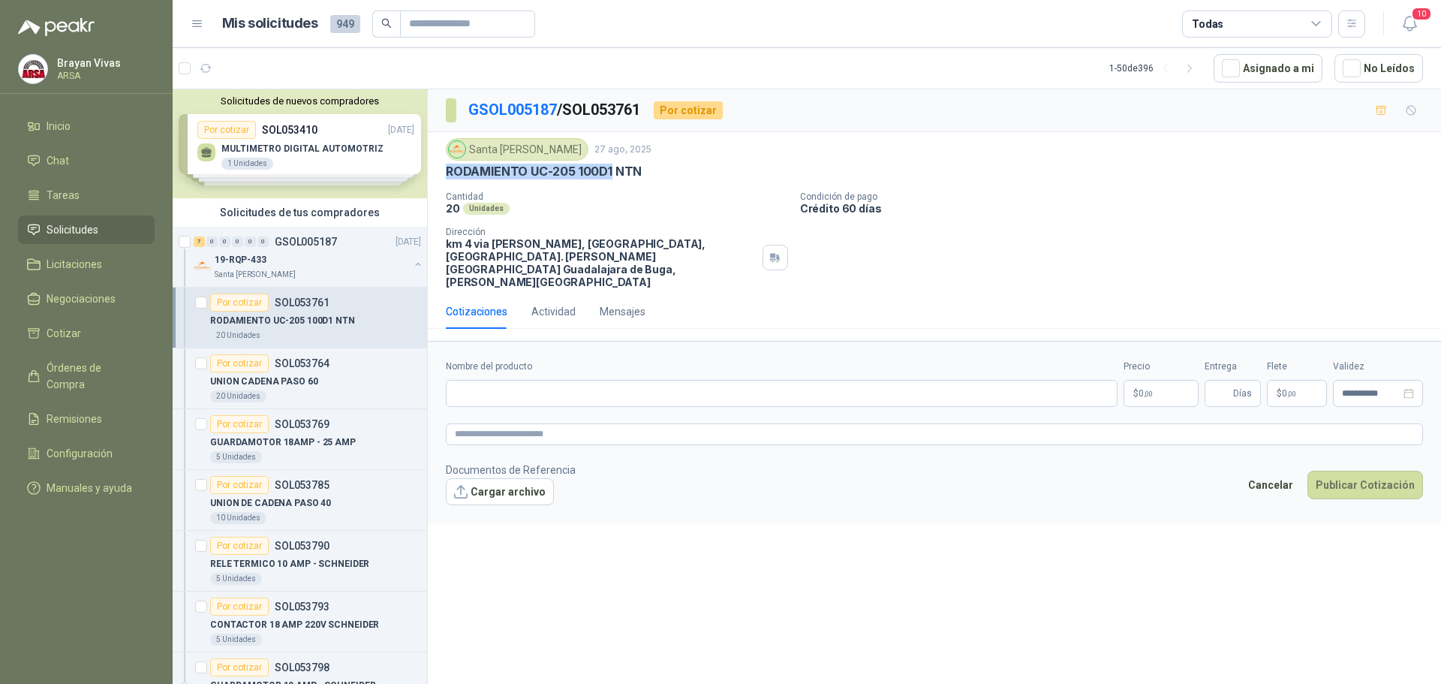
drag, startPoint x: 446, startPoint y: 175, endPoint x: 613, endPoint y: 179, distance: 167.5
click at [613, 179] on p "RODAMIENTO UC-205 100D1 NTN" at bounding box center [544, 172] width 196 height 16
copy p "RODAMIENTO UC-205 100D1"
click at [519, 380] on input "Nombre del producto" at bounding box center [782, 393] width 672 height 27
paste input "**********"
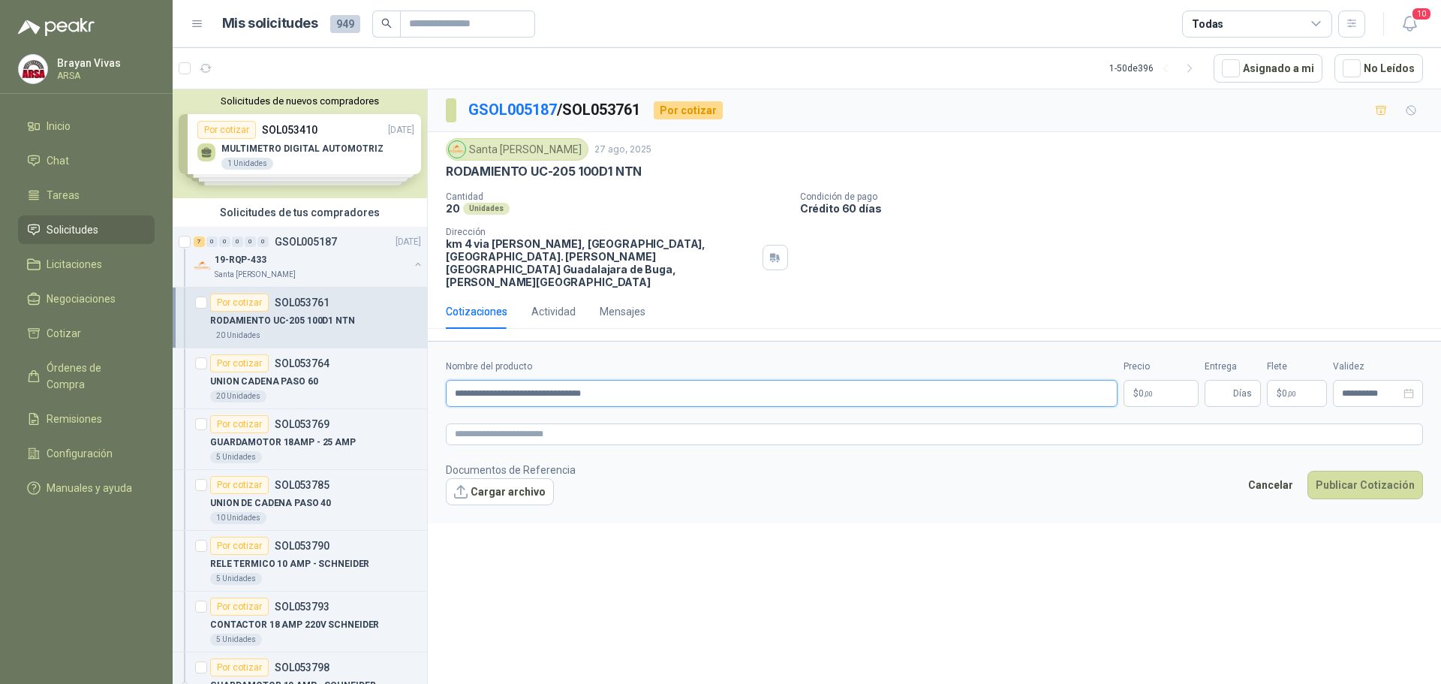
type input "**********"
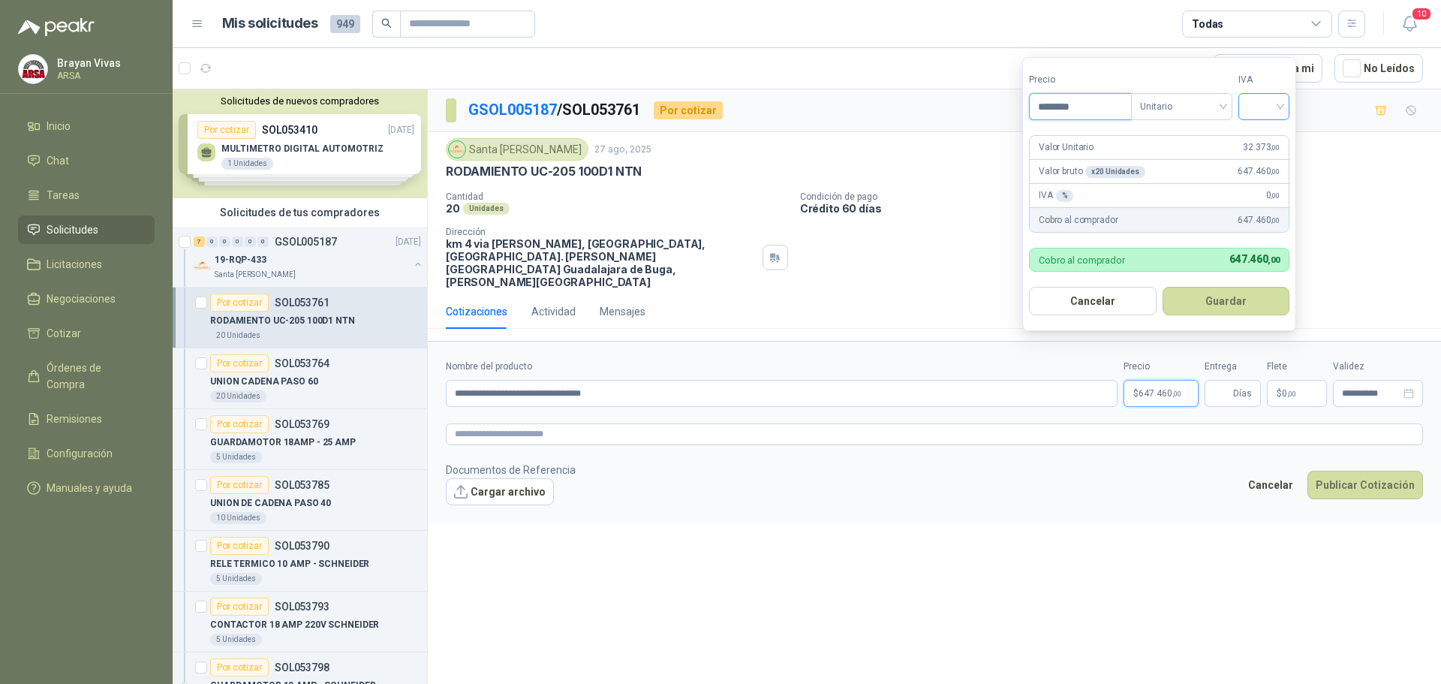
type input "********"
click at [1263, 99] on input "search" at bounding box center [1264, 105] width 33 height 23
click at [1271, 134] on div "19%" at bounding box center [1268, 137] width 28 height 17
click at [1229, 306] on button "Guardar" at bounding box center [1228, 301] width 129 height 29
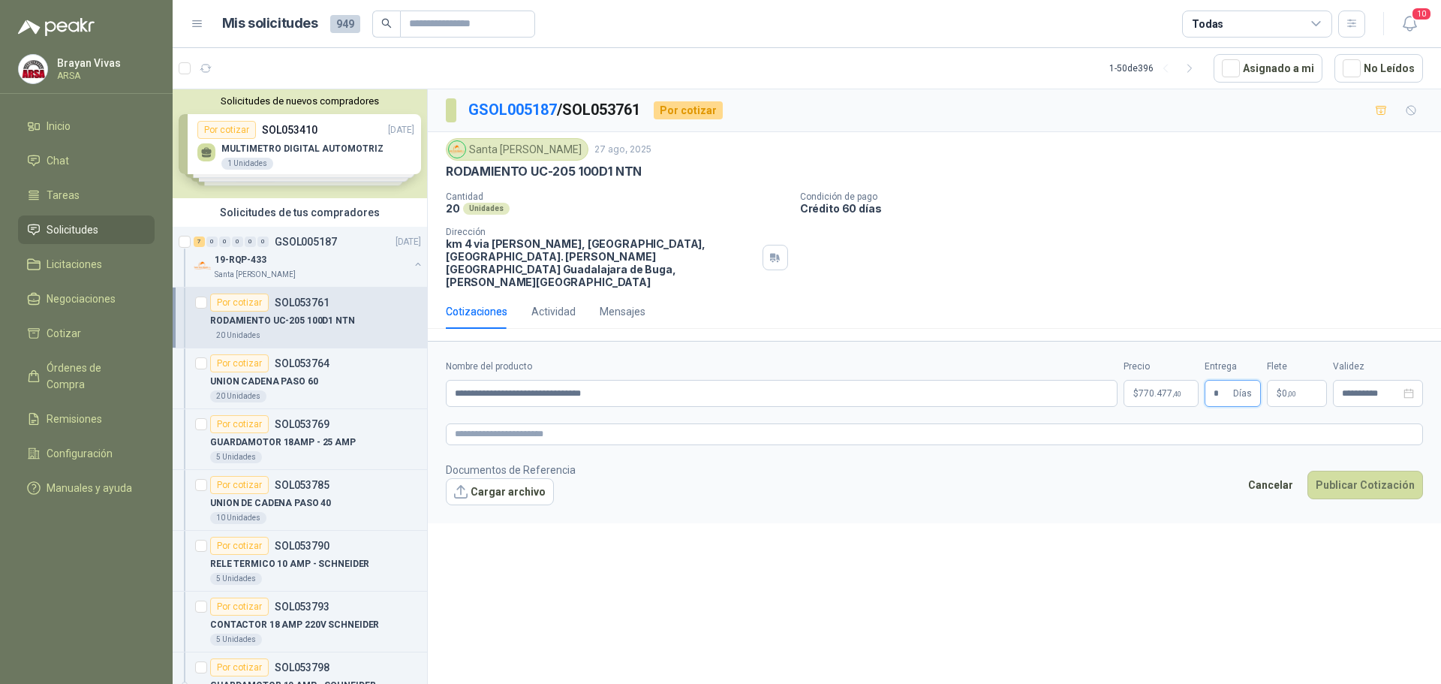
type input "*"
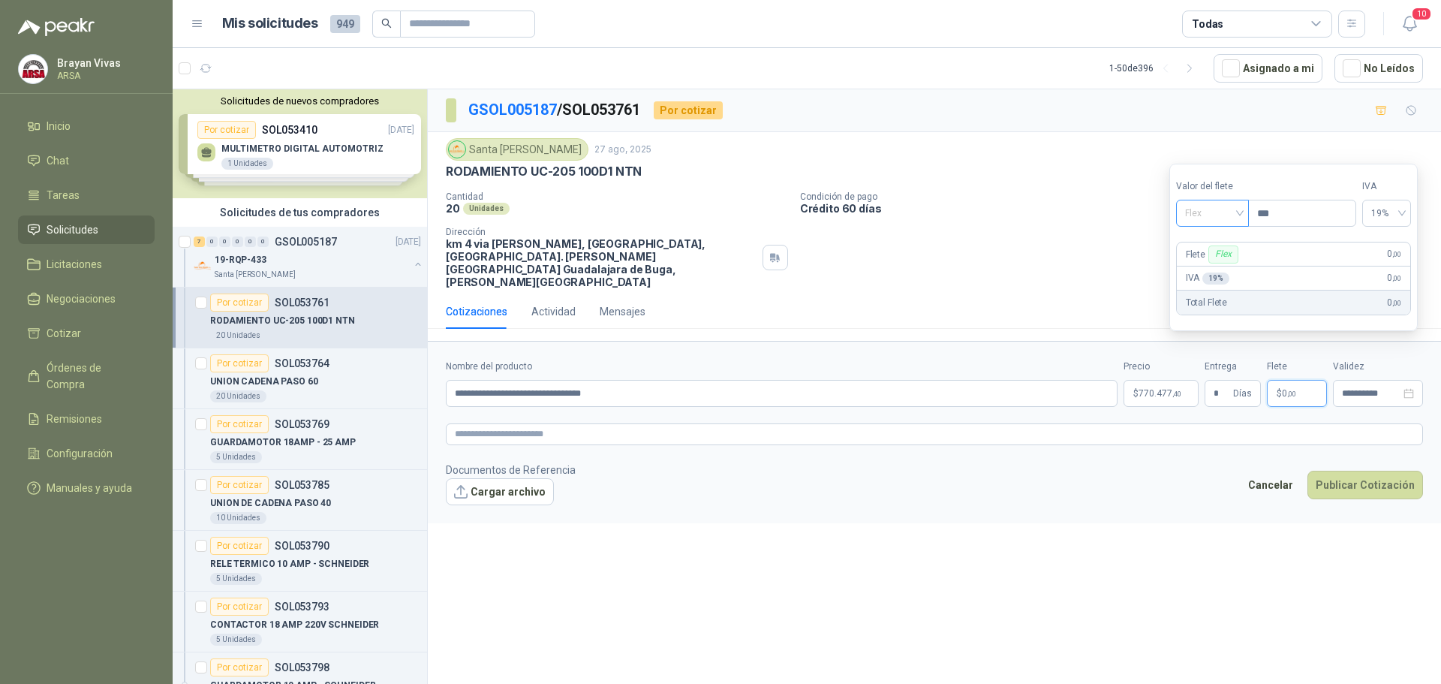
click at [1202, 203] on span "Flex" at bounding box center [1212, 213] width 55 height 23
click at [1206, 271] on div "Incluido" at bounding box center [1214, 268] width 52 height 17
drag, startPoint x: 1129, startPoint y: 556, endPoint x: 1179, endPoint y: 547, distance: 51.1
click at [1131, 556] on div "**********" at bounding box center [934, 389] width 1013 height 600
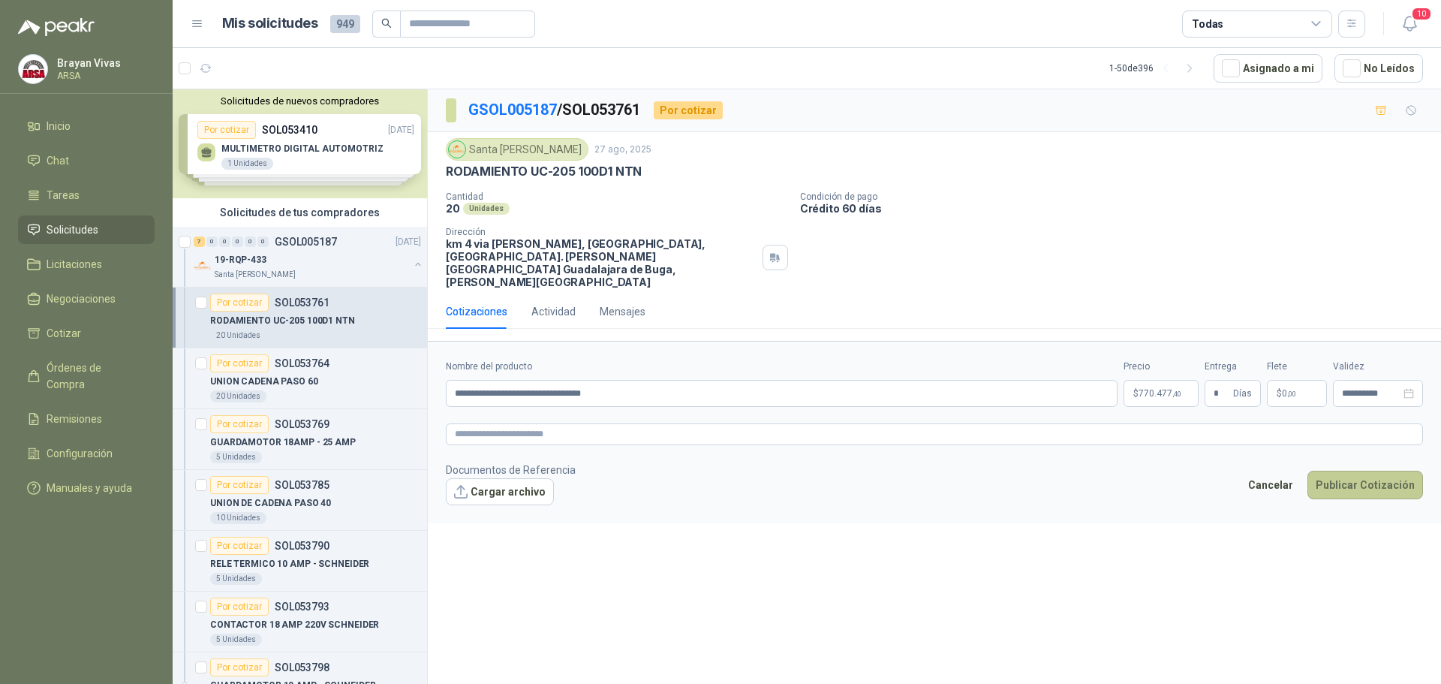
click at [1377, 471] on button "Publicar Cotización" at bounding box center [1366, 485] width 116 height 29
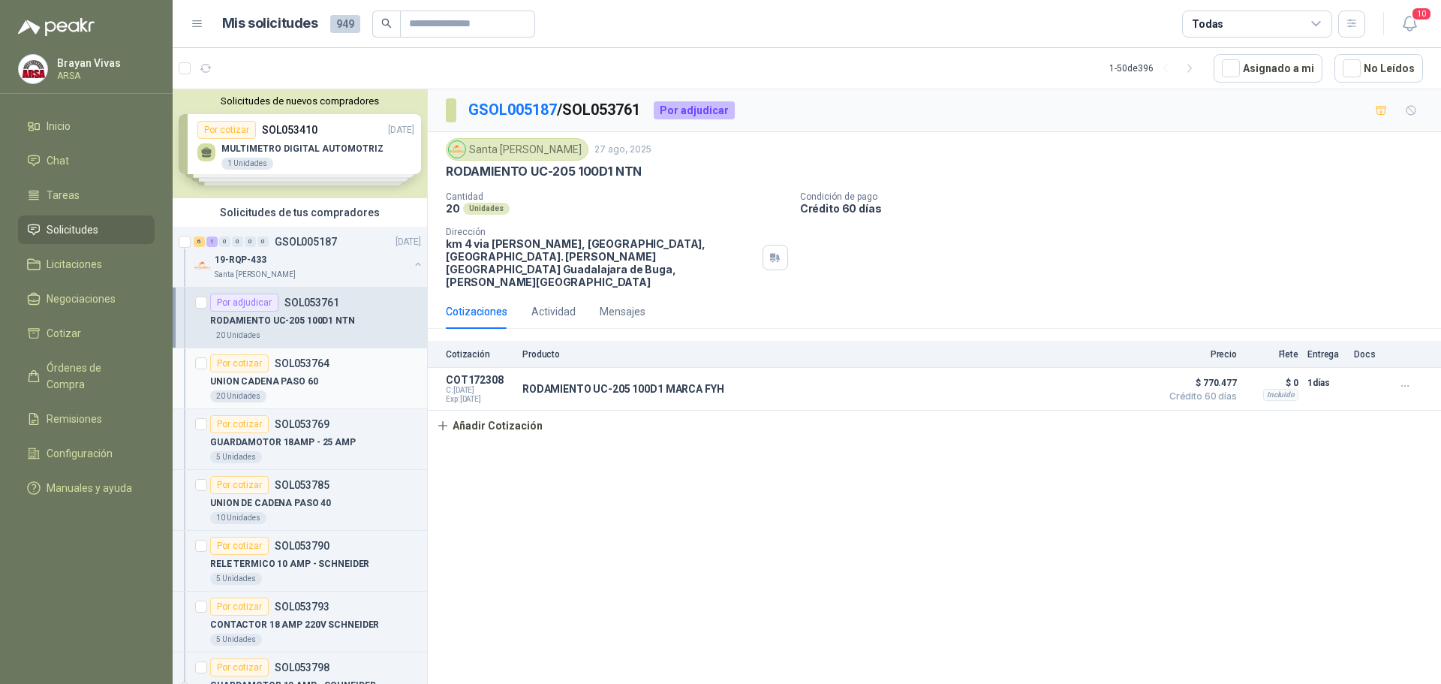
click at [309, 384] on p "UNION CADENA PASO 60" at bounding box center [264, 382] width 108 height 14
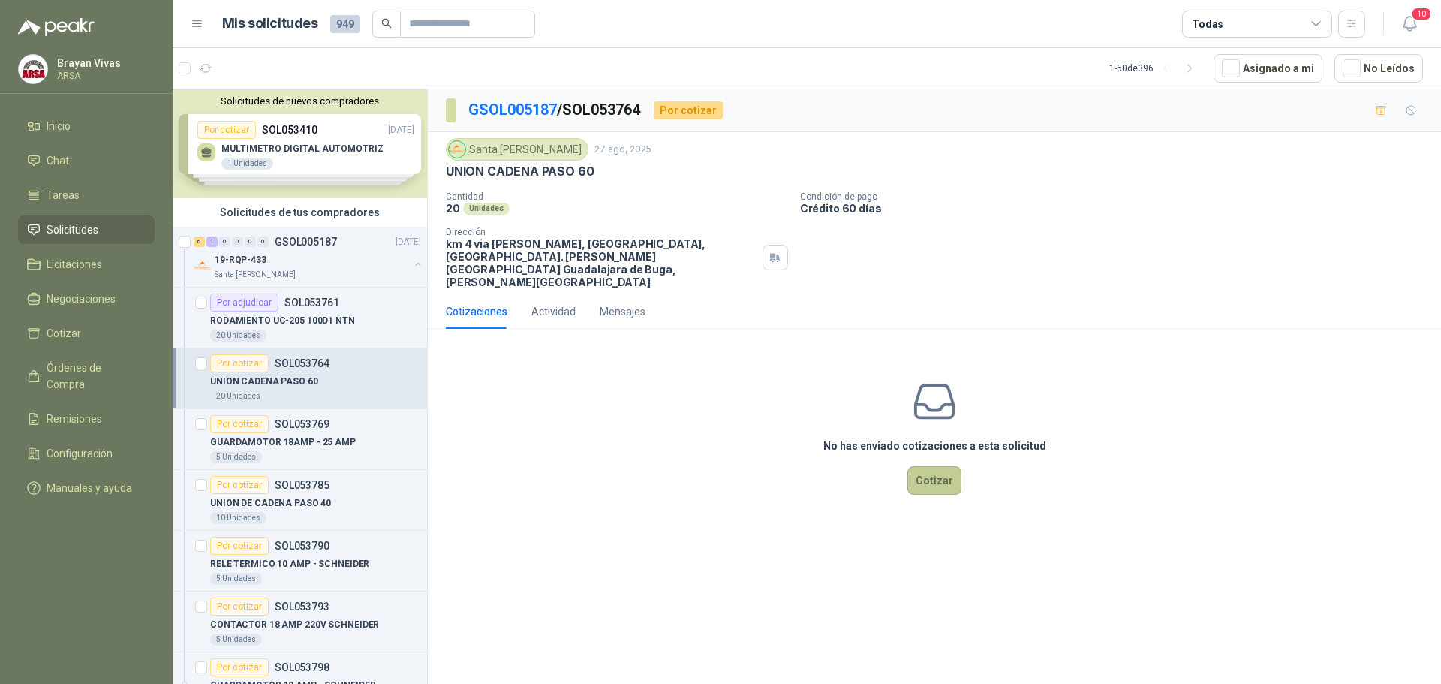
click at [948, 466] on button "Cotizar" at bounding box center [935, 480] width 54 height 29
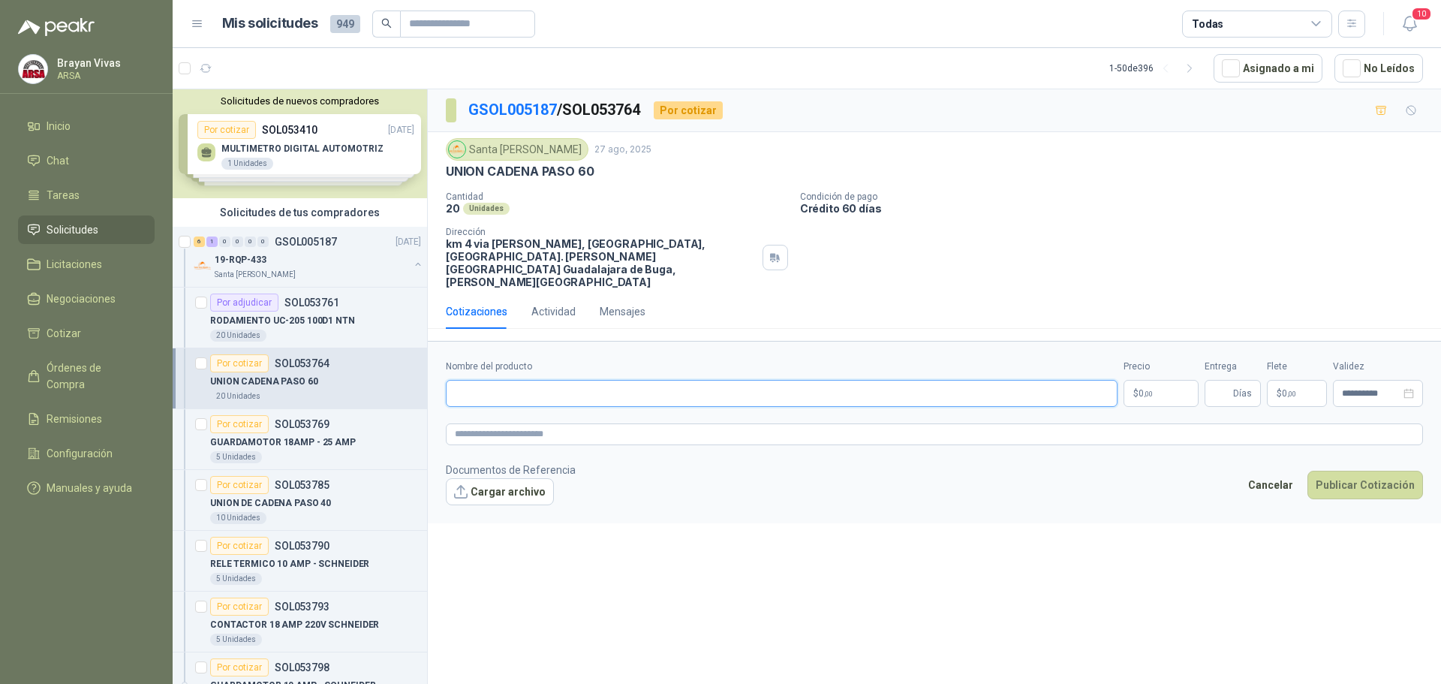
click at [507, 380] on input "Nombre del producto" at bounding box center [782, 393] width 672 height 27
drag, startPoint x: 447, startPoint y: 168, endPoint x: 623, endPoint y: 171, distance: 175.7
click at [623, 171] on div "UNION CADENA PASO 60" at bounding box center [934, 172] width 977 height 16
copy p "UNION CADENA PASO 60"
click at [483, 380] on input "Nombre del producto" at bounding box center [782, 393] width 672 height 27
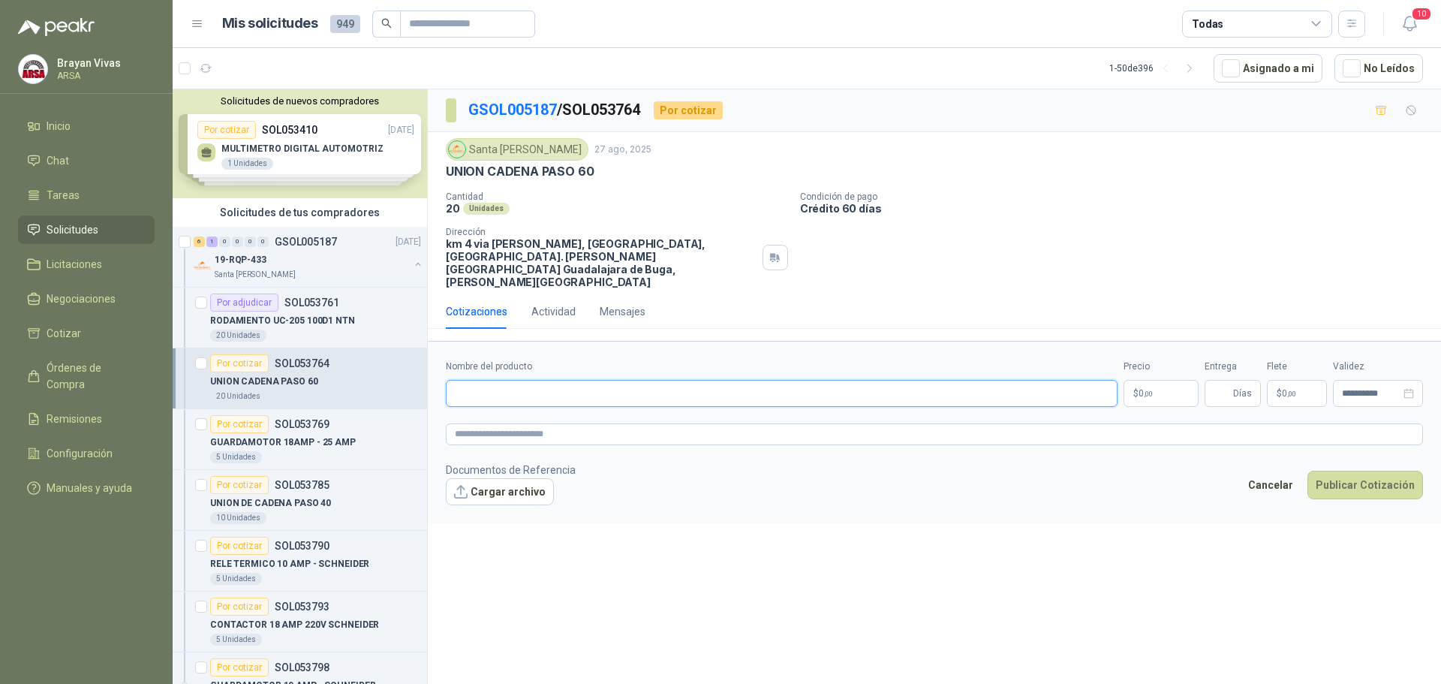
paste input "**********"
type input "**********"
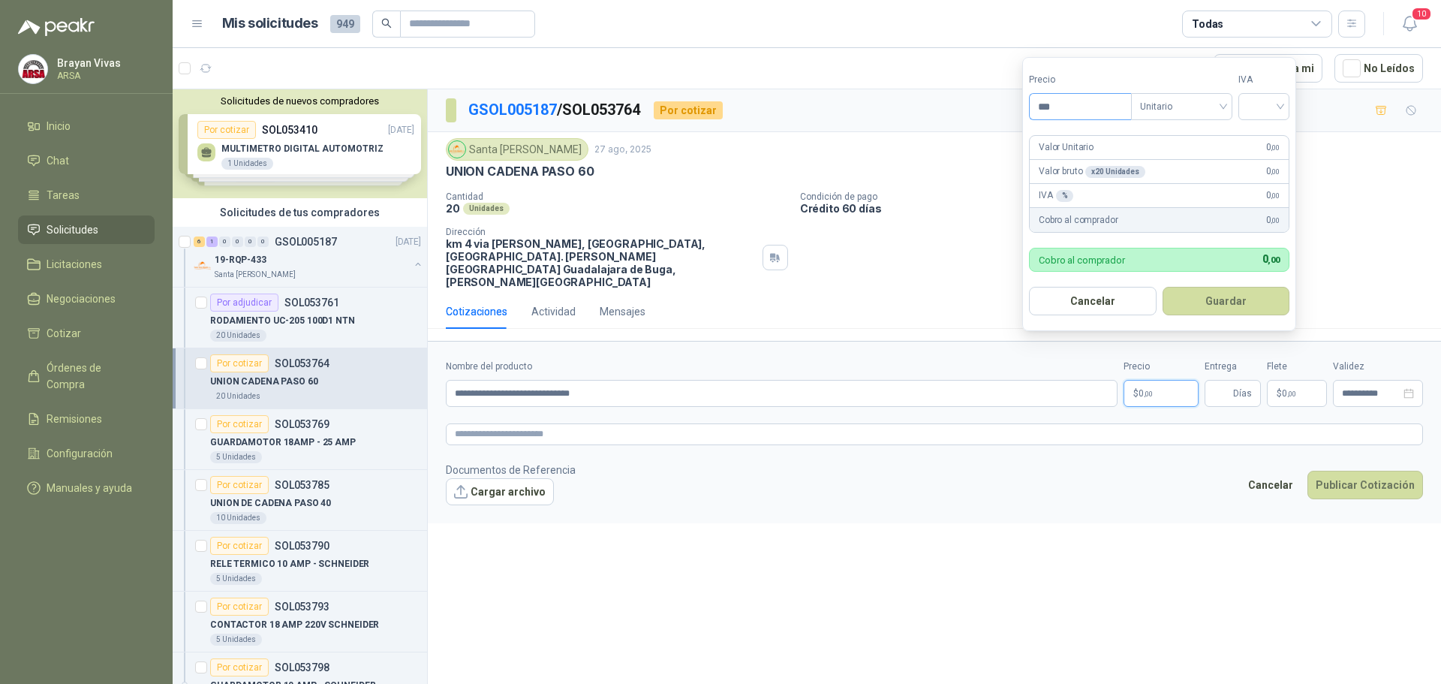
click at [1077, 109] on input "***" at bounding box center [1080, 107] width 101 height 26
click at [1076, 101] on input "***" at bounding box center [1080, 107] width 101 height 26
type input "*******"
click at [1280, 104] on input "search" at bounding box center [1264, 105] width 33 height 23
drag, startPoint x: 1263, startPoint y: 135, endPoint x: 1184, endPoint y: 220, distance: 115.8
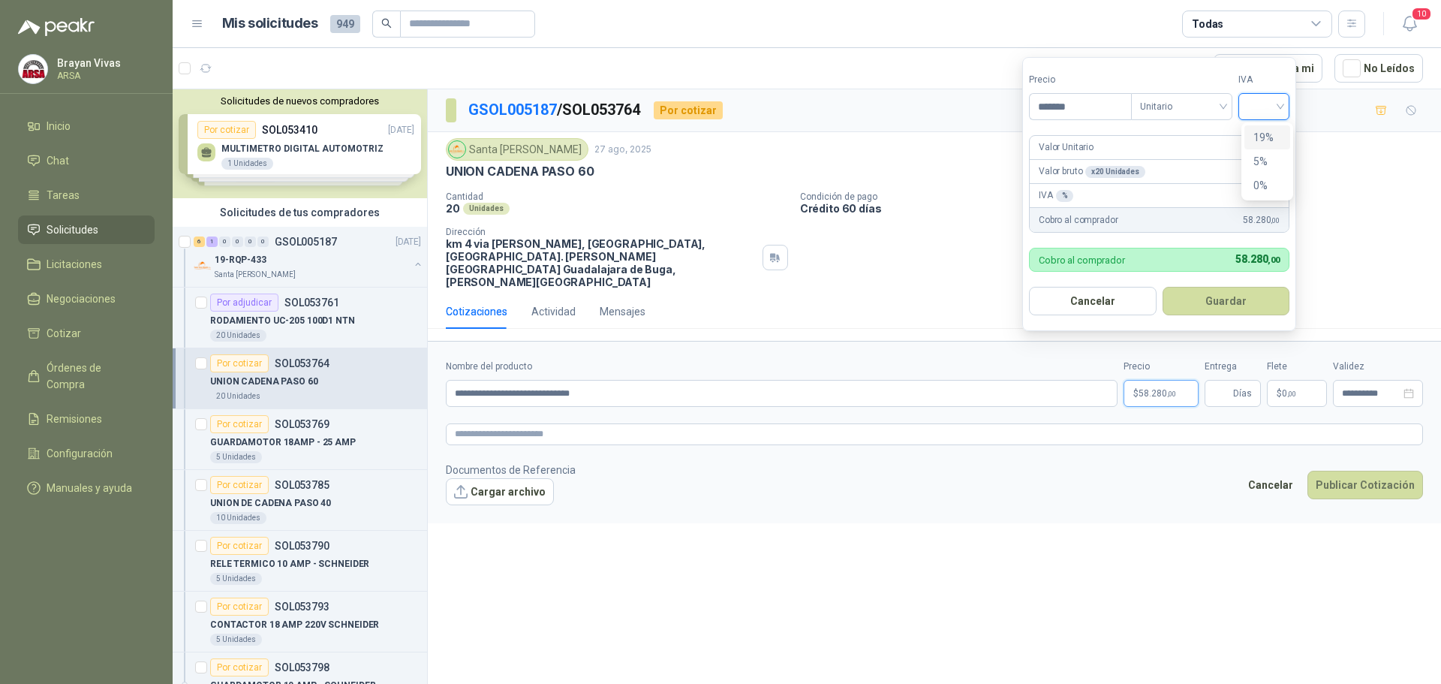
click at [1261, 137] on div "19%" at bounding box center [1268, 137] width 28 height 17
drag, startPoint x: 1215, startPoint y: 287, endPoint x: 1203, endPoint y: 312, distance: 27.2
click at [1214, 290] on button "Guardar" at bounding box center [1228, 301] width 129 height 29
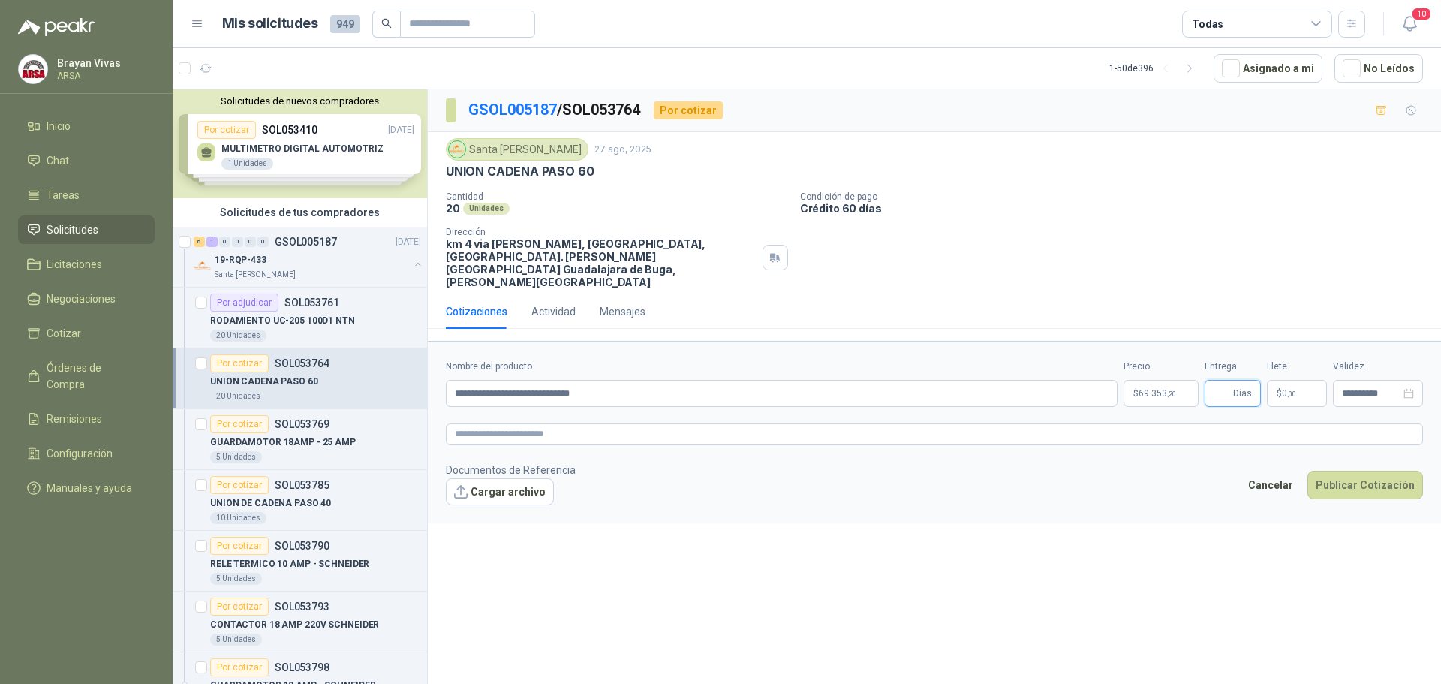
click at [1303, 361] on div "**********" at bounding box center [934, 383] width 977 height 47
type input "*"
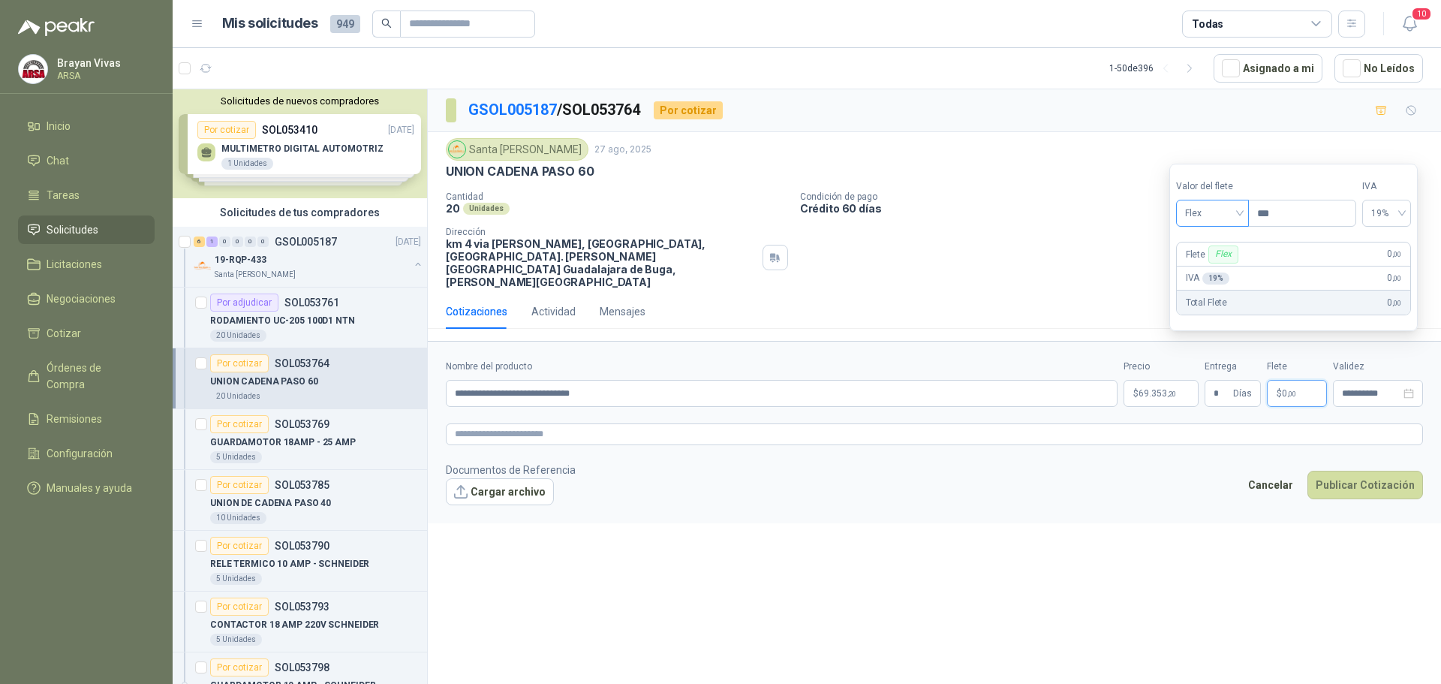
click at [1229, 212] on span "Flex" at bounding box center [1212, 213] width 55 height 23
click at [1230, 267] on div "Incluido" at bounding box center [1214, 268] width 52 height 17
click at [1239, 468] on footer "Documentos de Referencia Cargar archivo Cancelar Publicar Cotización" at bounding box center [934, 484] width 977 height 44
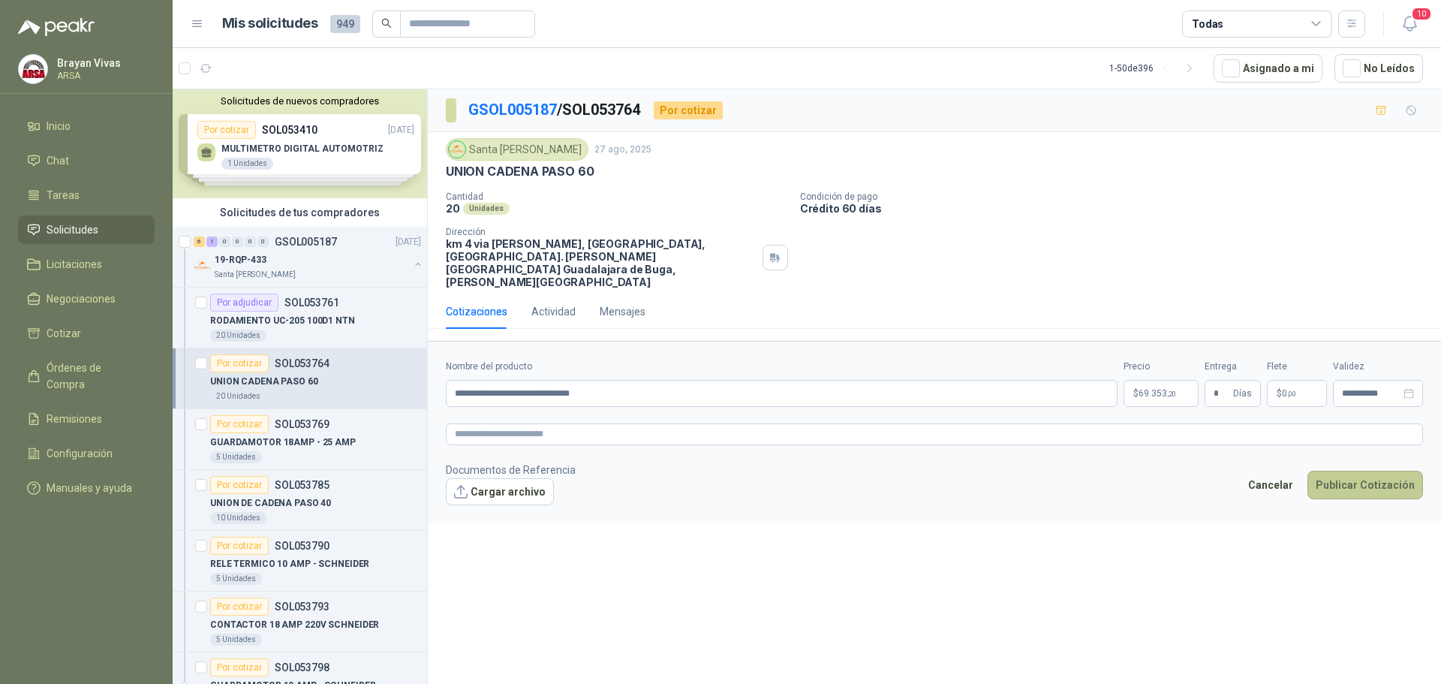
click at [1351, 471] on button "Publicar Cotización" at bounding box center [1366, 485] width 116 height 29
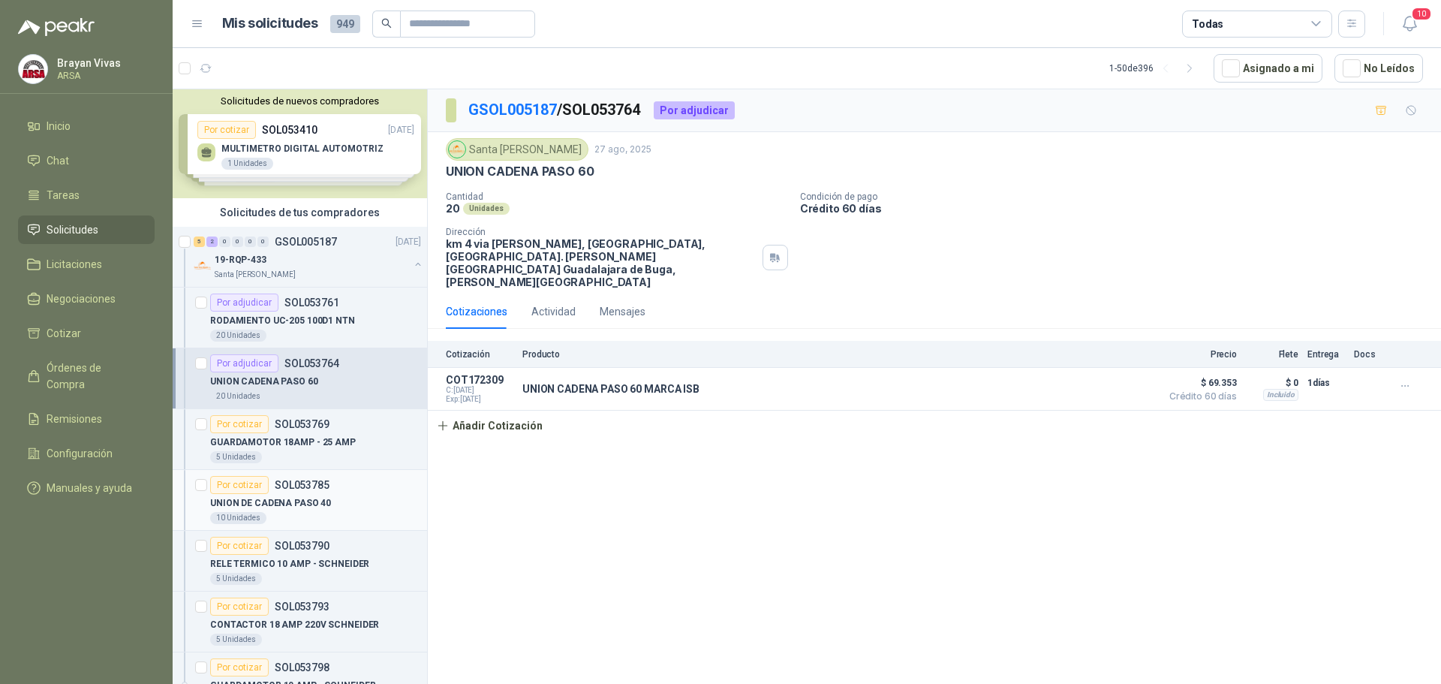
click at [300, 500] on p "UNION DE CADENA PASO 40" at bounding box center [270, 503] width 121 height 14
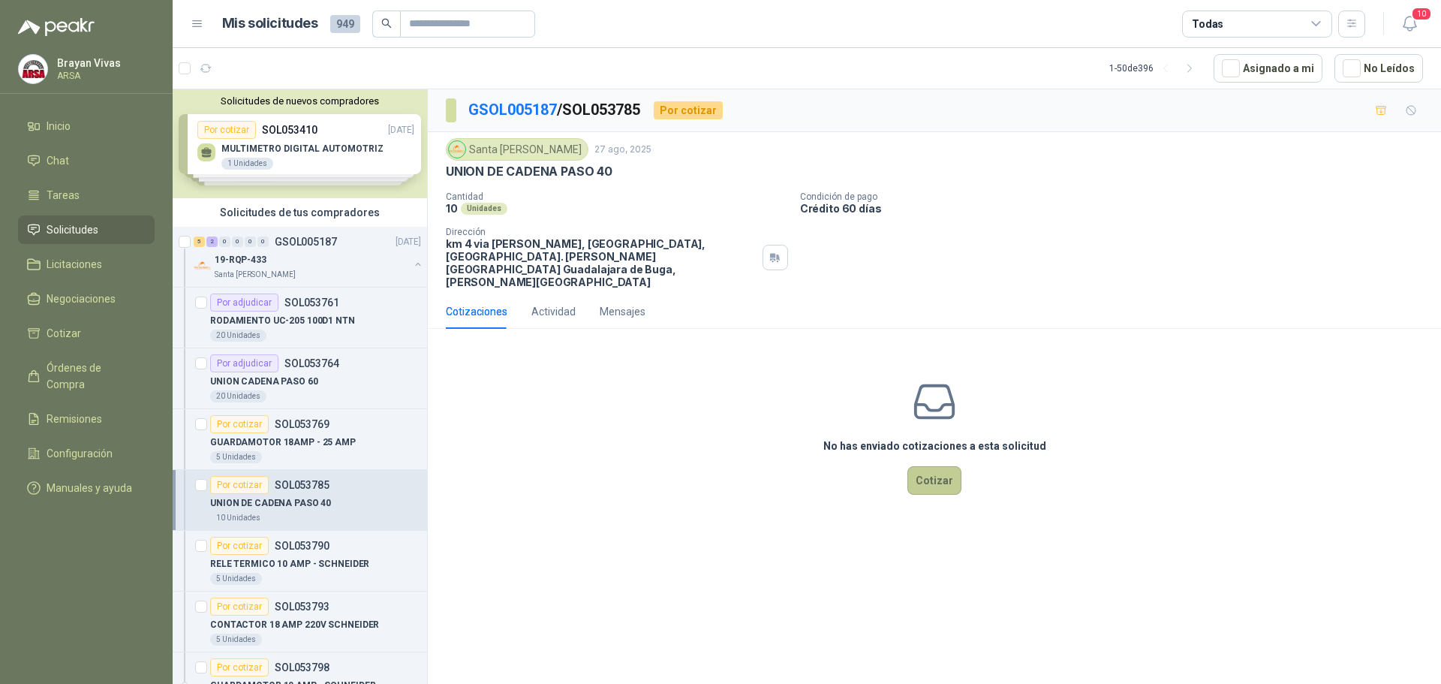
click at [914, 466] on button "Cotizar" at bounding box center [935, 480] width 54 height 29
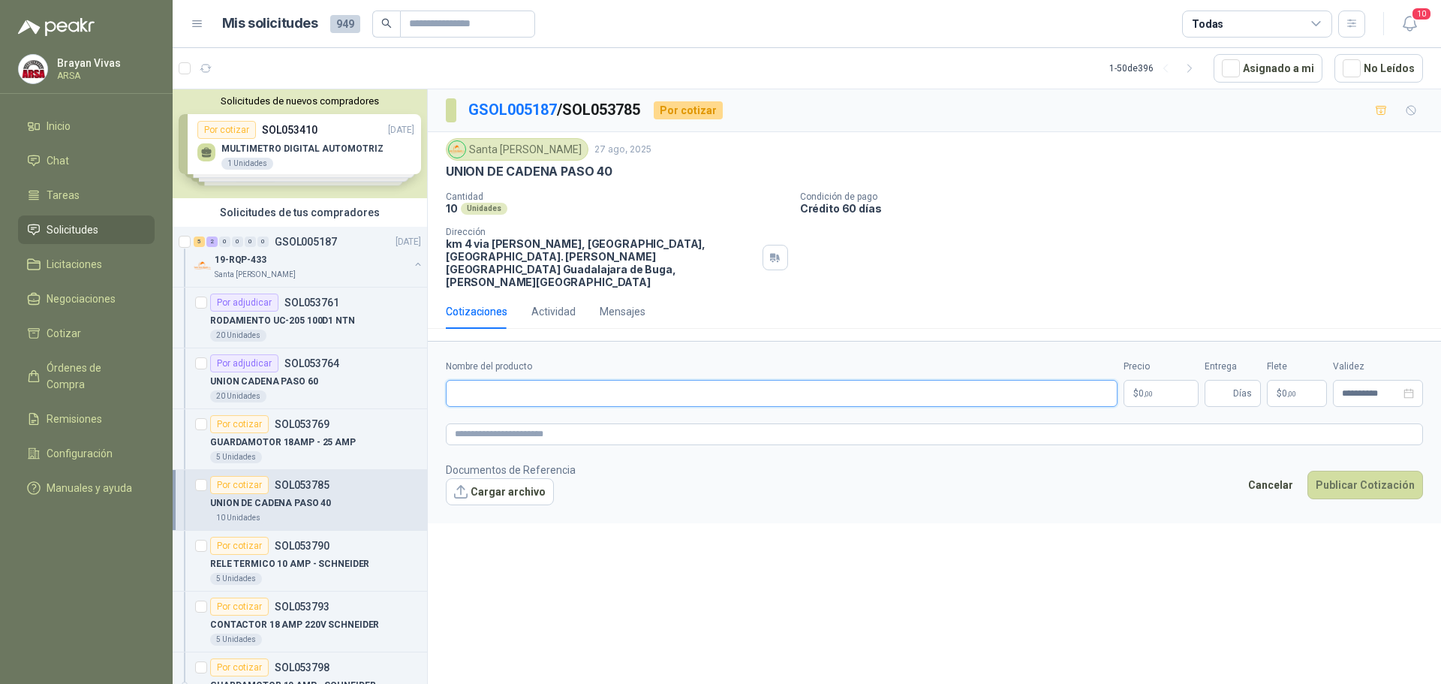
click at [528, 380] on input "Nombre del producto" at bounding box center [782, 393] width 672 height 27
drag, startPoint x: 447, startPoint y: 169, endPoint x: 630, endPoint y: 170, distance: 183.2
click at [630, 170] on div "UNION DE CADENA PASO 40" at bounding box center [934, 172] width 977 height 16
click at [507, 380] on input "Nombre del producto" at bounding box center [782, 393] width 672 height 27
paste input "**********"
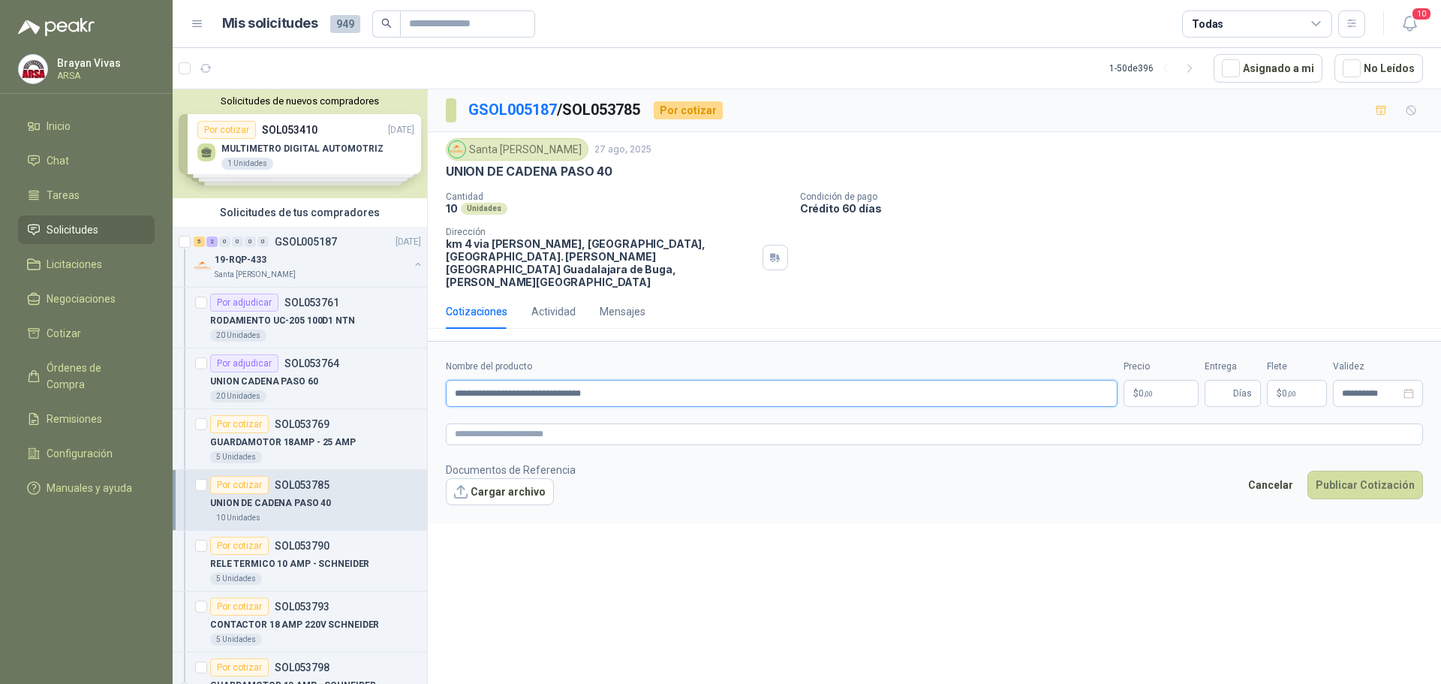
type input "**********"
click at [1171, 380] on p "$ 0 ,00" at bounding box center [1161, 393] width 75 height 27
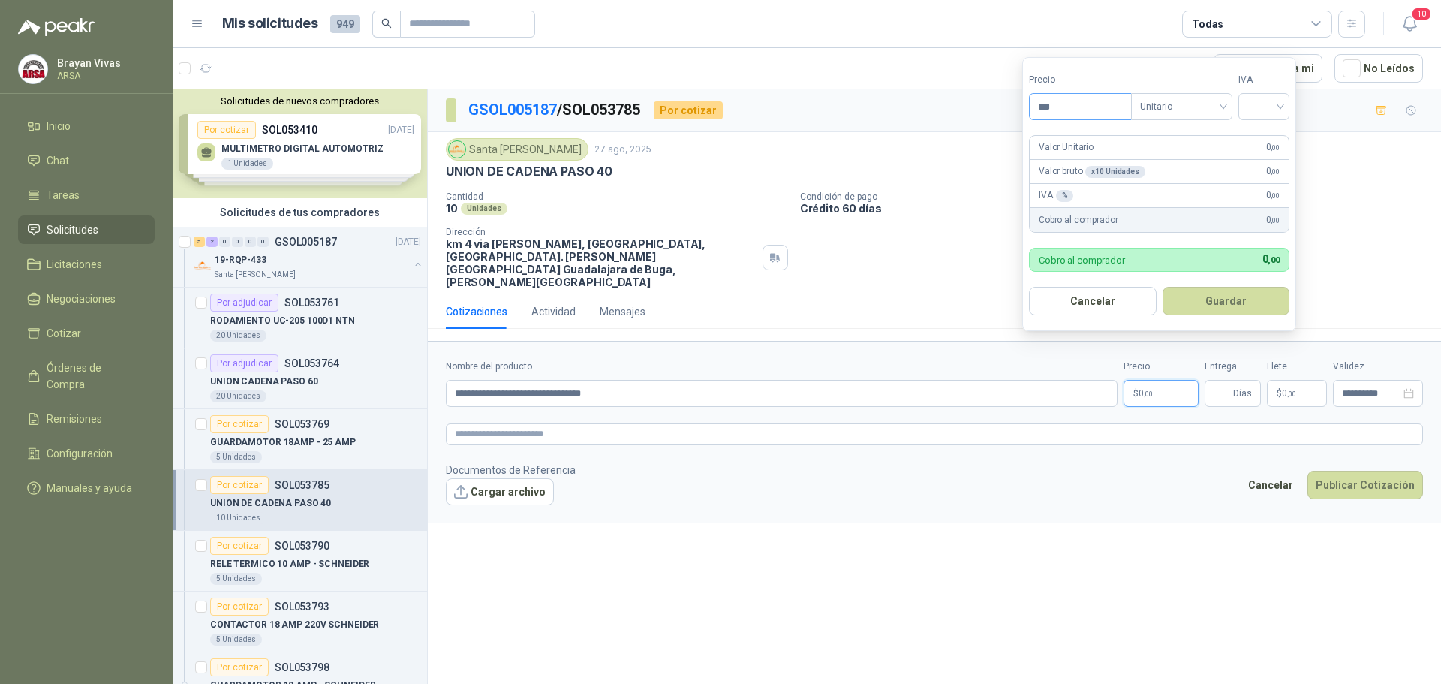
click at [1072, 103] on input "***" at bounding box center [1080, 107] width 101 height 26
type input "*******"
click at [1209, 288] on button "Guardar" at bounding box center [1227, 301] width 128 height 29
drag, startPoint x: 1258, startPoint y: 97, endPoint x: 1267, endPoint y: 117, distance: 22.2
click at [1259, 97] on input "search" at bounding box center [1264, 105] width 33 height 23
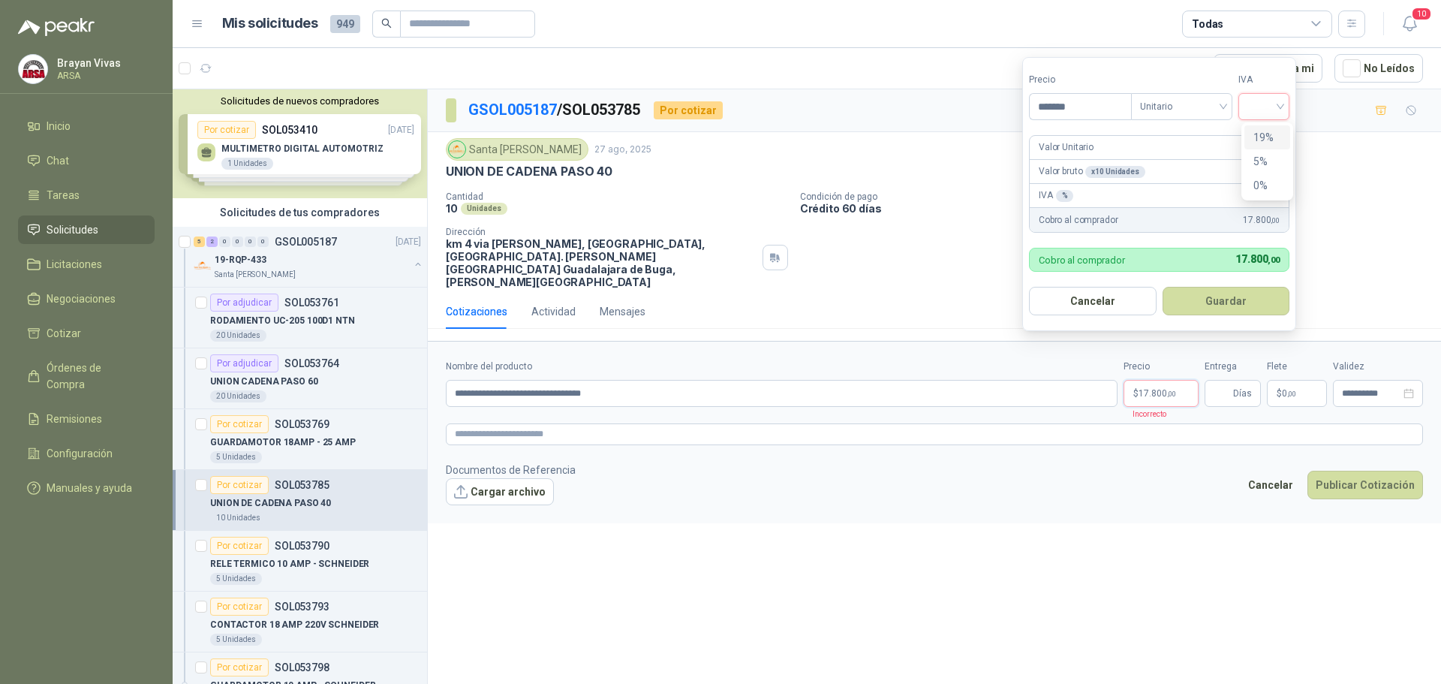
click at [1273, 142] on div "19%" at bounding box center [1268, 137] width 28 height 17
click at [1251, 289] on button "Guardar" at bounding box center [1228, 301] width 129 height 29
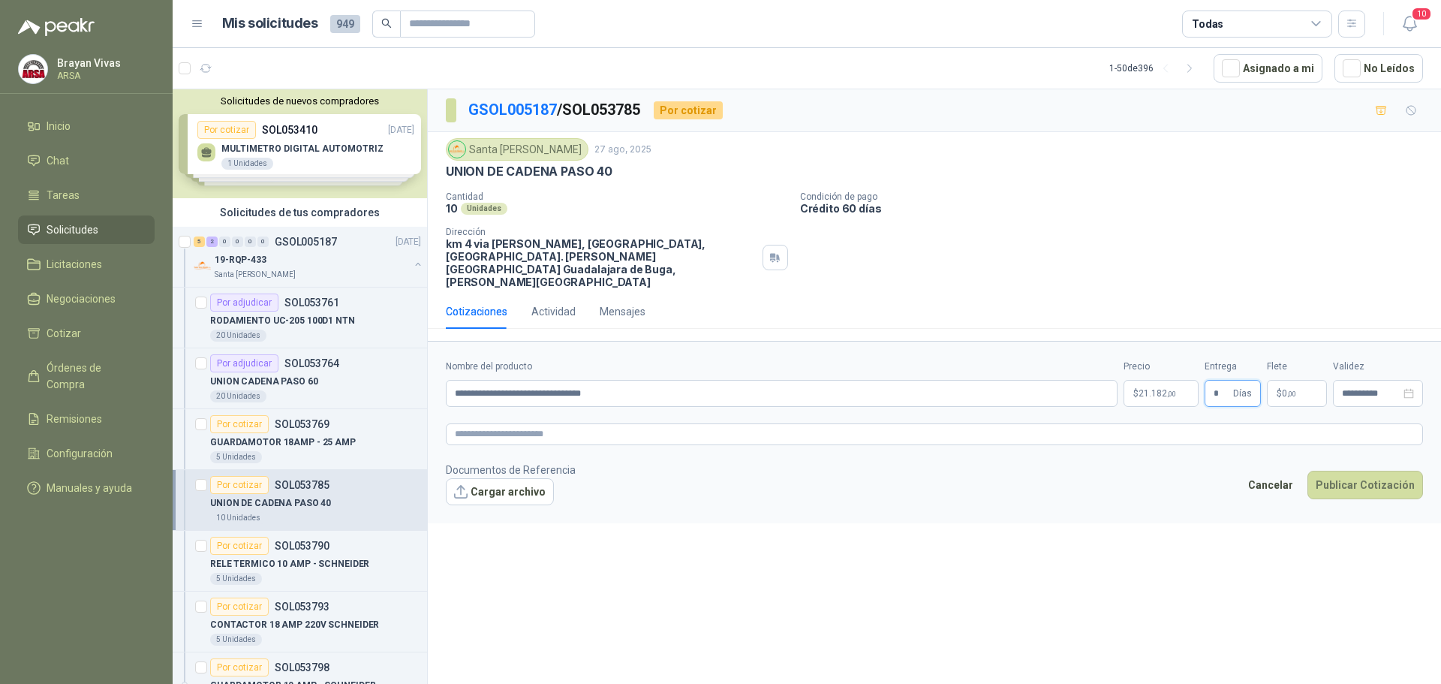
type input "*"
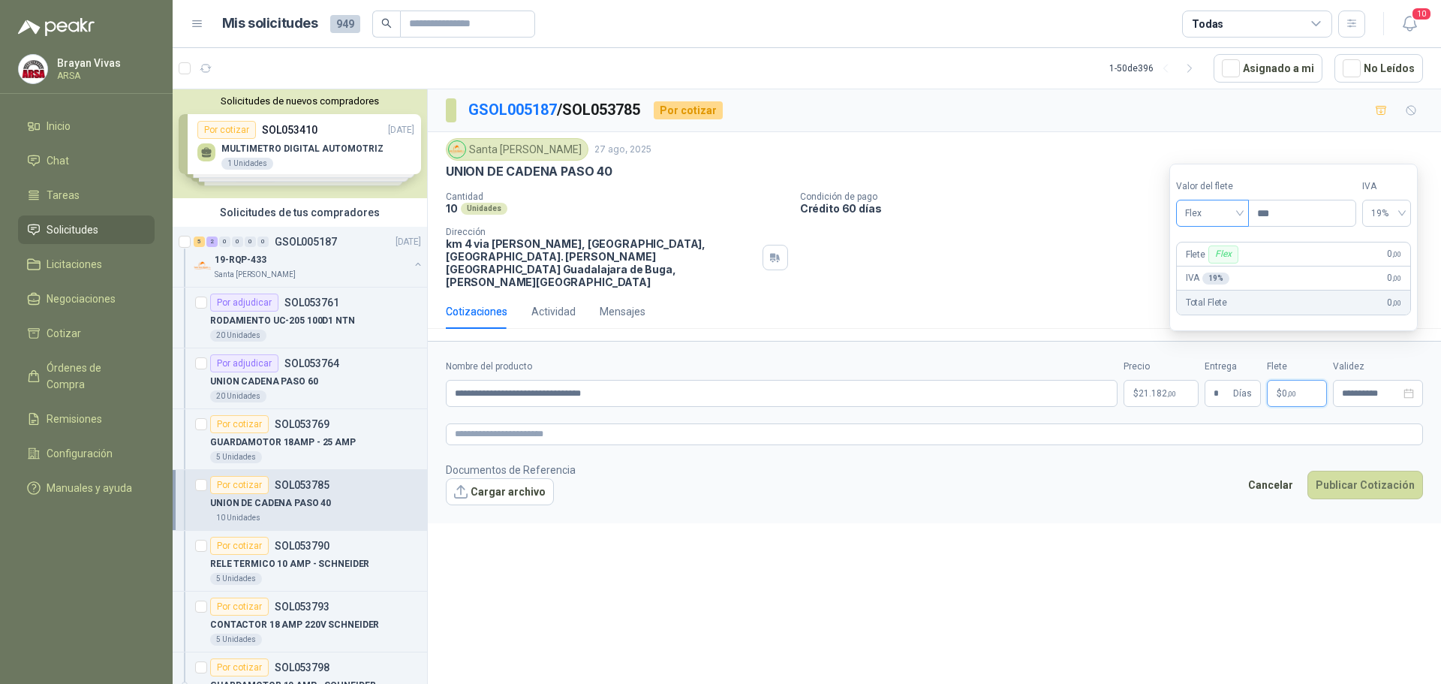
click at [1215, 214] on span "Flex" at bounding box center [1212, 213] width 55 height 23
click at [1216, 265] on div "Incluido" at bounding box center [1214, 268] width 52 height 17
click at [1181, 479] on footer "Documentos de Referencia Cargar archivo Cancelar Publicar Cotización" at bounding box center [934, 484] width 977 height 44
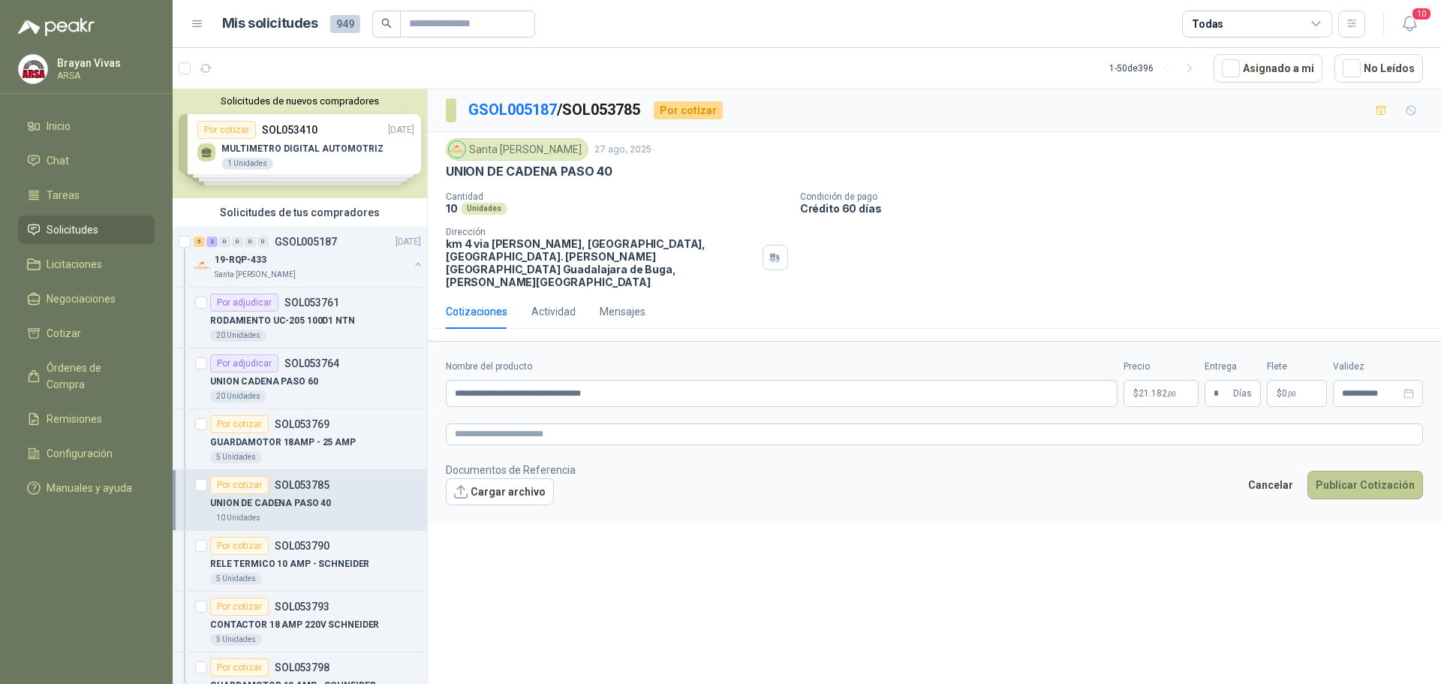
click at [1360, 471] on button "Publicar Cotización" at bounding box center [1366, 485] width 116 height 29
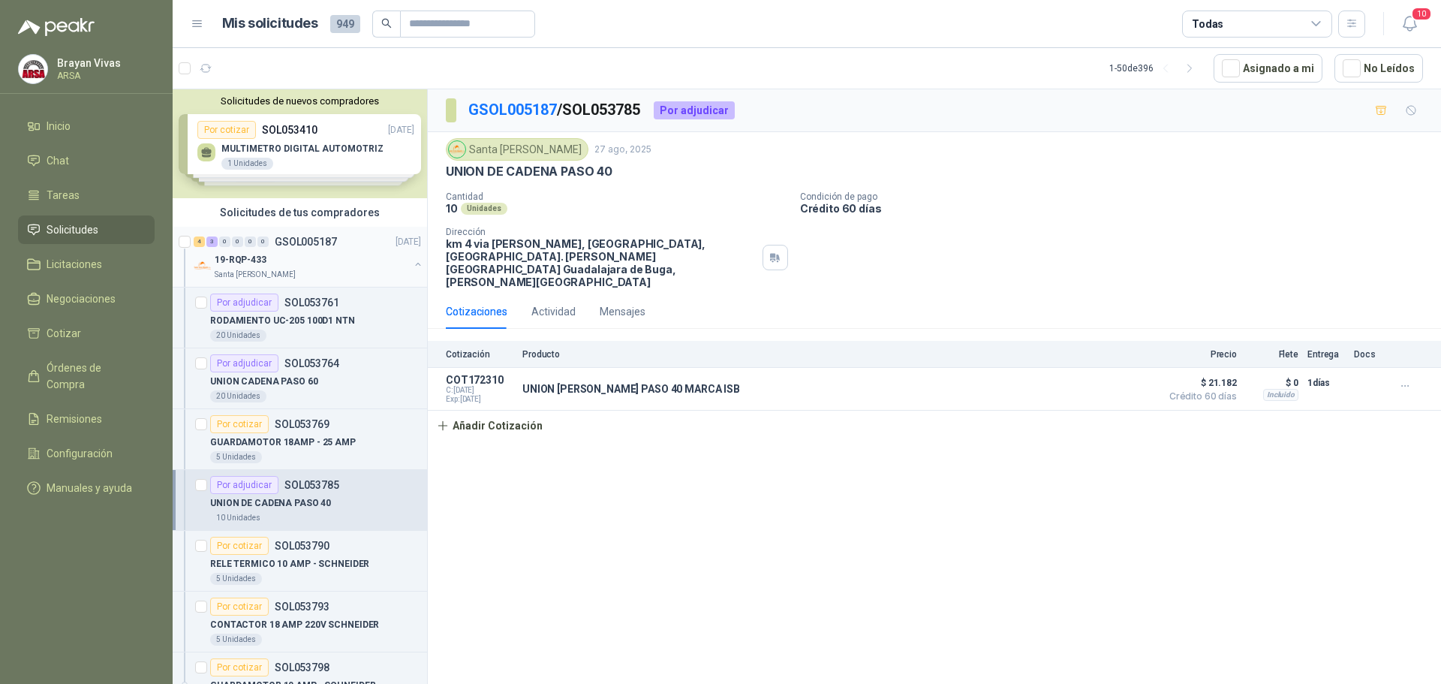
click at [412, 263] on button "button" at bounding box center [418, 264] width 12 height 12
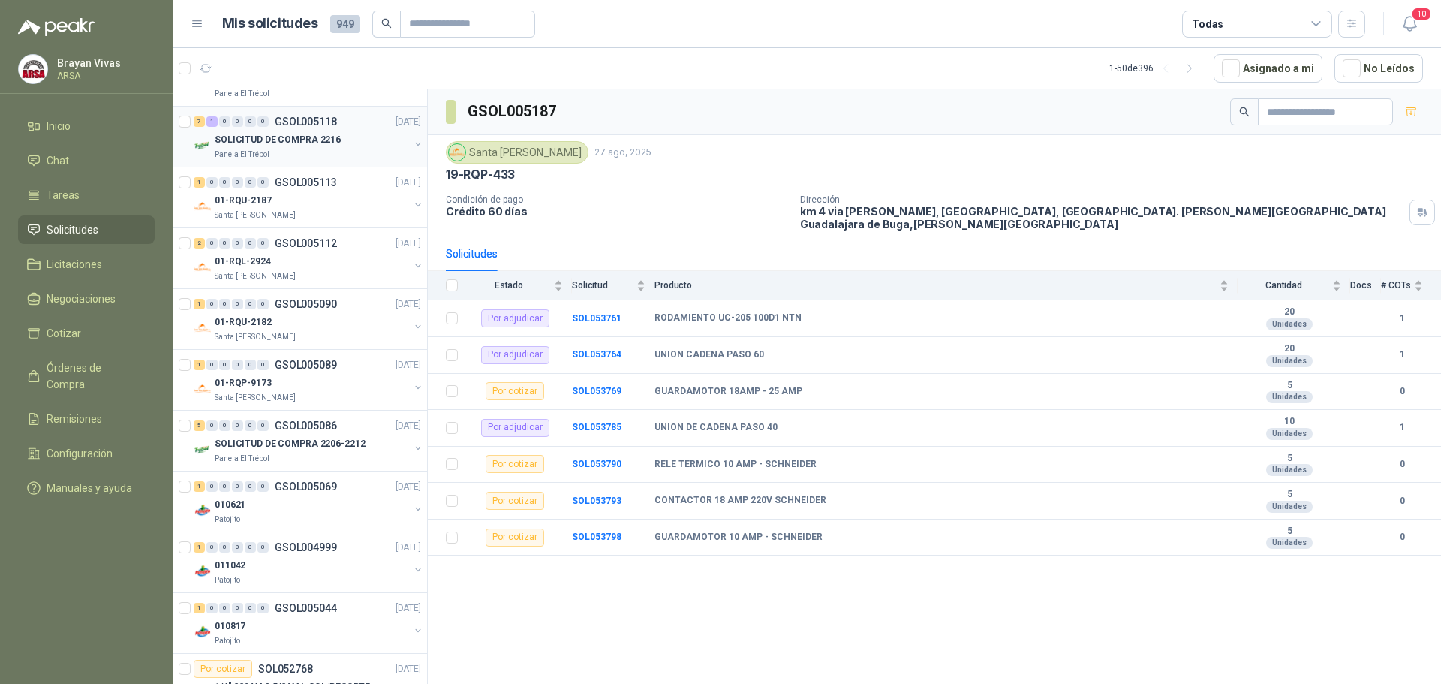
scroll to position [375, 0]
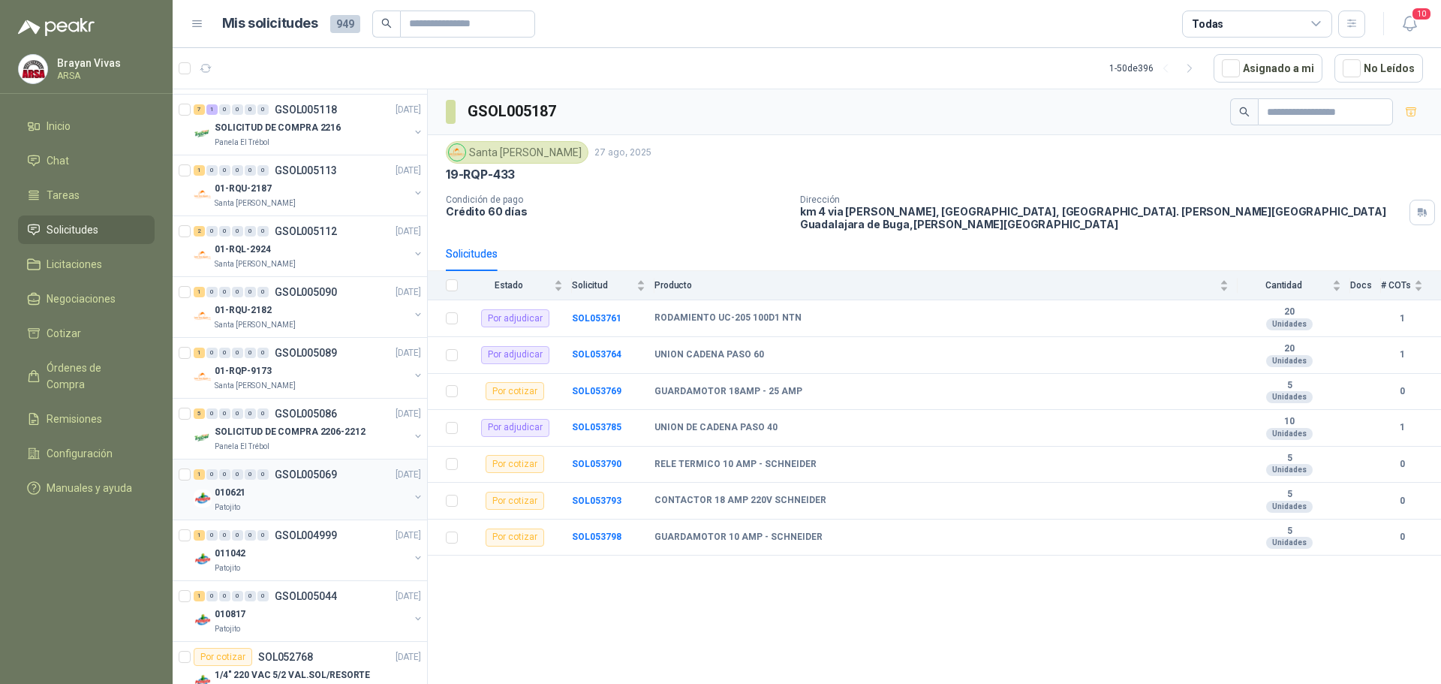
click at [342, 486] on div "010621" at bounding box center [312, 492] width 194 height 18
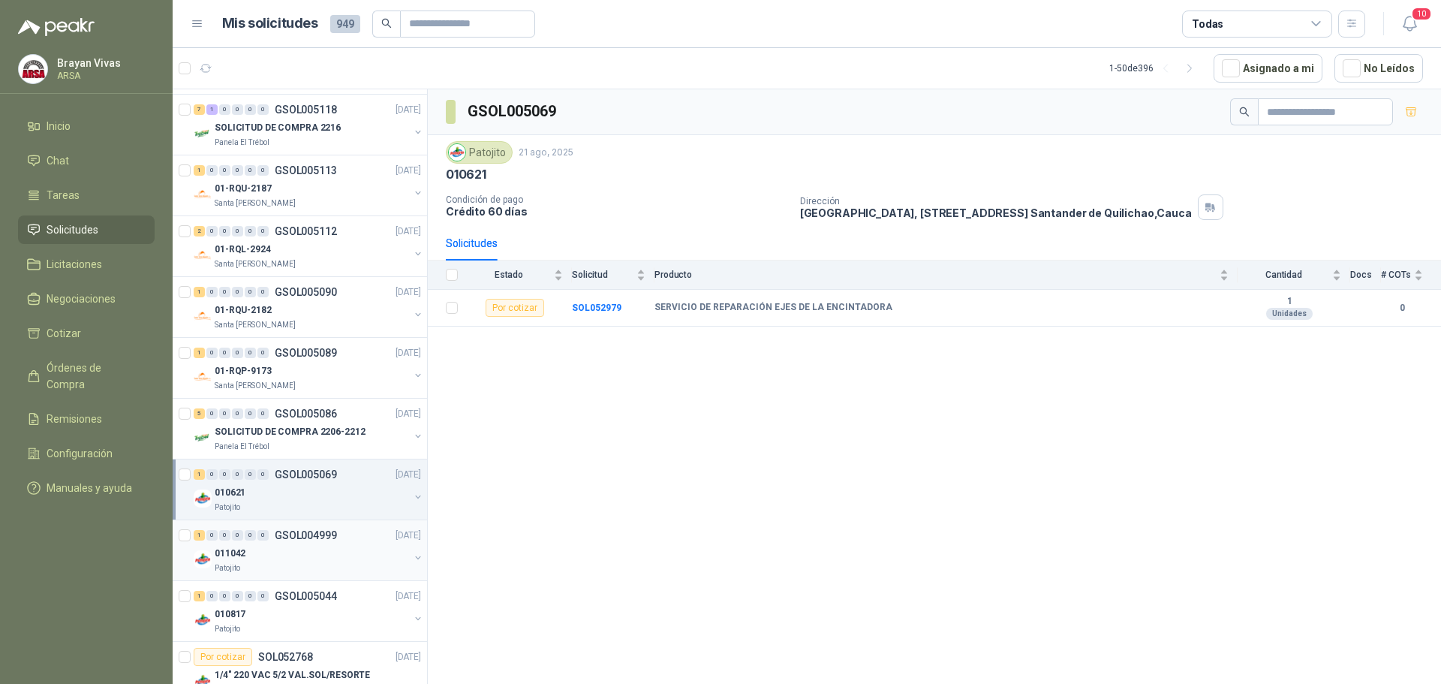
click at [344, 541] on div "1 0 0 0 0 0 GSOL004999 [DATE]" at bounding box center [309, 535] width 230 height 18
